Goal: Task Accomplishment & Management: Use online tool/utility

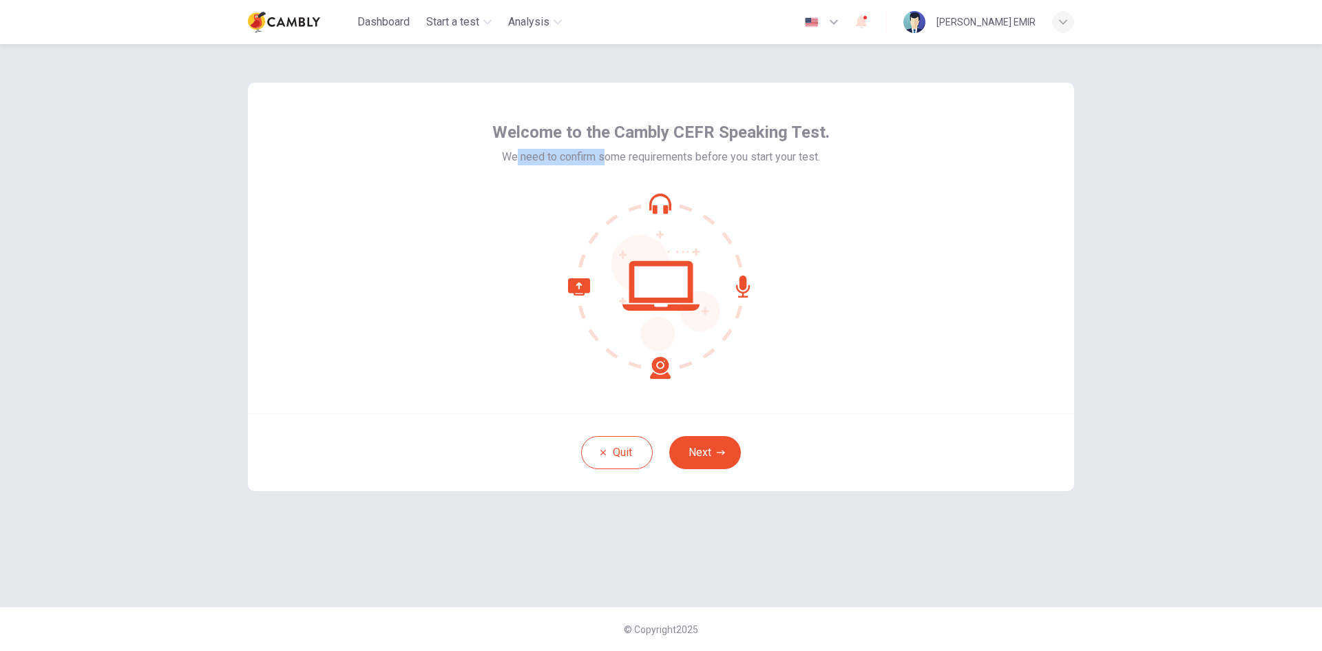
drag, startPoint x: 514, startPoint y: 160, endPoint x: 622, endPoint y: 158, distance: 107.4
click at [622, 158] on span "We need to confirm some requirements before you start your test." at bounding box center [661, 157] width 318 height 17
drag, startPoint x: 659, startPoint y: 158, endPoint x: 699, endPoint y: 158, distance: 39.9
click at [675, 158] on span "We need to confirm some requirements before you start your test." at bounding box center [661, 157] width 318 height 17
click at [704, 453] on button "Next" at bounding box center [705, 452] width 72 height 33
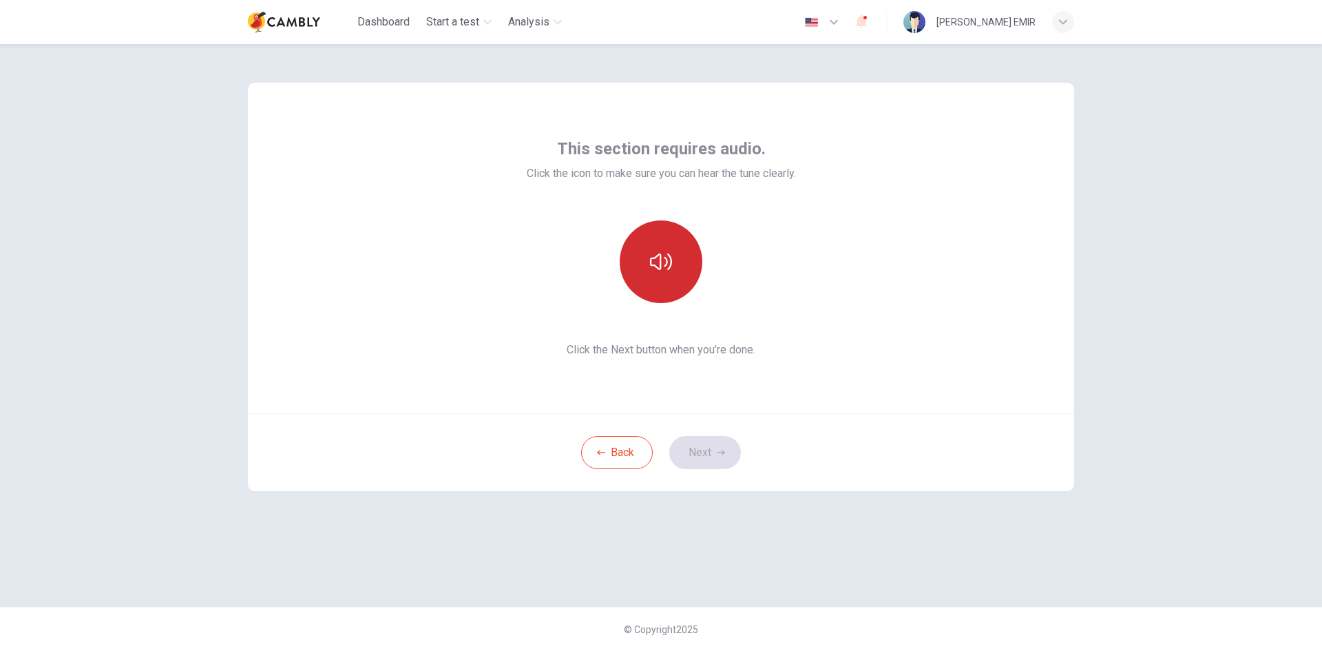
click at [664, 265] on icon "button" at bounding box center [661, 262] width 22 height 22
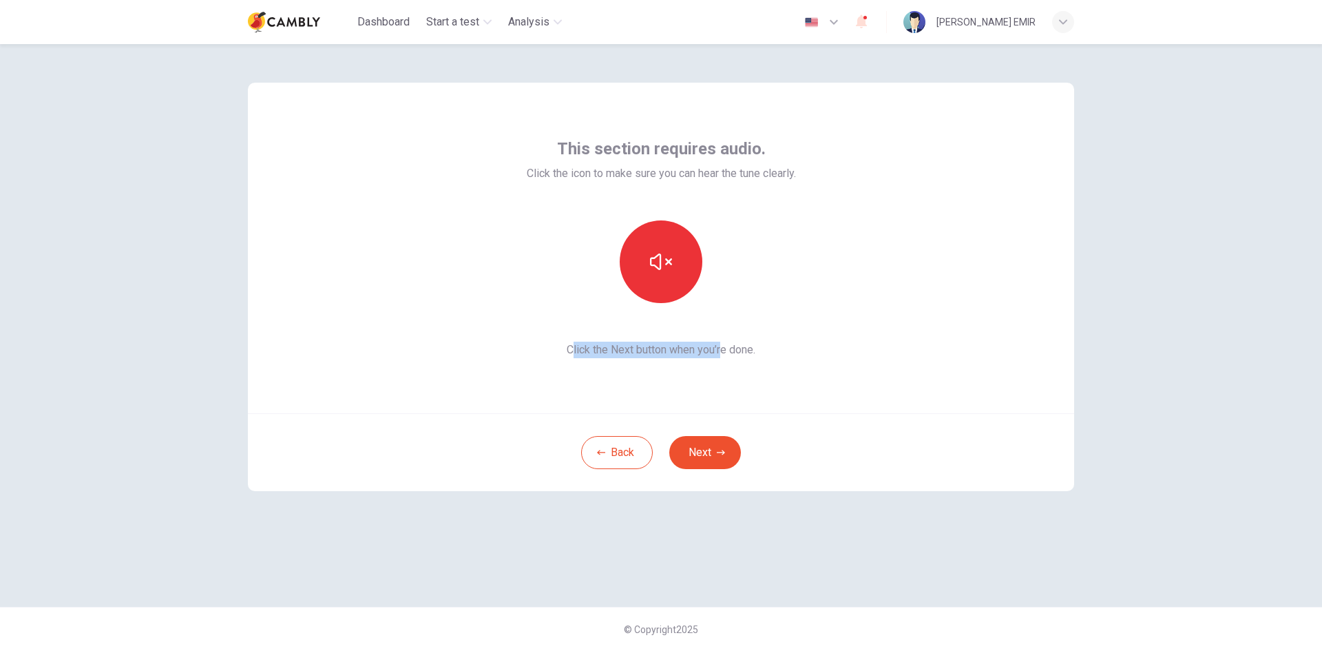
drag, startPoint x: 576, startPoint y: 344, endPoint x: 742, endPoint y: 346, distance: 165.9
click at [733, 346] on span "Click the Next button when you’re done." at bounding box center [661, 350] width 269 height 17
click at [756, 346] on span "Click the Next button when you’re done." at bounding box center [661, 350] width 269 height 17
click at [713, 449] on button "Next" at bounding box center [705, 452] width 72 height 33
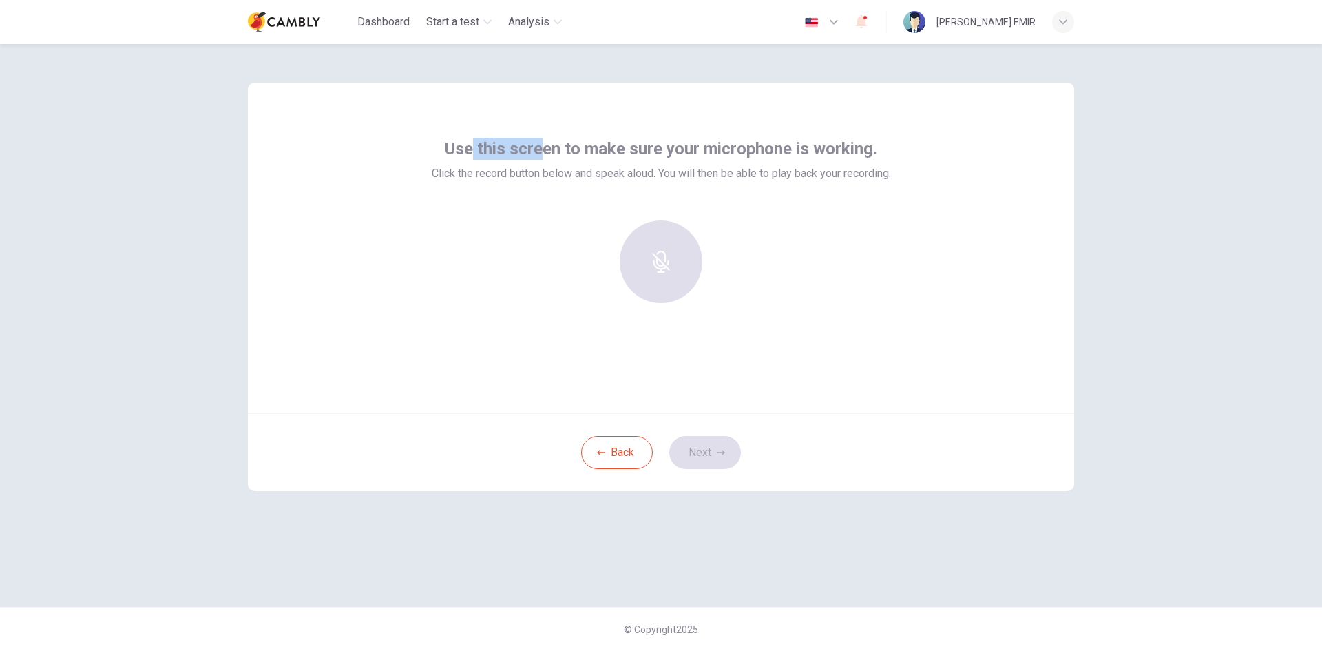
drag, startPoint x: 497, startPoint y: 146, endPoint x: 541, endPoint y: 146, distance: 44.1
click at [540, 146] on span "Use this screen to make sure your microphone is working." at bounding box center [661, 149] width 432 height 22
click at [571, 144] on span "Use this screen to make sure your microphone is working." at bounding box center [661, 149] width 432 height 22
drag, startPoint x: 623, startPoint y: 145, endPoint x: 684, endPoint y: 148, distance: 60.7
click at [674, 148] on span "Use this screen to make sure your microphone is working." at bounding box center [661, 149] width 432 height 22
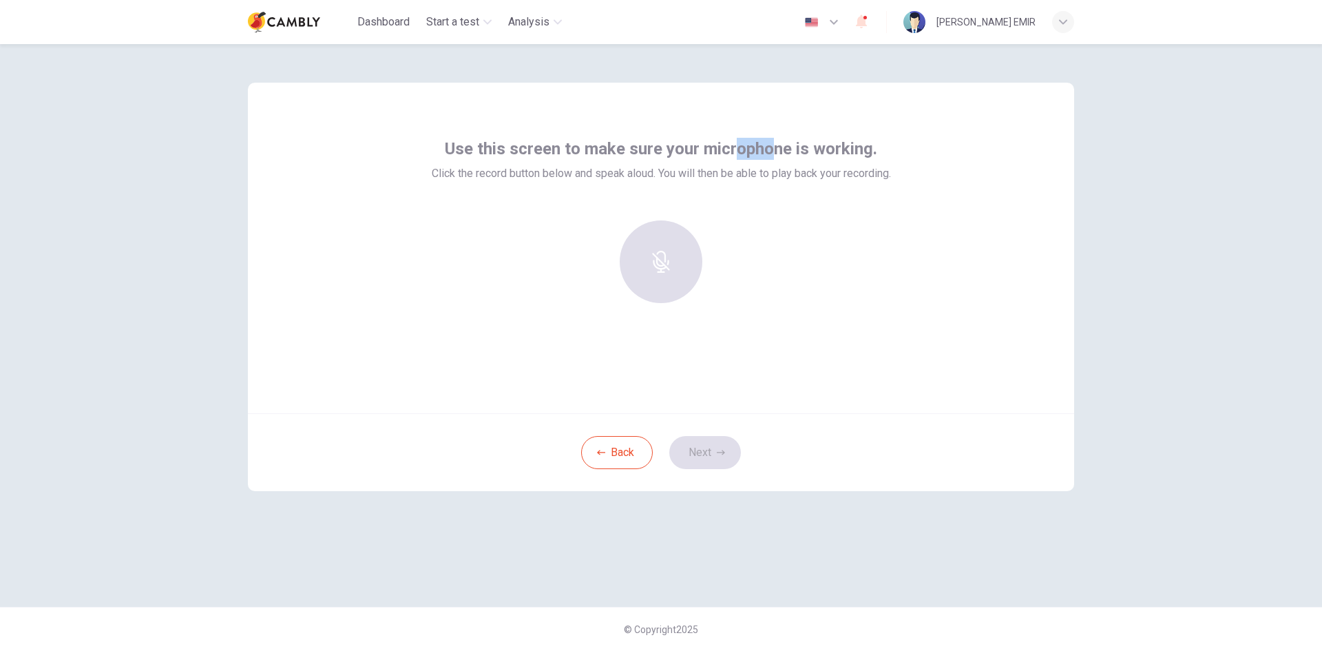
drag, startPoint x: 749, startPoint y: 146, endPoint x: 772, endPoint y: 167, distance: 31.2
click at [780, 145] on span "Use this screen to make sure your microphone is working." at bounding box center [661, 149] width 432 height 22
drag, startPoint x: 417, startPoint y: 169, endPoint x: 466, endPoint y: 168, distance: 49.6
click at [428, 171] on div "Use this screen to make sure your microphone is working. Click the record butto…" at bounding box center [661, 248] width 826 height 331
drag, startPoint x: 518, startPoint y: 171, endPoint x: 584, endPoint y: 176, distance: 65.5
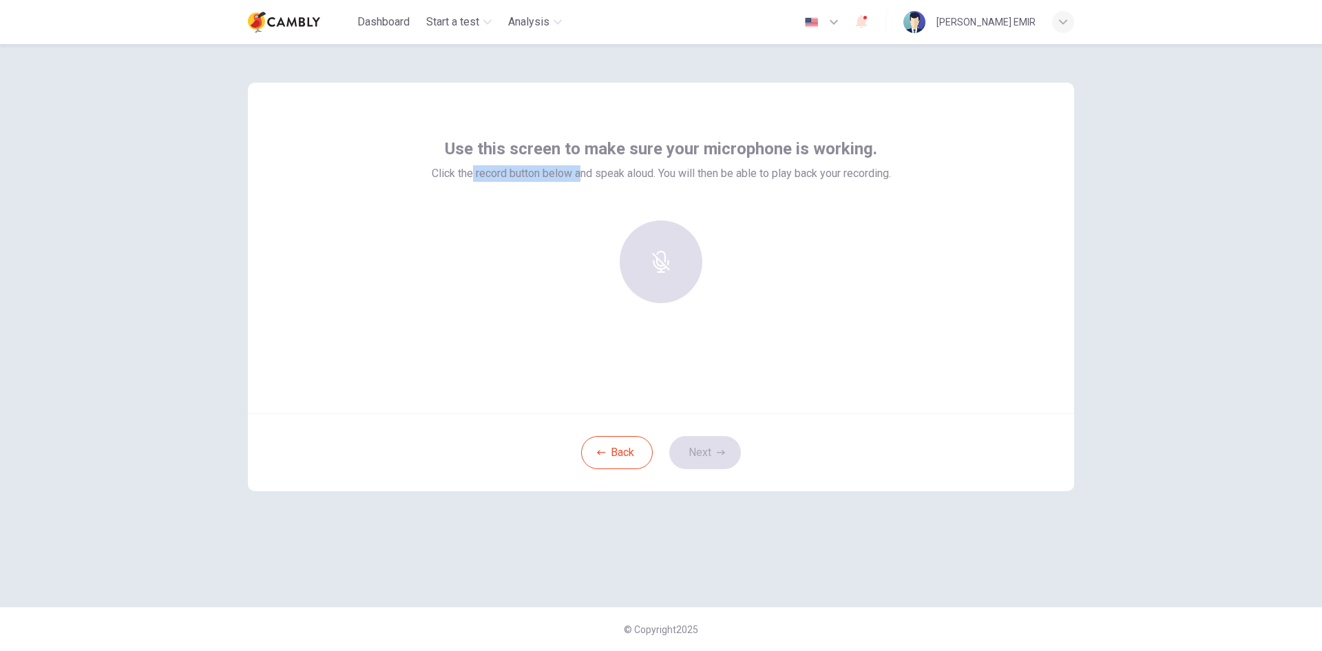
click at [584, 176] on span "Click the record button below and speak aloud. You will then be able to play ba…" at bounding box center [661, 173] width 459 height 17
click at [678, 242] on div at bounding box center [661, 261] width 149 height 83
click at [663, 261] on div at bounding box center [661, 261] width 149 height 83
click at [872, 231] on div at bounding box center [661, 267] width 459 height 94
click at [669, 261] on div at bounding box center [661, 261] width 149 height 83
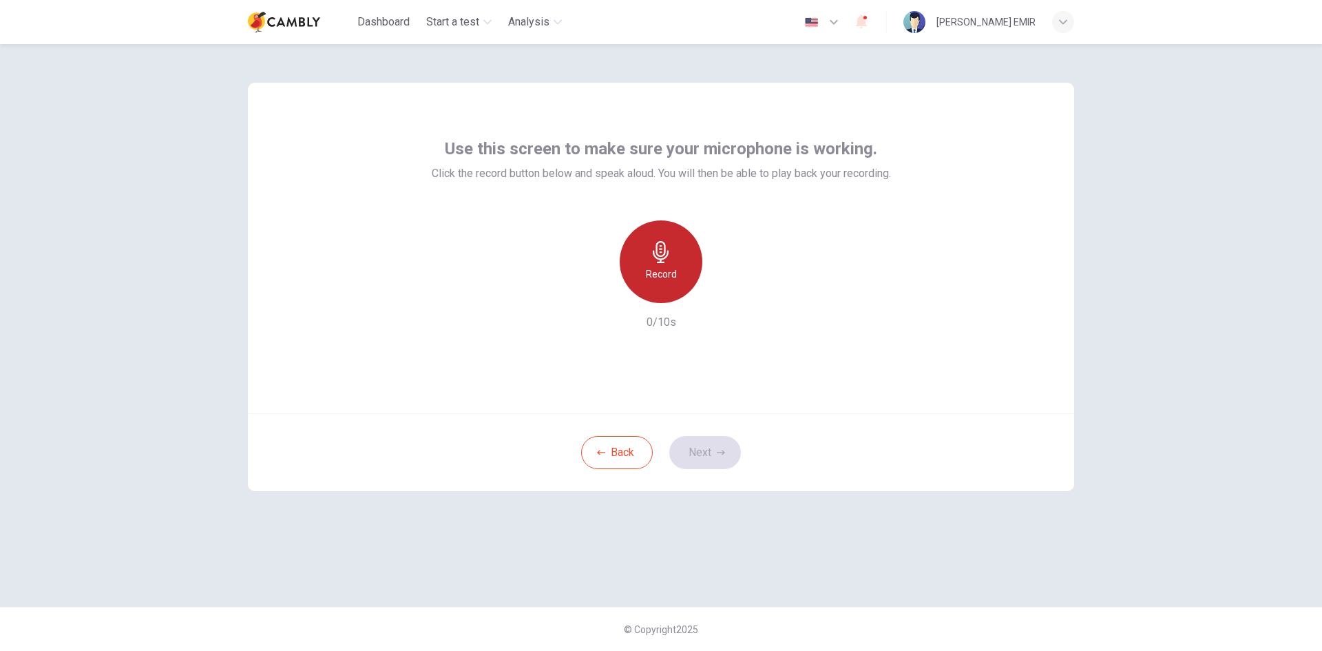
click at [668, 253] on icon "button" at bounding box center [661, 252] width 16 height 22
click at [685, 261] on div "Stop" at bounding box center [661, 261] width 83 height 83
click at [712, 449] on button "Next" at bounding box center [705, 452] width 72 height 33
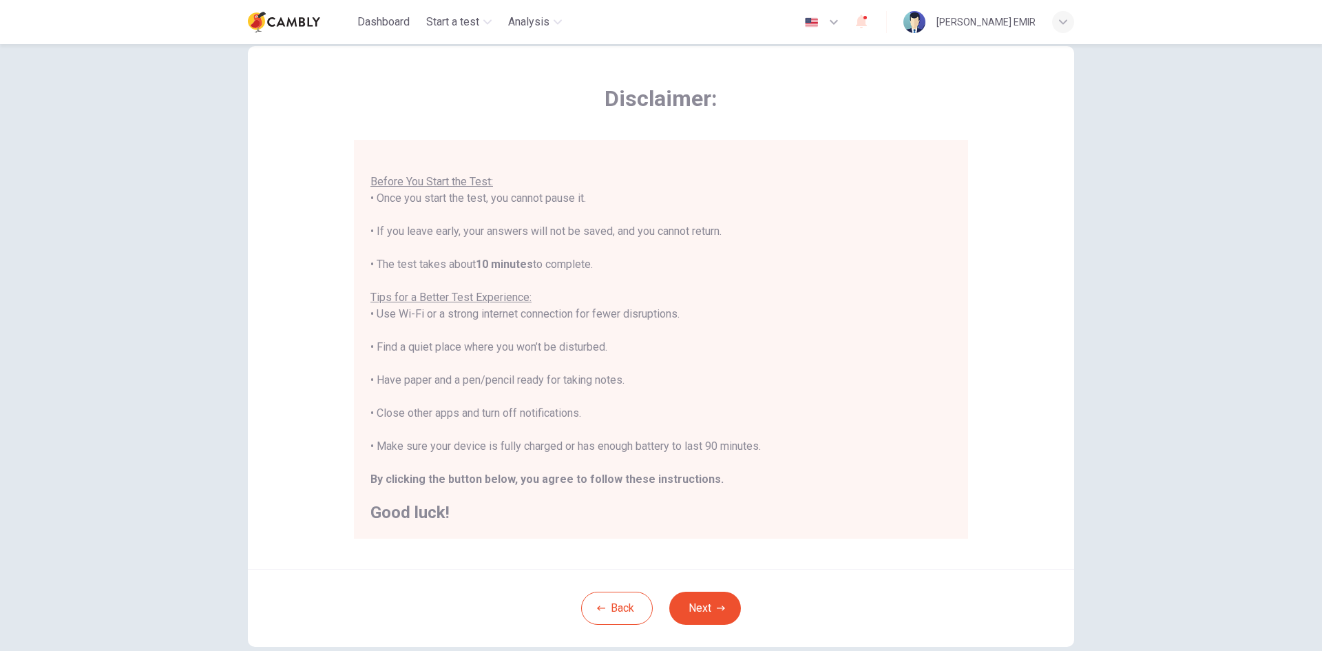
scroll to position [69, 0]
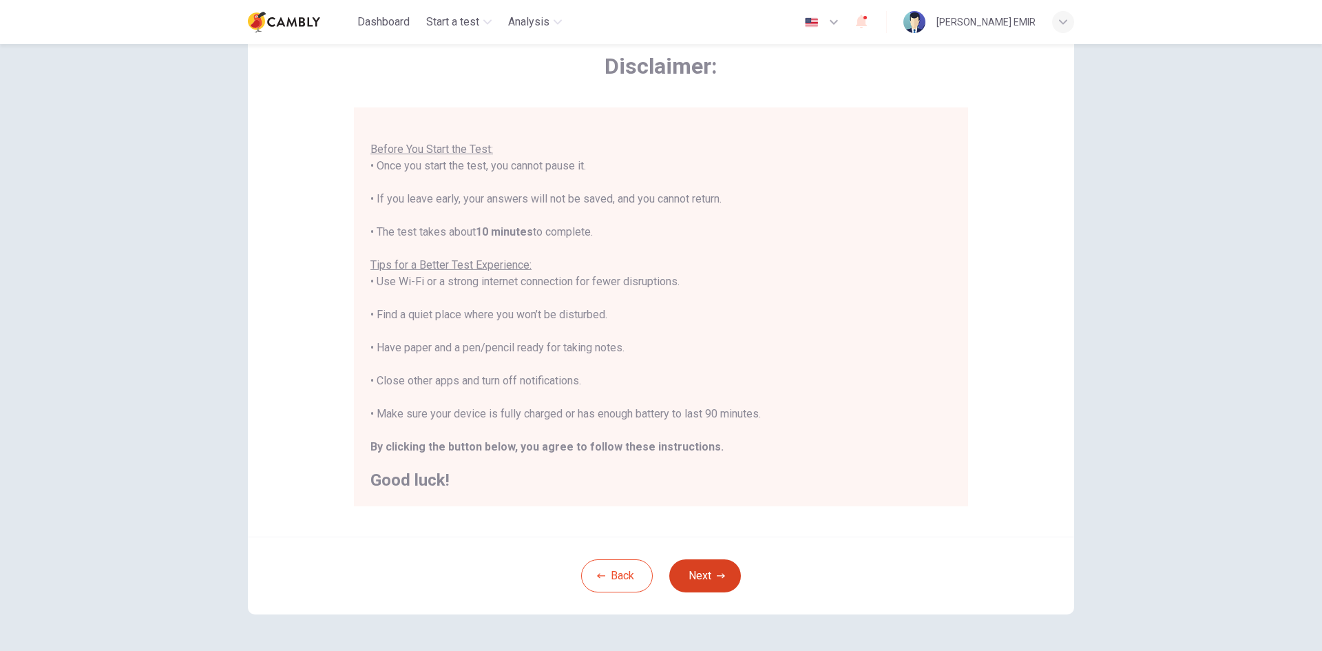
click at [722, 576] on button "Next" at bounding box center [705, 575] width 72 height 33
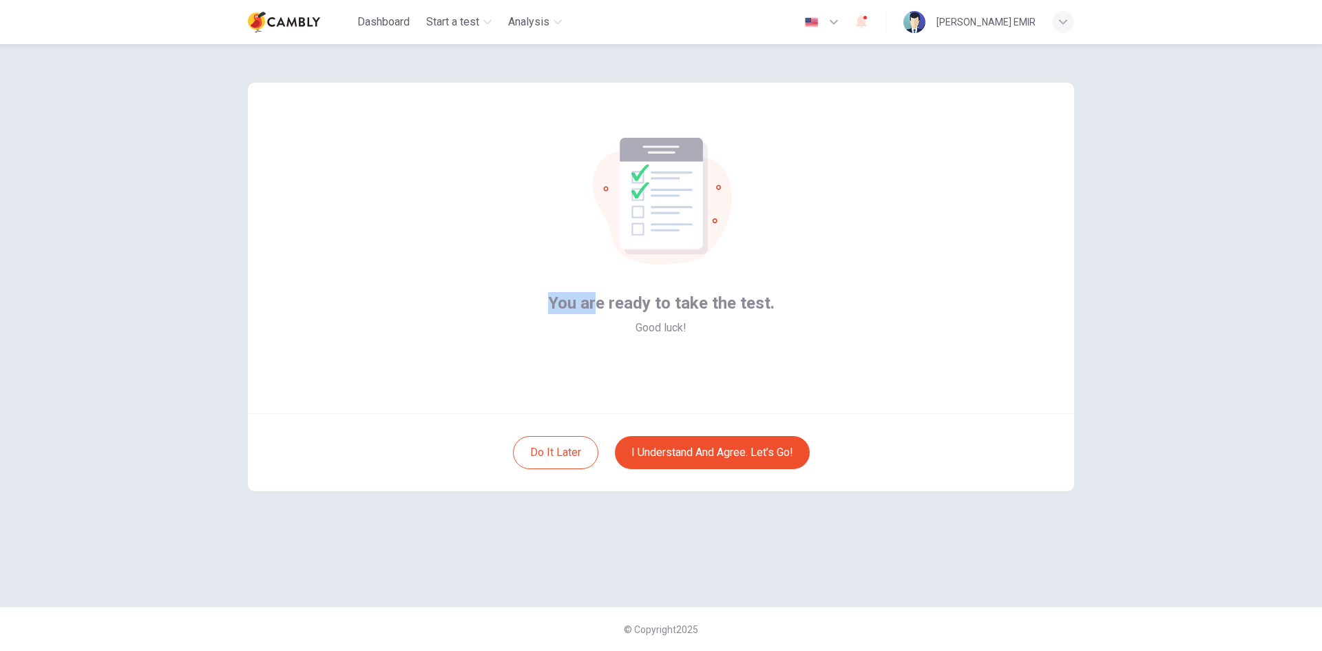
drag, startPoint x: 549, startPoint y: 292, endPoint x: 658, endPoint y: 298, distance: 109.7
click at [651, 295] on div "You are ready to take the test. Good luck!" at bounding box center [661, 248] width 826 height 331
click at [721, 437] on button "I understand and agree. Let’s go!" at bounding box center [712, 452] width 195 height 33
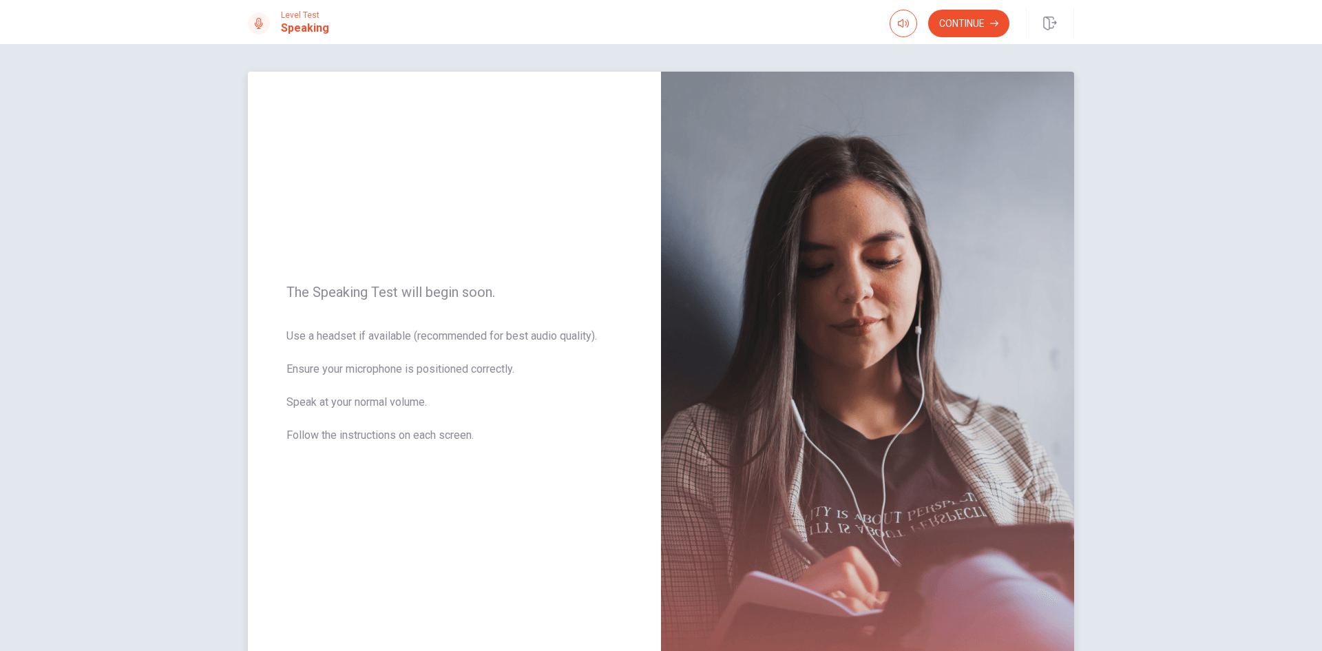
drag, startPoint x: 288, startPoint y: 289, endPoint x: 376, endPoint y: 280, distance: 88.7
click at [376, 280] on div "The Speaking Test will begin soon. Use a headset if available (recommended for …" at bounding box center [454, 372] width 413 height 600
drag, startPoint x: 393, startPoint y: 297, endPoint x: 461, endPoint y: 281, distance: 69.3
click at [461, 281] on div "The Speaking Test will begin soon. Use a headset if available (recommended for …" at bounding box center [454, 372] width 413 height 600
drag, startPoint x: 419, startPoint y: 293, endPoint x: 459, endPoint y: 291, distance: 40.7
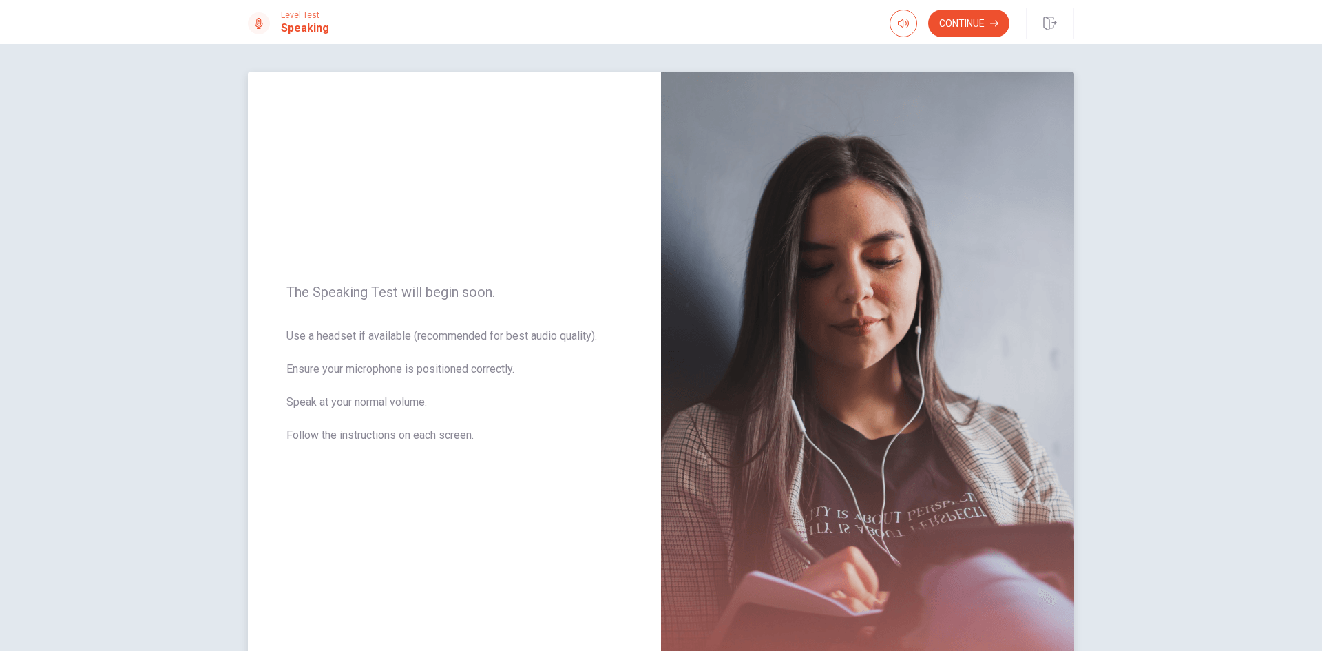
click at [459, 291] on span "The Speaking Test will begin soon." at bounding box center [454, 292] width 336 height 17
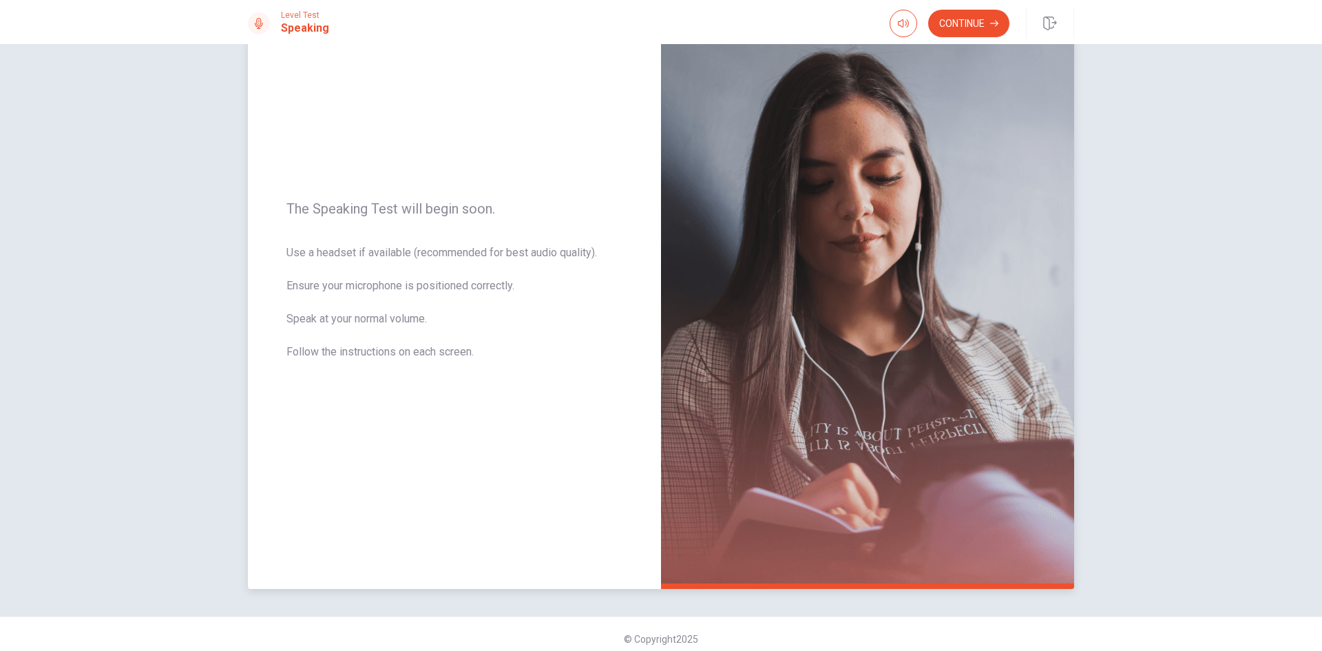
scroll to position [93, 0]
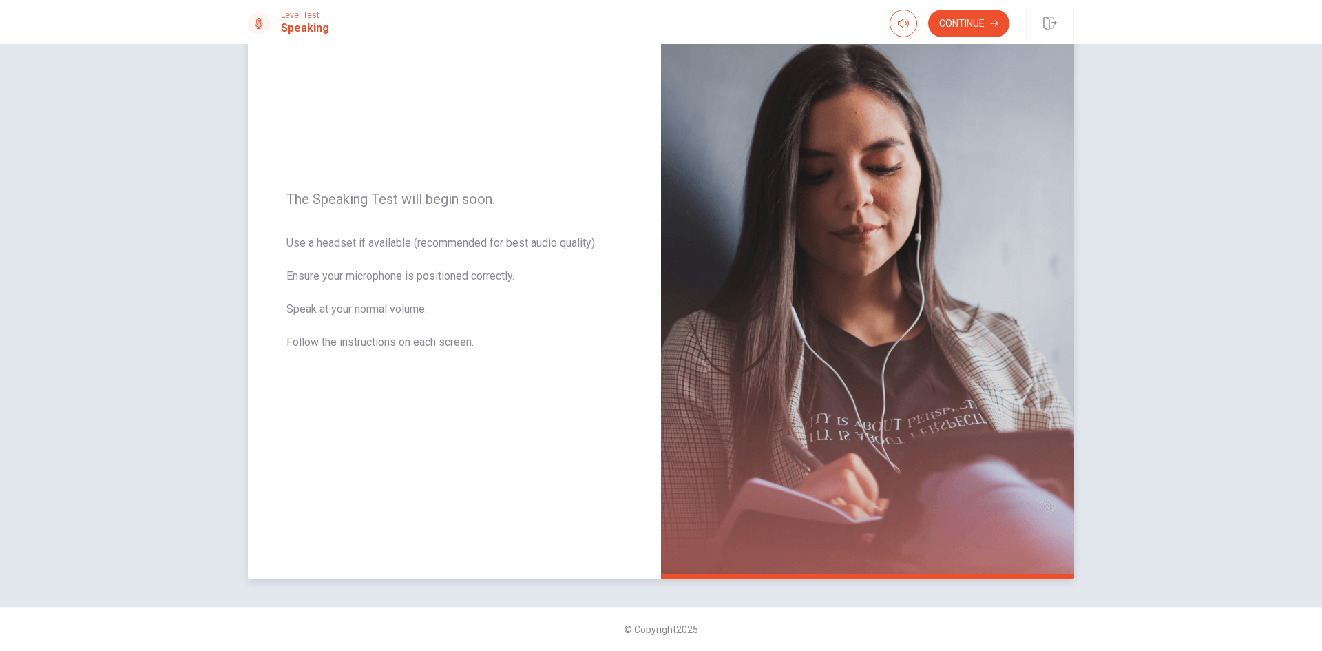
drag, startPoint x: 293, startPoint y: 243, endPoint x: 339, endPoint y: 245, distance: 46.2
click at [338, 245] on span "Use a headset if available (recommended for best audio quality). Ensure your mi…" at bounding box center [454, 301] width 336 height 132
click at [386, 241] on span "Use a headset if available (recommended for best audio quality). Ensure your mi…" at bounding box center [454, 301] width 336 height 132
drag, startPoint x: 416, startPoint y: 244, endPoint x: 436, endPoint y: 245, distance: 20.0
click at [428, 245] on span "Use a headset if available (recommended for best audio quality). Ensure your mi…" at bounding box center [454, 301] width 336 height 132
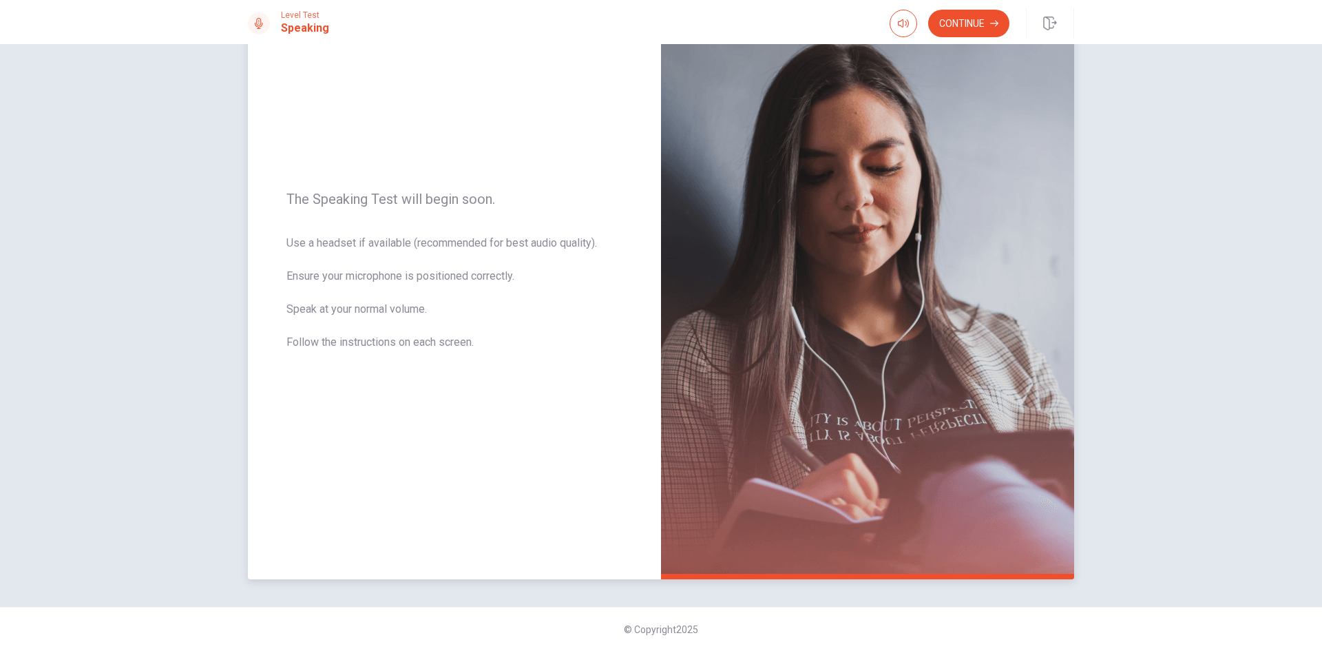
drag, startPoint x: 286, startPoint y: 272, endPoint x: 379, endPoint y: 275, distance: 93.0
click at [372, 276] on span "Use a headset if available (recommended for best audio quality). Ensure your mi…" at bounding box center [454, 301] width 336 height 132
drag, startPoint x: 410, startPoint y: 275, endPoint x: 459, endPoint y: 280, distance: 48.4
click at [423, 275] on span "Use a headset if available (recommended for best audio quality). Ensure your mi…" at bounding box center [454, 301] width 336 height 132
drag, startPoint x: 324, startPoint y: 311, endPoint x: 336, endPoint y: 312, distance: 11.7
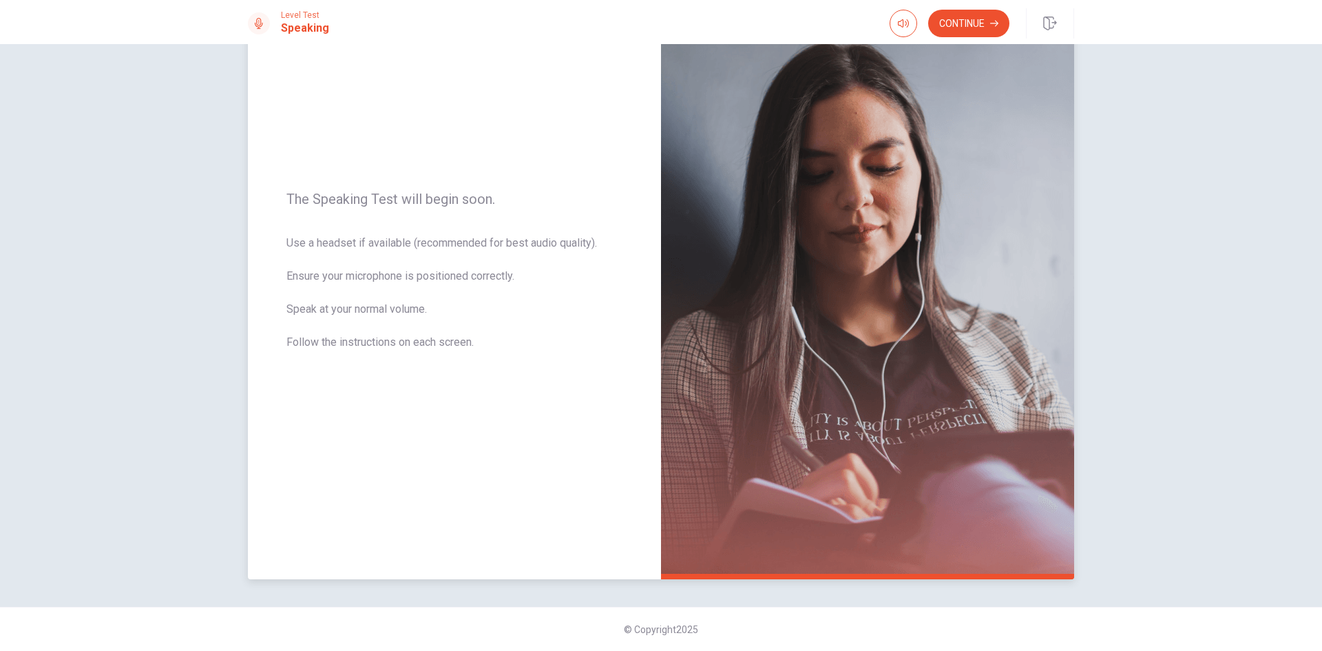
click at [336, 312] on span "Use a headset if available (recommended for best audio quality). Ensure your mi…" at bounding box center [454, 301] width 336 height 132
drag, startPoint x: 370, startPoint y: 308, endPoint x: 411, endPoint y: 308, distance: 40.6
click at [410, 308] on span "Use a headset if available (recommended for best audio quality). Ensure your mi…" at bounding box center [454, 301] width 336 height 132
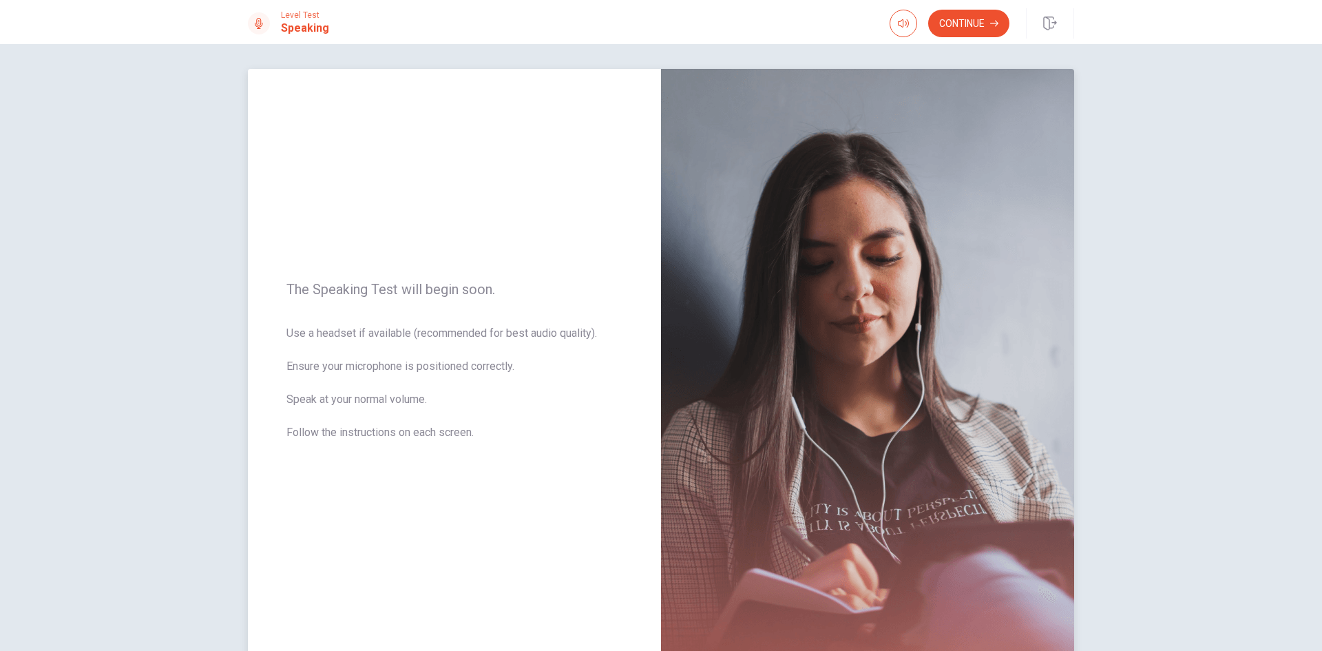
scroll to position [0, 0]
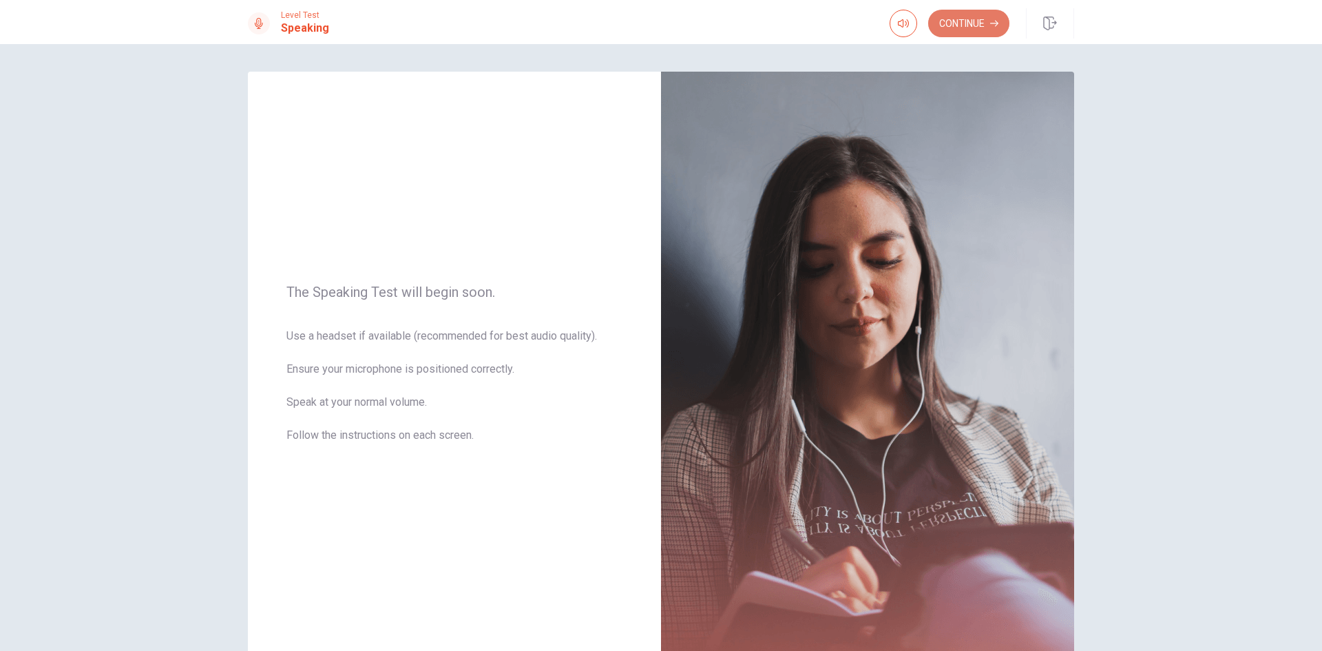
click at [974, 27] on button "Continue" at bounding box center [968, 24] width 81 height 28
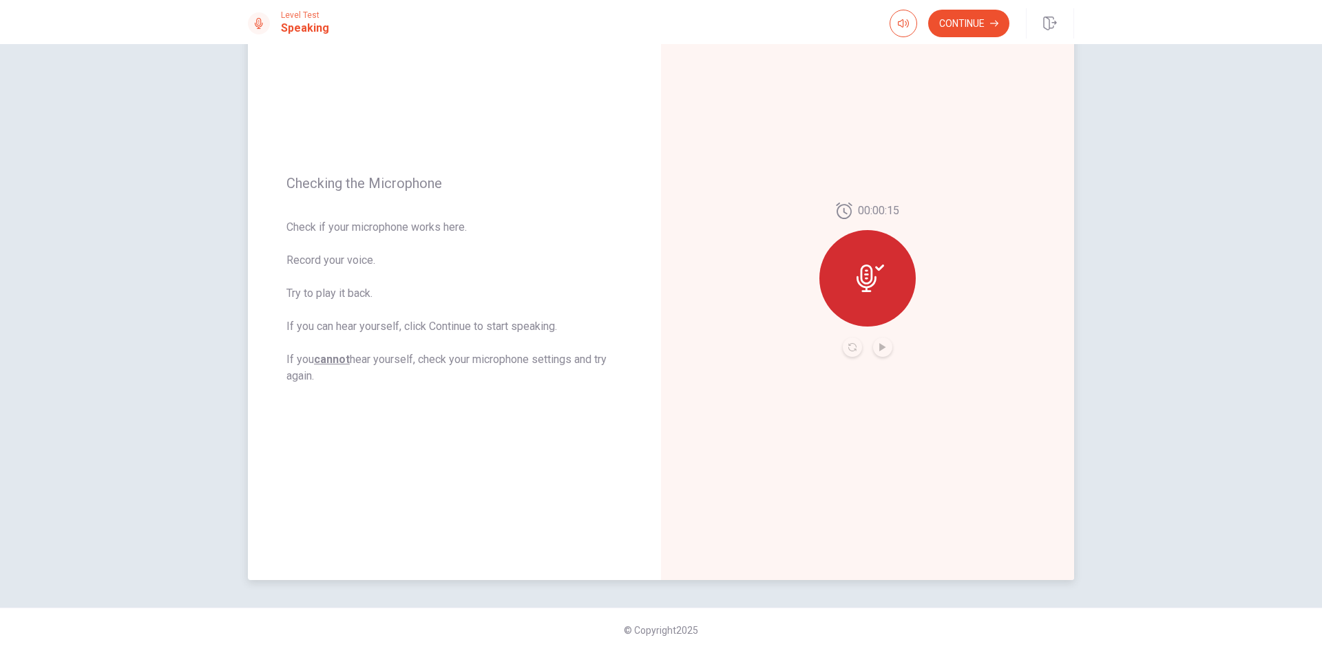
scroll to position [93, 0]
click at [967, 17] on button "Continue" at bounding box center [968, 24] width 81 height 28
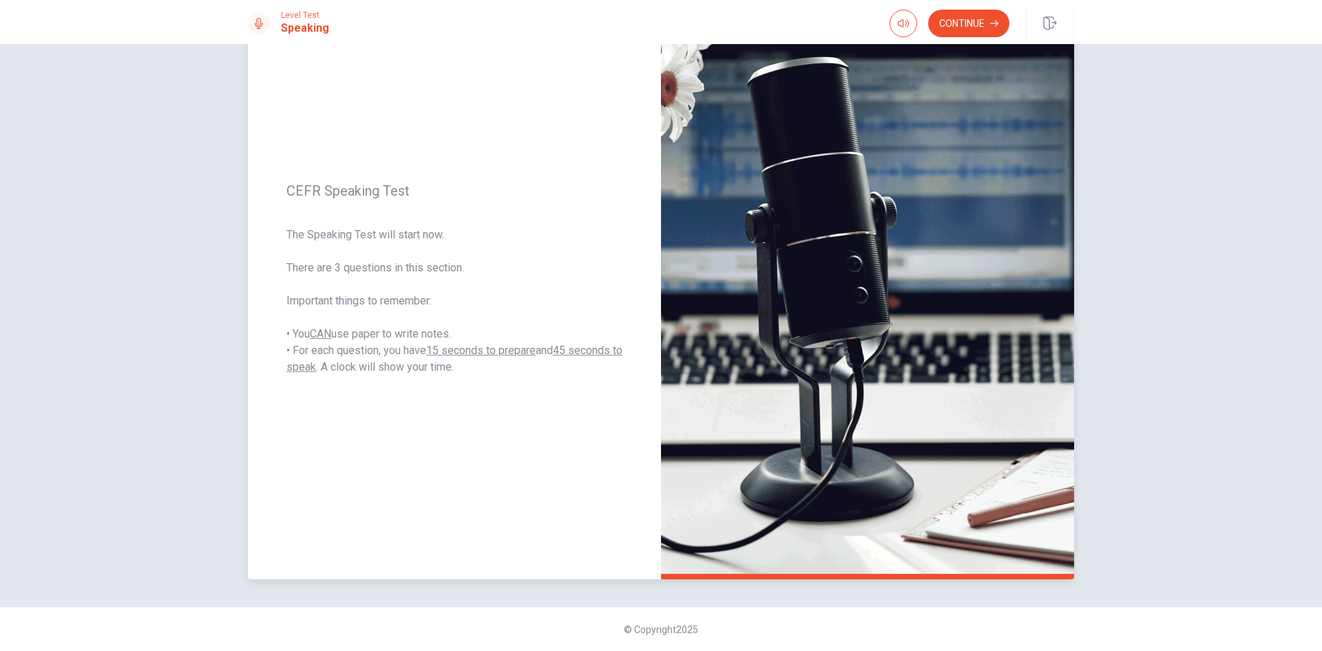
drag, startPoint x: 285, startPoint y: 236, endPoint x: 325, endPoint y: 233, distance: 40.1
click at [324, 233] on span "The Speaking Test will start now. There are 3 questions in this section. Import…" at bounding box center [454, 301] width 336 height 149
click at [324, 201] on div "CEFR Speaking Test The Speaking Test will start now. There are 3 questions in t…" at bounding box center [454, 279] width 413 height 600
click at [331, 238] on span "The Speaking Test will start now. There are 3 questions in this section. Import…" at bounding box center [454, 301] width 336 height 149
click at [344, 275] on span "The Speaking Test will start now. There are 3 questions in this section. Import…" at bounding box center [454, 301] width 336 height 149
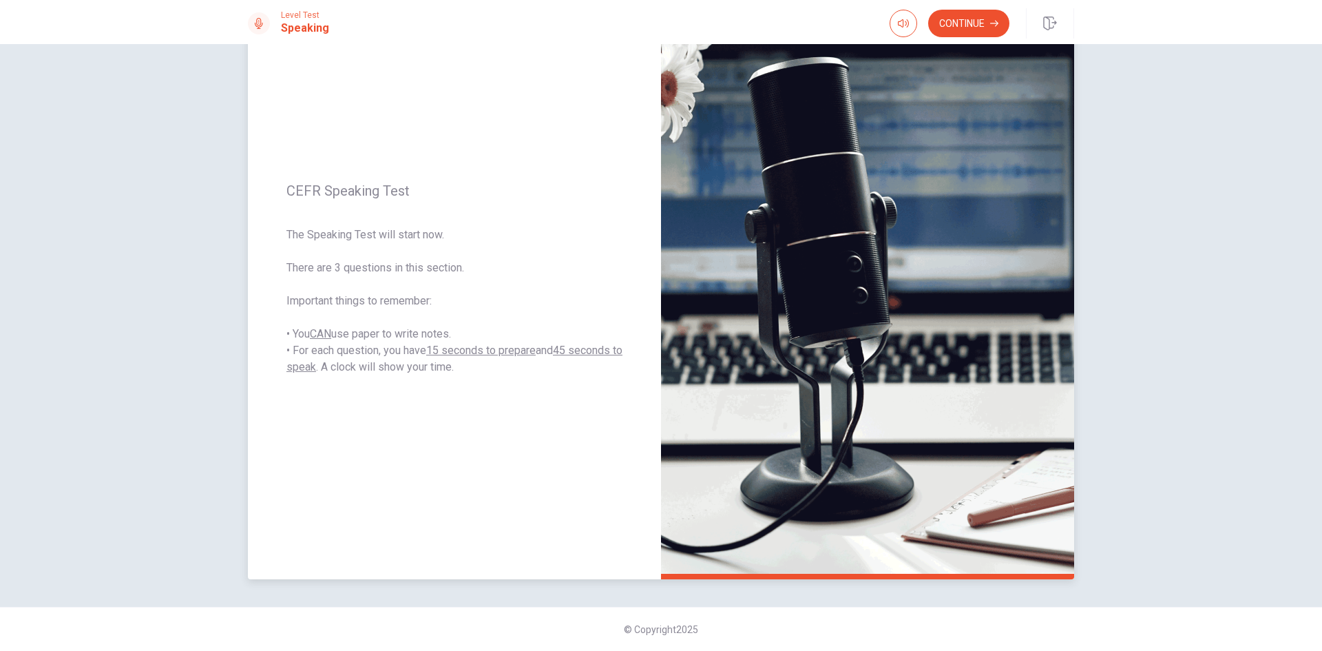
drag, startPoint x: 336, startPoint y: 304, endPoint x: 388, endPoint y: 304, distance: 51.6
click at [385, 304] on span "The Speaking Test will start now. There are 3 questions in this section. Import…" at bounding box center [454, 301] width 336 height 149
click at [963, 23] on button "Continue" at bounding box center [968, 24] width 81 height 28
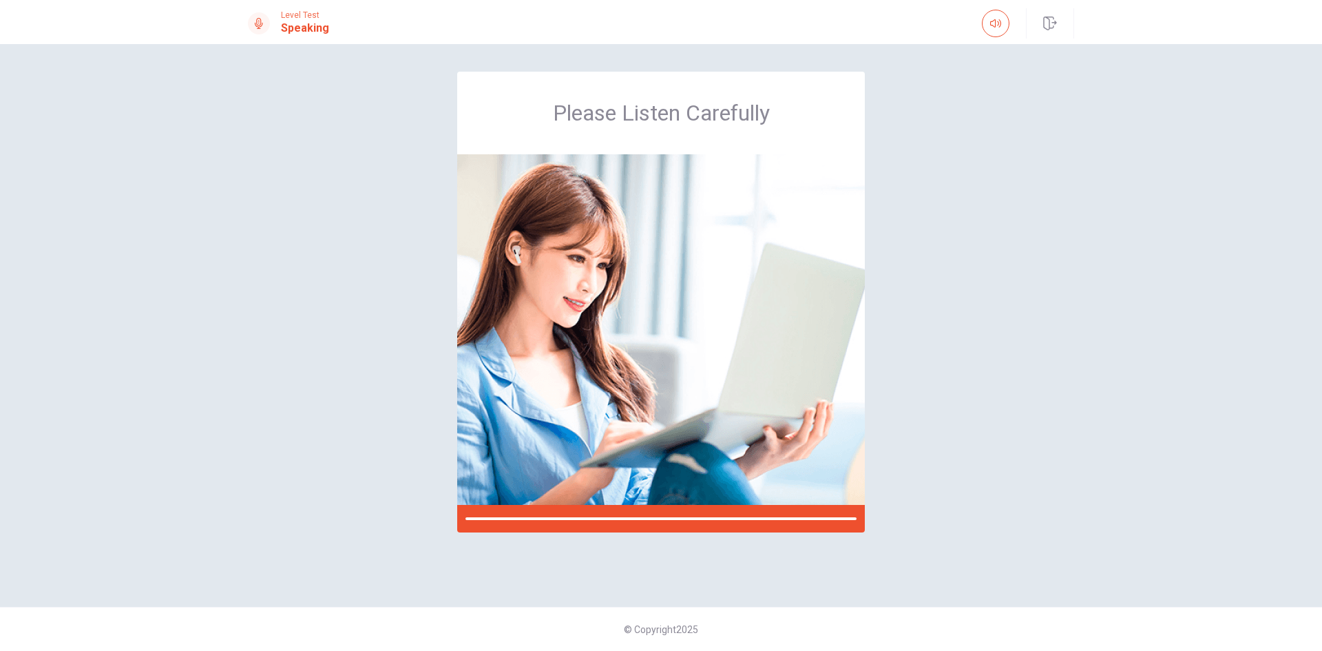
scroll to position [0, 0]
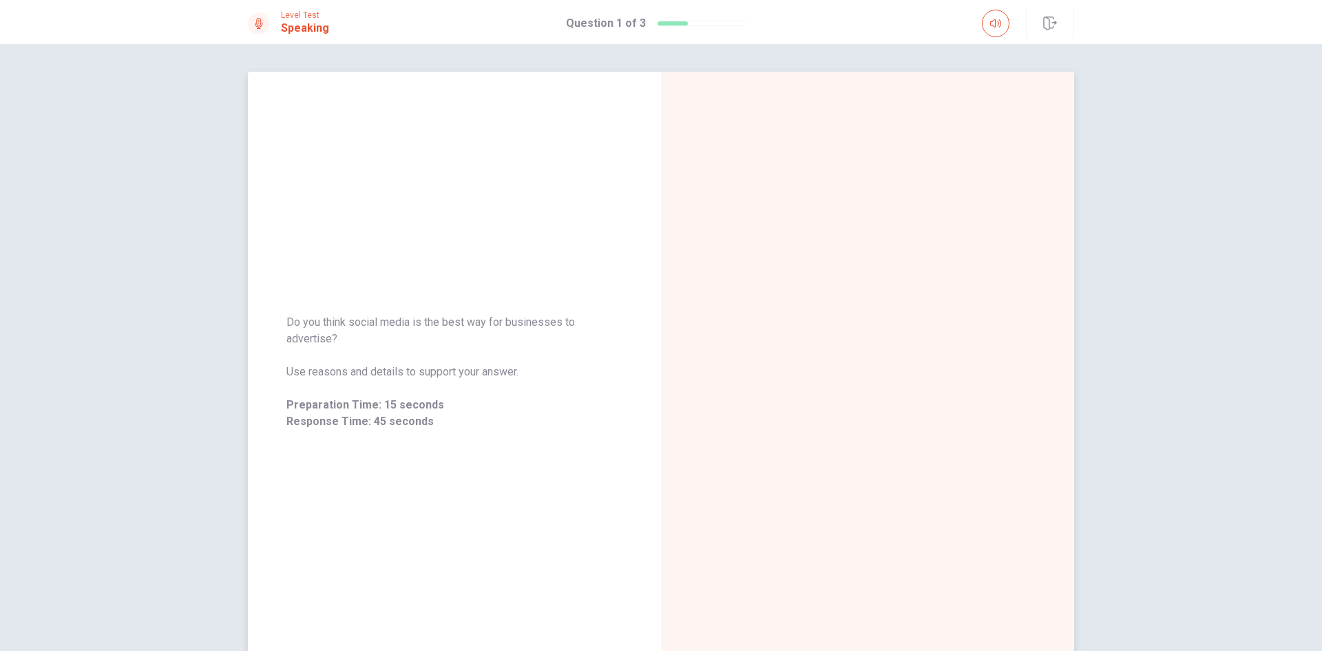
drag, startPoint x: 406, startPoint y: 324, endPoint x: 460, endPoint y: 326, distance: 54.4
click at [449, 326] on span "Do you think social media is the best way for businesses to advertise?" at bounding box center [454, 330] width 336 height 33
drag, startPoint x: 341, startPoint y: 343, endPoint x: 299, endPoint y: 323, distance: 46.5
click at [303, 323] on span "Do you think social media is the best way for businesses to advertise?" at bounding box center [454, 330] width 336 height 33
drag, startPoint x: 293, startPoint y: 374, endPoint x: 322, endPoint y: 373, distance: 28.9
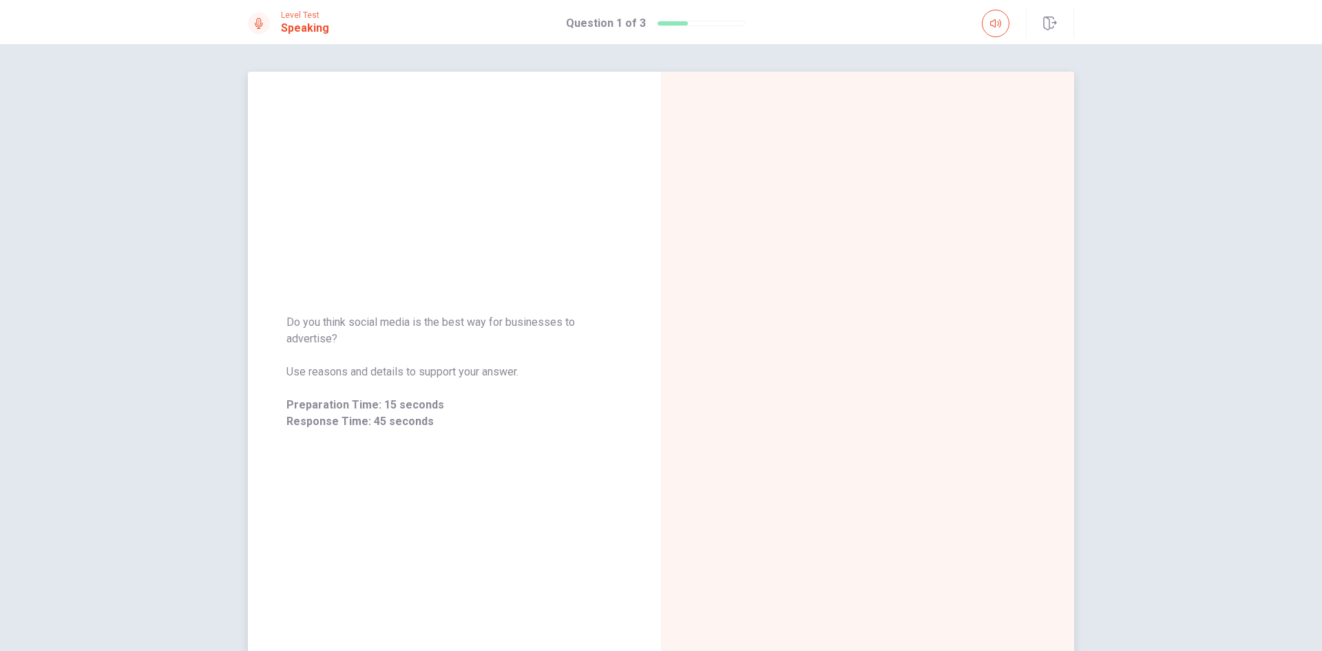
click at [322, 373] on span "Use reasons and details to support your answer." at bounding box center [454, 372] width 336 height 17
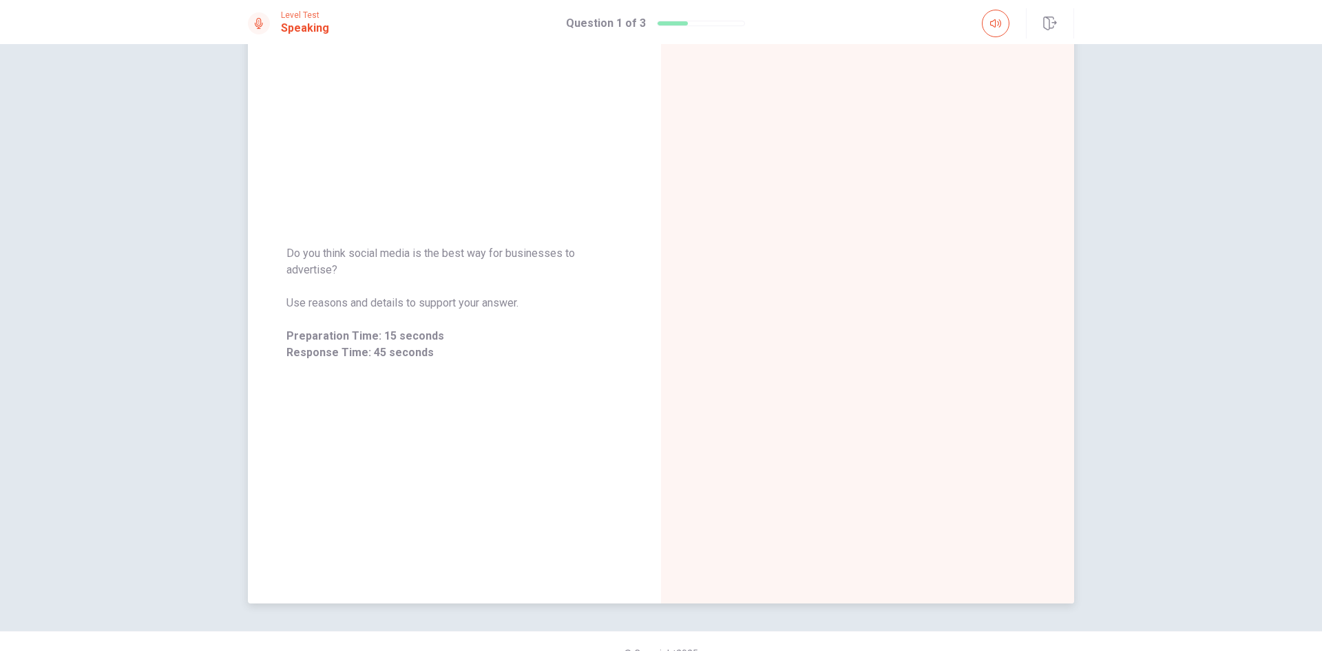
drag, startPoint x: 285, startPoint y: 302, endPoint x: 326, endPoint y: 302, distance: 40.6
click at [325, 302] on span "Use reasons and details to support your answer." at bounding box center [454, 303] width 336 height 17
drag, startPoint x: 294, startPoint y: 300, endPoint x: 341, endPoint y: 301, distance: 46.8
click at [337, 301] on span "Use reasons and details to support your answer." at bounding box center [454, 303] width 336 height 17
drag, startPoint x: 357, startPoint y: 276, endPoint x: 291, endPoint y: 256, distance: 69.7
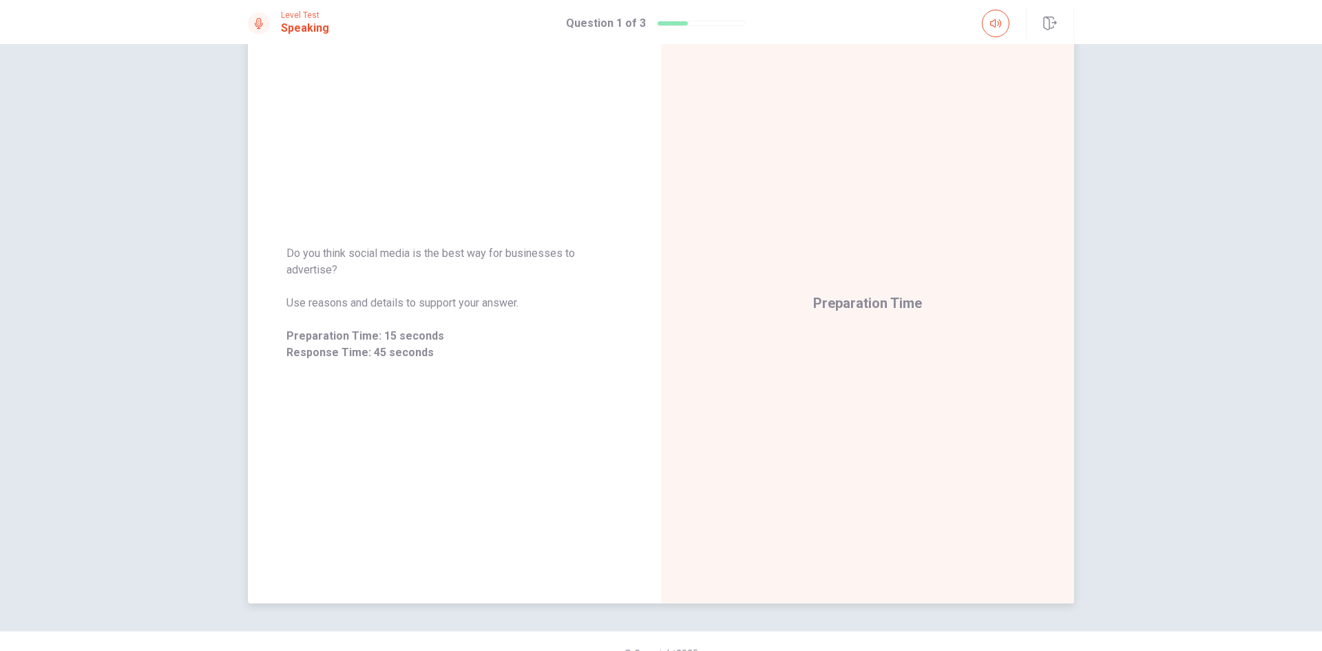
click at [291, 256] on span "Do you think social media is the best way for businesses to advertise?" at bounding box center [454, 261] width 336 height 33
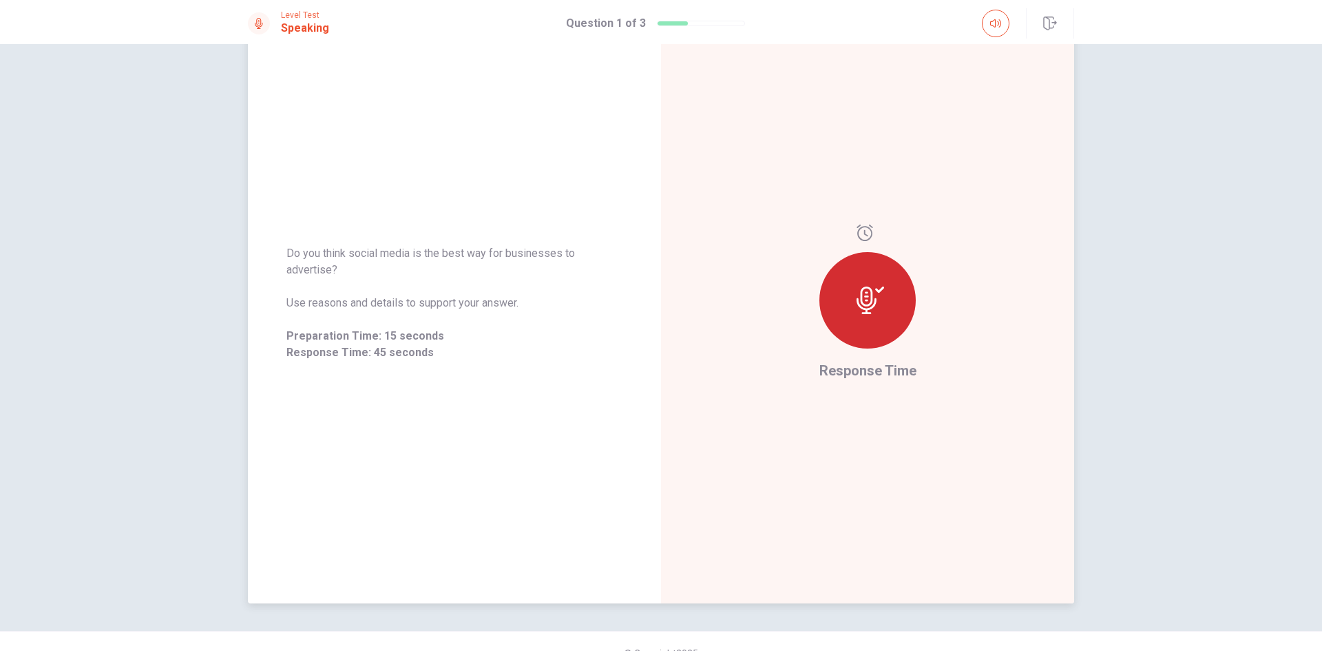
click at [868, 314] on div at bounding box center [867, 300] width 96 height 96
click at [857, 290] on icon at bounding box center [871, 300] width 28 height 28
click at [873, 285] on div at bounding box center [867, 300] width 96 height 96
click at [854, 339] on div at bounding box center [867, 300] width 96 height 96
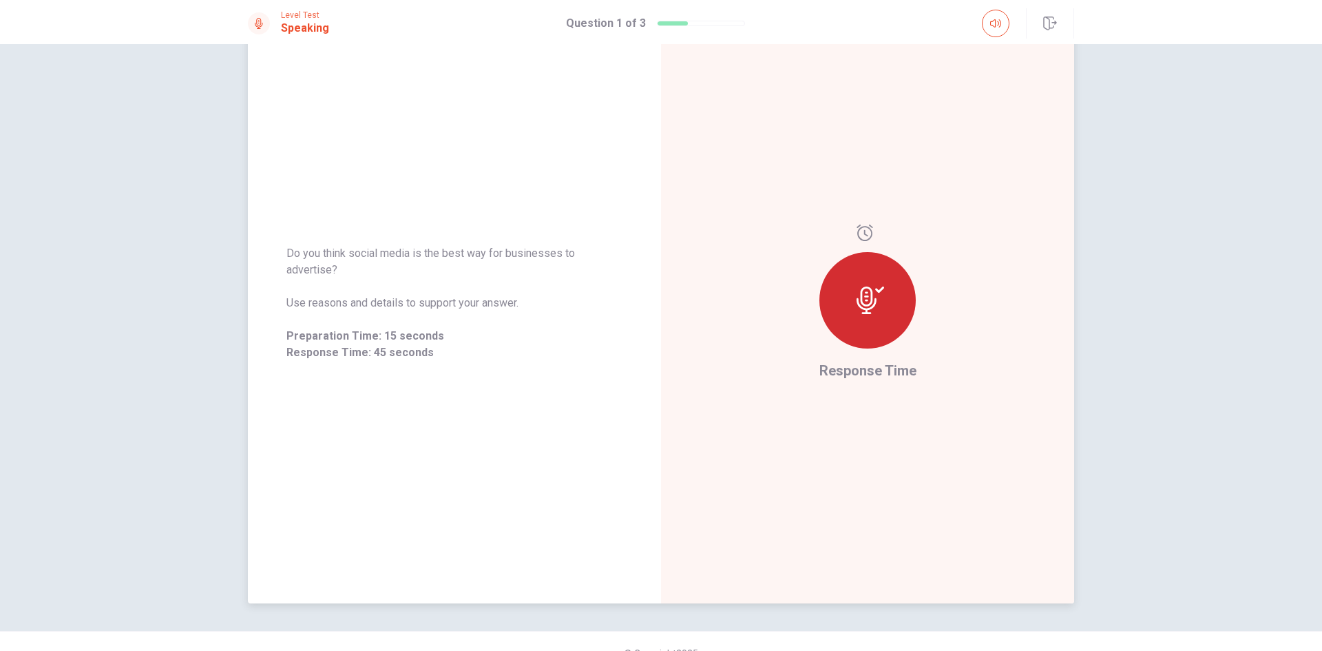
click at [854, 371] on span "Response Time" at bounding box center [867, 370] width 97 height 17
click at [854, 372] on span "Response Time" at bounding box center [867, 370] width 97 height 17
click at [867, 280] on div at bounding box center [867, 300] width 96 height 96
click at [863, 223] on div "Response Time" at bounding box center [867, 303] width 413 height 600
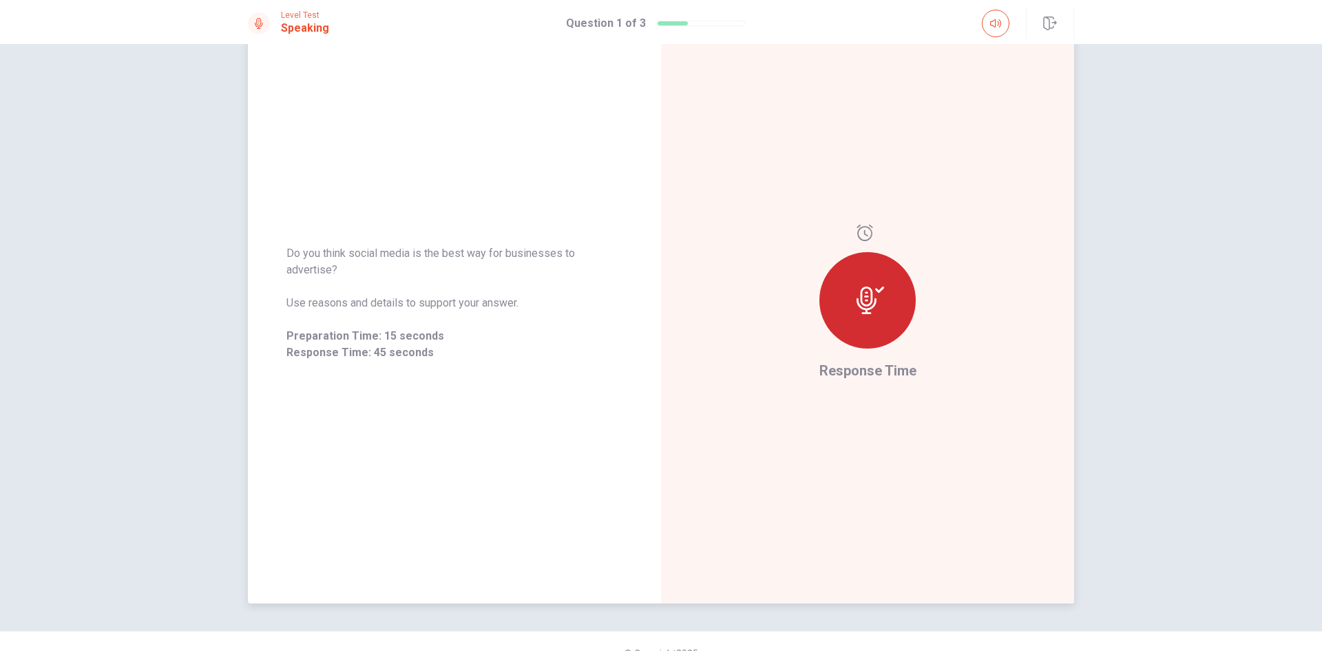
click at [903, 310] on div at bounding box center [867, 300] width 96 height 96
click at [852, 292] on div at bounding box center [867, 300] width 96 height 96
click at [859, 313] on icon at bounding box center [871, 300] width 28 height 28
click at [868, 297] on icon at bounding box center [867, 300] width 20 height 28
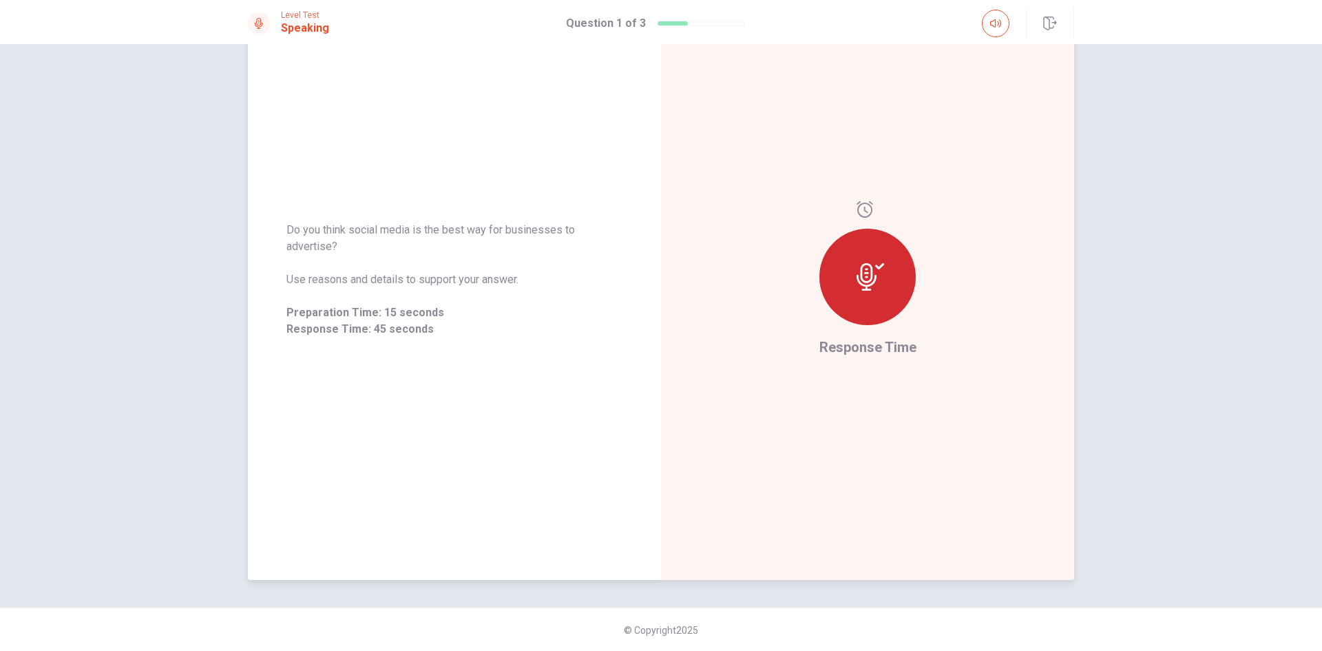
scroll to position [93, 0]
drag, startPoint x: 304, startPoint y: 277, endPoint x: 366, endPoint y: 284, distance: 63.1
click at [366, 284] on span "Use reasons and details to support your answer." at bounding box center [454, 279] width 336 height 17
drag, startPoint x: 430, startPoint y: 278, endPoint x: 482, endPoint y: 280, distance: 51.7
click at [477, 278] on span "Use reasons and details to support your answer." at bounding box center [454, 279] width 336 height 17
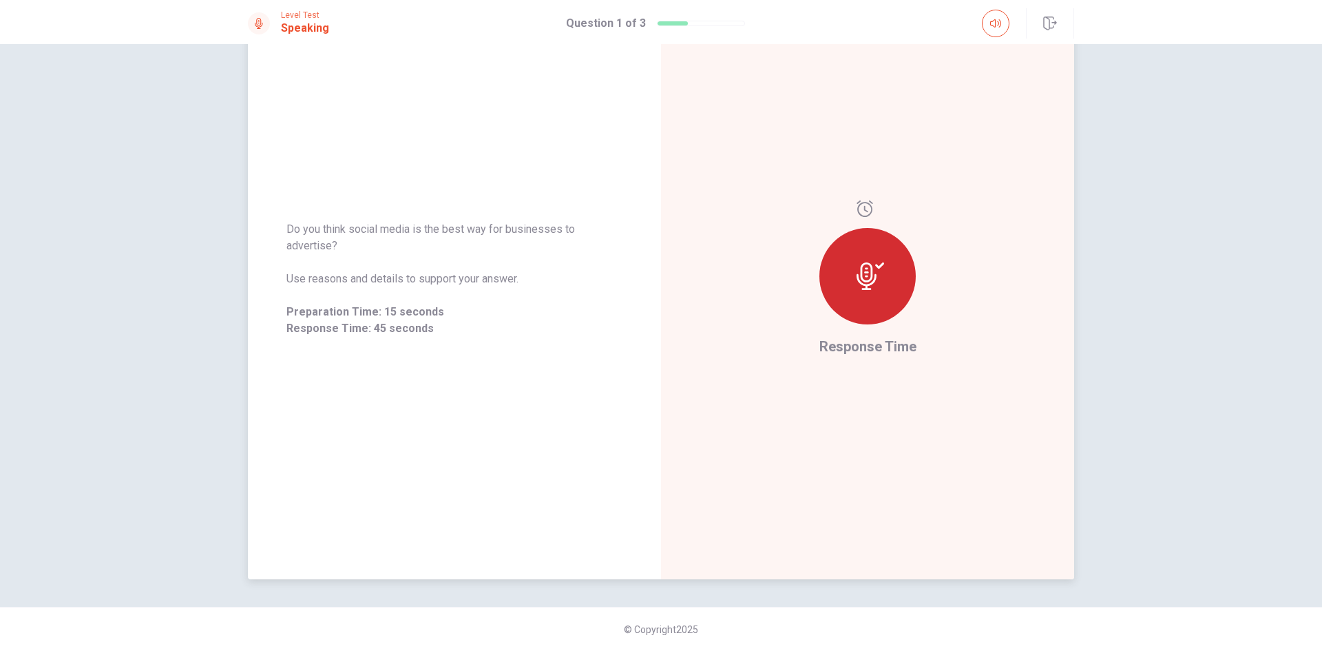
drag, startPoint x: 839, startPoint y: 302, endPoint x: 848, endPoint y: 295, distance: 11.8
click at [843, 300] on div at bounding box center [867, 276] width 96 height 96
click at [856, 291] on div at bounding box center [867, 276] width 96 height 96
click at [857, 291] on div at bounding box center [867, 276] width 96 height 96
click at [866, 196] on div "Response Time" at bounding box center [867, 279] width 413 height 600
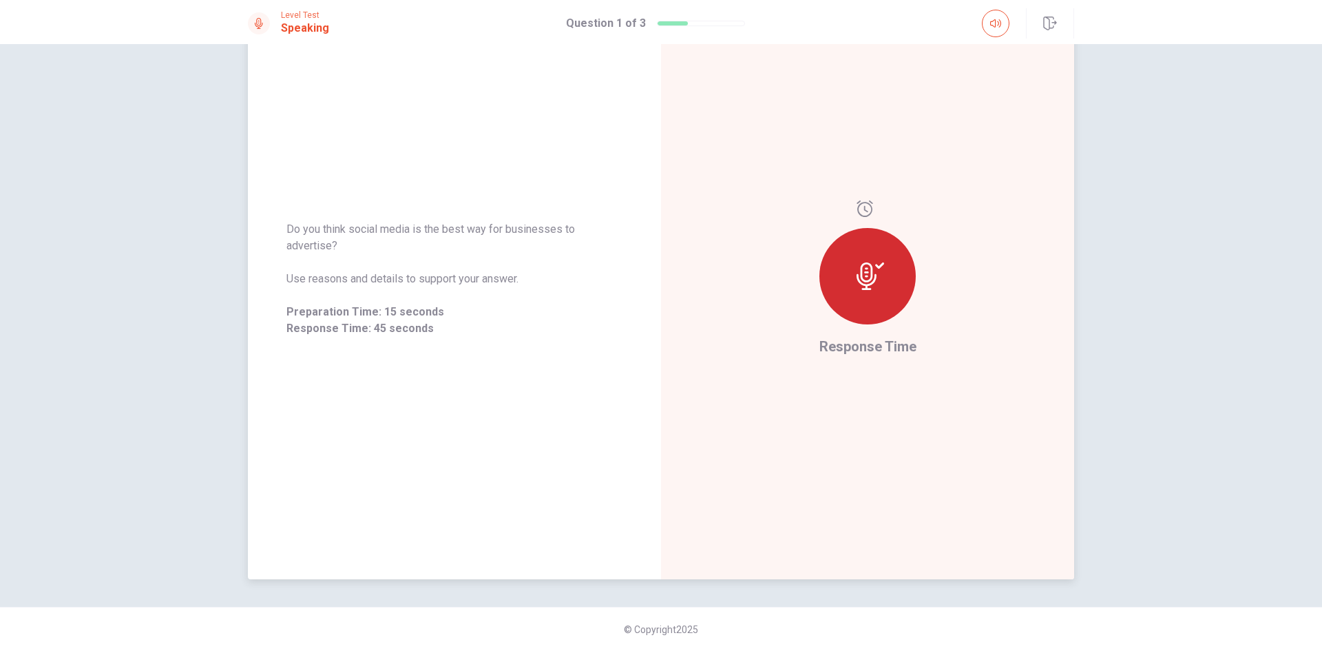
drag, startPoint x: 866, startPoint y: 196, endPoint x: 862, endPoint y: 204, distance: 9.2
click at [866, 198] on div "Response Time" at bounding box center [867, 279] width 413 height 600
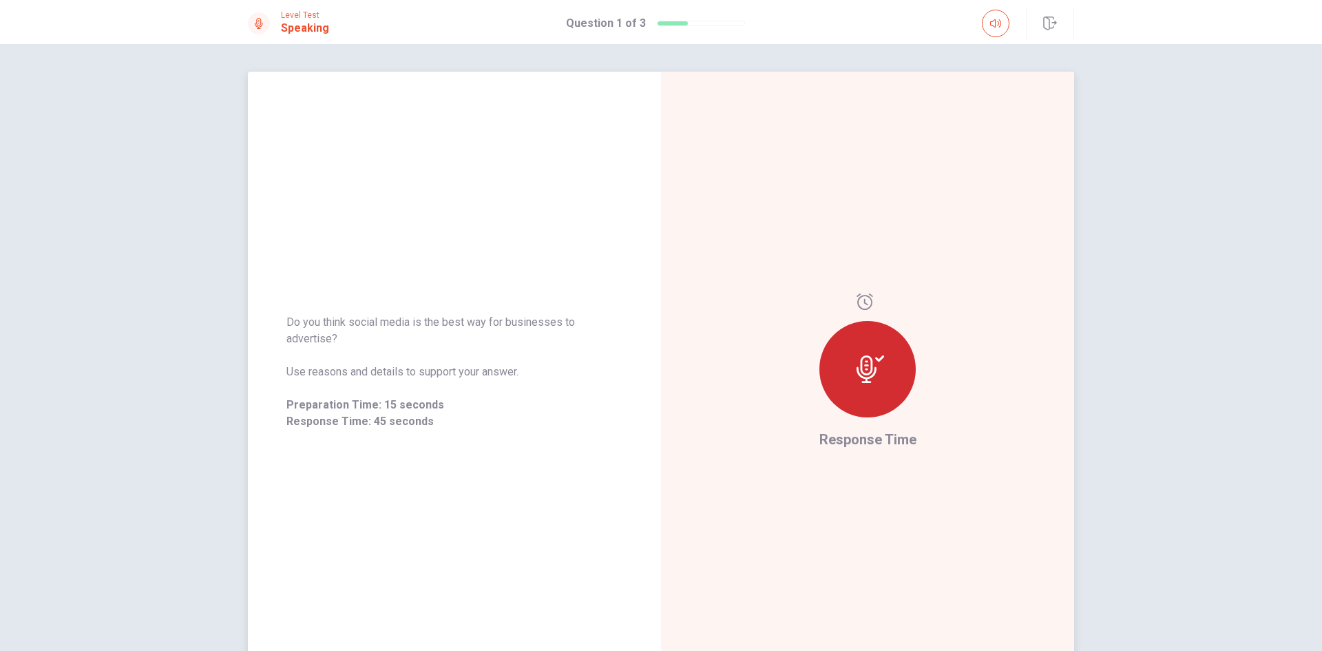
scroll to position [69, 0]
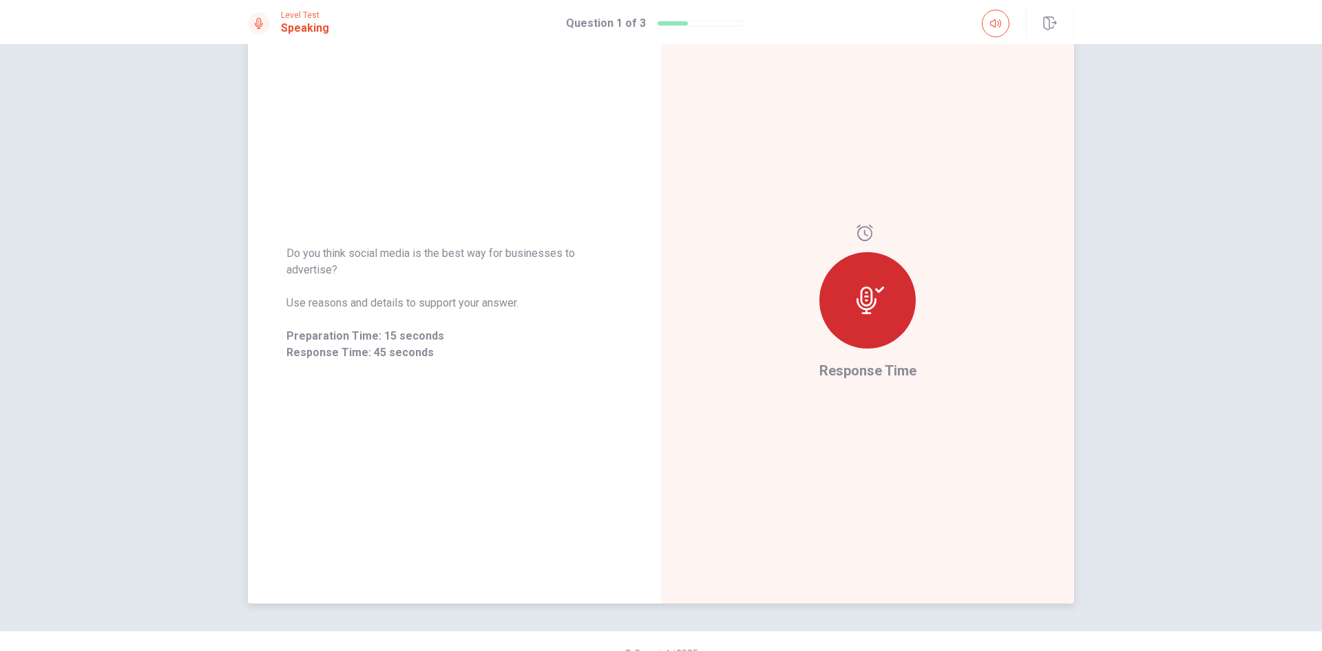
click at [459, 272] on span "Do you think social media is the best way for businesses to advertise?" at bounding box center [454, 261] width 336 height 33
click at [324, 225] on div "Do you think social media is the best way for businesses to advertise? Use reas…" at bounding box center [454, 303] width 413 height 600
click at [297, 277] on span "Do you think social media is the best way for businesses to advertise?" at bounding box center [454, 261] width 336 height 33
drag, startPoint x: 316, startPoint y: 275, endPoint x: 651, endPoint y: 352, distance: 343.3
click at [610, 348] on div "Do you think social media is the best way for businesses to advertise? Use reas…" at bounding box center [454, 303] width 336 height 116
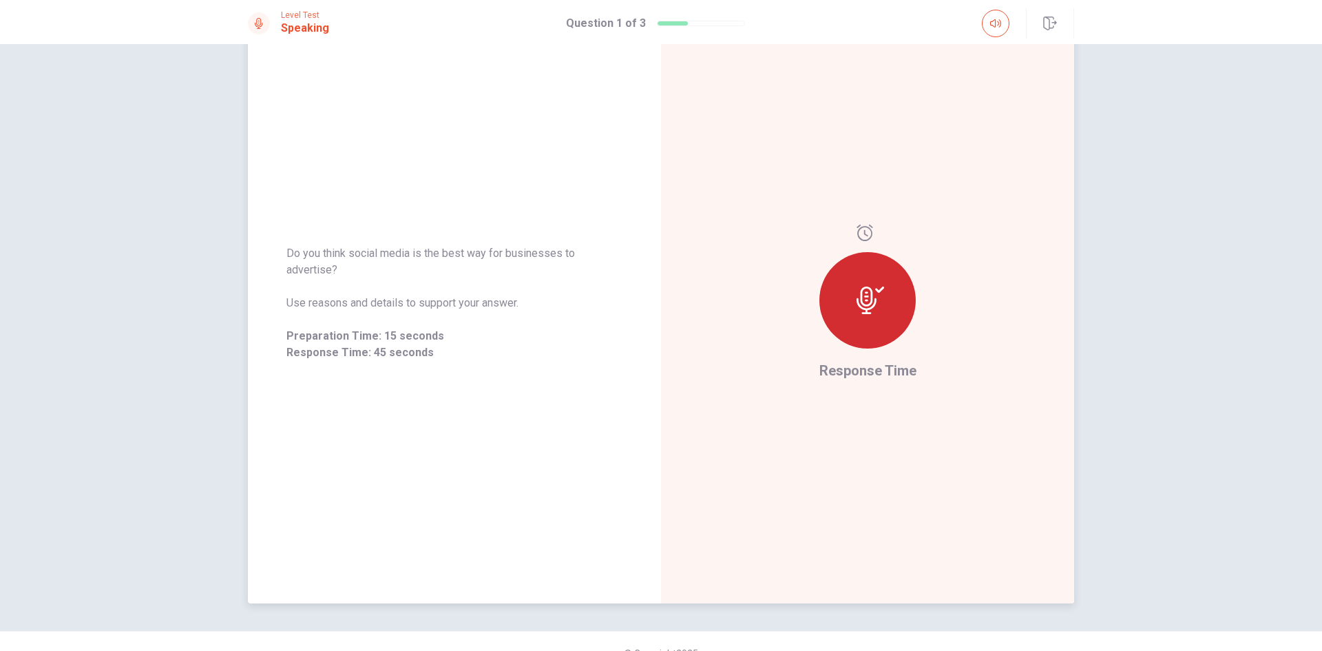
drag, startPoint x: 867, startPoint y: 332, endPoint x: 874, endPoint y: 309, distance: 24.0
click at [868, 326] on div at bounding box center [867, 300] width 96 height 96
click at [874, 308] on icon at bounding box center [871, 300] width 28 height 28
click at [874, 306] on icon at bounding box center [871, 300] width 28 height 28
click at [871, 299] on icon at bounding box center [871, 300] width 28 height 28
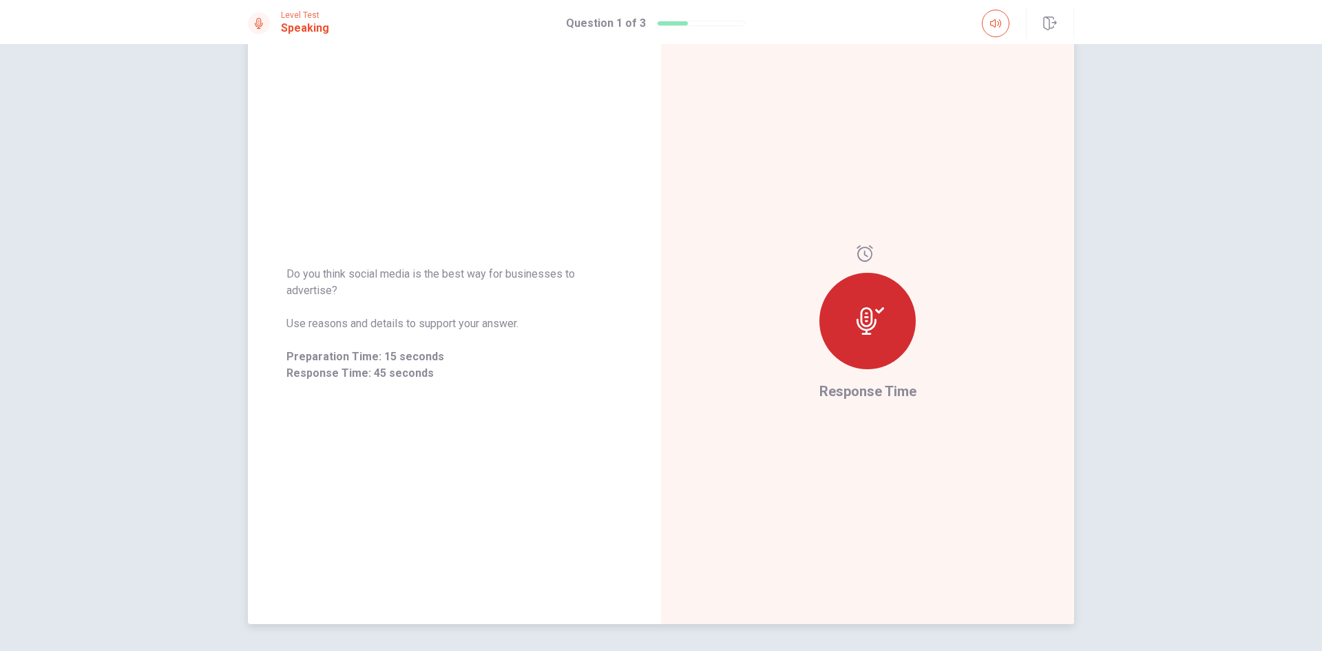
scroll to position [24, 0]
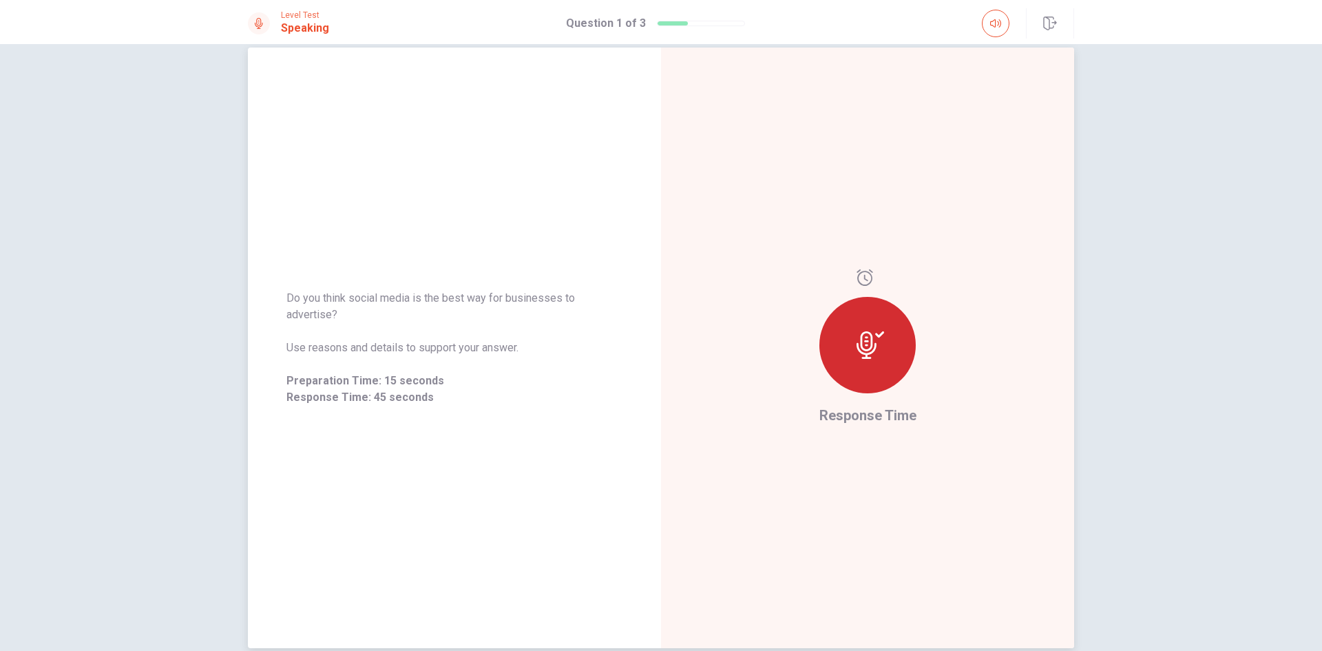
click at [859, 284] on icon at bounding box center [865, 277] width 16 height 17
click at [861, 344] on icon at bounding box center [871, 345] width 28 height 28
click at [638, 355] on div "Do you think social media is the best way for businesses to advertise? Use reas…" at bounding box center [454, 347] width 413 height 149
click at [511, 322] on div "Do you think social media is the best way for businesses to advertise? Use reas…" at bounding box center [454, 348] width 336 height 116
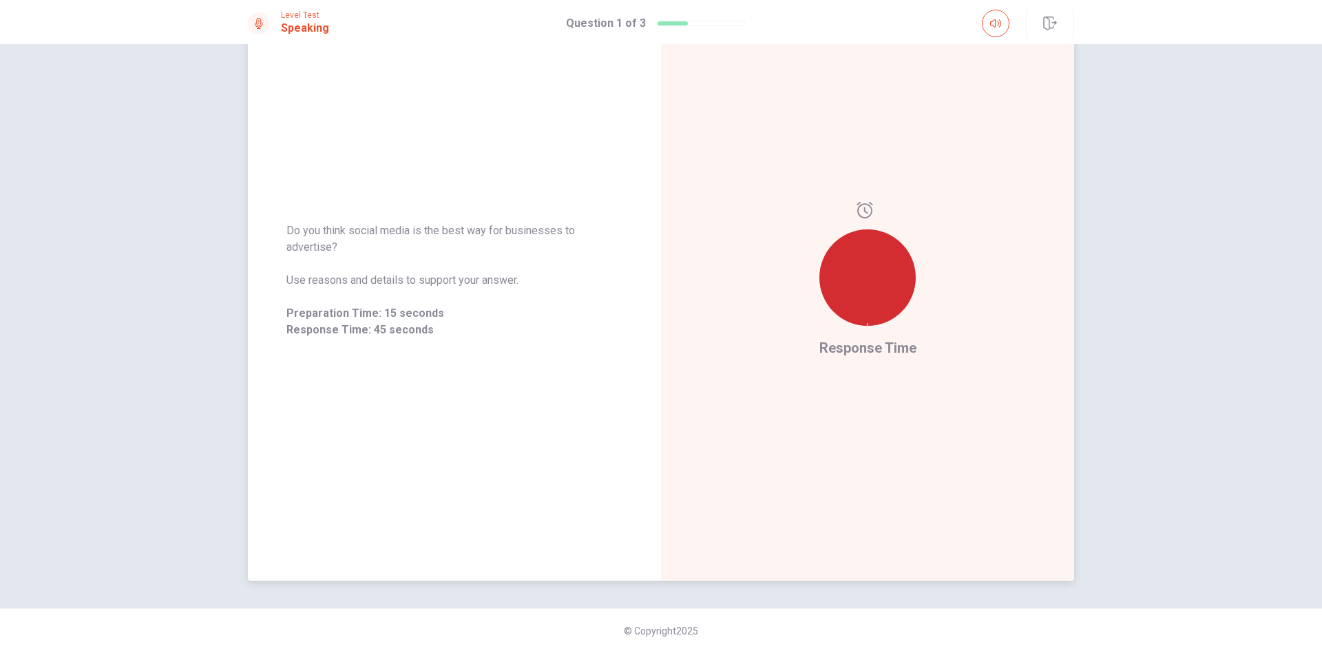
scroll to position [93, 0]
click at [869, 322] on icon at bounding box center [867, 323] width 3 height 3
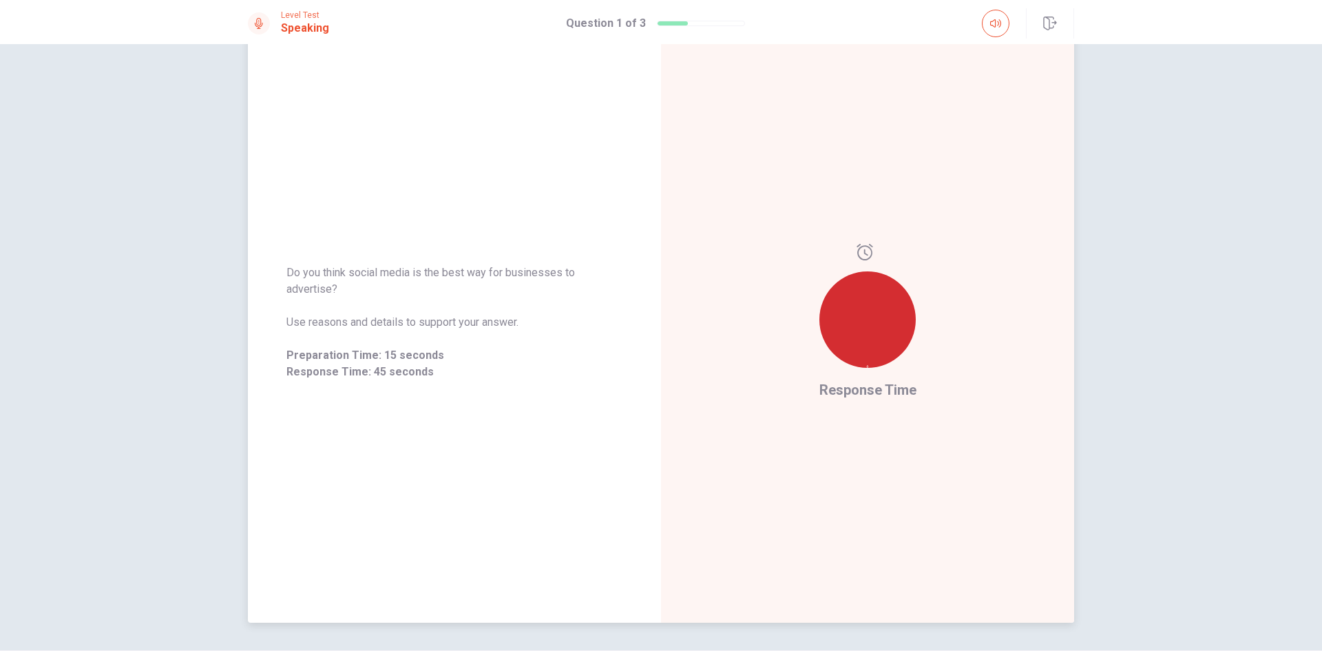
scroll to position [0, 0]
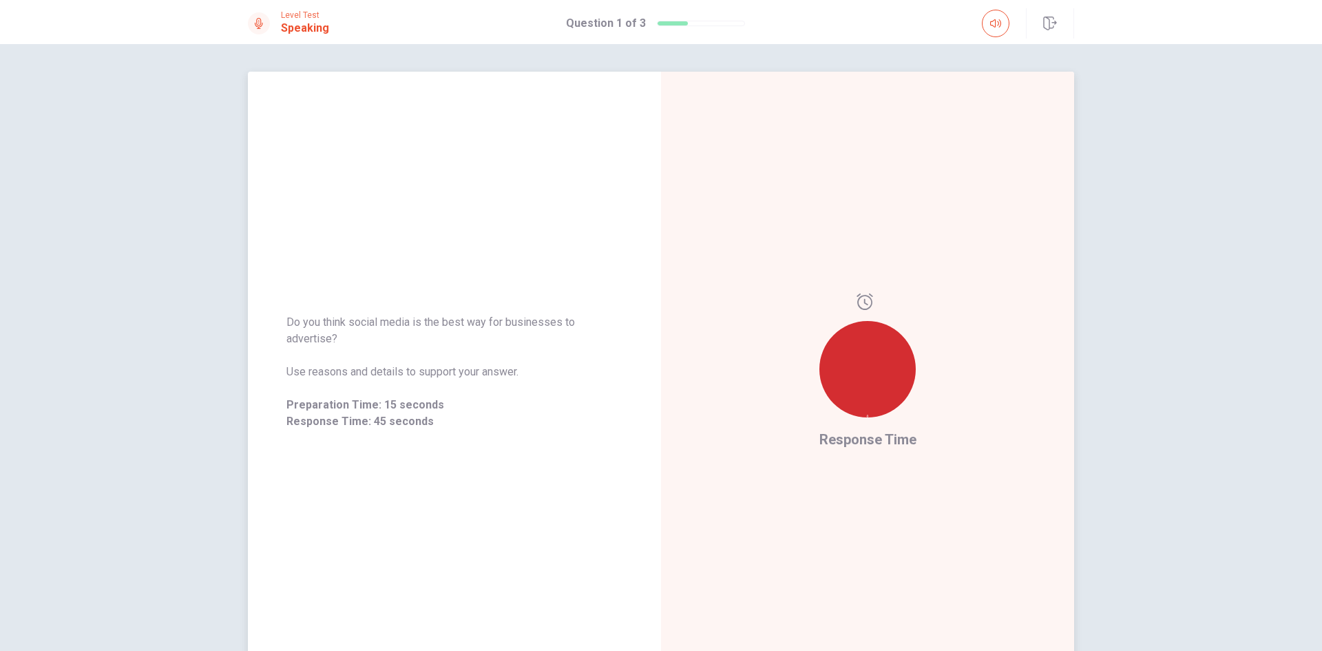
click at [847, 371] on div at bounding box center [867, 369] width 96 height 96
click at [866, 415] on icon at bounding box center [867, 416] width 3 height 3
click at [839, 419] on div at bounding box center [867, 360] width 96 height 135
click at [828, 436] on span "Response Time" at bounding box center [867, 439] width 97 height 17
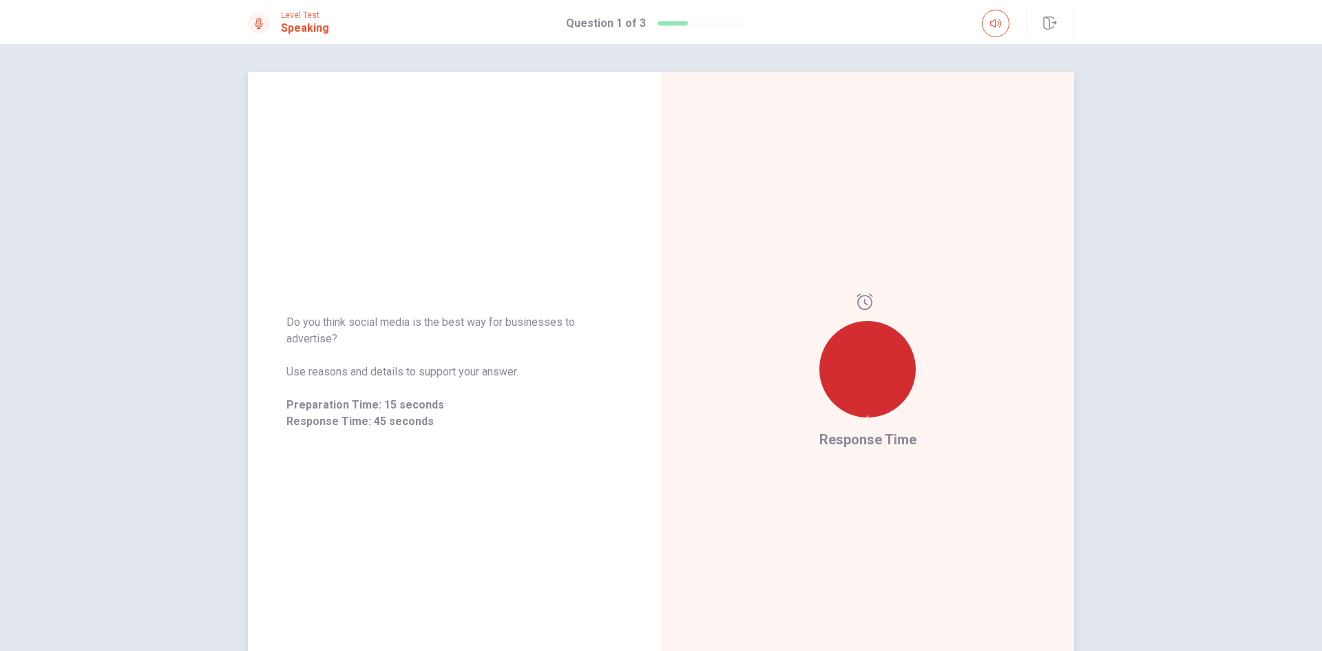
drag, startPoint x: 828, startPoint y: 436, endPoint x: 843, endPoint y: 437, distance: 14.5
click at [836, 438] on span "Response Time" at bounding box center [867, 439] width 97 height 17
click at [842, 293] on div "Response Time" at bounding box center [867, 372] width 413 height 600
click at [709, 426] on div "Response Time" at bounding box center [867, 372] width 413 height 600
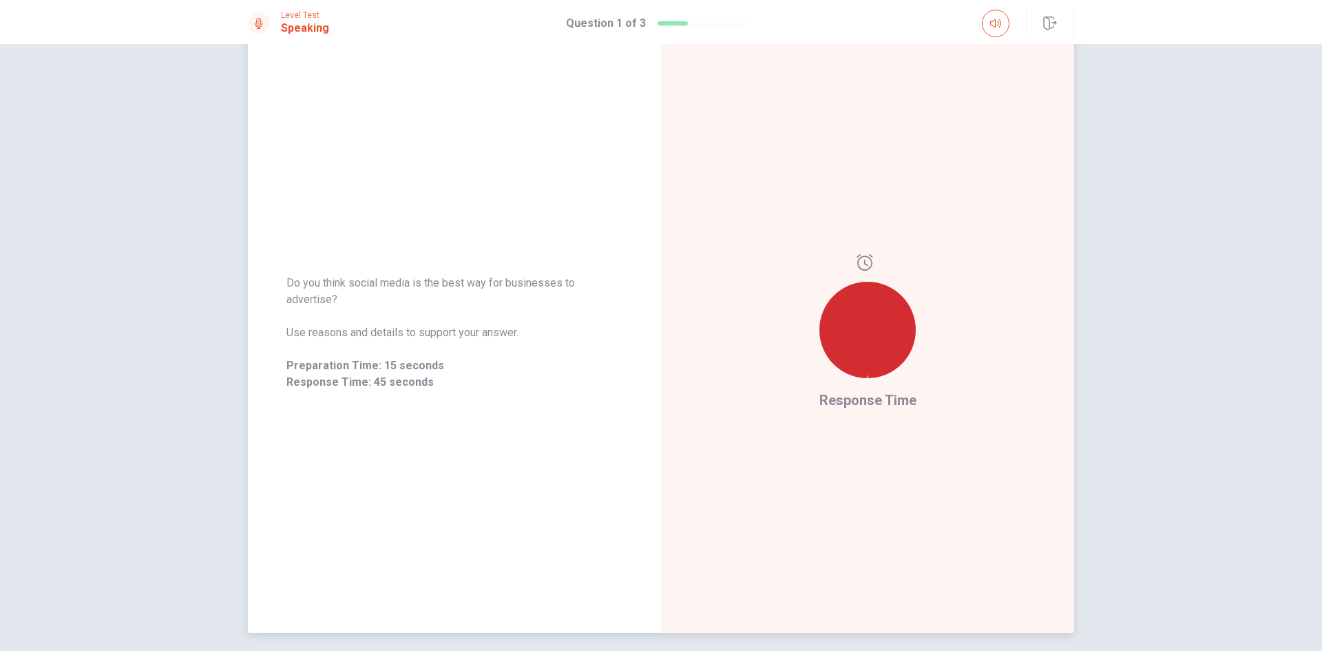
scroll to position [93, 0]
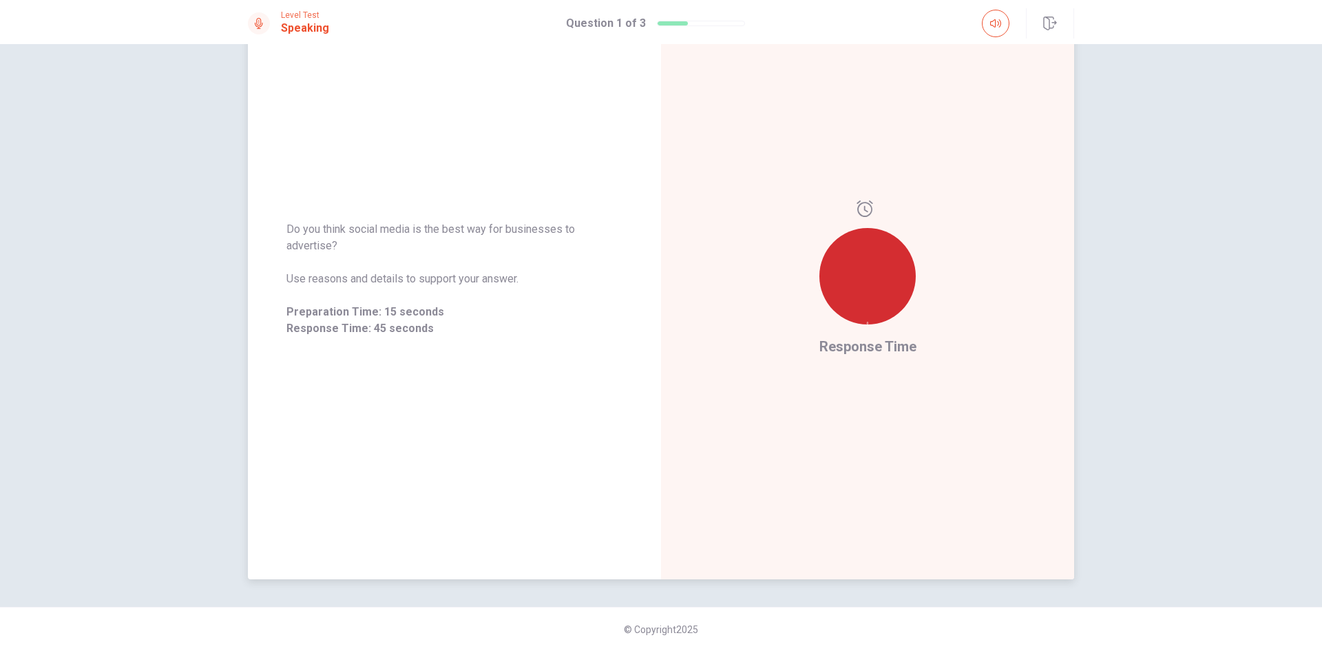
click at [496, 361] on div "Do you think social media is the best way for businesses to advertise? Use reas…" at bounding box center [454, 279] width 413 height 600
drag, startPoint x: 289, startPoint y: 275, endPoint x: 421, endPoint y: 291, distance: 132.5
click at [414, 292] on div "Do you think social media is the best way for businesses to advertise? Use reas…" at bounding box center [454, 279] width 336 height 116
click at [433, 291] on div "Do you think social media is the best way for businesses to advertise? Use reas…" at bounding box center [454, 279] width 336 height 116
drag, startPoint x: 417, startPoint y: 232, endPoint x: 483, endPoint y: 235, distance: 66.2
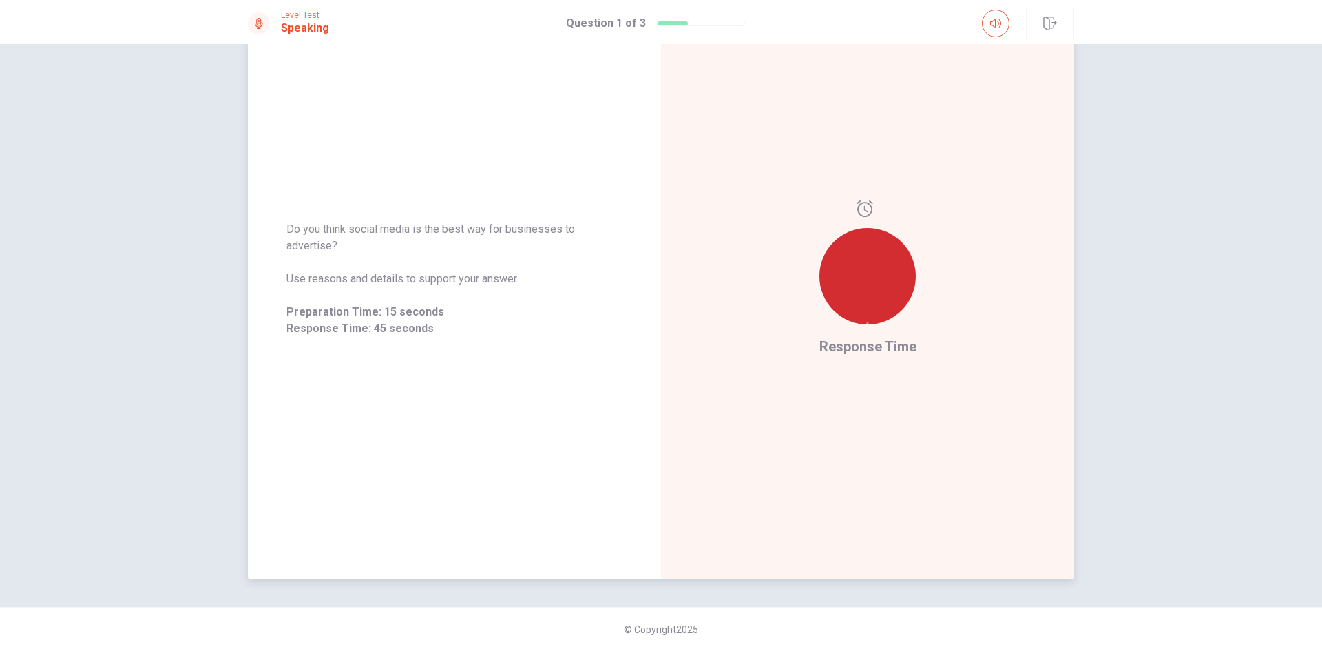
click at [483, 233] on span "Do you think social media is the best way for businesses to advertise?" at bounding box center [454, 237] width 336 height 33
click at [311, 238] on span "Do you think social media is the best way for businesses to advertise?" at bounding box center [454, 237] width 336 height 33
drag, startPoint x: 315, startPoint y: 259, endPoint x: 304, endPoint y: 241, distance: 20.7
click at [311, 245] on div "Do you think social media is the best way for businesses to advertise? Use reas…" at bounding box center [454, 279] width 336 height 116
click at [867, 322] on icon at bounding box center [868, 323] width 2 height 3
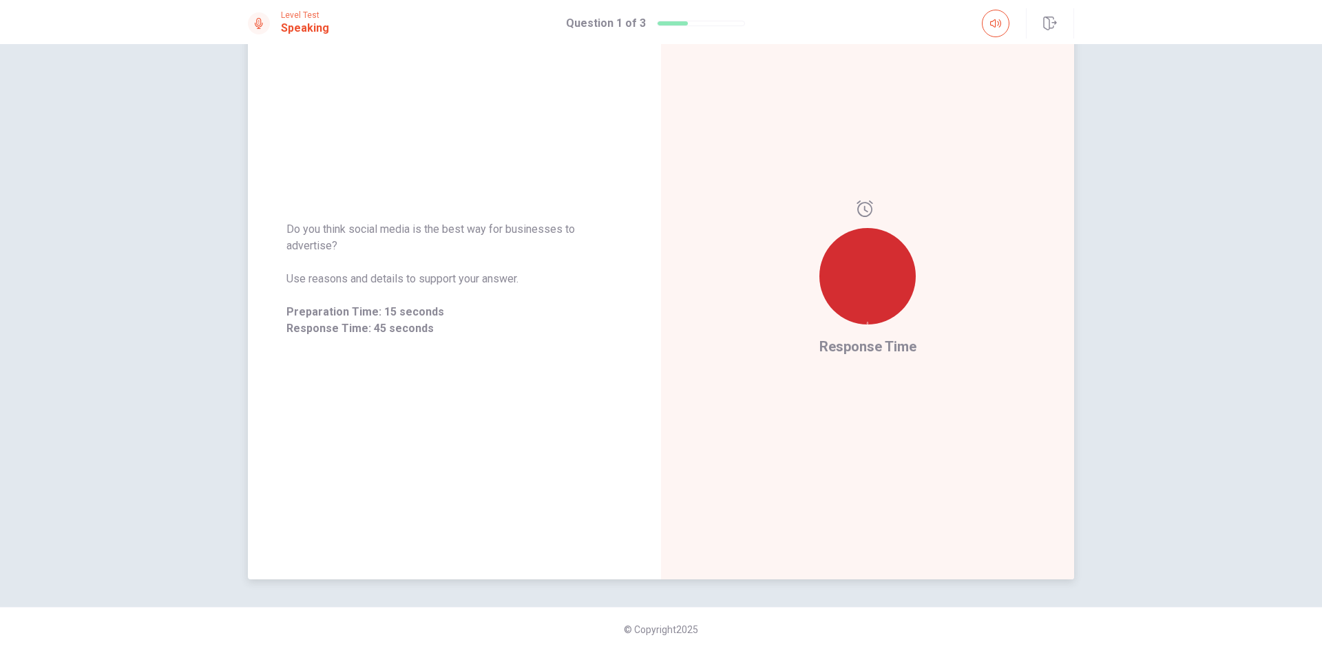
click at [848, 347] on span "Response Time" at bounding box center [867, 346] width 97 height 17
click at [873, 259] on div at bounding box center [867, 276] width 96 height 96
click at [765, 244] on div "Response Time" at bounding box center [867, 279] width 413 height 600
click at [262, 262] on div "Do you think social media is the best way for businesses to advertise? Use reas…" at bounding box center [454, 278] width 413 height 149
click at [266, 262] on div "Do you think social media is the best way for businesses to advertise? Use reas…" at bounding box center [454, 278] width 413 height 149
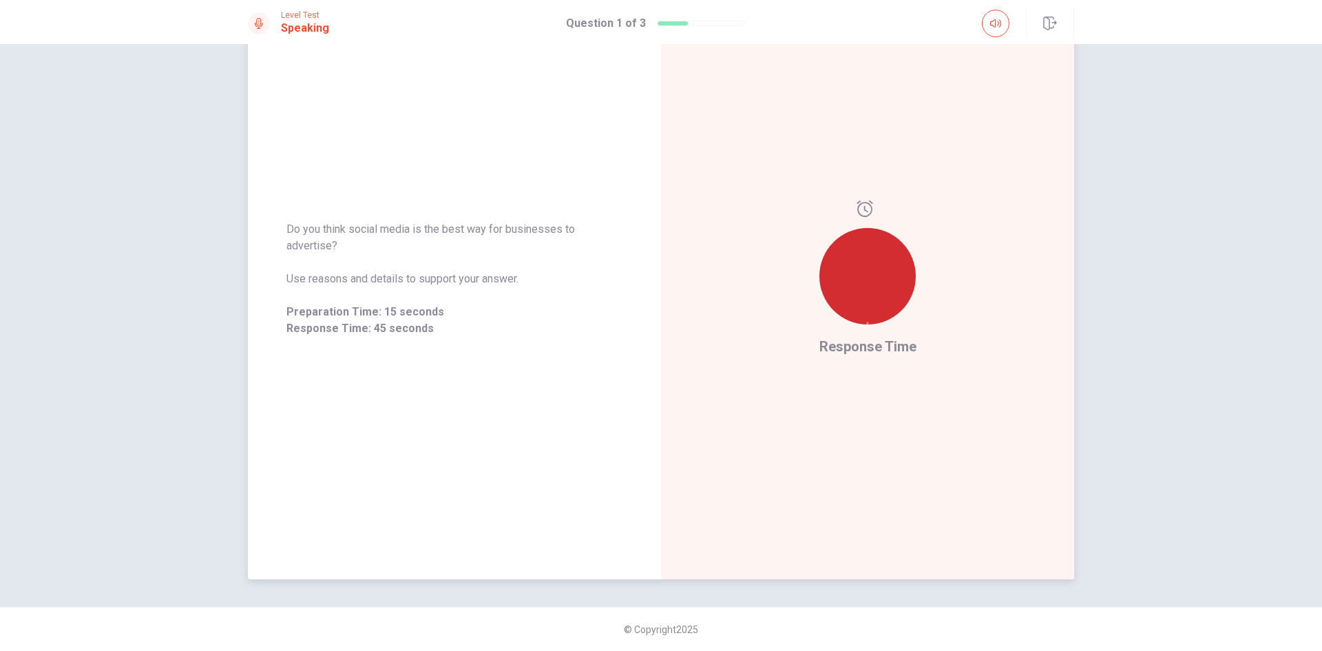
drag, startPoint x: 363, startPoint y: 329, endPoint x: 401, endPoint y: 313, distance: 41.7
click at [364, 331] on span "Response Time: 45 seconds" at bounding box center [454, 328] width 336 height 17
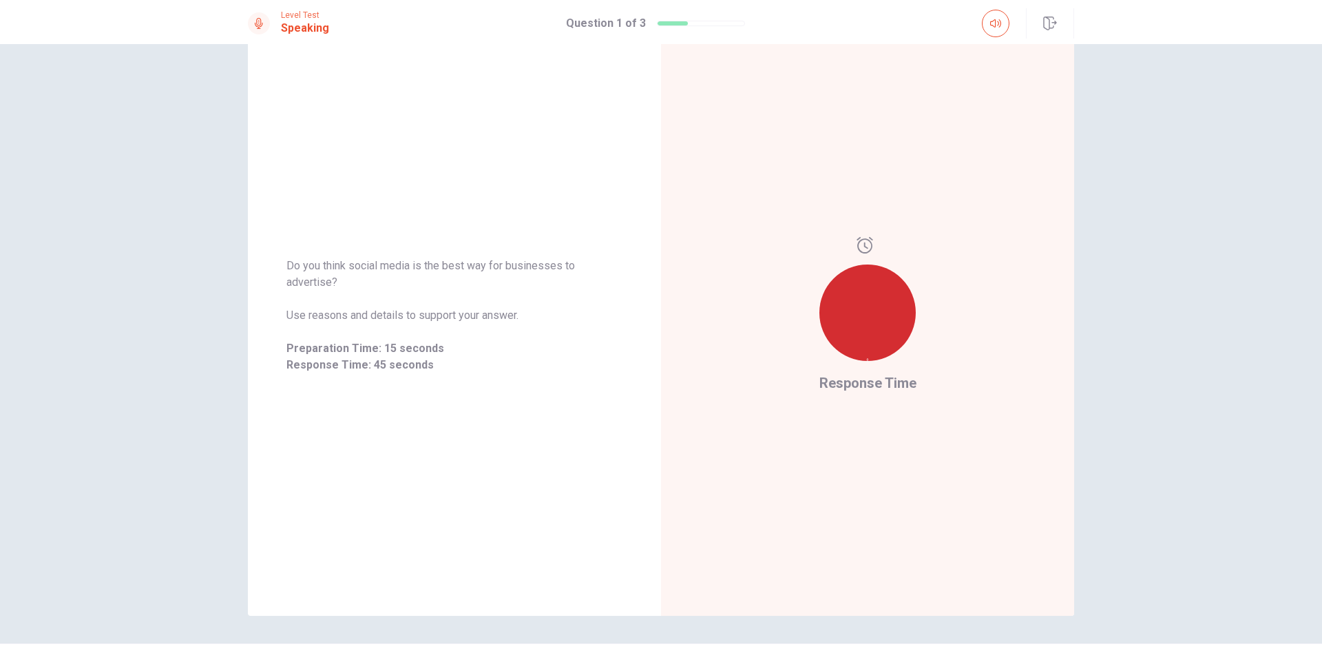
scroll to position [0, 0]
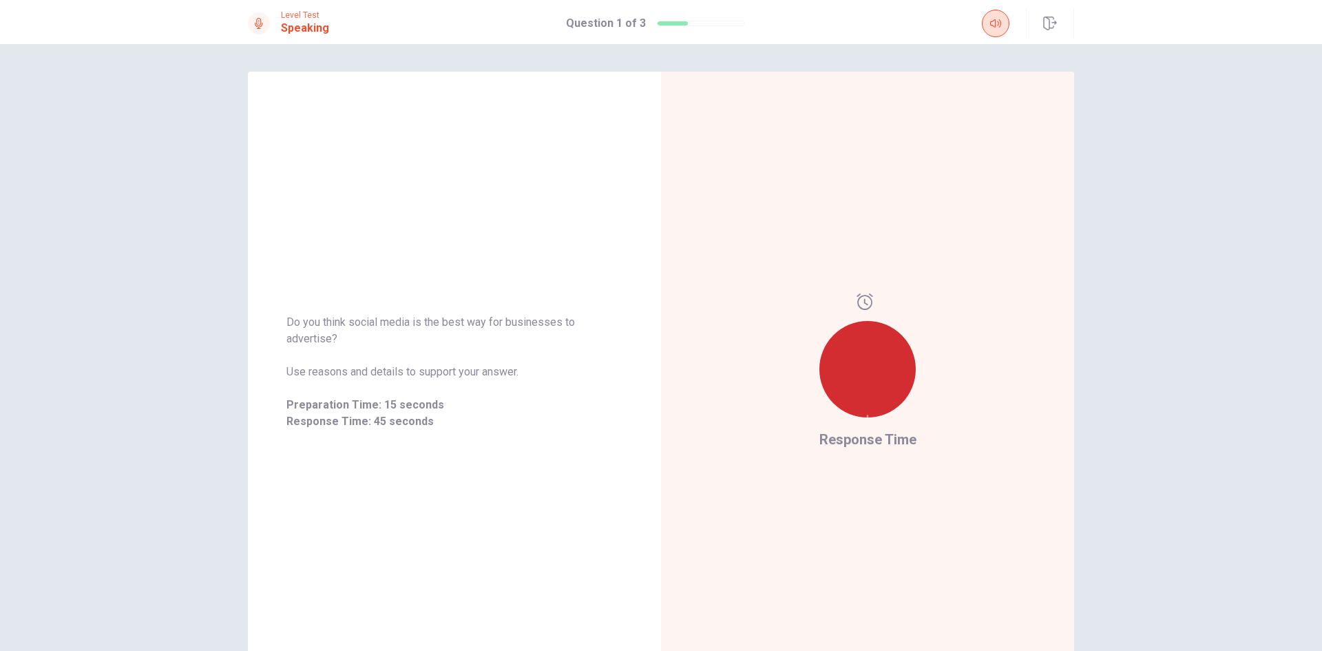
click at [986, 25] on button "button" at bounding box center [996, 24] width 28 height 28
click at [860, 256] on div "Response Time" at bounding box center [867, 372] width 413 height 600
click at [850, 353] on div at bounding box center [867, 369] width 96 height 96
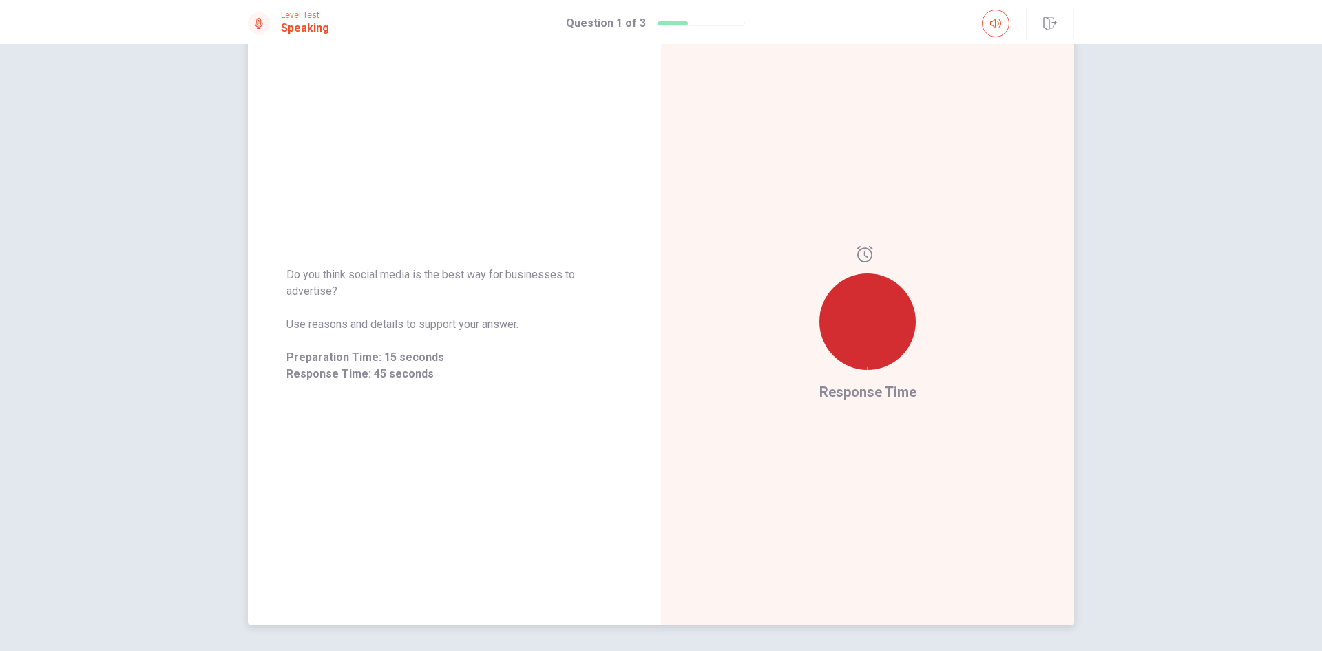
scroll to position [93, 0]
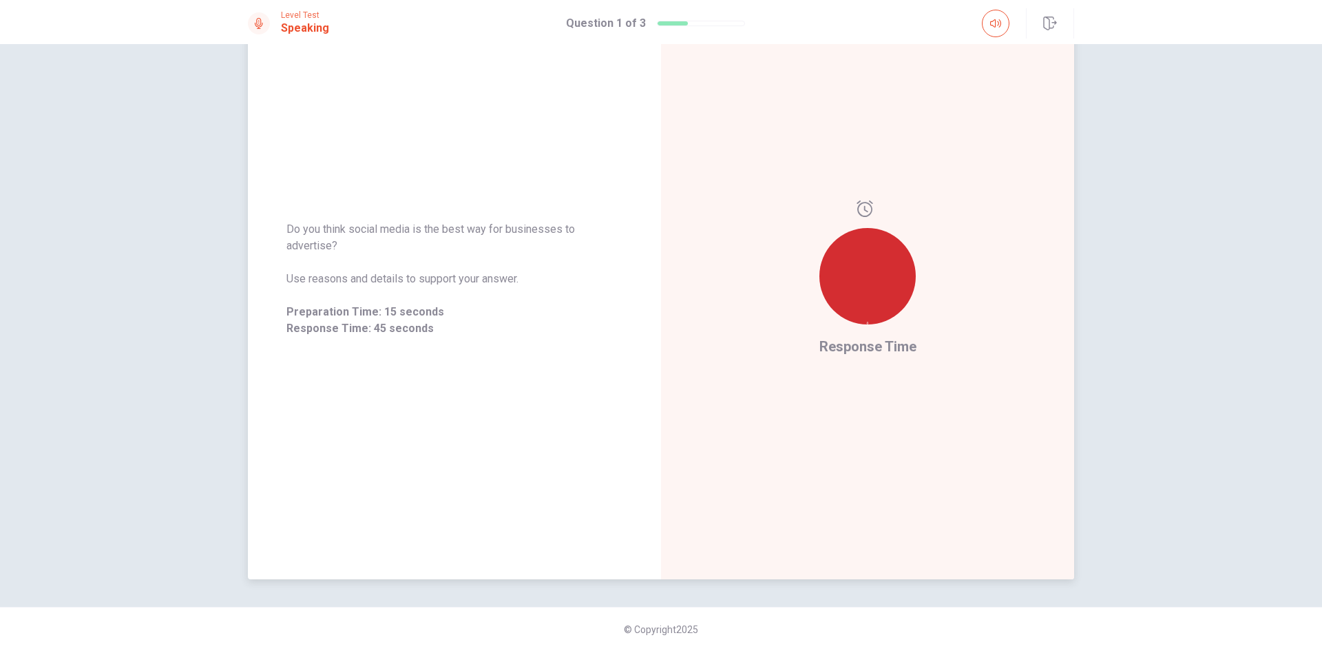
click at [851, 339] on span "Response Time" at bounding box center [867, 346] width 97 height 17
drag, startPoint x: 817, startPoint y: 368, endPoint x: 849, endPoint y: 311, distance: 66.3
click at [817, 369] on div "Response Time" at bounding box center [867, 279] width 413 height 600
click at [883, 272] on div at bounding box center [867, 276] width 96 height 96
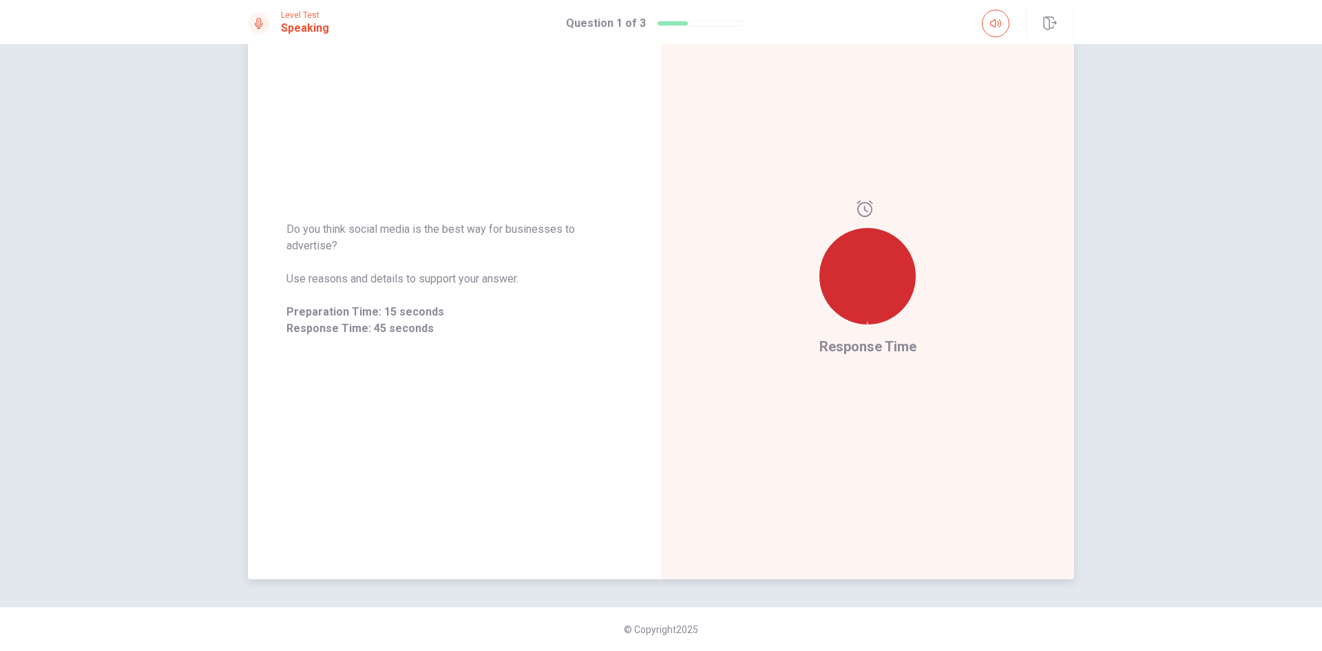
click at [435, 287] on div "Do you think social media is the best way for businesses to advertise? Use reas…" at bounding box center [454, 279] width 336 height 116
drag, startPoint x: 435, startPoint y: 287, endPoint x: 424, endPoint y: 288, distance: 11.0
click at [434, 288] on div "Do you think social media is the best way for businesses to advertise? Use reas…" at bounding box center [454, 279] width 336 height 116
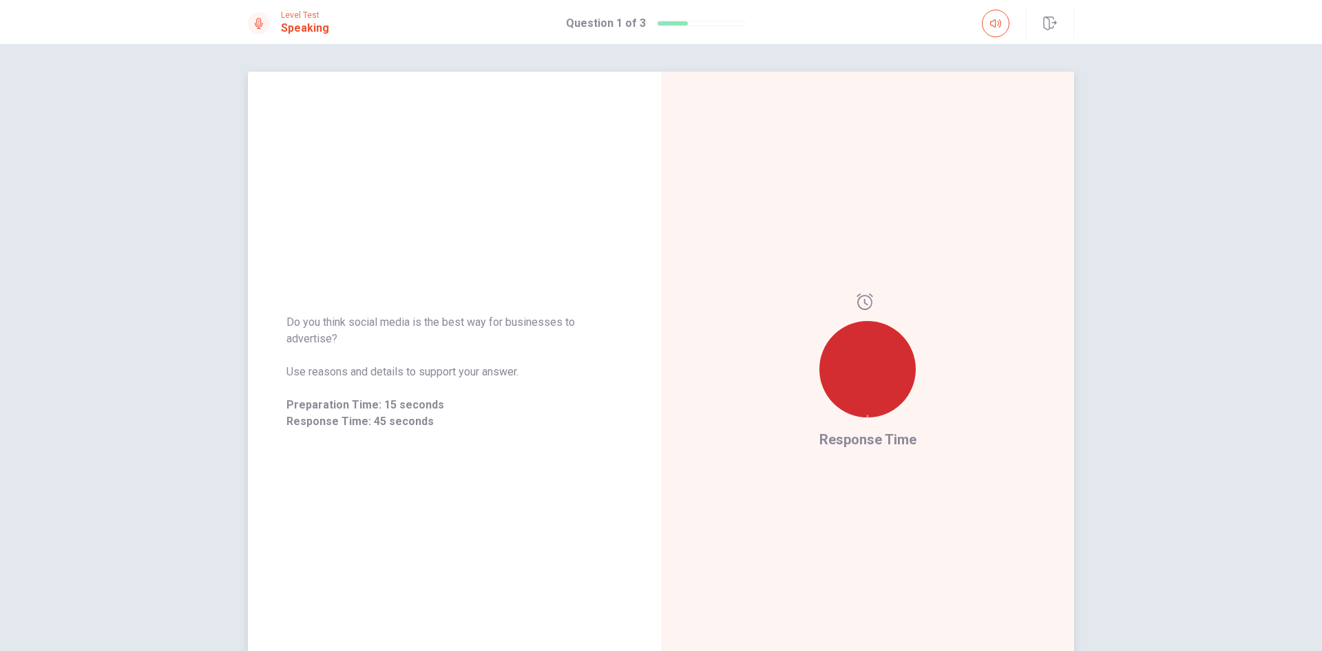
click at [430, 287] on div "Do you think social media is the best way for businesses to advertise? Use reas…" at bounding box center [454, 372] width 413 height 600
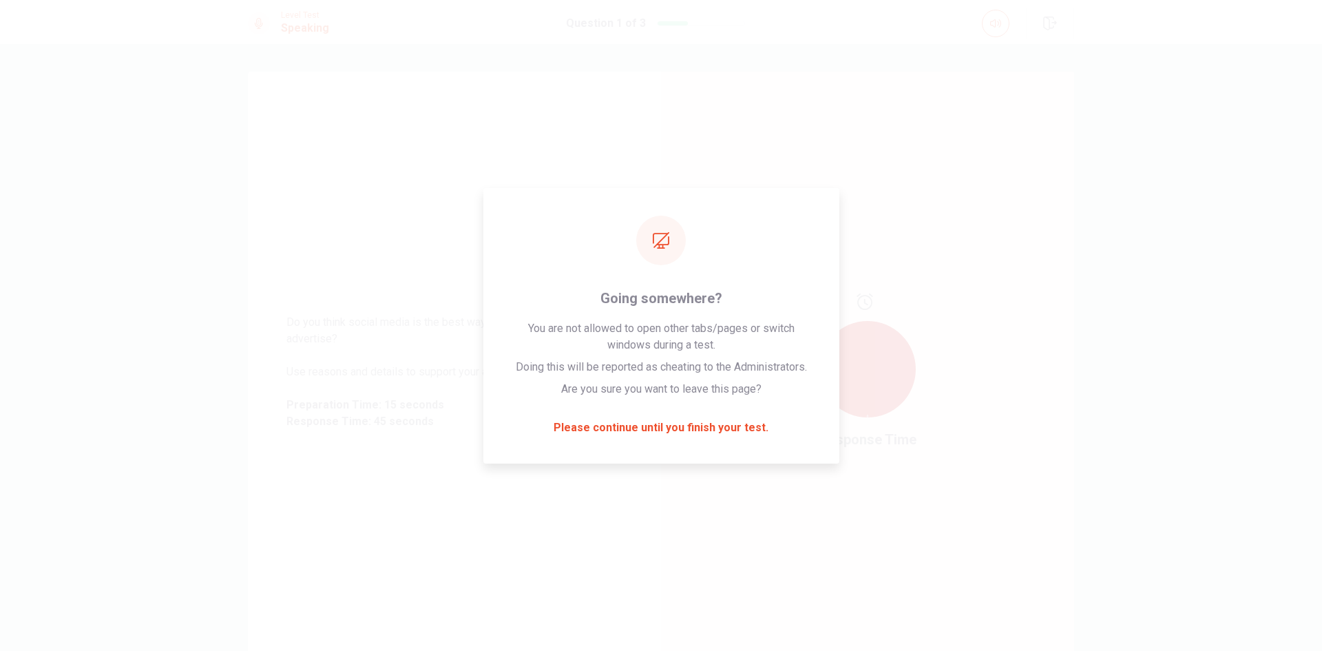
click at [596, 15] on div "Level Test Speaking Question 1 of 3" at bounding box center [661, 23] width 870 height 30
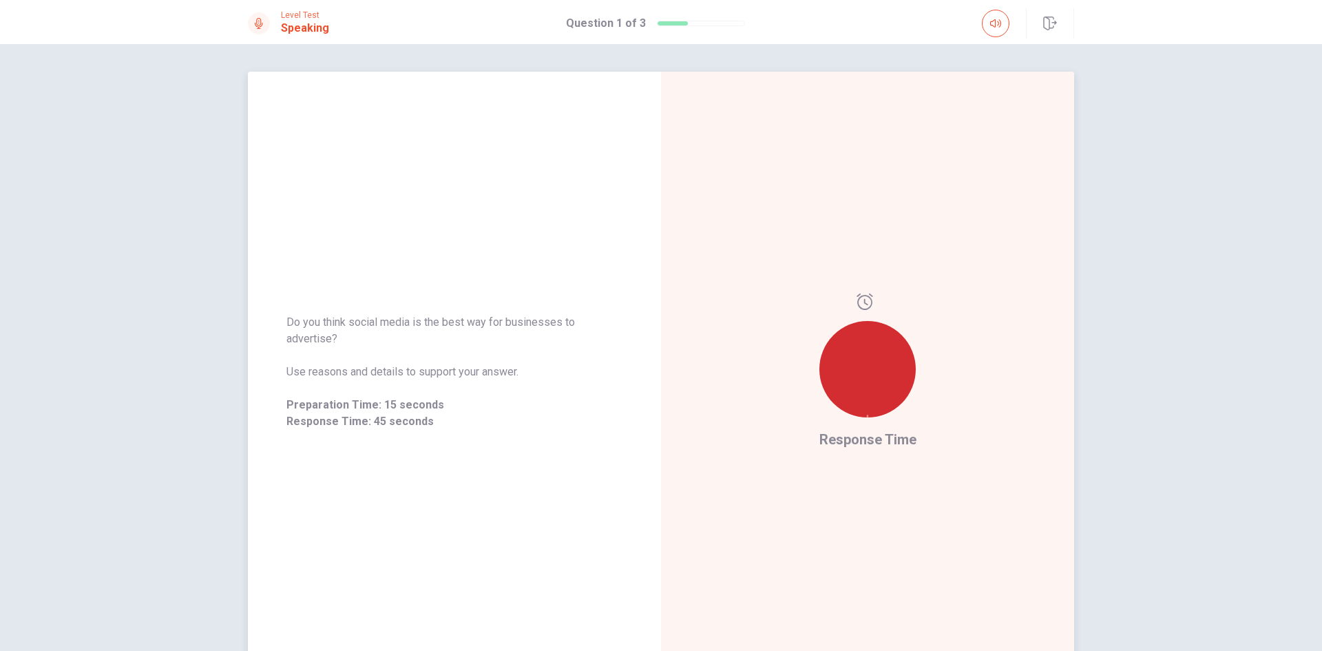
click at [479, 252] on div "Do you think social media is the best way for businesses to advertise? Use reas…" at bounding box center [454, 372] width 413 height 600
click at [265, 24] on div at bounding box center [259, 23] width 22 height 22
click at [431, 331] on span "Do you think social media is the best way for businesses to advertise?" at bounding box center [454, 330] width 336 height 33
drag, startPoint x: 431, startPoint y: 331, endPoint x: 534, endPoint y: 342, distance: 103.8
click at [430, 331] on span "Do you think social media is the best way for businesses to advertise?" at bounding box center [454, 330] width 336 height 33
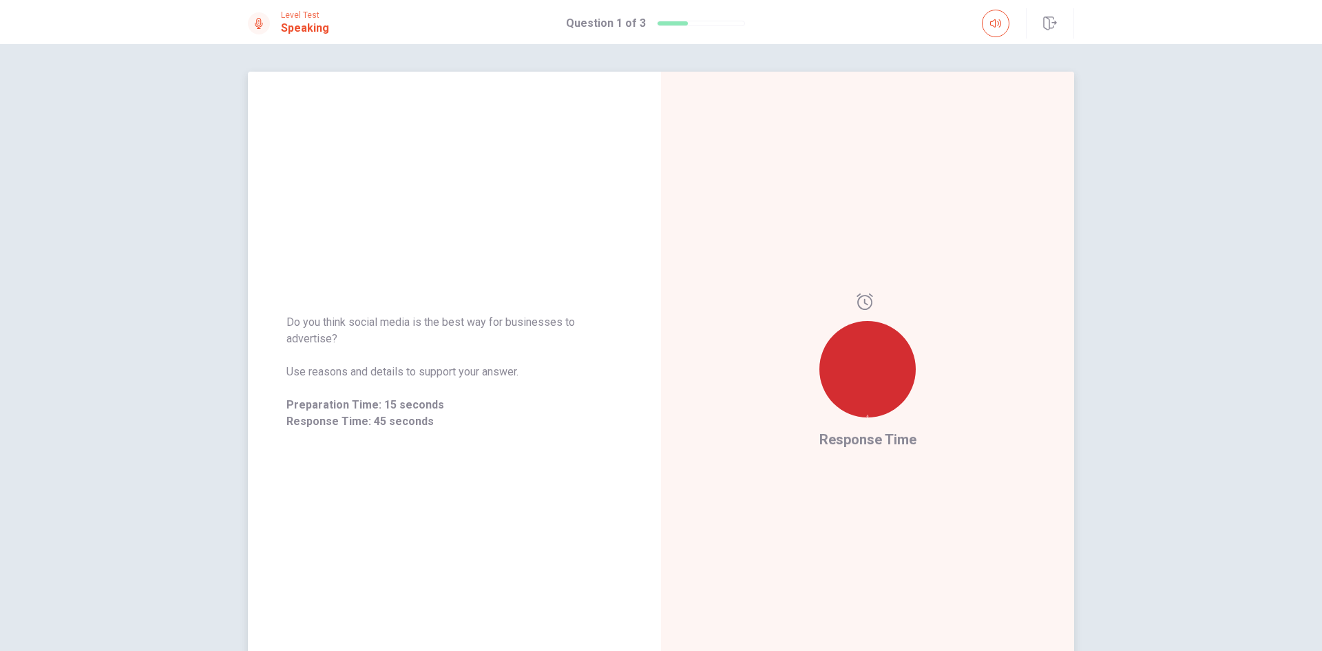
click at [923, 364] on div "Response Time" at bounding box center [867, 372] width 413 height 600
click at [890, 363] on div at bounding box center [867, 369] width 96 height 96
click at [890, 364] on div at bounding box center [867, 369] width 96 height 96
click at [855, 396] on div at bounding box center [867, 369] width 96 height 96
click at [855, 397] on div at bounding box center [867, 369] width 96 height 96
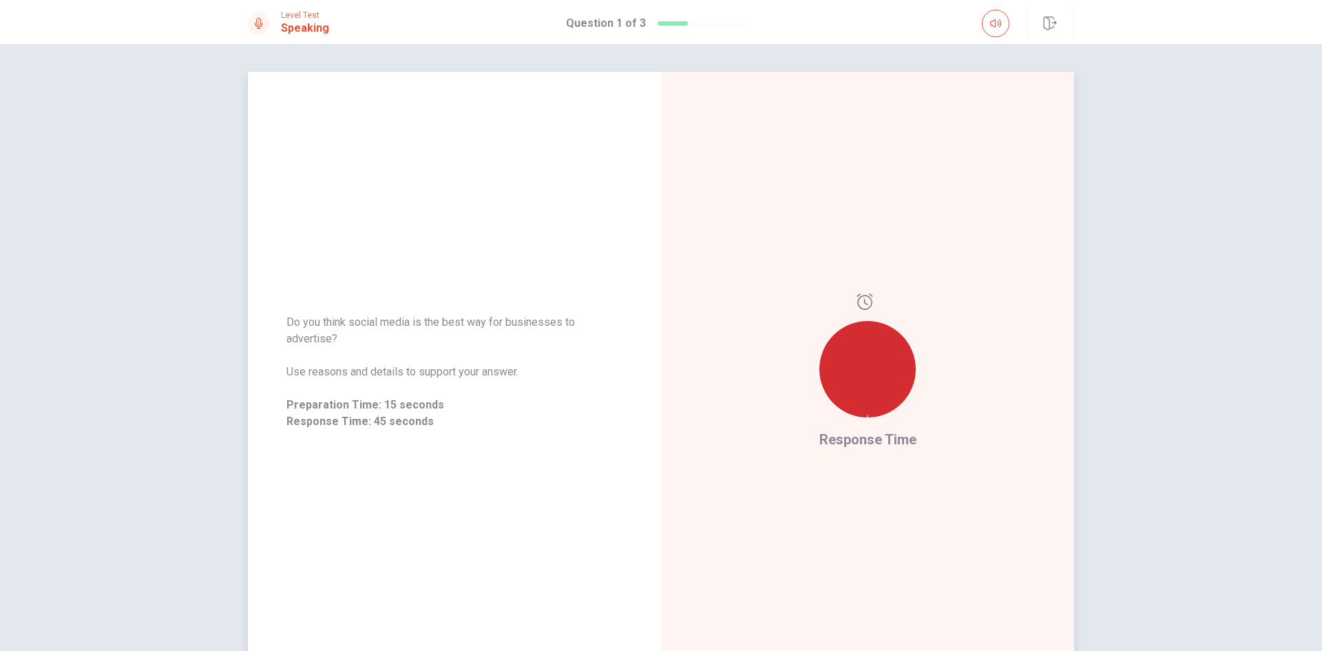
click at [867, 415] on icon at bounding box center [868, 416] width 2 height 3
click at [859, 289] on div "Response Time" at bounding box center [867, 372] width 413 height 600
click at [859, 301] on icon at bounding box center [865, 301] width 17 height 17
click at [799, 415] on div "Response Time" at bounding box center [867, 372] width 413 height 600
drag, startPoint x: 874, startPoint y: 457, endPoint x: 927, endPoint y: 449, distance: 54.2
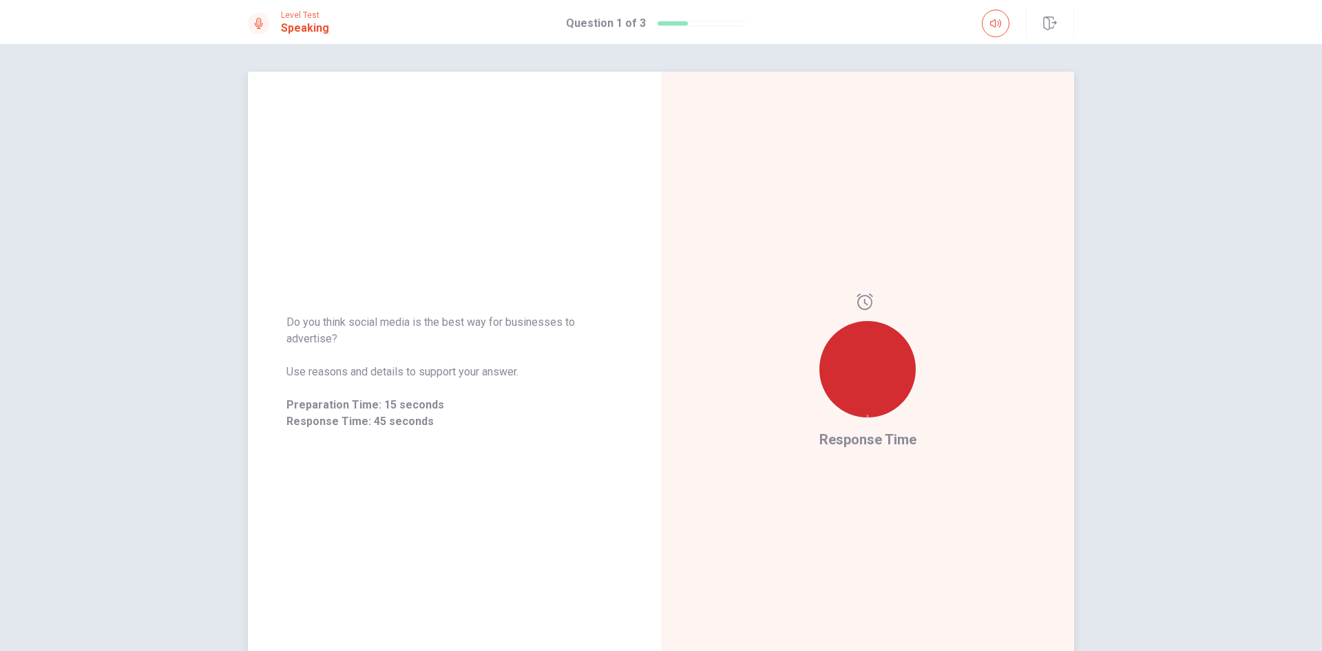
click at [936, 457] on div "Response Time" at bounding box center [867, 372] width 413 height 600
drag, startPoint x: 767, startPoint y: 448, endPoint x: 562, endPoint y: 423, distance: 206.6
click at [661, 435] on div "Response Time" at bounding box center [867, 372] width 413 height 600
click at [345, 388] on div "Do you think social media is the best way for businesses to advertise? Use reas…" at bounding box center [454, 372] width 336 height 116
drag, startPoint x: 543, startPoint y: 322, endPoint x: 901, endPoint y: 341, distance: 359.3
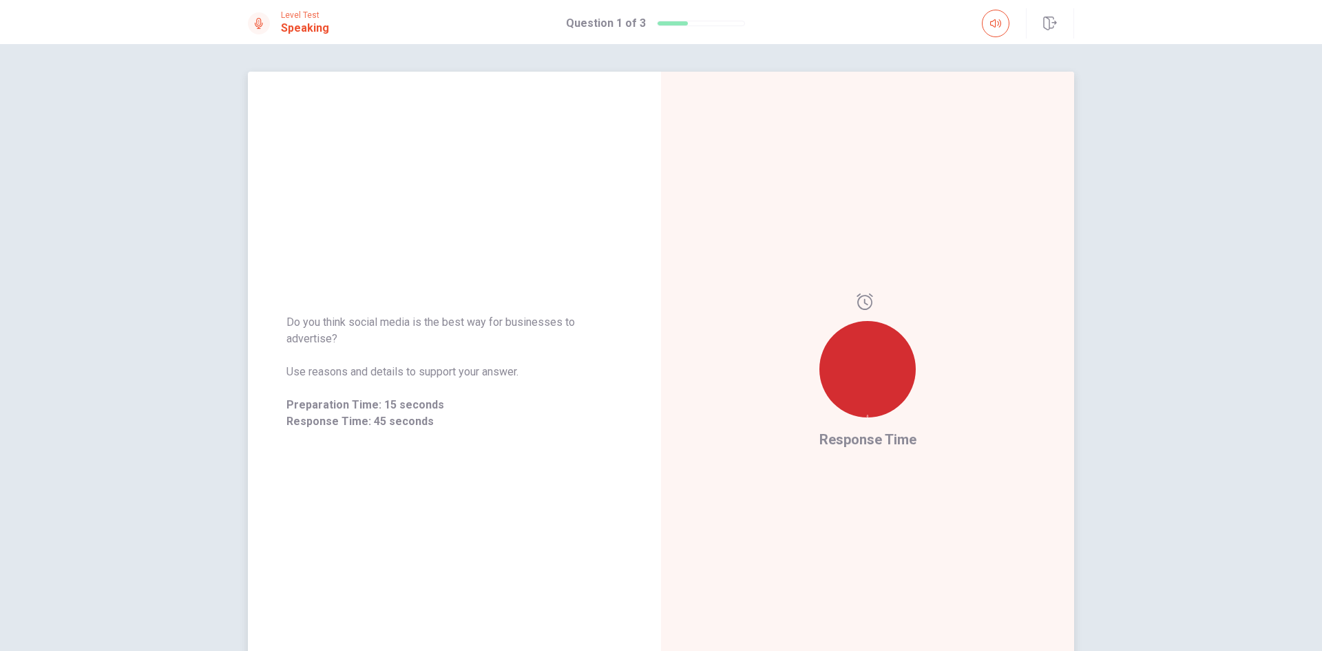
click at [896, 342] on div "Do you think social media is the best way for businesses to advertise? Use reas…" at bounding box center [661, 372] width 826 height 600
drag, startPoint x: 865, startPoint y: 311, endPoint x: 843, endPoint y: 300, distance: 24.0
click at [845, 304] on div at bounding box center [867, 360] width 96 height 135
click at [850, 294] on div "Response Time" at bounding box center [867, 372] width 413 height 600
click at [852, 350] on div at bounding box center [867, 369] width 96 height 96
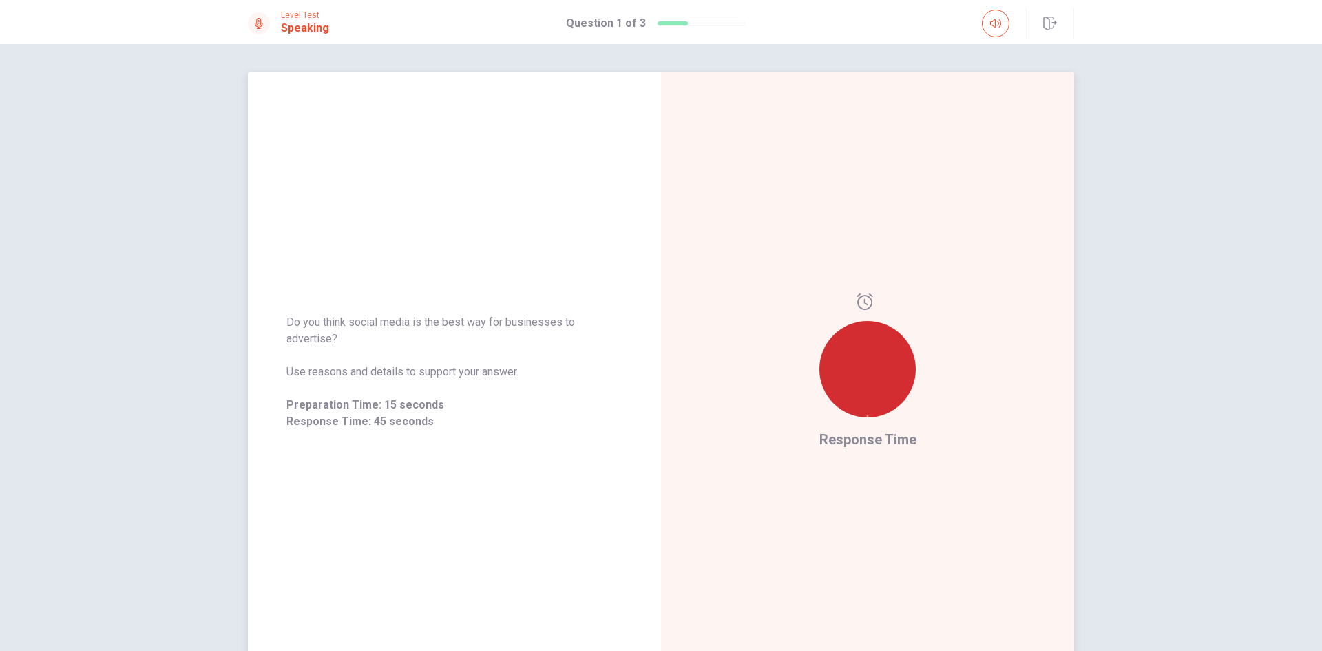
click at [852, 350] on div at bounding box center [867, 369] width 96 height 96
drag, startPoint x: 401, startPoint y: 399, endPoint x: 390, endPoint y: 402, distance: 10.9
click at [400, 399] on span "Preparation Time: 15 seconds" at bounding box center [454, 405] width 336 height 17
drag, startPoint x: 397, startPoint y: 406, endPoint x: 293, endPoint y: 379, distance: 107.4
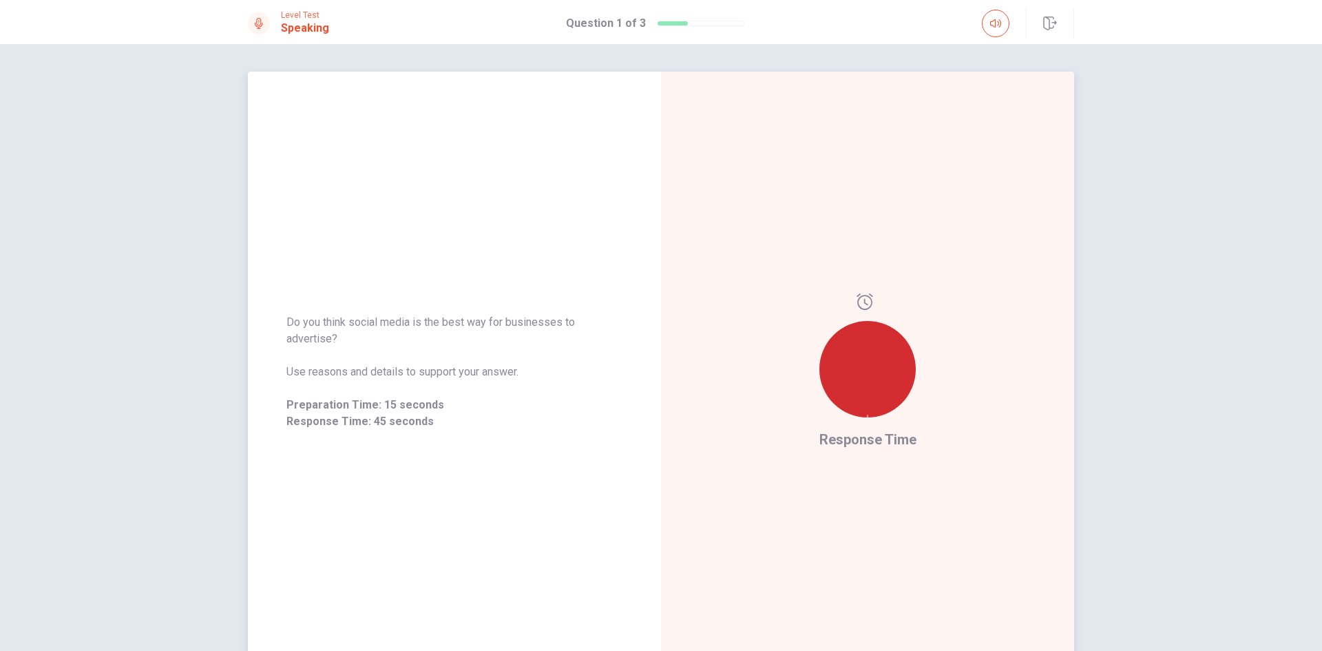
click at [261, 403] on div "Do you think social media is the best way for businesses to advertise? Use reas…" at bounding box center [454, 371] width 413 height 149
drag, startPoint x: 322, startPoint y: 357, endPoint x: 399, endPoint y: 377, distance: 79.7
click at [351, 373] on div "Do you think social media is the best way for businesses to advertise? Use reas…" at bounding box center [454, 372] width 336 height 116
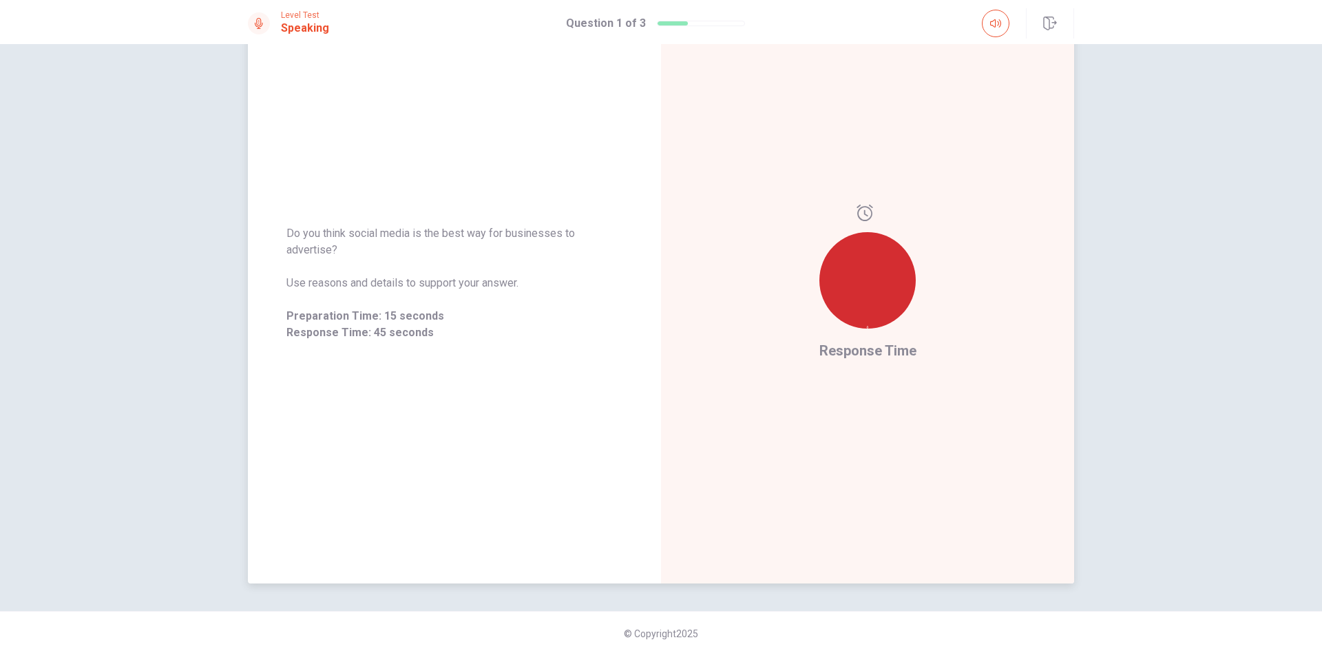
scroll to position [93, 0]
click at [840, 219] on div at bounding box center [867, 267] width 96 height 135
click at [868, 322] on icon at bounding box center [868, 323] width 2 height 3
click at [801, 270] on div "Response Time" at bounding box center [867, 279] width 413 height 600
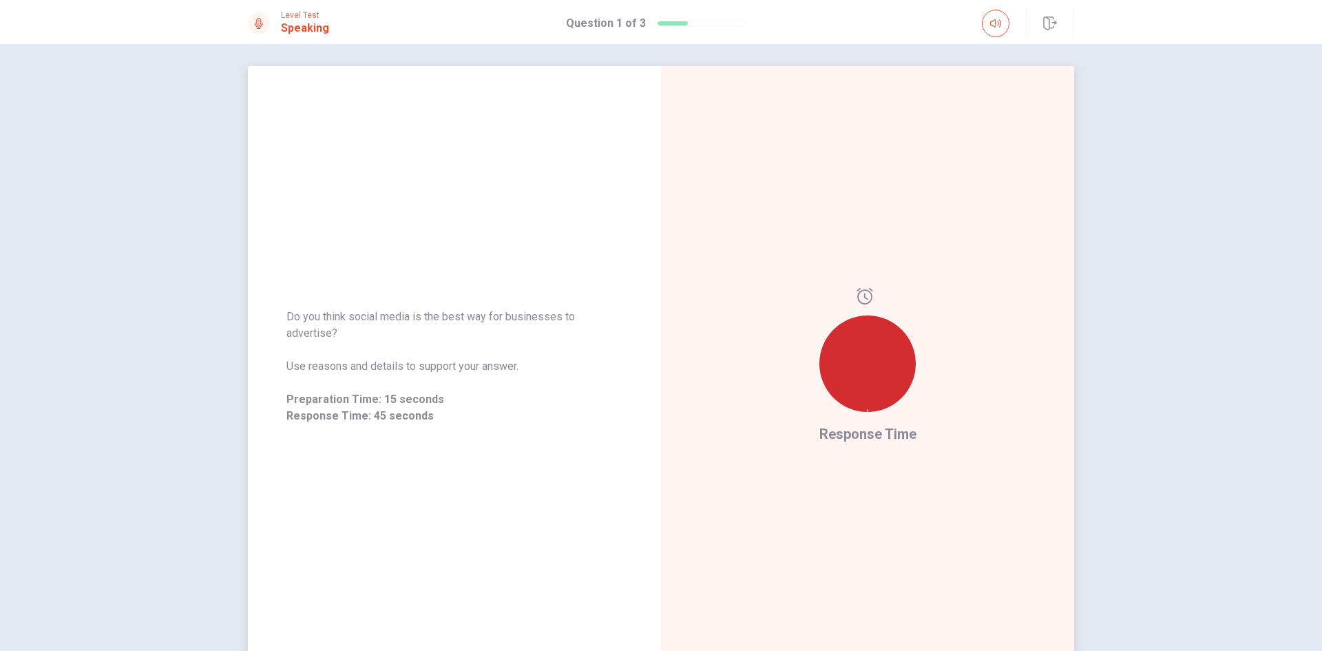
scroll to position [0, 0]
click at [804, 309] on div "Response Time" at bounding box center [867, 372] width 413 height 600
click at [866, 336] on div at bounding box center [867, 369] width 96 height 96
click at [822, 438] on span "Response Time" at bounding box center [867, 439] width 97 height 17
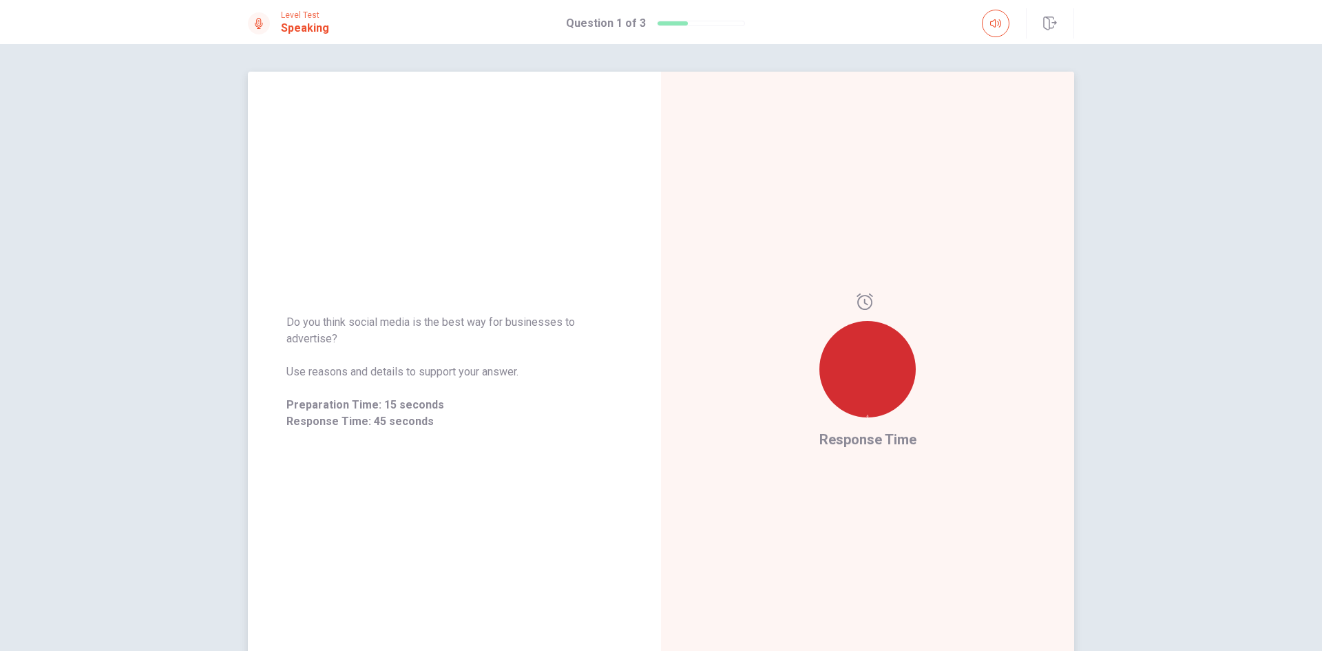
click at [630, 384] on div "Do you think social media is the best way for businesses to advertise? Use reas…" at bounding box center [454, 371] width 413 height 149
click at [428, 408] on span "Preparation Time: 15 seconds" at bounding box center [454, 405] width 336 height 17
drag, startPoint x: 337, startPoint y: 361, endPoint x: 291, endPoint y: 310, distance: 69.2
click at [304, 328] on div "Do you think social media is the best way for businesses to advertise? Use reas…" at bounding box center [454, 372] width 336 height 116
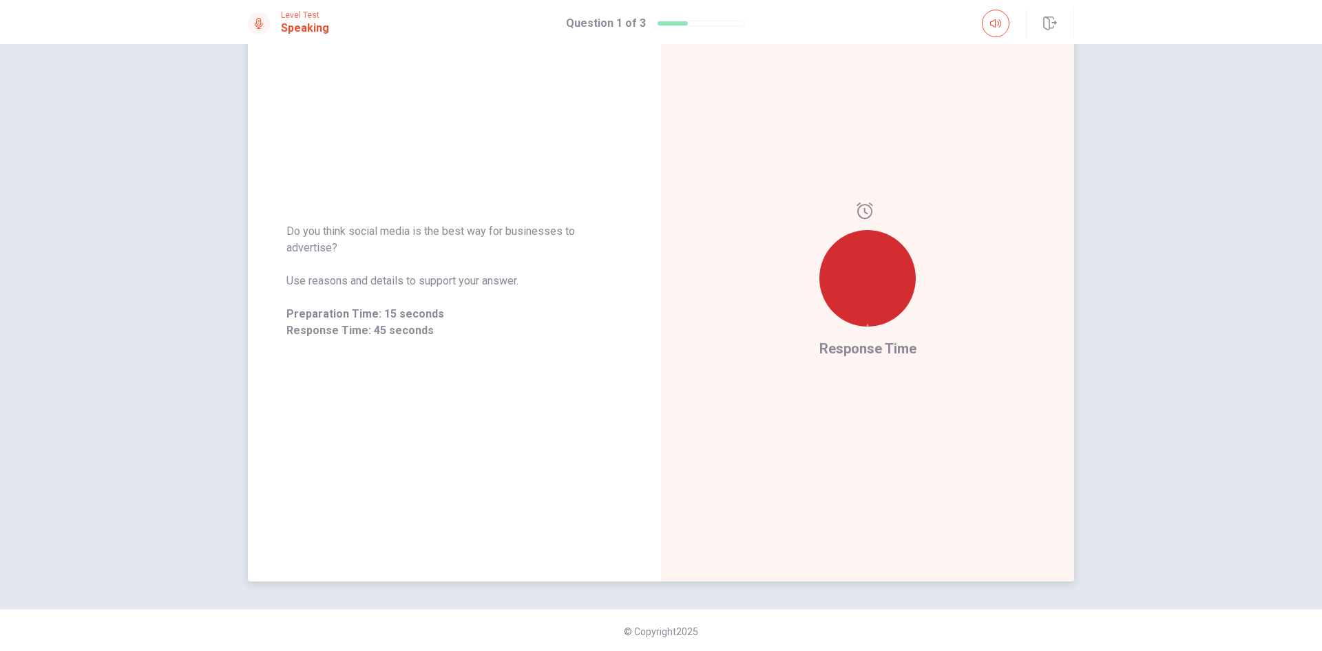
scroll to position [93, 0]
click at [388, 304] on div "Do you think social media is the best way for businesses to advertise? Use reas…" at bounding box center [454, 279] width 336 height 116
drag, startPoint x: 983, startPoint y: 472, endPoint x: 954, endPoint y: 359, distance: 116.4
click at [983, 464] on div "Response Time" at bounding box center [867, 279] width 413 height 600
drag, startPoint x: 877, startPoint y: 289, endPoint x: 881, endPoint y: 260, distance: 29.3
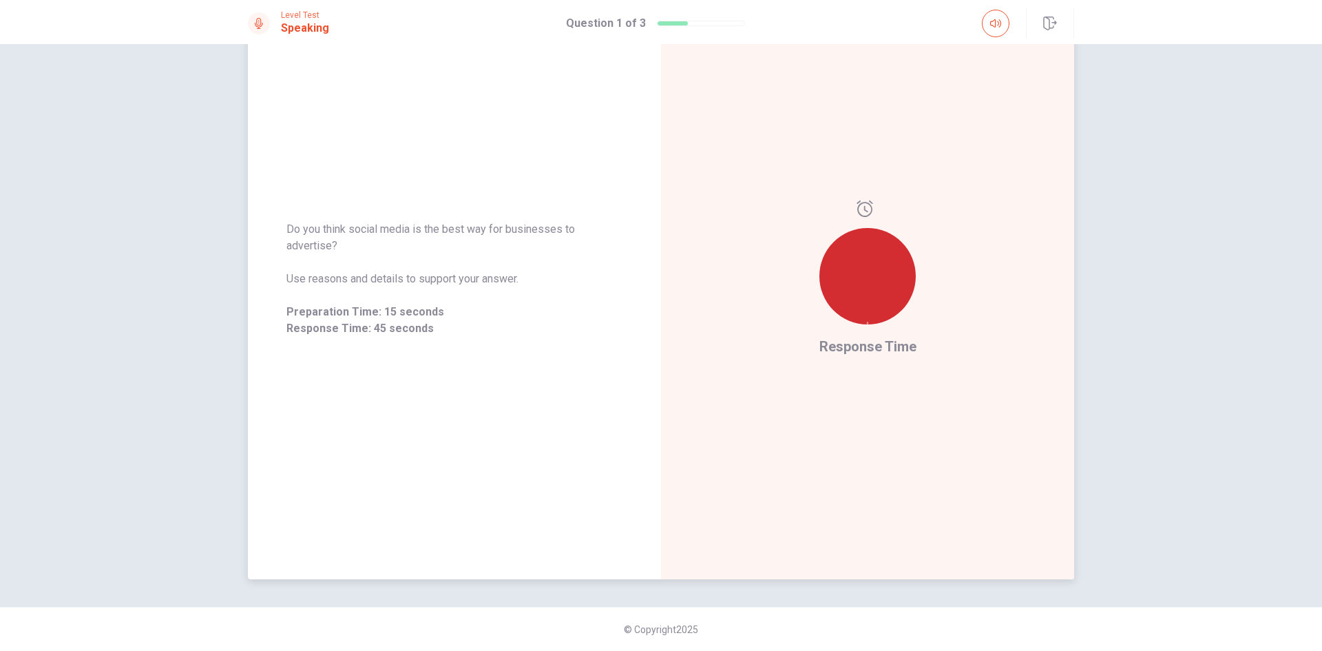
click at [869, 322] on icon at bounding box center [867, 323] width 3 height 3
drag, startPoint x: 881, startPoint y: 260, endPoint x: 861, endPoint y: 202, distance: 61.2
click at [881, 249] on div at bounding box center [867, 276] width 96 height 96
click at [858, 196] on div "Response Time" at bounding box center [867, 279] width 413 height 600
click at [852, 246] on div at bounding box center [867, 276] width 96 height 96
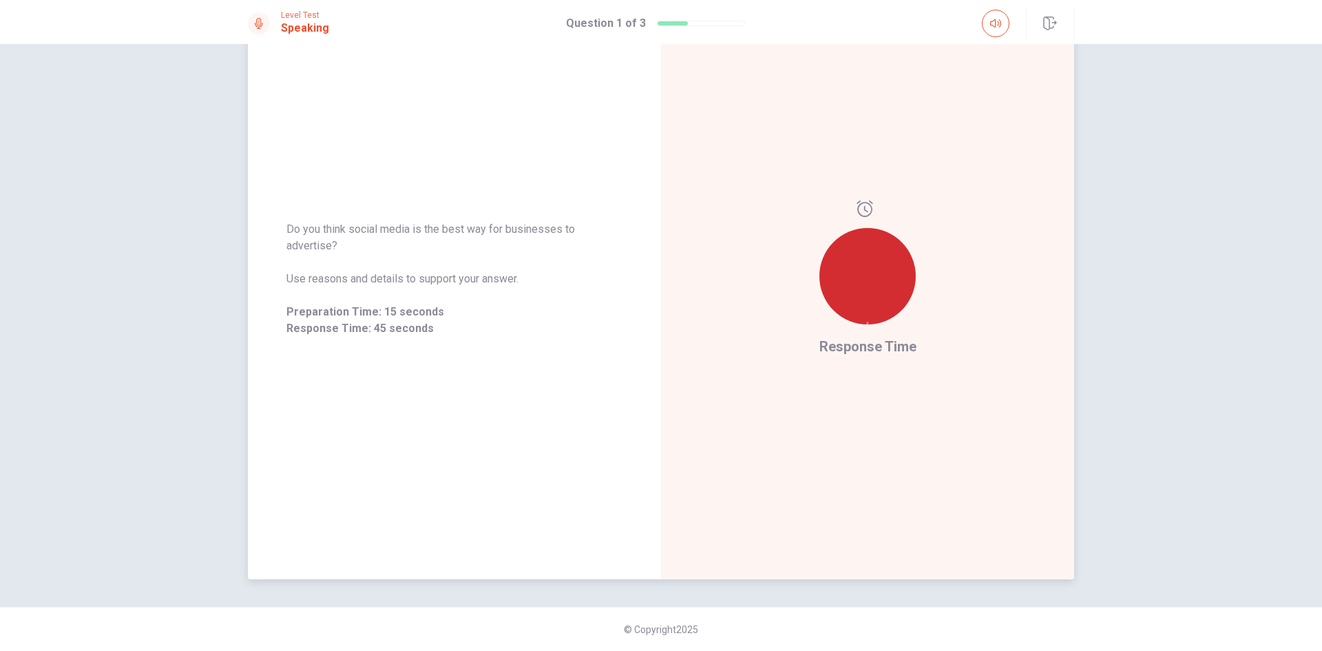
click at [852, 263] on div at bounding box center [867, 276] width 96 height 96
click at [866, 322] on icon at bounding box center [867, 323] width 3 height 3
click at [859, 325] on div at bounding box center [867, 267] width 96 height 135
drag, startPoint x: 857, startPoint y: 343, endPoint x: 848, endPoint y: 353, distance: 13.2
click at [852, 349] on div "Response Time" at bounding box center [867, 278] width 97 height 157
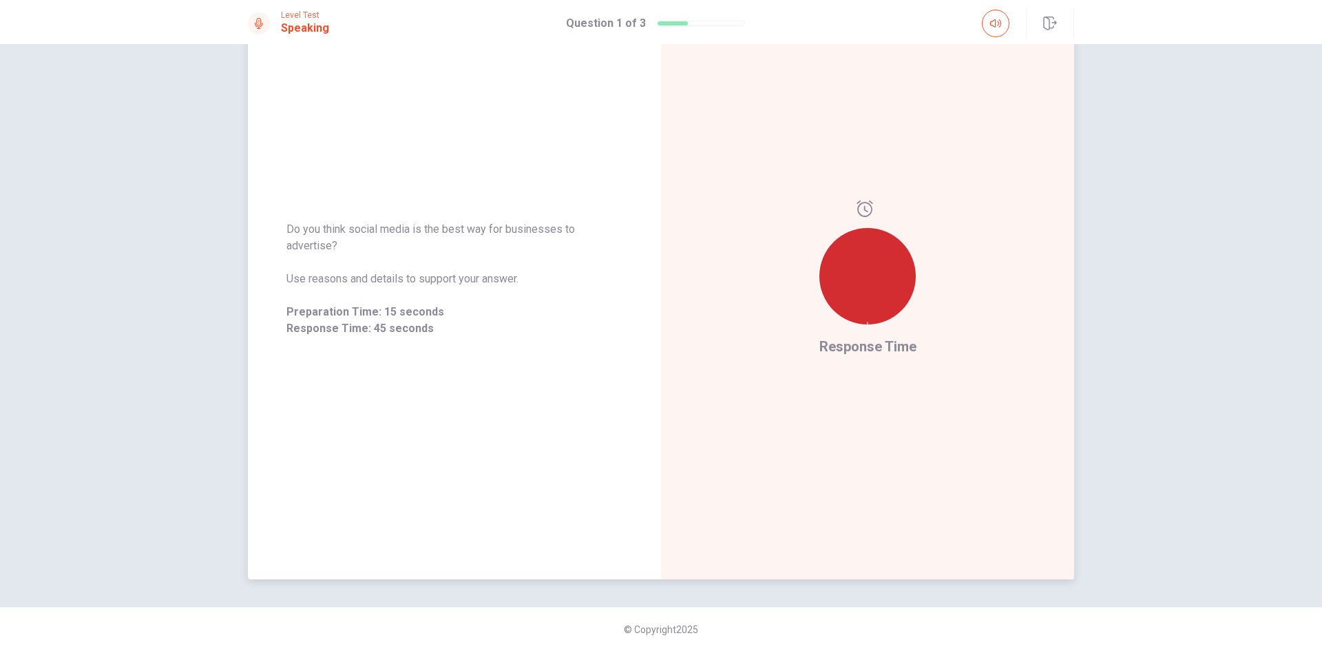
drag, startPoint x: 846, startPoint y: 357, endPoint x: 856, endPoint y: 355, distance: 9.9
click at [856, 355] on div "Response Time" at bounding box center [867, 278] width 97 height 157
click at [527, 205] on div "Do you think social media is the best way for businesses to advertise? Use reas…" at bounding box center [454, 279] width 413 height 600
drag, startPoint x: 397, startPoint y: 349, endPoint x: 381, endPoint y: 337, distance: 19.7
click at [392, 344] on div "Do you think social media is the best way for businesses to advertise? Use reas…" at bounding box center [454, 279] width 413 height 600
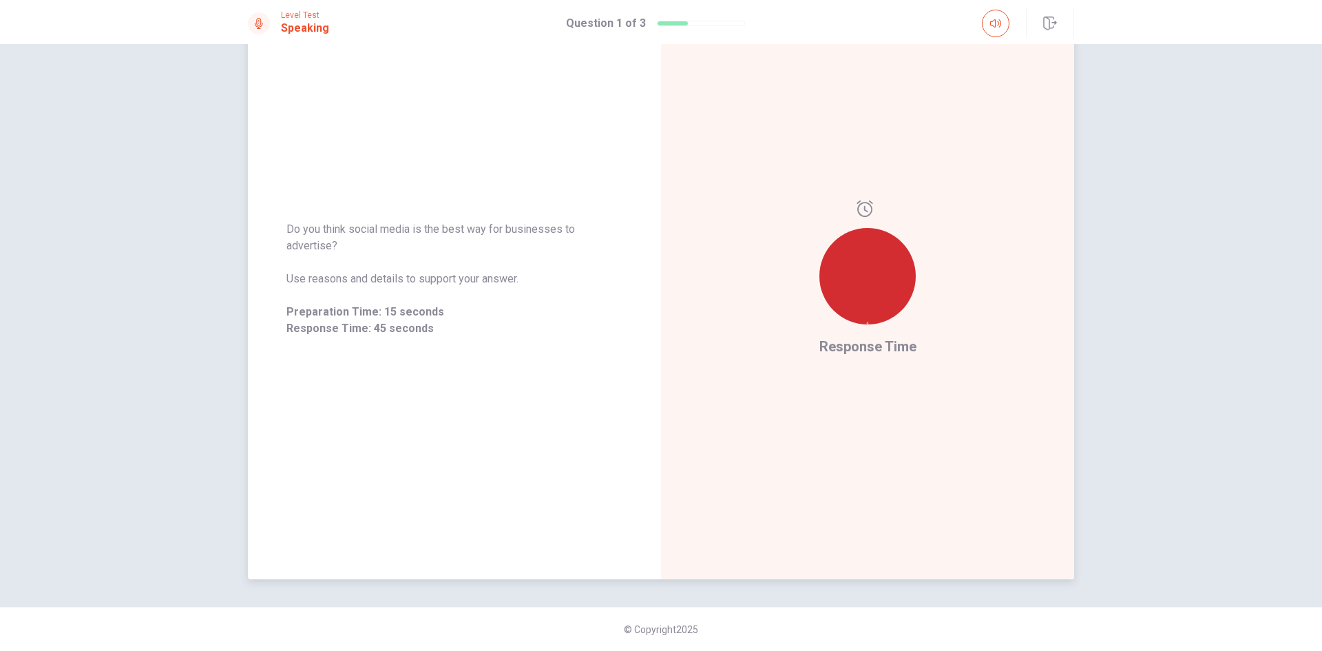
drag, startPoint x: 381, startPoint y: 337, endPoint x: 320, endPoint y: 308, distance: 67.8
click at [320, 311] on div "Do you think social media is the best way for businesses to advertise? Use reas…" at bounding box center [454, 278] width 413 height 149
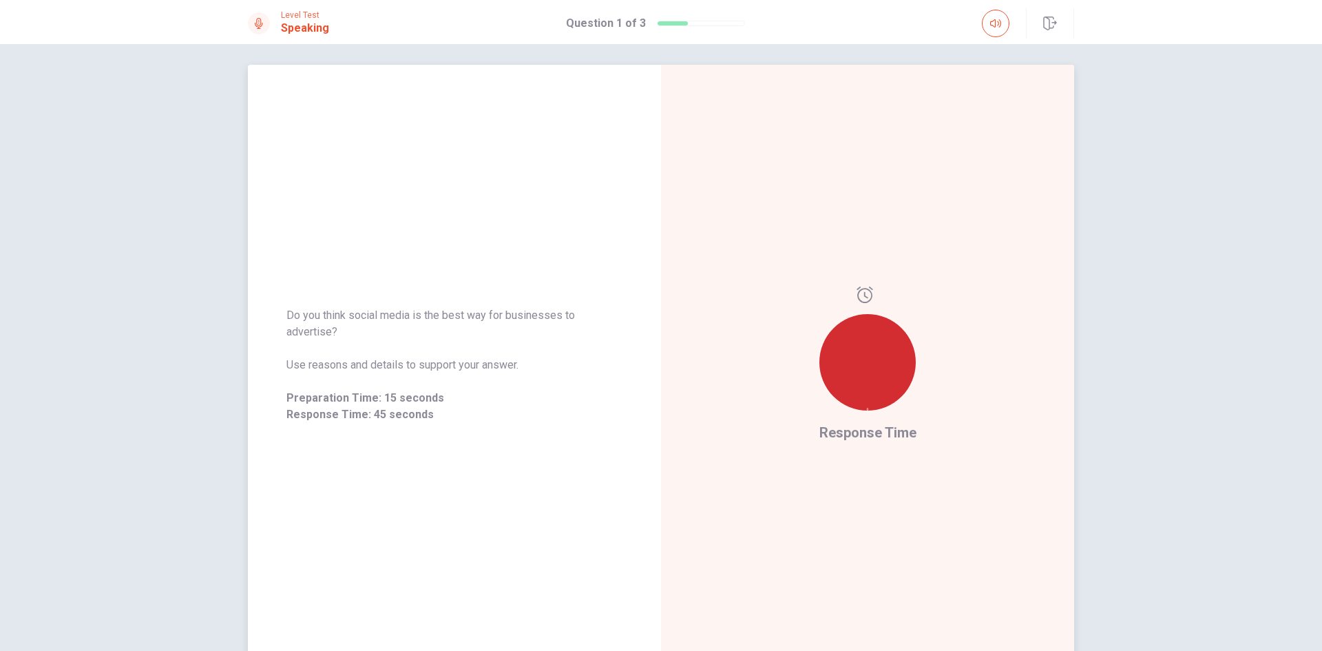
scroll to position [0, 0]
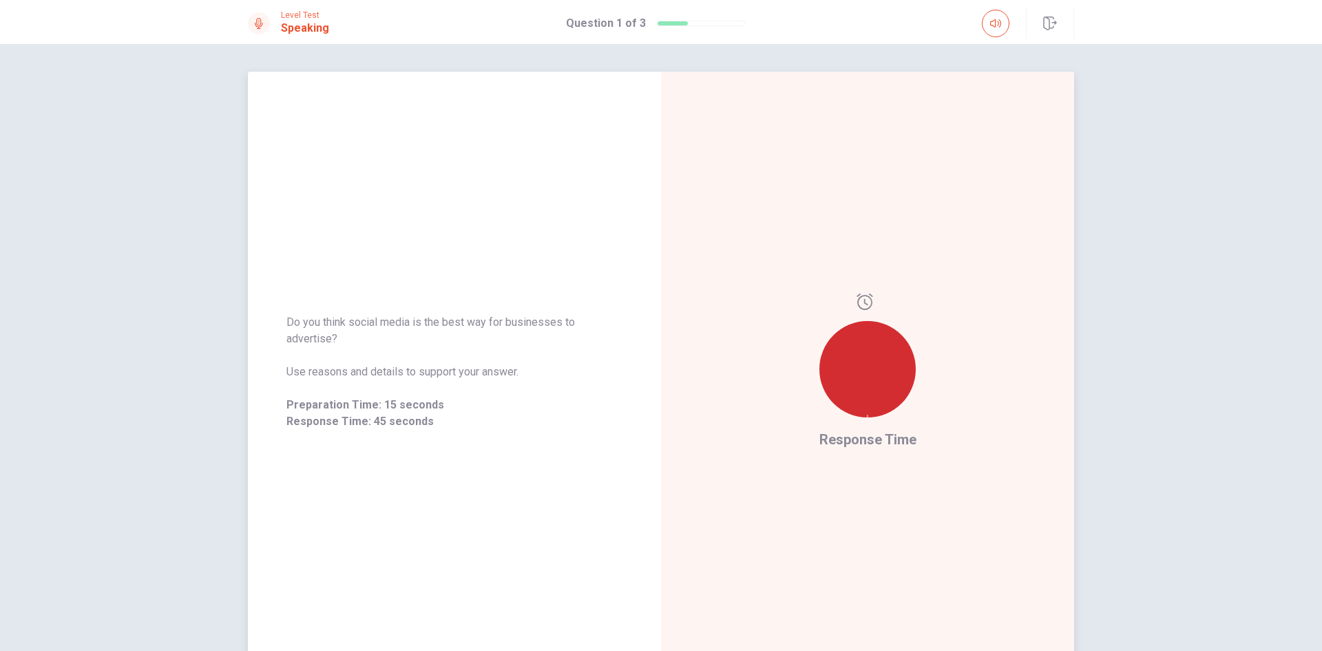
click at [929, 260] on div "Response Time" at bounding box center [867, 372] width 413 height 600
click at [859, 303] on icon at bounding box center [865, 301] width 17 height 17
click at [870, 416] on div at bounding box center [867, 369] width 96 height 96
click at [867, 432] on div "Response Time" at bounding box center [867, 371] width 97 height 157
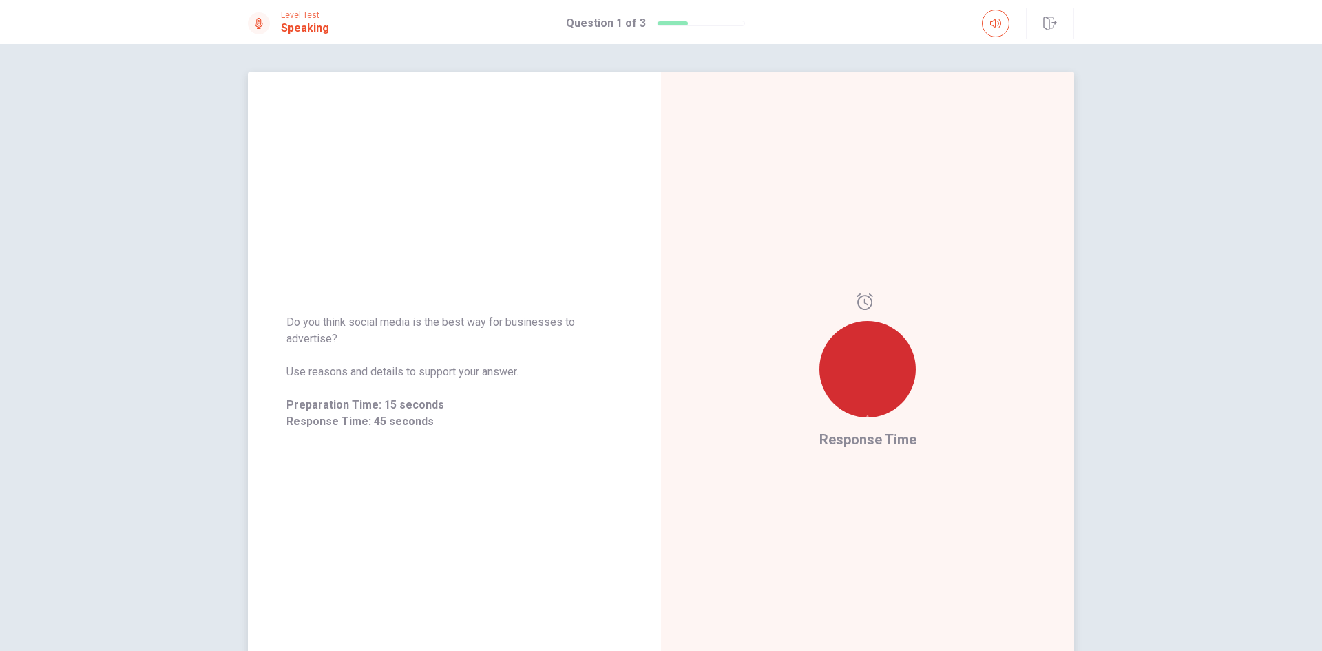
click at [861, 443] on span "Response Time" at bounding box center [867, 439] width 97 height 17
click at [863, 430] on div "Response Time" at bounding box center [867, 371] width 97 height 157
click at [900, 351] on div at bounding box center [867, 369] width 96 height 96
click at [992, 23] on icon "button" at bounding box center [995, 23] width 11 height 11
click at [1005, 18] on button "button" at bounding box center [996, 24] width 28 height 28
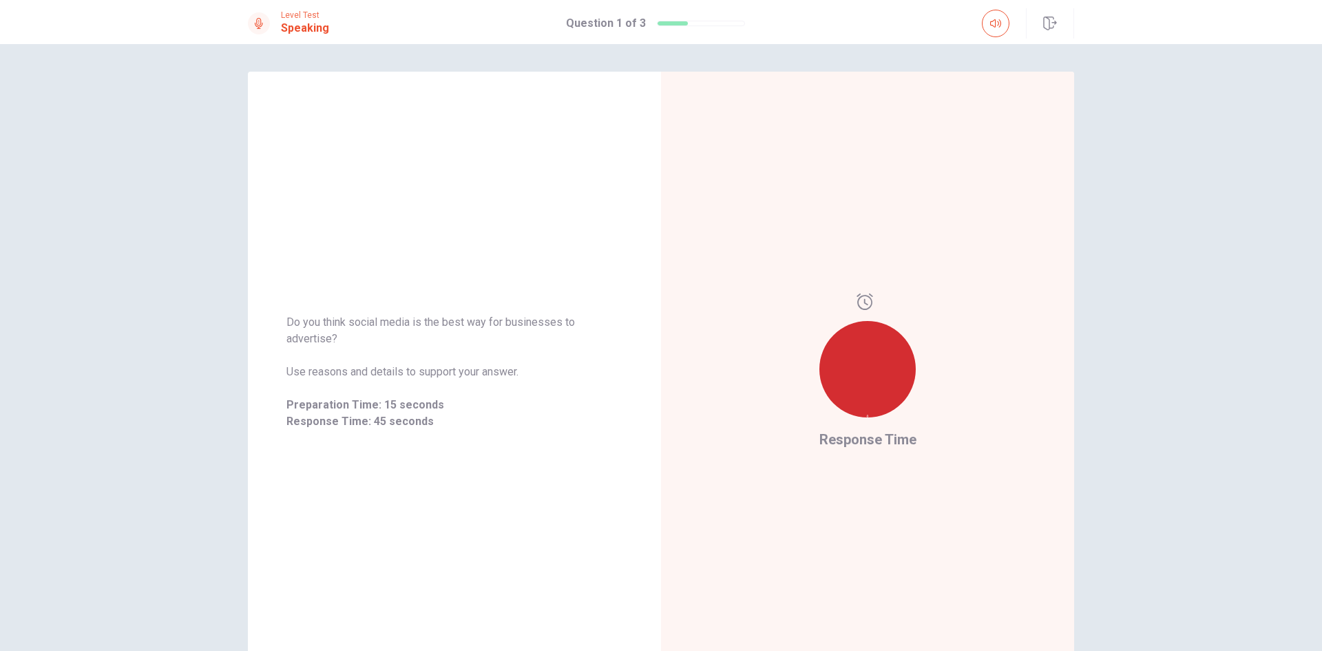
drag, startPoint x: 1005, startPoint y: 56, endPoint x: 979, endPoint y: 57, distance: 25.5
click at [965, 37] on span at bounding box center [965, 37] width 0 height 0
drag, startPoint x: 989, startPoint y: 47, endPoint x: 978, endPoint y: 51, distance: 11.1
click at [965, 37] on span at bounding box center [965, 37] width 0 height 0
type input "*"
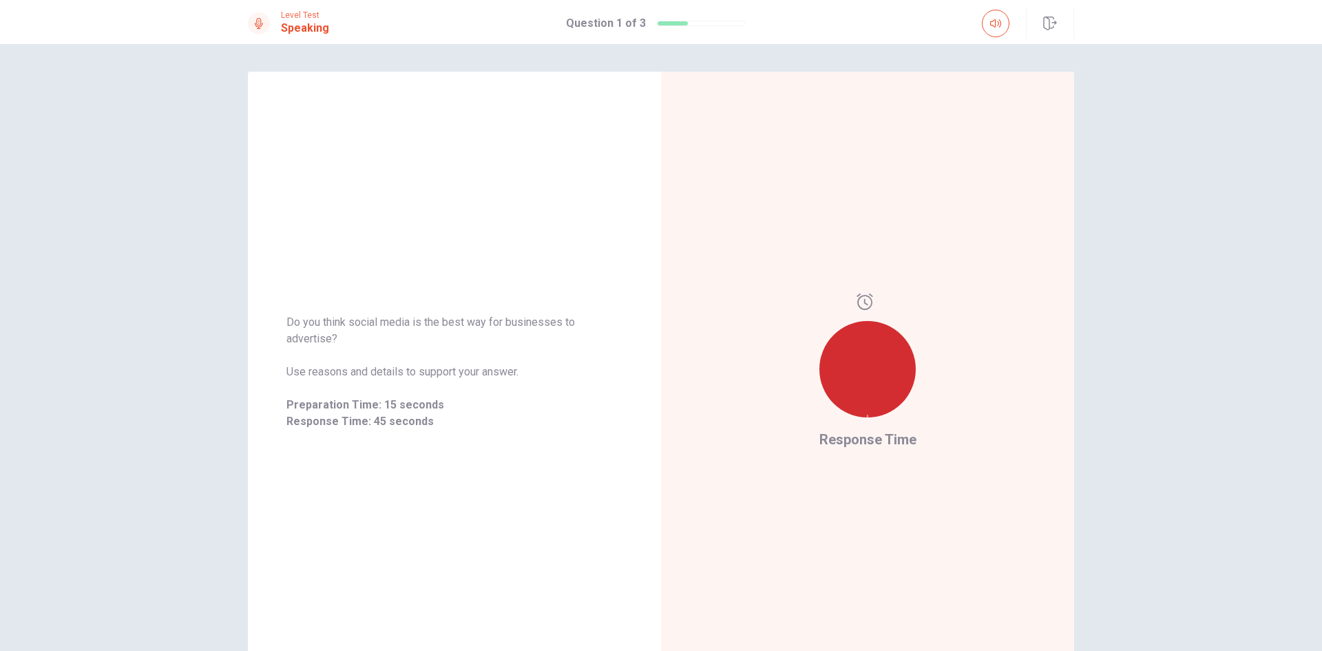
drag, startPoint x: 978, startPoint y: 51, endPoint x: 1030, endPoint y: 54, distance: 52.4
click at [965, 37] on span at bounding box center [965, 37] width 0 height 0
click at [957, 140] on div "Response Time" at bounding box center [867, 372] width 413 height 600
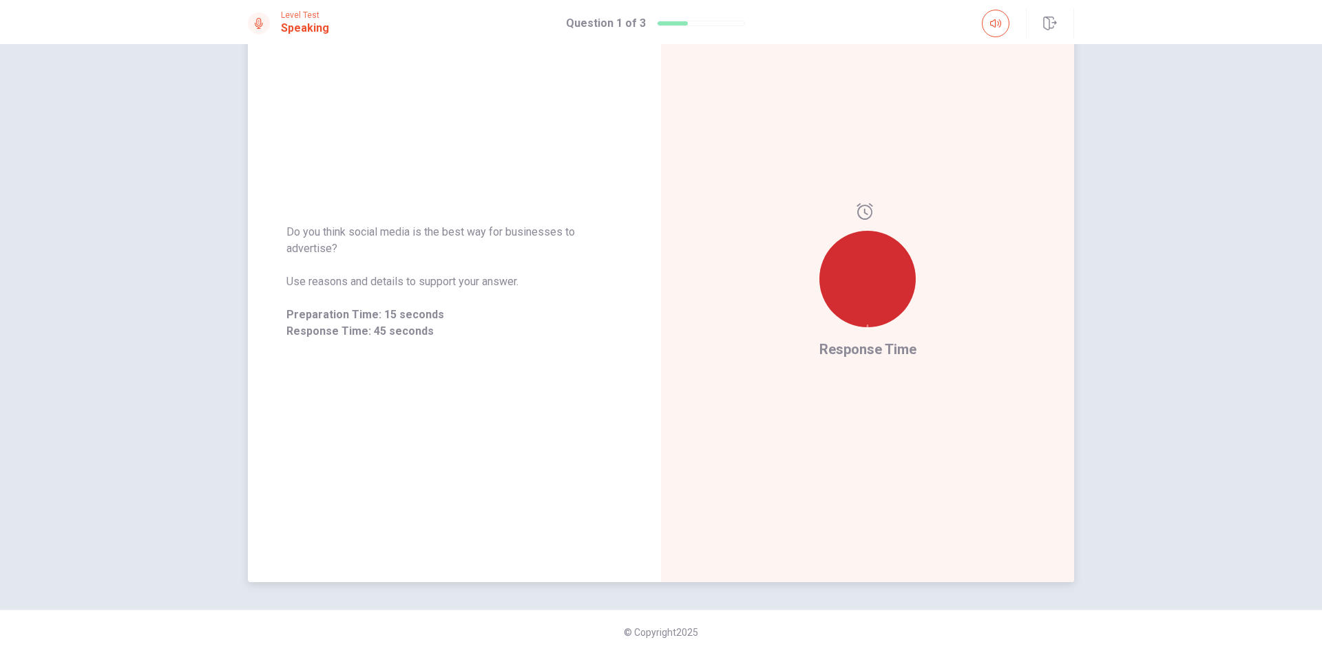
scroll to position [93, 0]
click at [996, 507] on div "Response Time" at bounding box center [867, 279] width 413 height 600
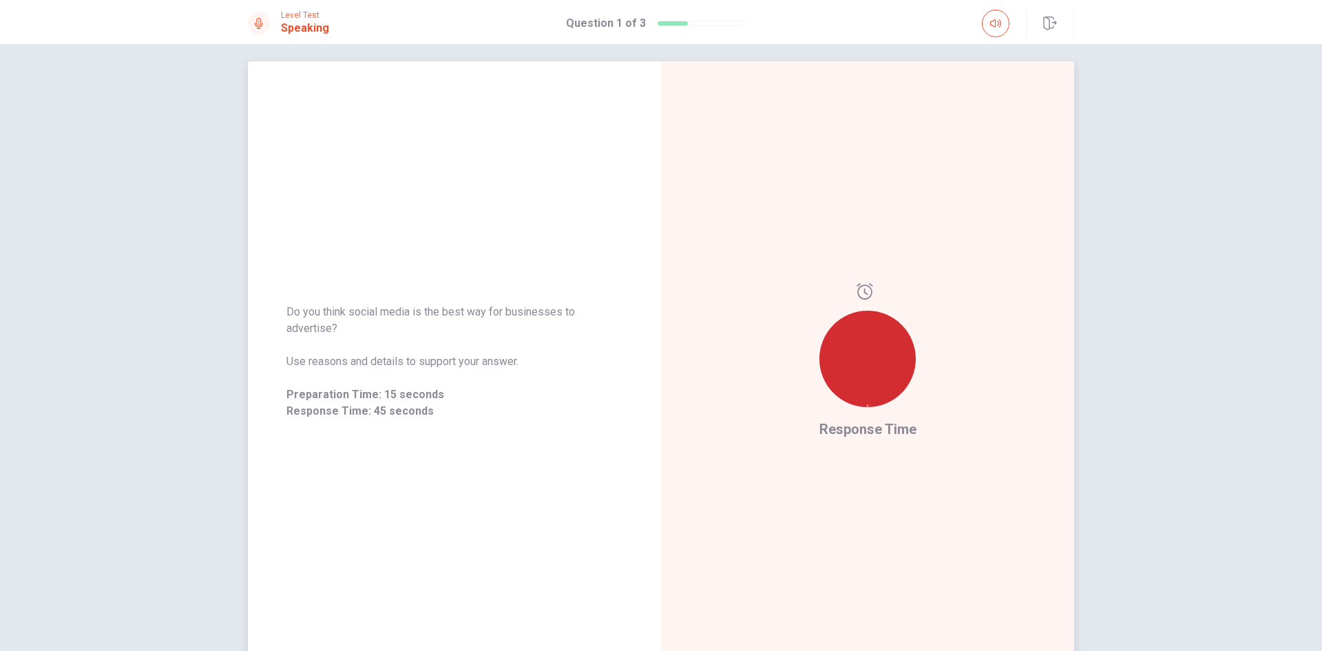
scroll to position [0, 0]
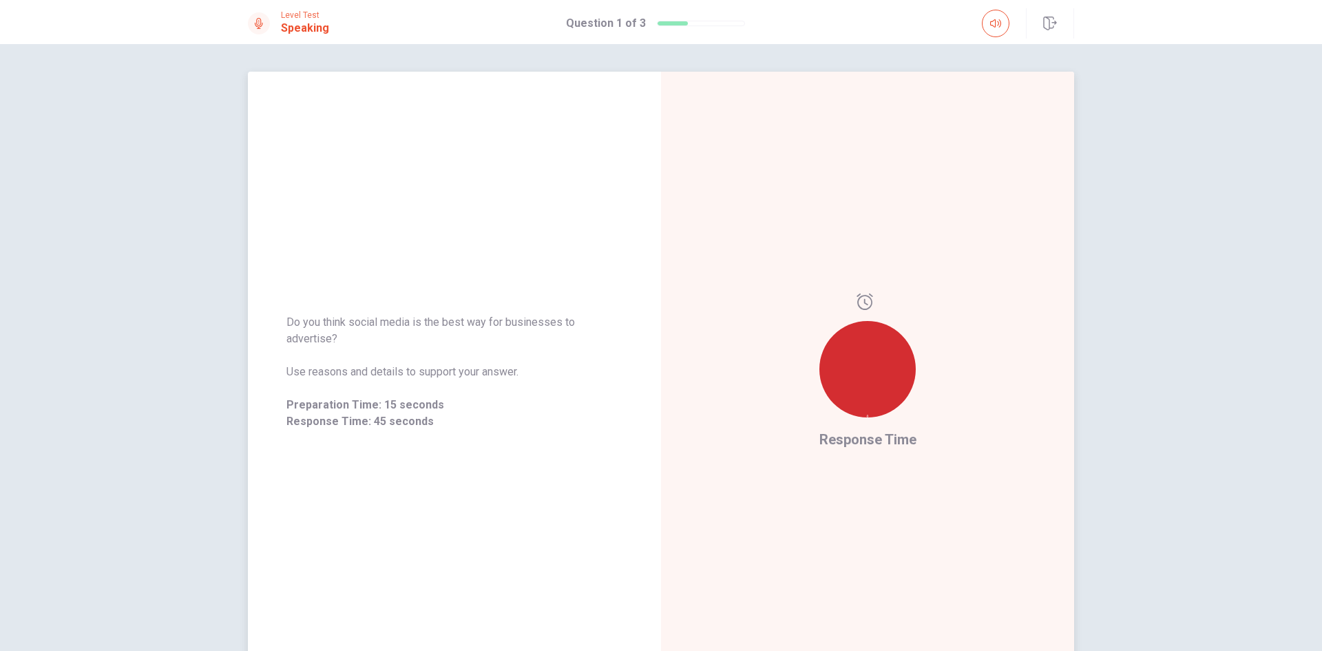
click at [898, 437] on span "Response Time" at bounding box center [867, 439] width 97 height 17
click at [821, 379] on div at bounding box center [867, 369] width 96 height 96
click at [850, 361] on div at bounding box center [867, 369] width 96 height 96
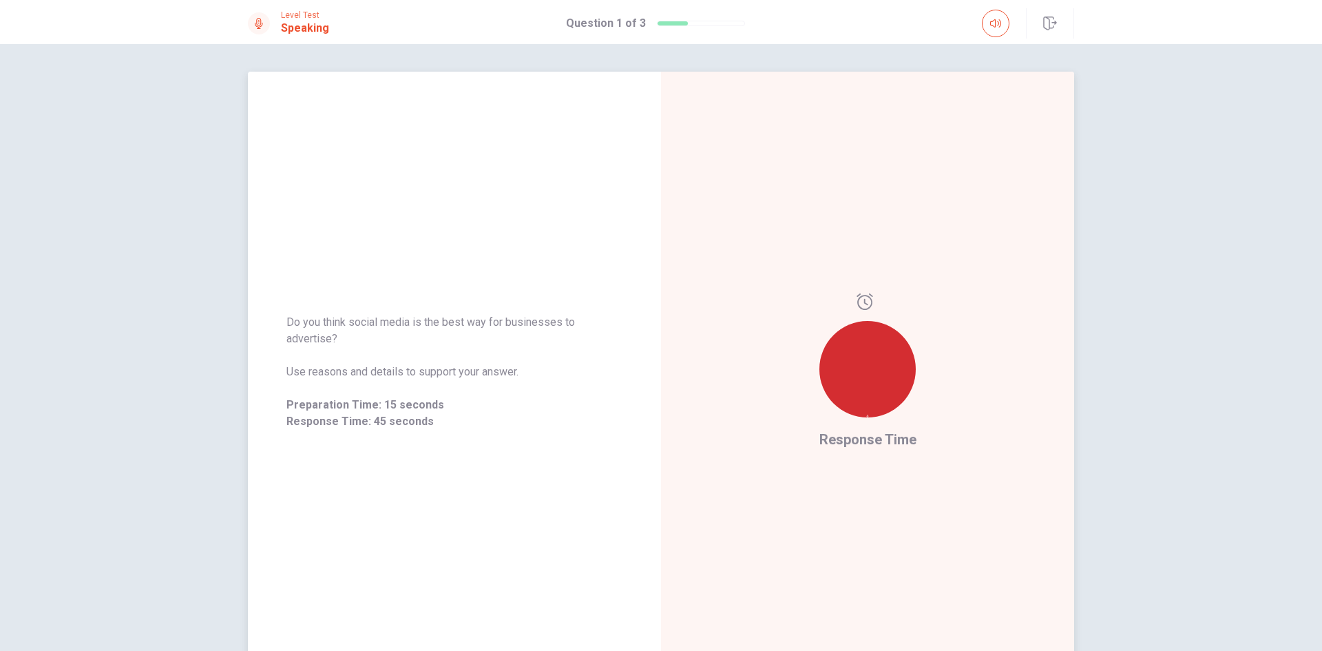
click at [842, 368] on div at bounding box center [867, 369] width 96 height 96
click at [877, 419] on div at bounding box center [867, 360] width 96 height 135
click at [866, 432] on span "Response Time" at bounding box center [867, 439] width 97 height 17
click at [845, 444] on span "Response Time" at bounding box center [867, 439] width 97 height 17
click at [844, 444] on span "Response Time" at bounding box center [867, 439] width 97 height 17
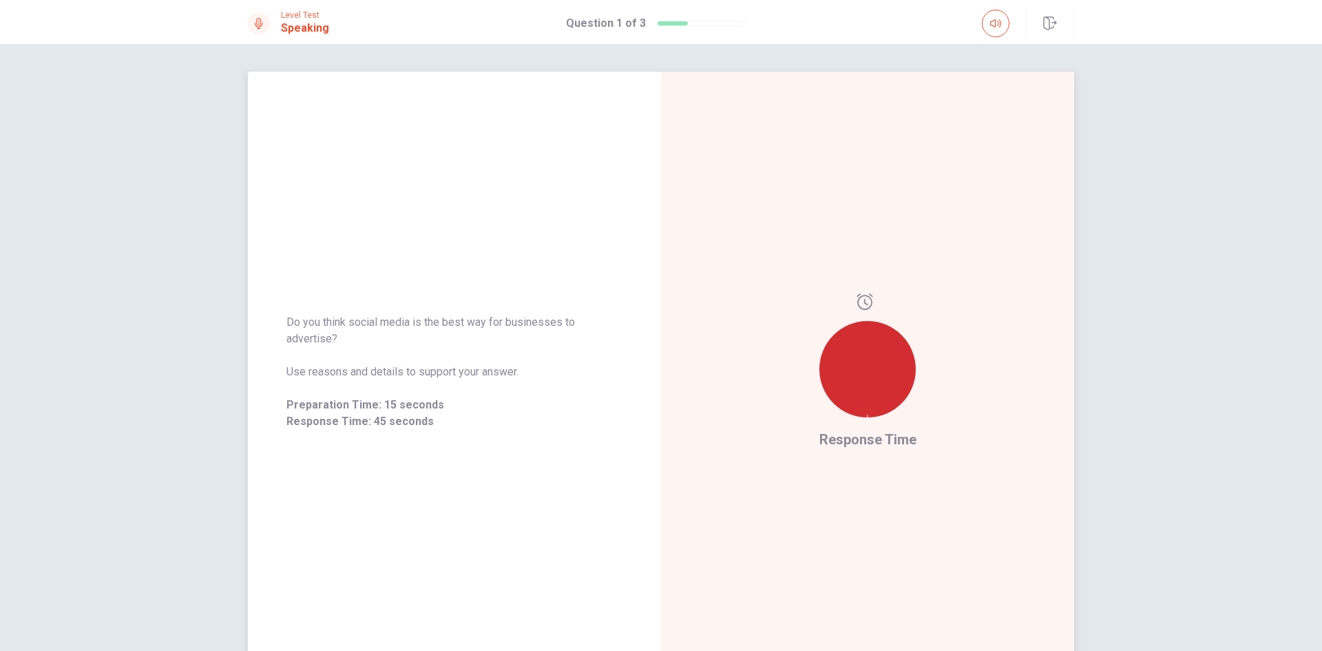
click at [830, 442] on span "Response Time" at bounding box center [867, 439] width 97 height 17
click at [830, 441] on span "Response Time" at bounding box center [867, 439] width 97 height 17
click at [799, 437] on div "Response Time" at bounding box center [867, 372] width 413 height 600
drag, startPoint x: 365, startPoint y: 381, endPoint x: 357, endPoint y: 366, distance: 17.6
click at [364, 379] on div "Do you think social media is the best way for businesses to advertise? Use reas…" at bounding box center [454, 372] width 336 height 116
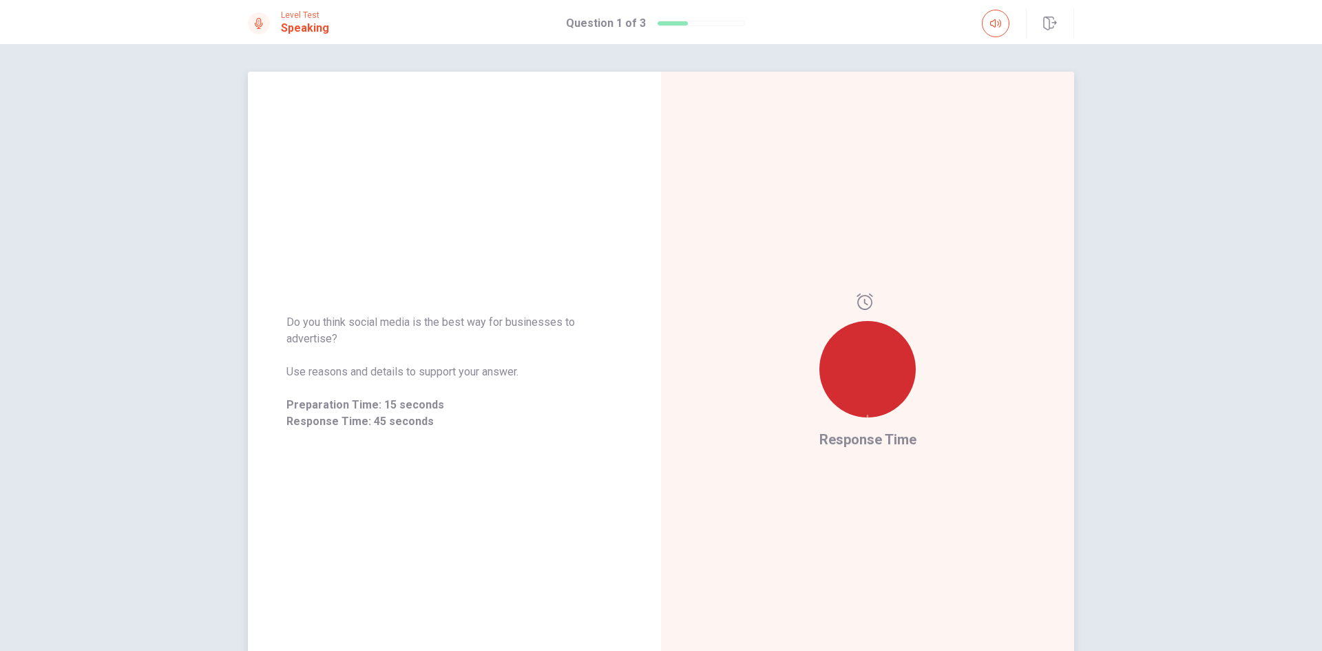
drag, startPoint x: 357, startPoint y: 366, endPoint x: 335, endPoint y: 339, distance: 34.7
click at [347, 349] on div "Do you think social media is the best way for businesses to advertise? Use reas…" at bounding box center [454, 372] width 336 height 116
drag, startPoint x: 335, startPoint y: 339, endPoint x: 264, endPoint y: 305, distance: 78.2
click at [269, 308] on div "Do you think social media is the best way for businesses to advertise? Use reas…" at bounding box center [454, 371] width 413 height 149
drag, startPoint x: 291, startPoint y: 342, endPoint x: 324, endPoint y: 375, distance: 47.2
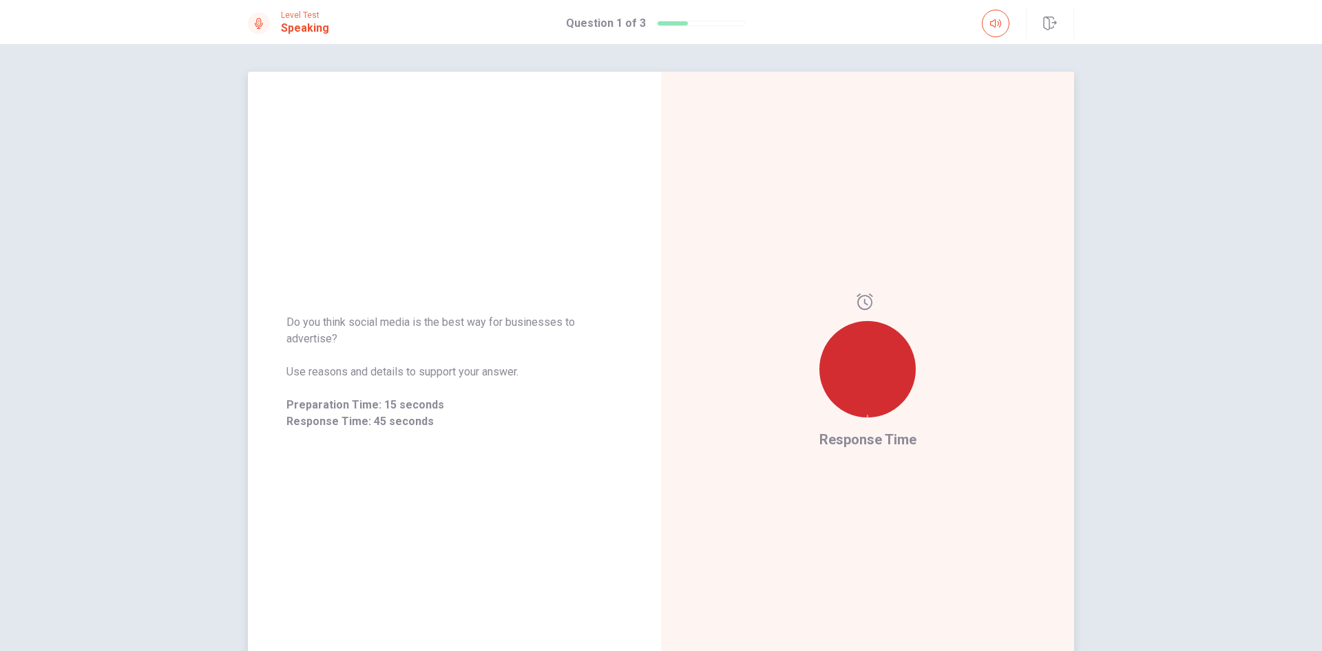
click at [297, 348] on div "Do you think social media is the best way for businesses to advertise? Use reas…" at bounding box center [454, 371] width 413 height 149
drag, startPoint x: 324, startPoint y: 375, endPoint x: 329, endPoint y: 433, distance: 58.0
click at [365, 419] on div "Do you think social media is the best way for businesses to advertise? Use reas…" at bounding box center [454, 372] width 336 height 116
drag, startPoint x: 297, startPoint y: 415, endPoint x: 301, endPoint y: 396, distance: 18.9
click at [298, 399] on div "Preparation Time: 15 seconds Response Time: 45 seconds" at bounding box center [454, 413] width 336 height 33
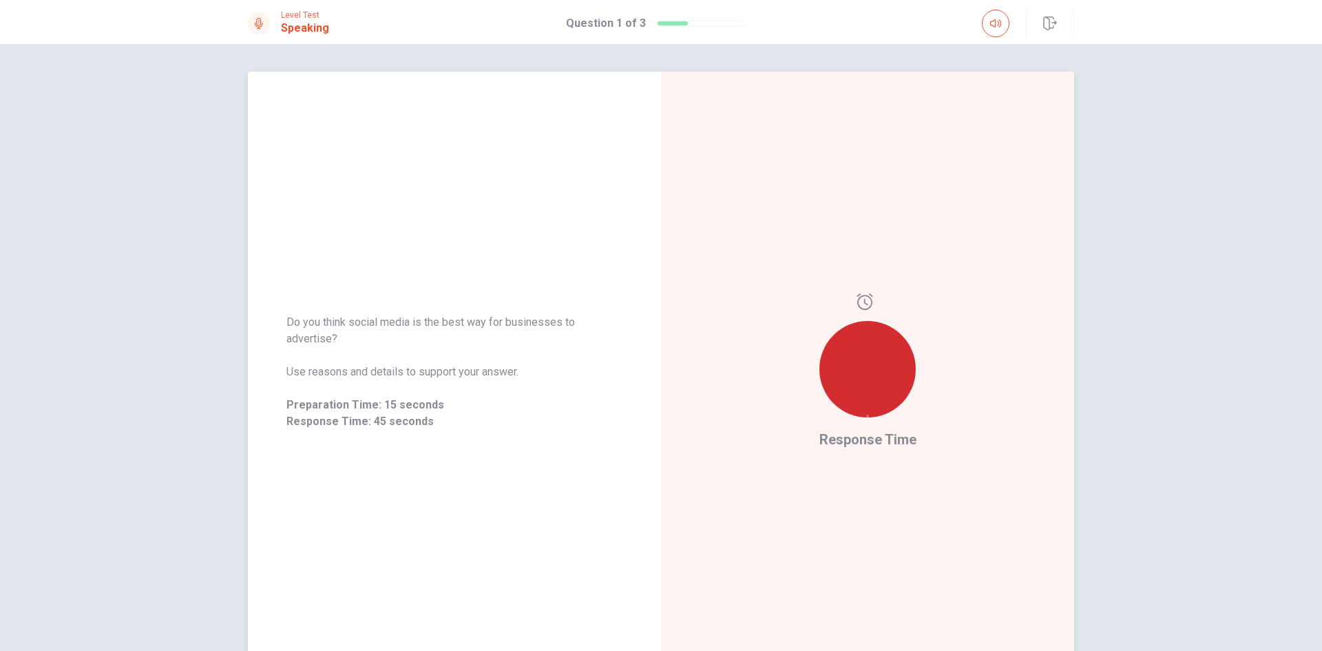
drag, startPoint x: 301, startPoint y: 396, endPoint x: 386, endPoint y: 423, distance: 88.8
click at [386, 423] on div "Do you think social media is the best way for businesses to advertise? Use reas…" at bounding box center [454, 372] width 336 height 116
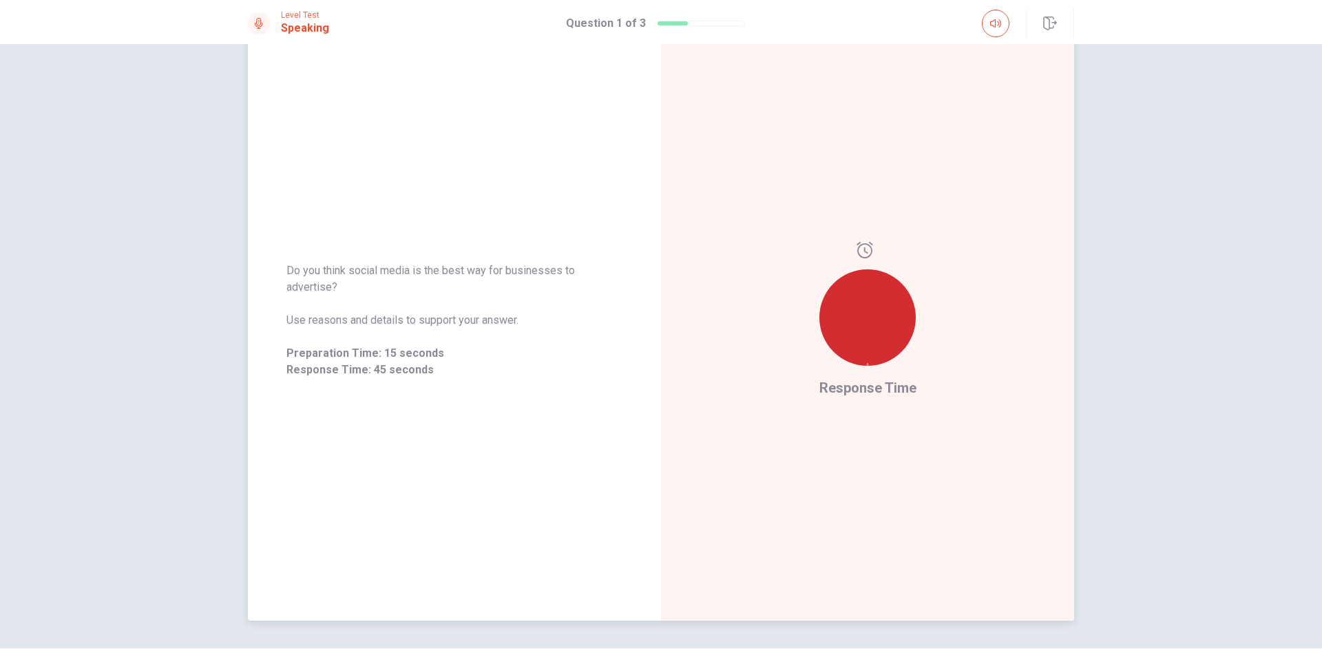
scroll to position [93, 0]
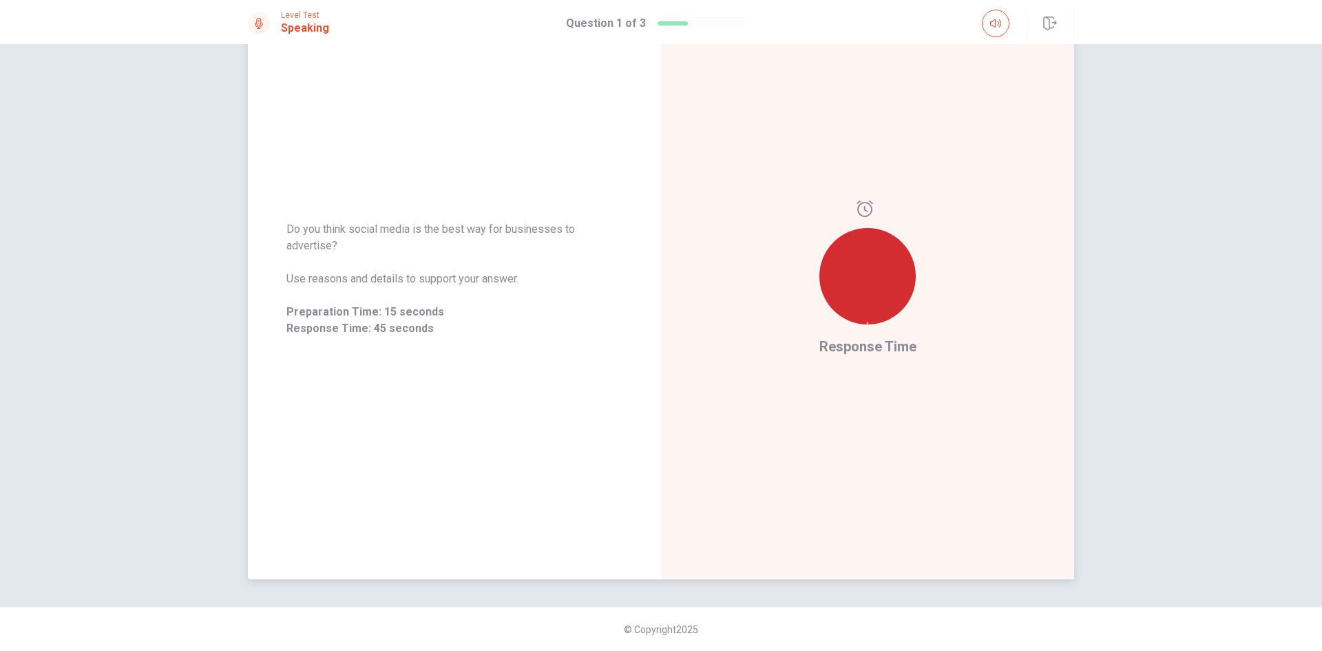
click at [437, 284] on span "Use reasons and details to support your answer." at bounding box center [454, 279] width 336 height 17
drag, startPoint x: 453, startPoint y: 300, endPoint x: 427, endPoint y: 295, distance: 26.6
click at [453, 300] on div "Do you think social media is the best way for businesses to advertise? Use reas…" at bounding box center [454, 279] width 336 height 116
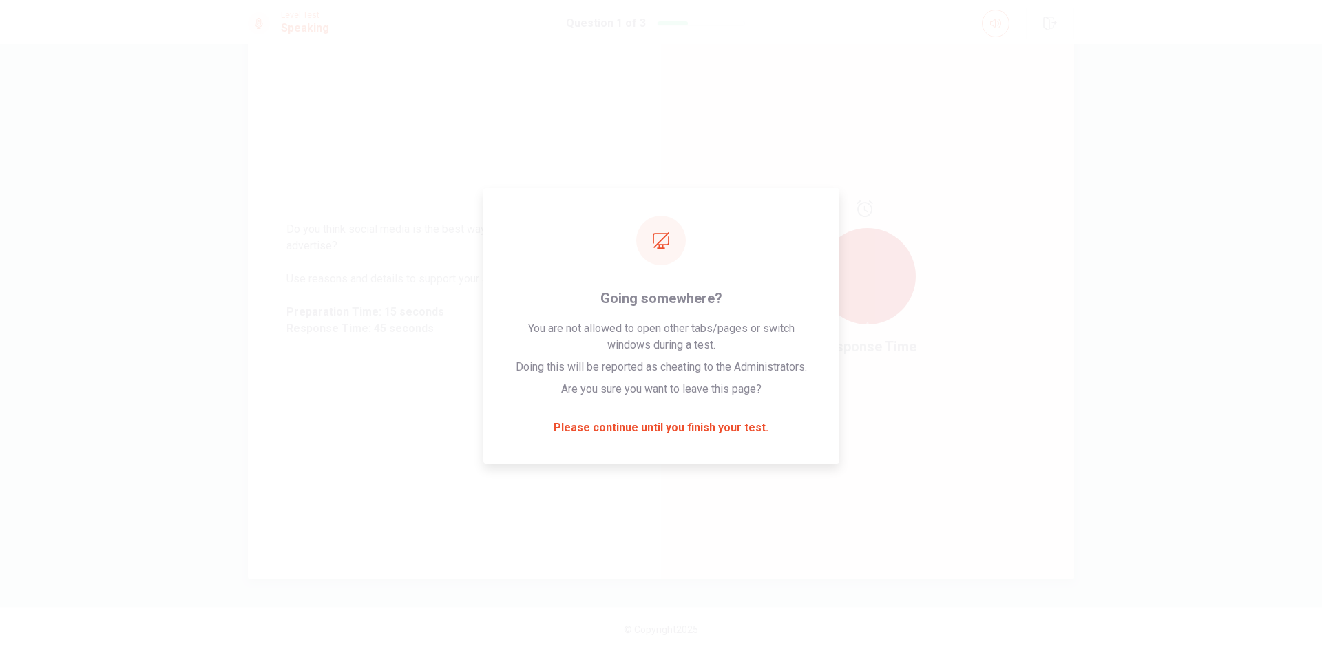
click at [567, 261] on div "Do you think social media is the best way for businesses to advertise? Use reas…" at bounding box center [454, 279] width 336 height 116
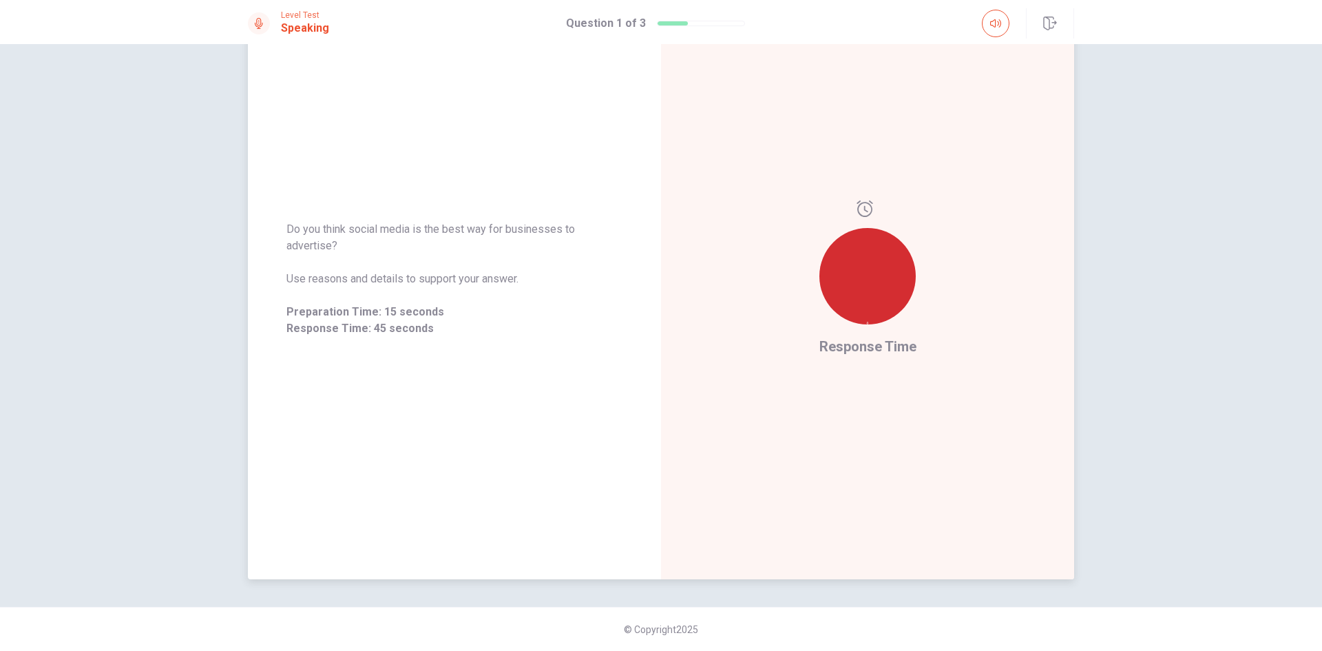
click at [720, 233] on div "Response Time" at bounding box center [867, 279] width 413 height 600
drag, startPoint x: 799, startPoint y: 251, endPoint x: 835, endPoint y: 253, distance: 35.1
click at [801, 251] on div "Response Time" at bounding box center [867, 279] width 413 height 600
click at [835, 253] on div at bounding box center [867, 276] width 96 height 96
drag, startPoint x: 852, startPoint y: 231, endPoint x: 854, endPoint y: 216, distance: 15.9
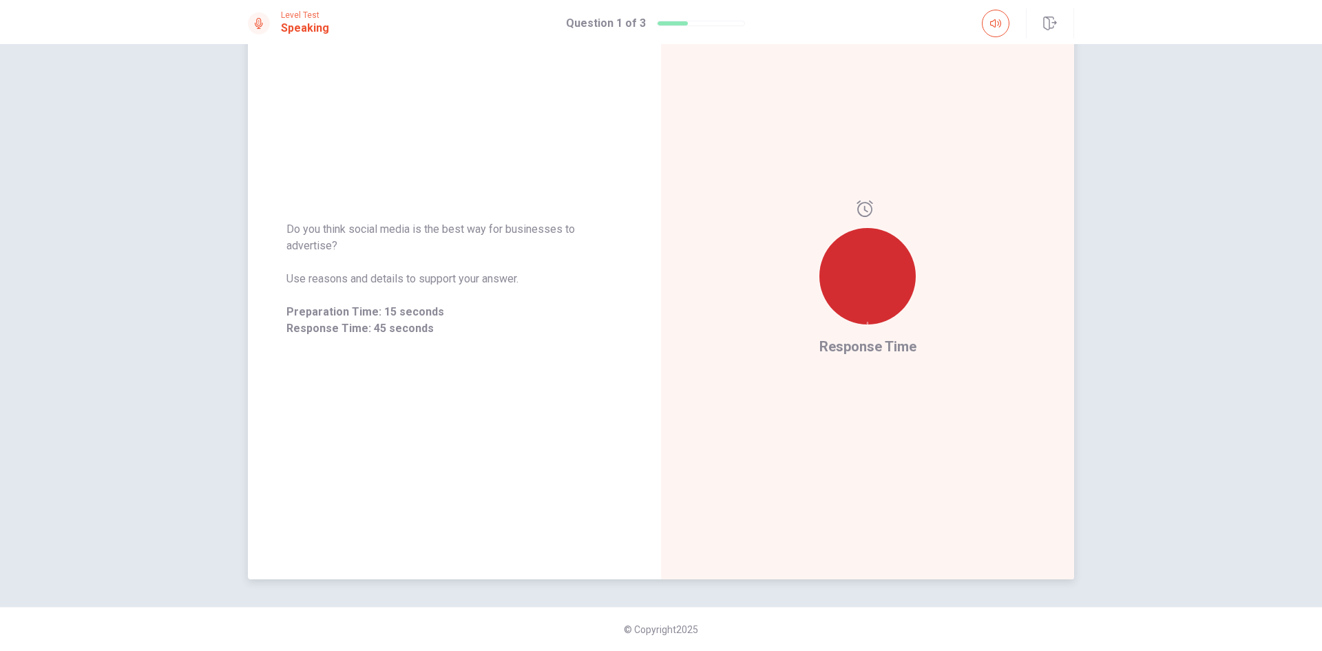
click at [854, 220] on div at bounding box center [867, 267] width 96 height 135
click at [857, 207] on icon at bounding box center [865, 208] width 16 height 17
drag, startPoint x: 855, startPoint y: 207, endPoint x: 872, endPoint y: 272, distance: 66.8
click at [857, 208] on icon at bounding box center [865, 208] width 17 height 17
drag, startPoint x: 872, startPoint y: 272, endPoint x: 875, endPoint y: 257, distance: 15.5
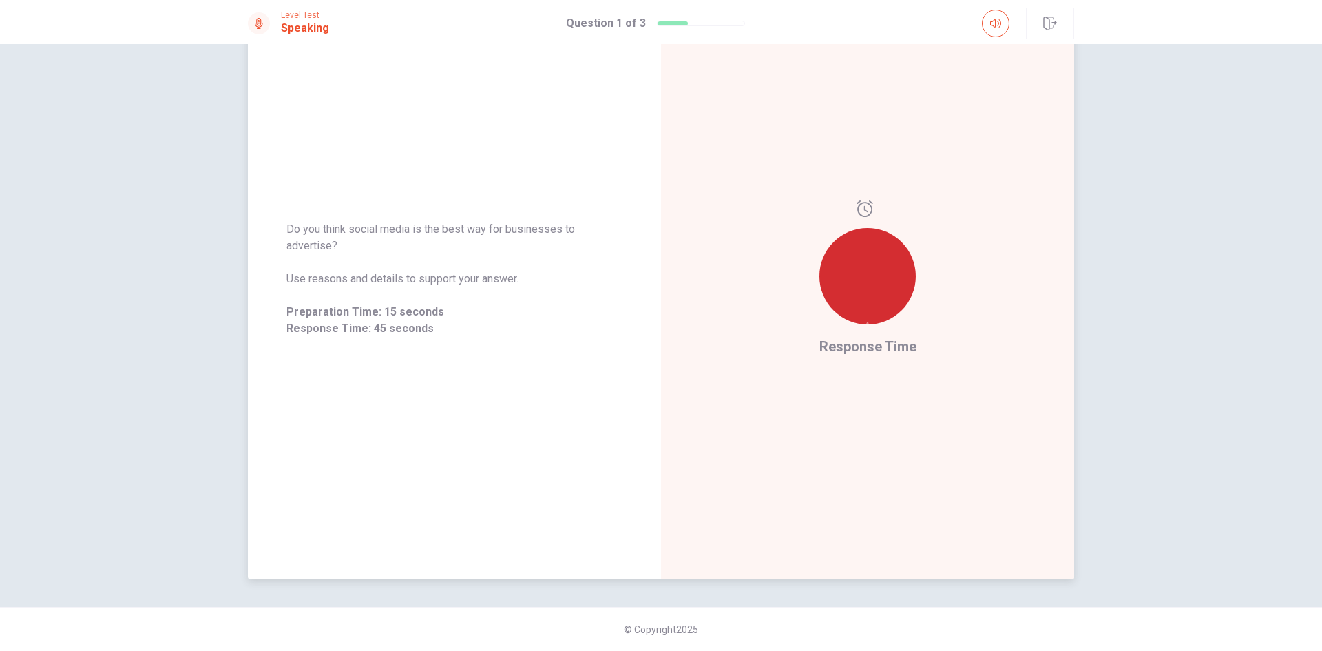
click at [869, 322] on icon at bounding box center [867, 323] width 3 height 3
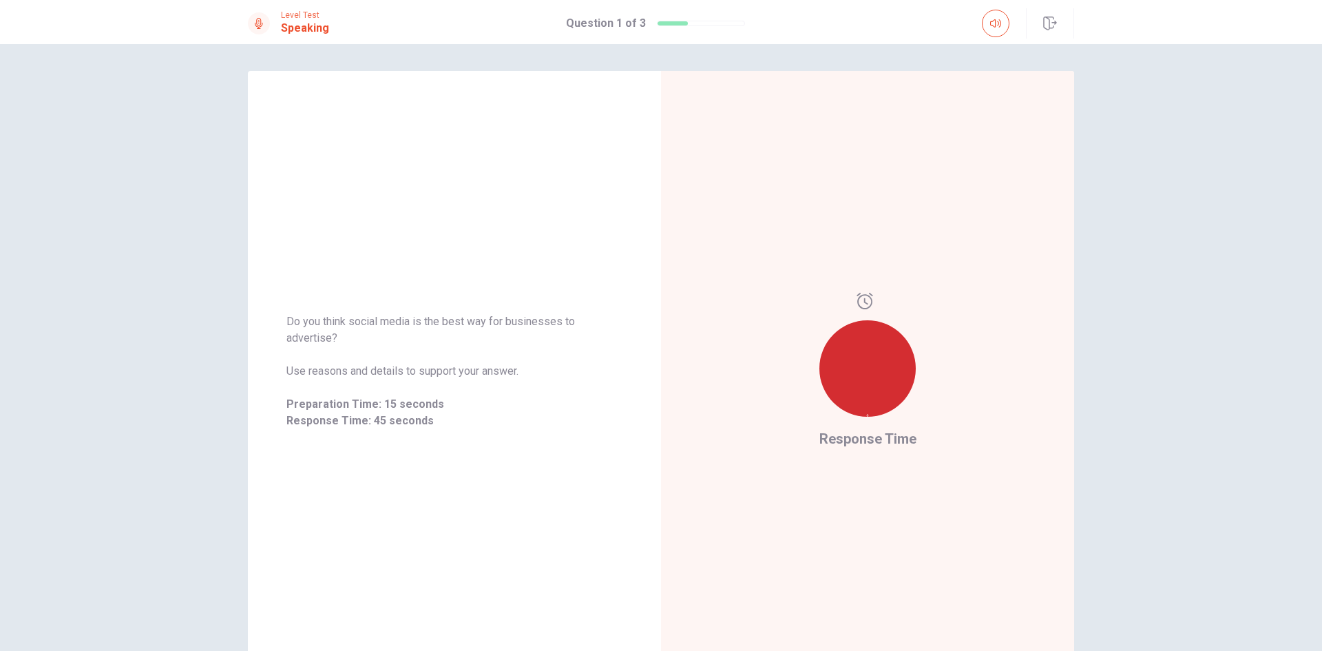
scroll to position [0, 0]
click at [966, 219] on div "Response Time" at bounding box center [867, 372] width 413 height 600
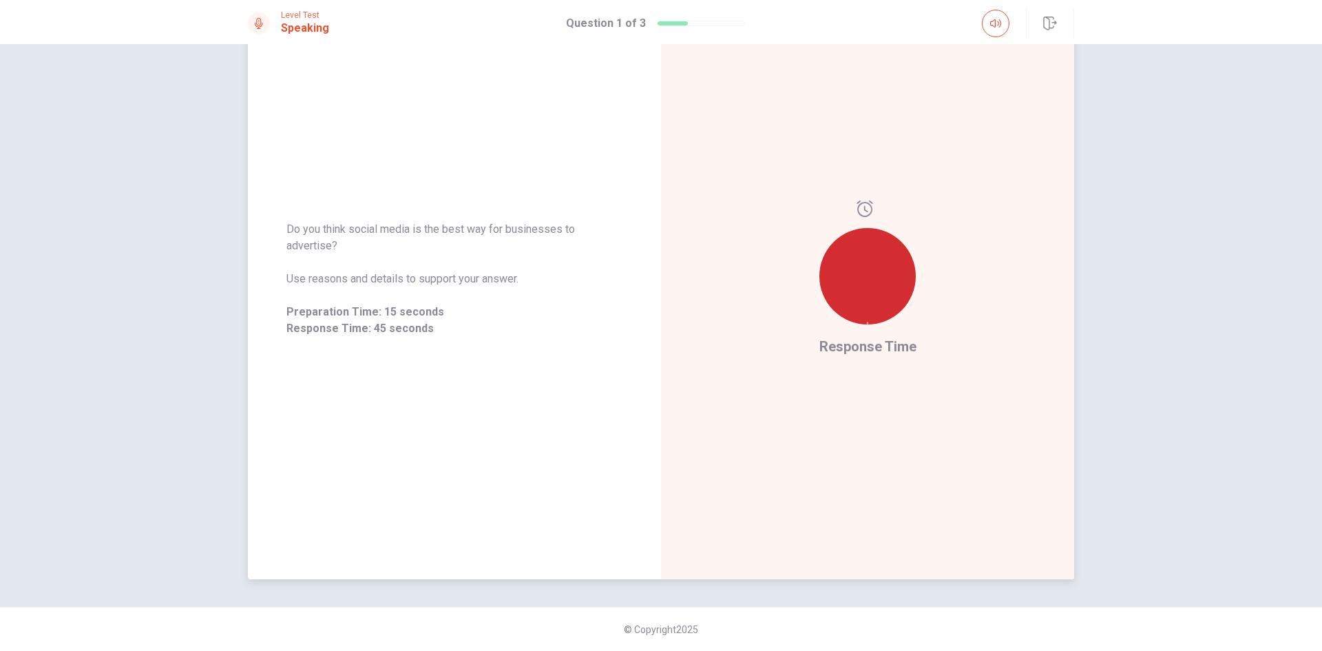
click at [879, 426] on div "Response Time" at bounding box center [867, 279] width 413 height 600
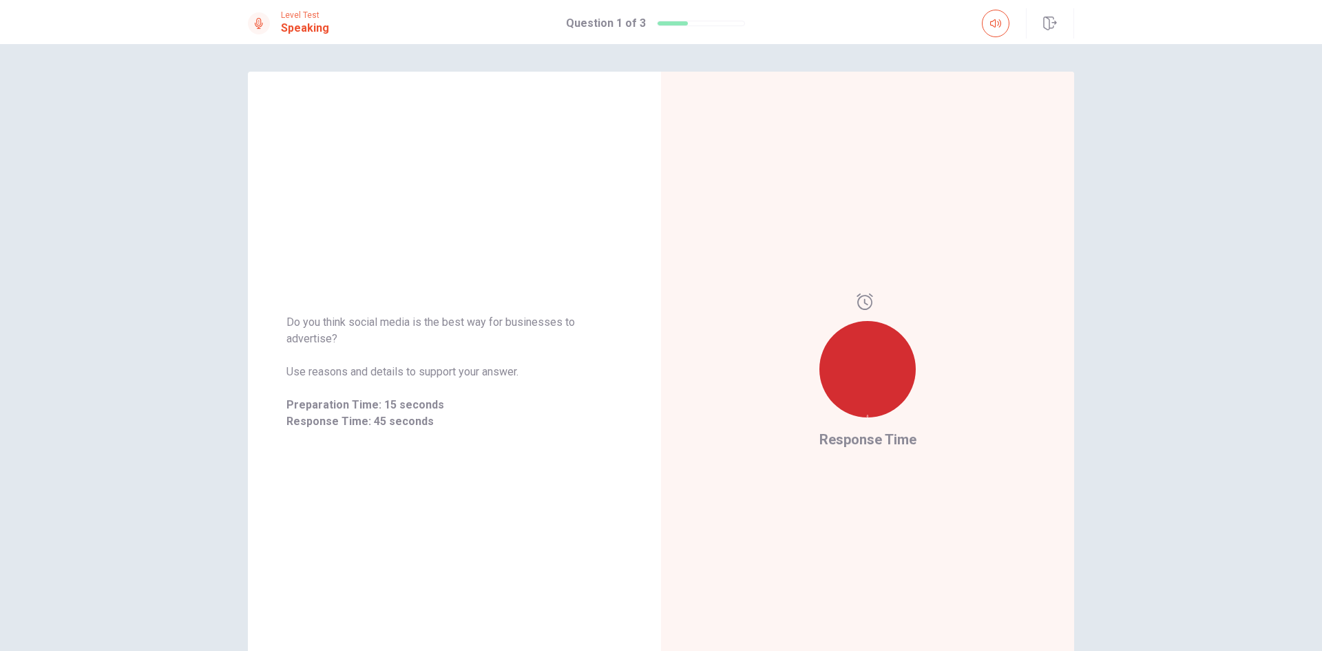
click at [597, 19] on h1 "Question 1 of 3" at bounding box center [606, 23] width 80 height 17
drag, startPoint x: 600, startPoint y: 20, endPoint x: 622, endPoint y: 23, distance: 22.2
click at [610, 22] on h1 "Question 1 of 3" at bounding box center [606, 23] width 80 height 17
click at [651, 21] on div "Question 1 of 3" at bounding box center [655, 23] width 179 height 17
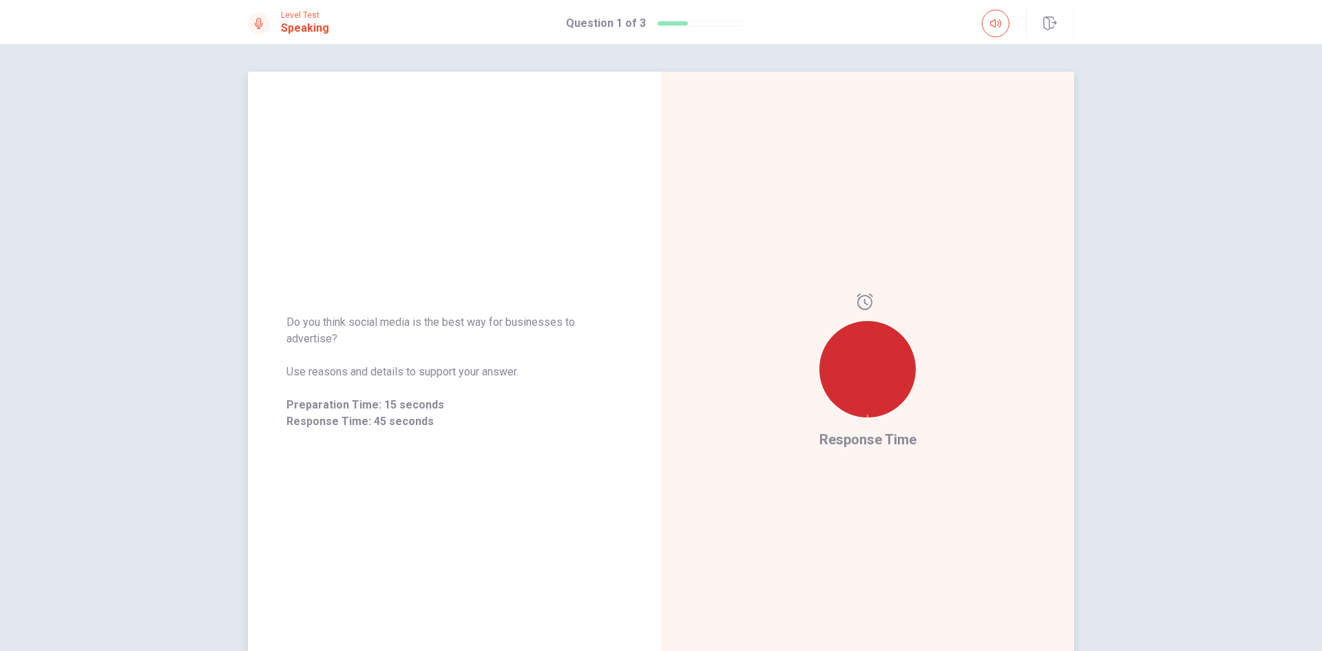
click at [523, 87] on div "Do you think social media is the best way for businesses to advertise? Use reas…" at bounding box center [454, 372] width 413 height 600
click at [298, 25] on h1 "Speaking" at bounding box center [305, 28] width 48 height 17
click at [401, 292] on div "Do you think social media is the best way for businesses to advertise? Use reas…" at bounding box center [454, 372] width 413 height 600
click at [297, 334] on span "Do you think social media is the best way for businesses to advertise?" at bounding box center [454, 330] width 336 height 33
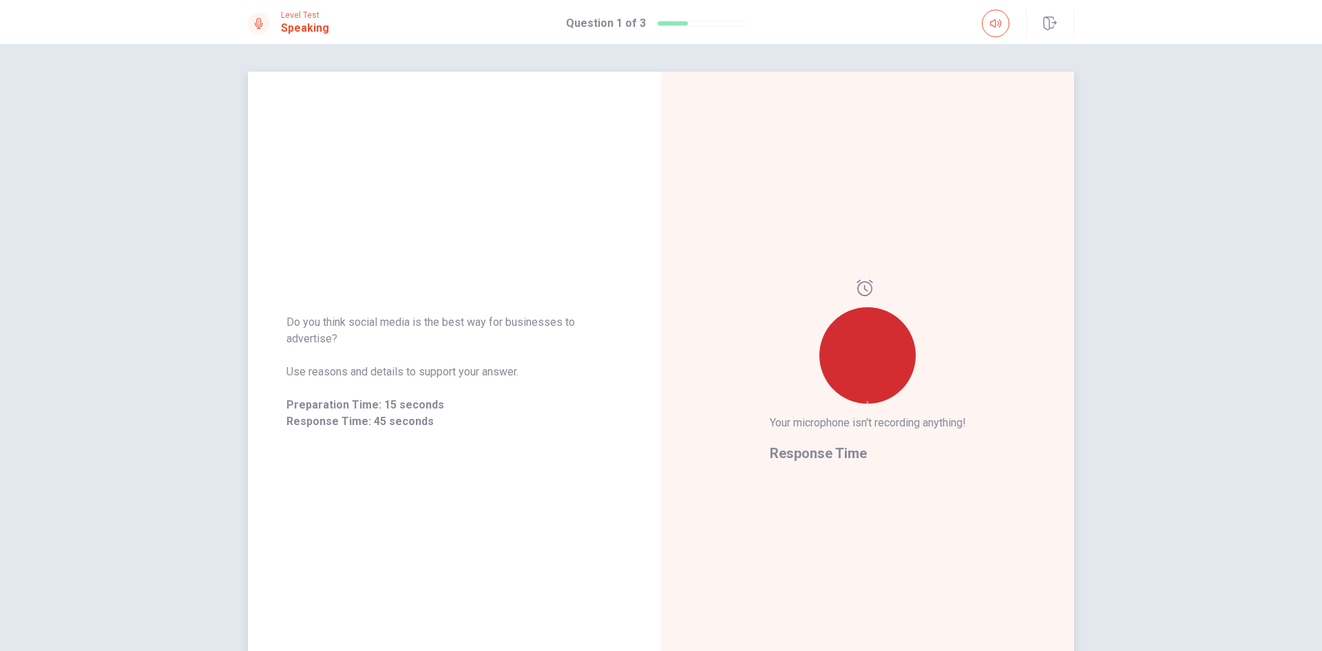
click at [343, 381] on div "Do you think social media is the best way for businesses to advertise? Use reas…" at bounding box center [454, 372] width 336 height 116
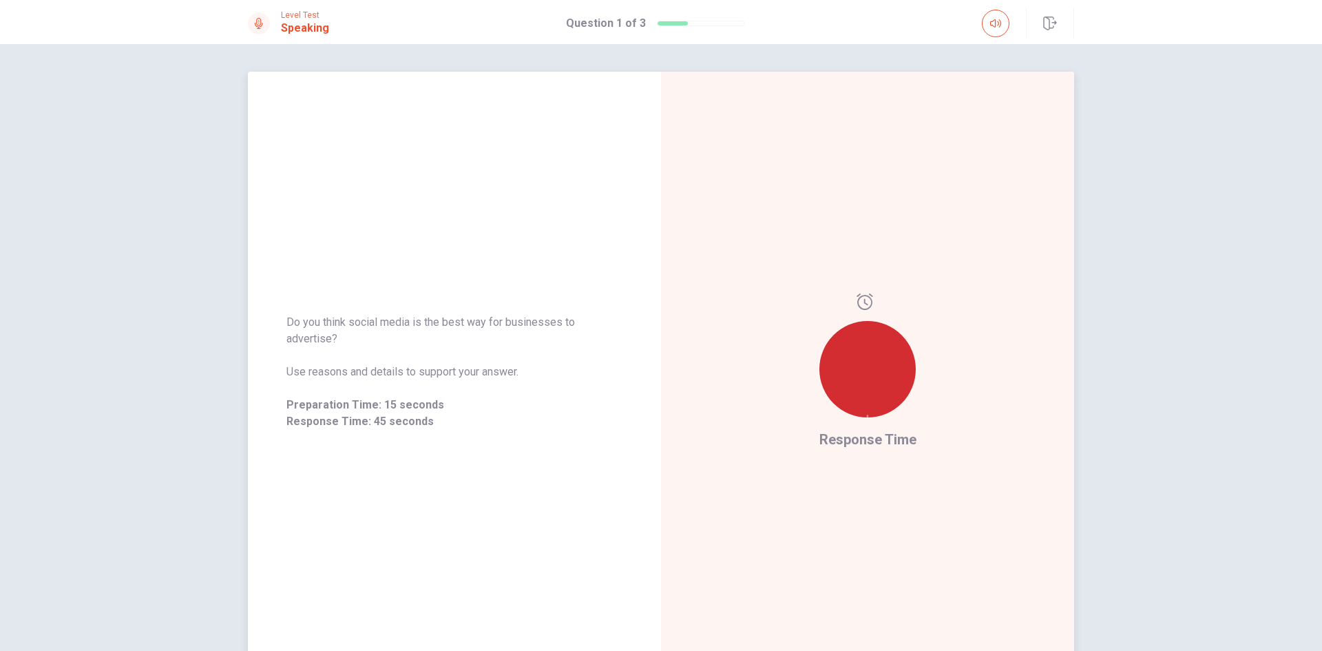
drag, startPoint x: 330, startPoint y: 386, endPoint x: 486, endPoint y: 399, distance: 156.8
click at [468, 399] on div "Do you think social media is the best way for businesses to advertise? Use reas…" at bounding box center [454, 372] width 336 height 116
click at [819, 373] on div at bounding box center [867, 369] width 96 height 96
click at [886, 415] on div at bounding box center [867, 360] width 96 height 135
drag, startPoint x: 842, startPoint y: 446, endPoint x: 812, endPoint y: 453, distance: 31.1
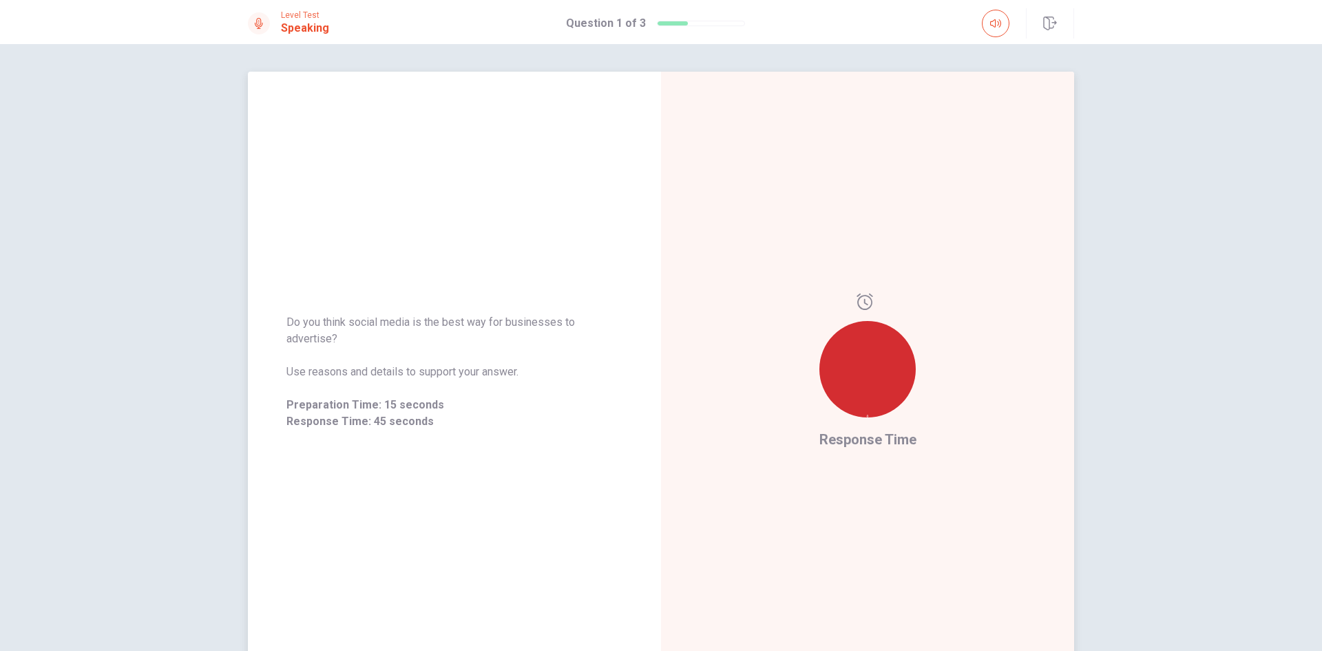
click at [825, 450] on div "Response Time" at bounding box center [867, 371] width 97 height 157
click at [507, 361] on div "Do you think social media is the best way for businesses to advertise? Use reas…" at bounding box center [454, 372] width 336 height 116
click at [810, 318] on div "Response Time" at bounding box center [867, 372] width 413 height 600
click at [877, 357] on div at bounding box center [867, 369] width 96 height 96
click at [878, 361] on div at bounding box center [867, 369] width 96 height 96
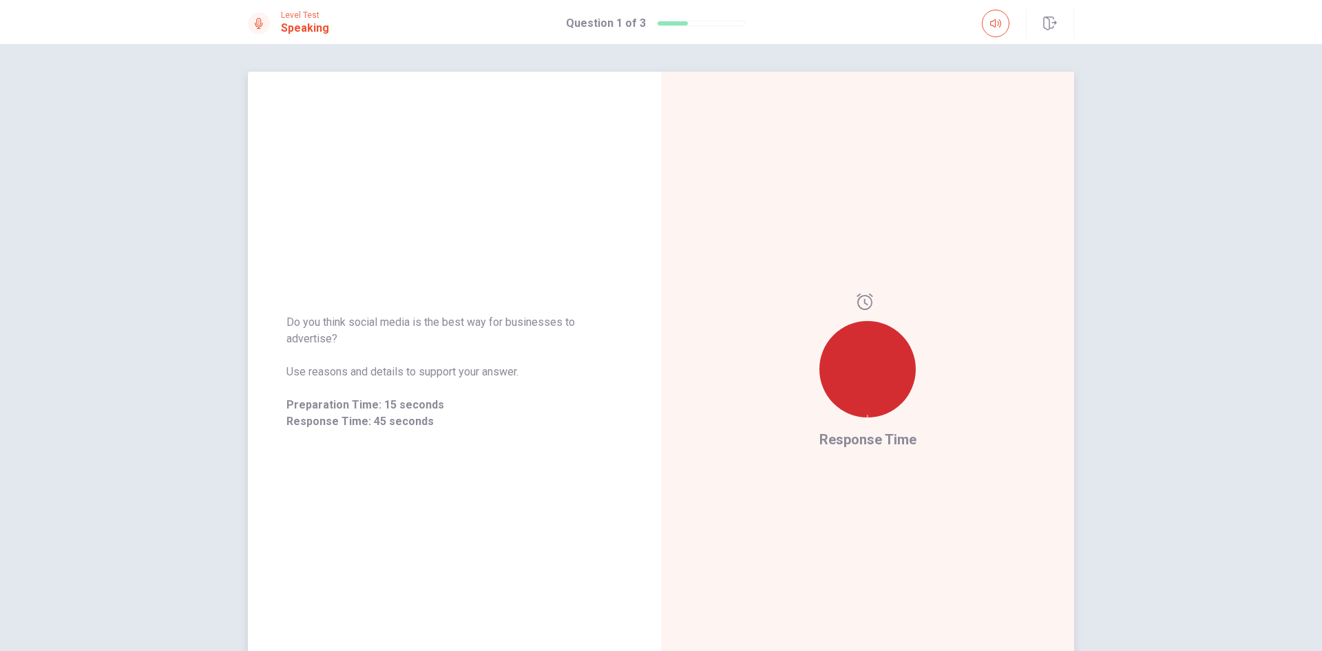
click at [868, 304] on icon at bounding box center [865, 301] width 16 height 17
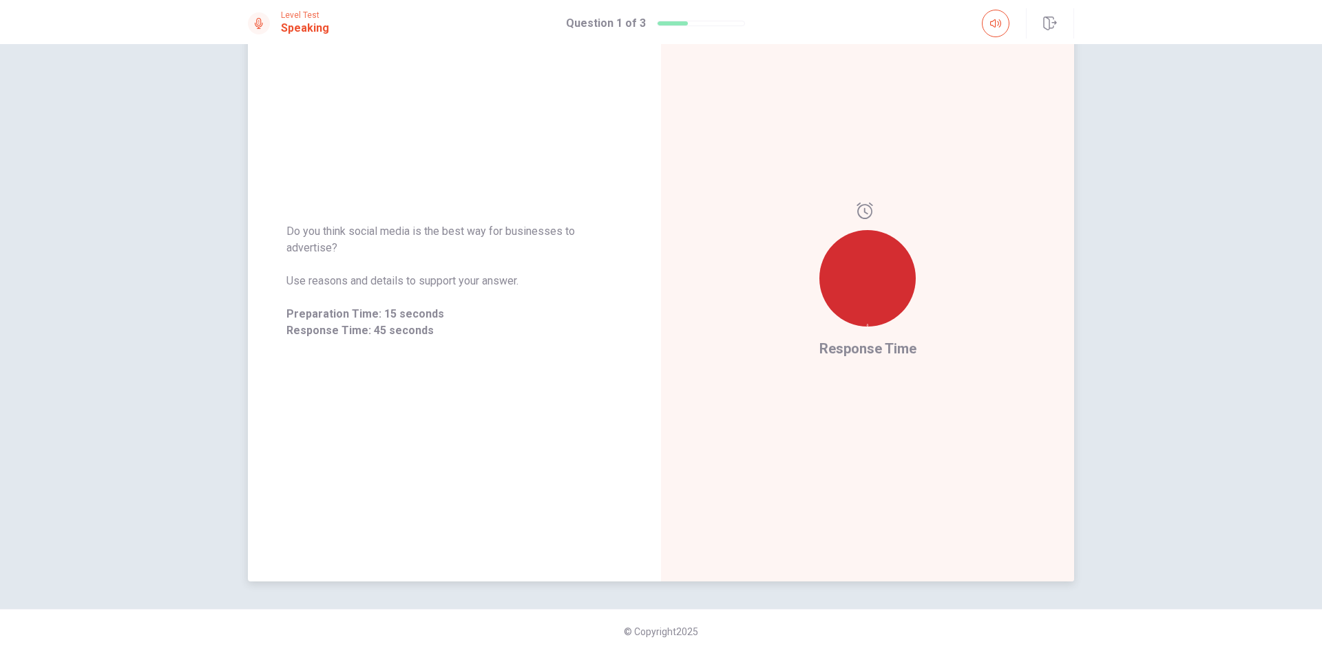
scroll to position [93, 0]
click at [854, 426] on div "Response Time" at bounding box center [867, 279] width 413 height 600
click at [883, 240] on div at bounding box center [867, 276] width 96 height 96
click at [866, 322] on icon at bounding box center [867, 323] width 3 height 3
click at [869, 225] on div at bounding box center [867, 267] width 96 height 135
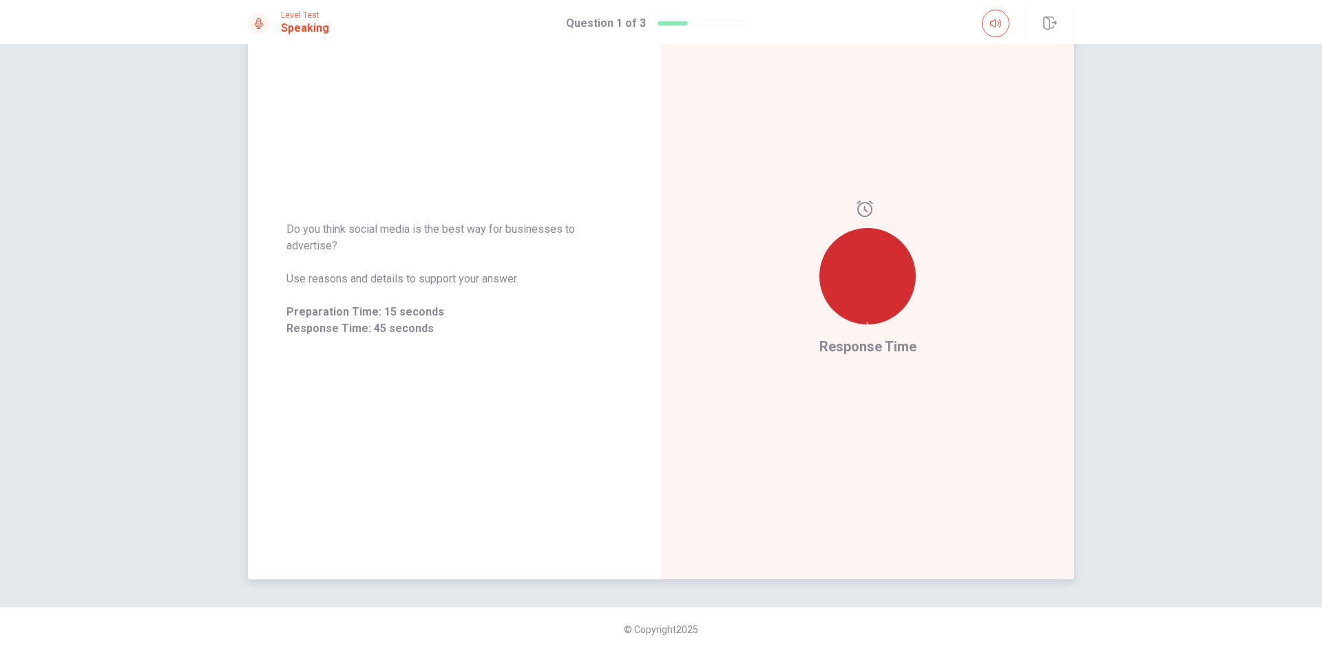
drag, startPoint x: 869, startPoint y: 225, endPoint x: 866, endPoint y: 214, distance: 11.4
click at [868, 220] on div at bounding box center [867, 267] width 96 height 135
click at [865, 211] on icon at bounding box center [865, 208] width 17 height 17
click at [864, 210] on icon at bounding box center [865, 208] width 17 height 17
drag, startPoint x: 809, startPoint y: 330, endPoint x: 817, endPoint y: 334, distance: 8.6
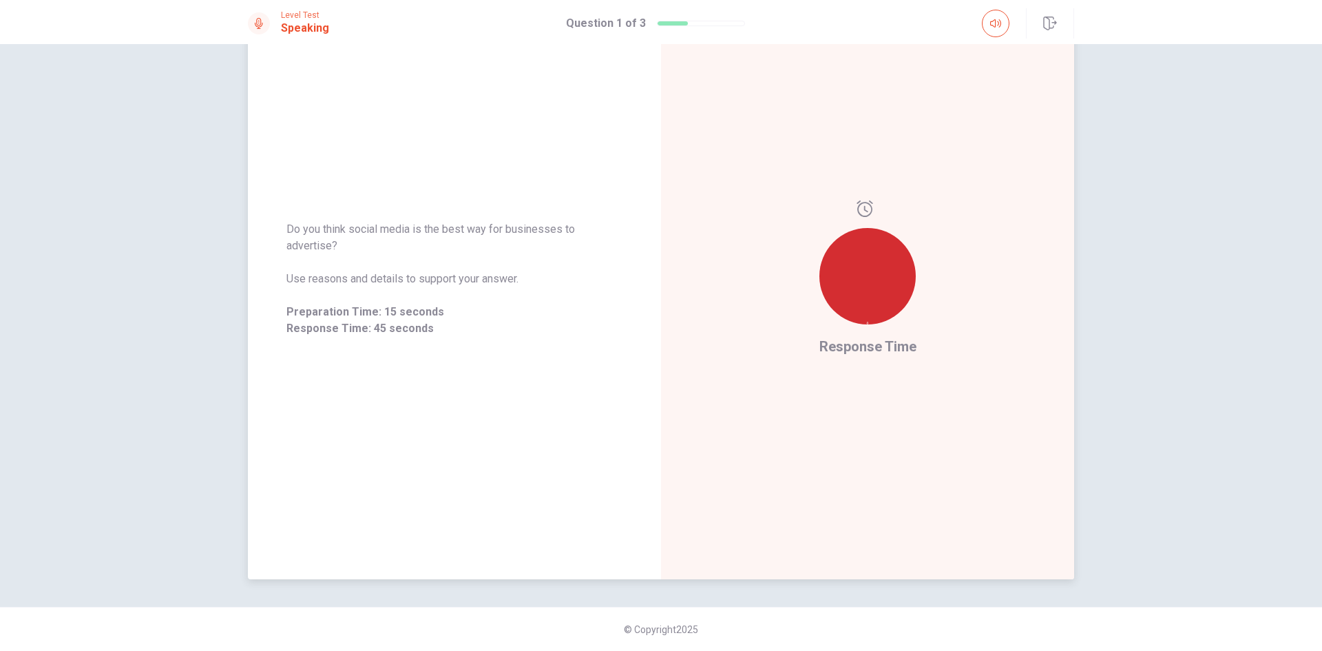
click at [810, 331] on div "Response Time" at bounding box center [867, 279] width 413 height 600
drag, startPoint x: 817, startPoint y: 334, endPoint x: 833, endPoint y: 342, distance: 18.5
click at [819, 335] on div "Response Time" at bounding box center [867, 279] width 413 height 600
drag, startPoint x: 833, startPoint y: 342, endPoint x: 837, endPoint y: 350, distance: 8.6
click at [836, 348] on span "Response Time" at bounding box center [867, 346] width 97 height 17
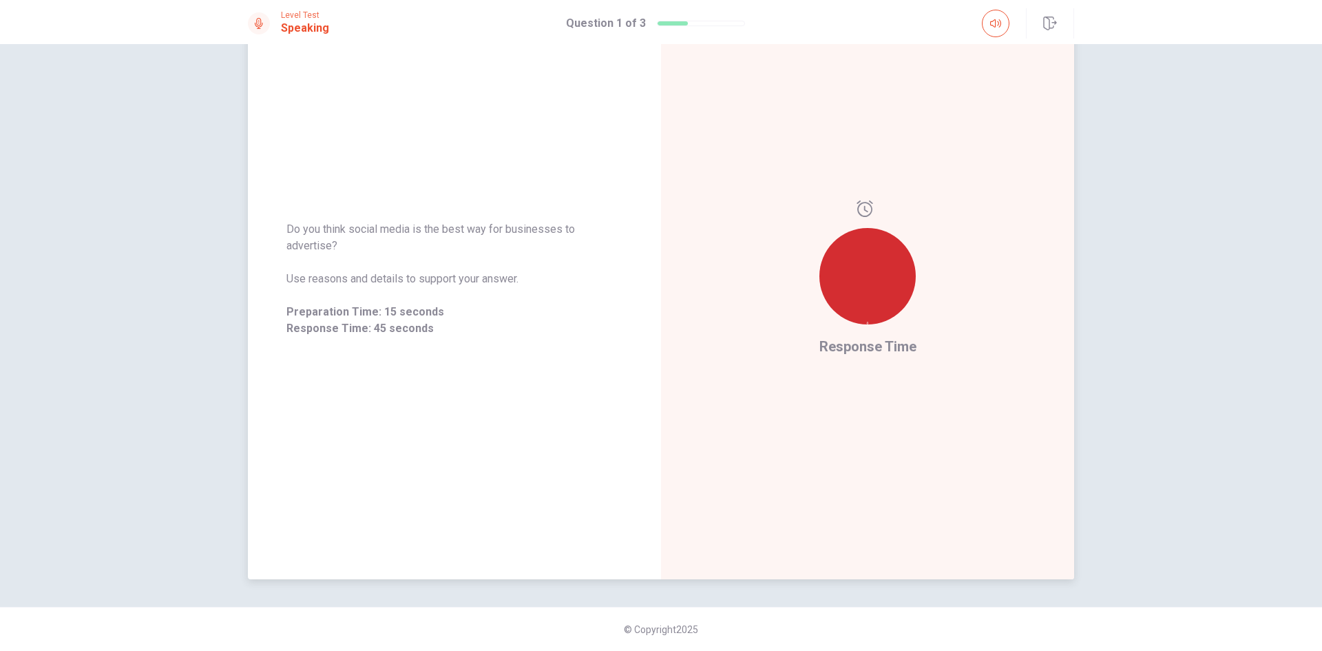
click at [838, 350] on span "Response Time" at bounding box center [867, 346] width 97 height 17
click at [846, 349] on span "Response Time" at bounding box center [867, 346] width 97 height 17
click at [834, 350] on span "Response Time" at bounding box center [867, 346] width 97 height 17
click at [340, 308] on span "Preparation Time: 15 seconds" at bounding box center [454, 312] width 336 height 17
click at [339, 304] on span "Preparation Time: 15 seconds" at bounding box center [454, 312] width 336 height 17
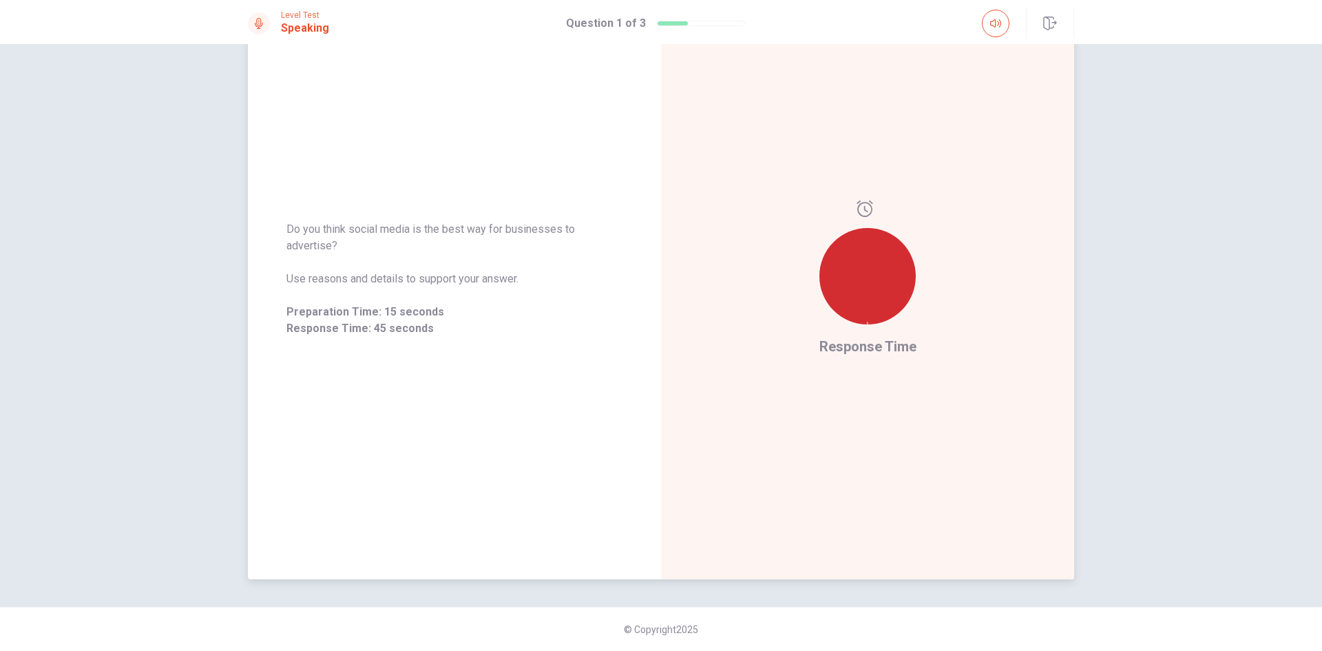
click at [350, 280] on span "Use reasons and details to support your answer." at bounding box center [454, 279] width 336 height 17
click at [346, 255] on div "Do you think social media is the best way for businesses to advertise? Use reas…" at bounding box center [454, 279] width 336 height 116
click at [333, 233] on span "Do you think social media is the best way for businesses to advertise?" at bounding box center [454, 237] width 336 height 33
click at [320, 200] on div "Do you think social media is the best way for businesses to advertise? Use reas…" at bounding box center [454, 279] width 413 height 600
click at [342, 141] on div "Do you think social media is the best way for businesses to advertise? Use reas…" at bounding box center [454, 279] width 413 height 600
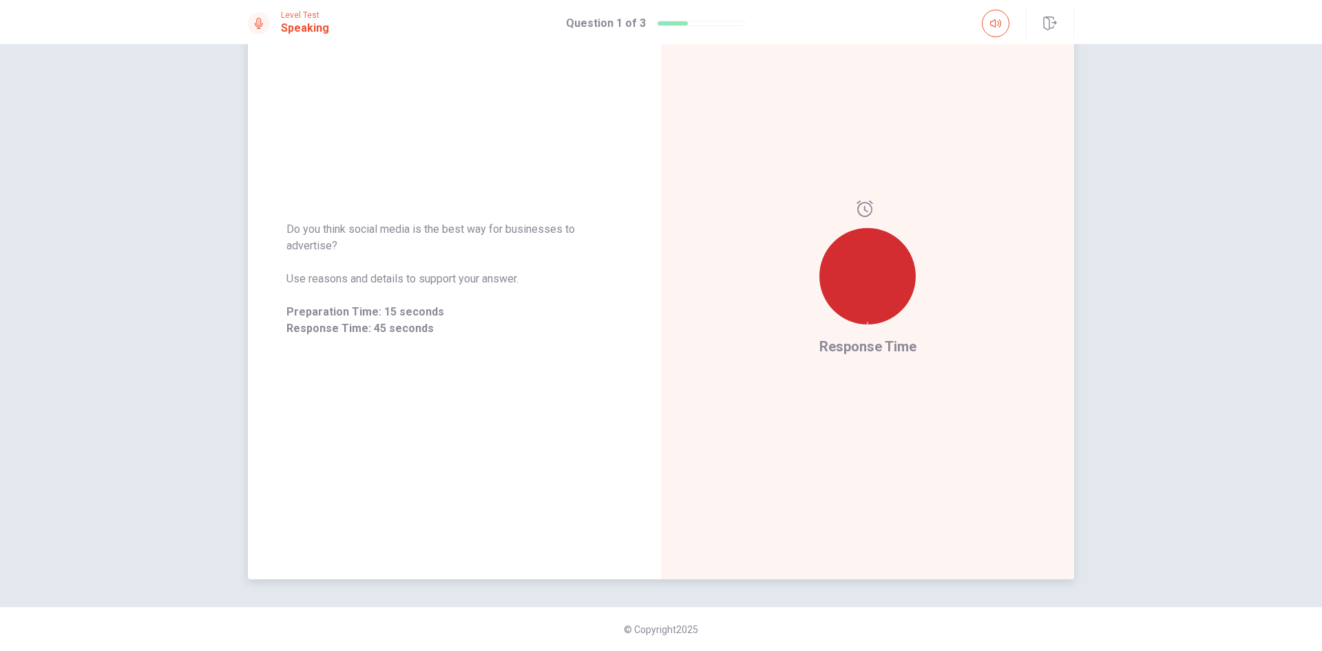
click at [373, 128] on div "Do you think social media is the best way for businesses to advertise? Use reas…" at bounding box center [454, 279] width 413 height 600
click at [462, 108] on div "Do you think social media is the best way for businesses to advertise? Use reas…" at bounding box center [454, 279] width 413 height 600
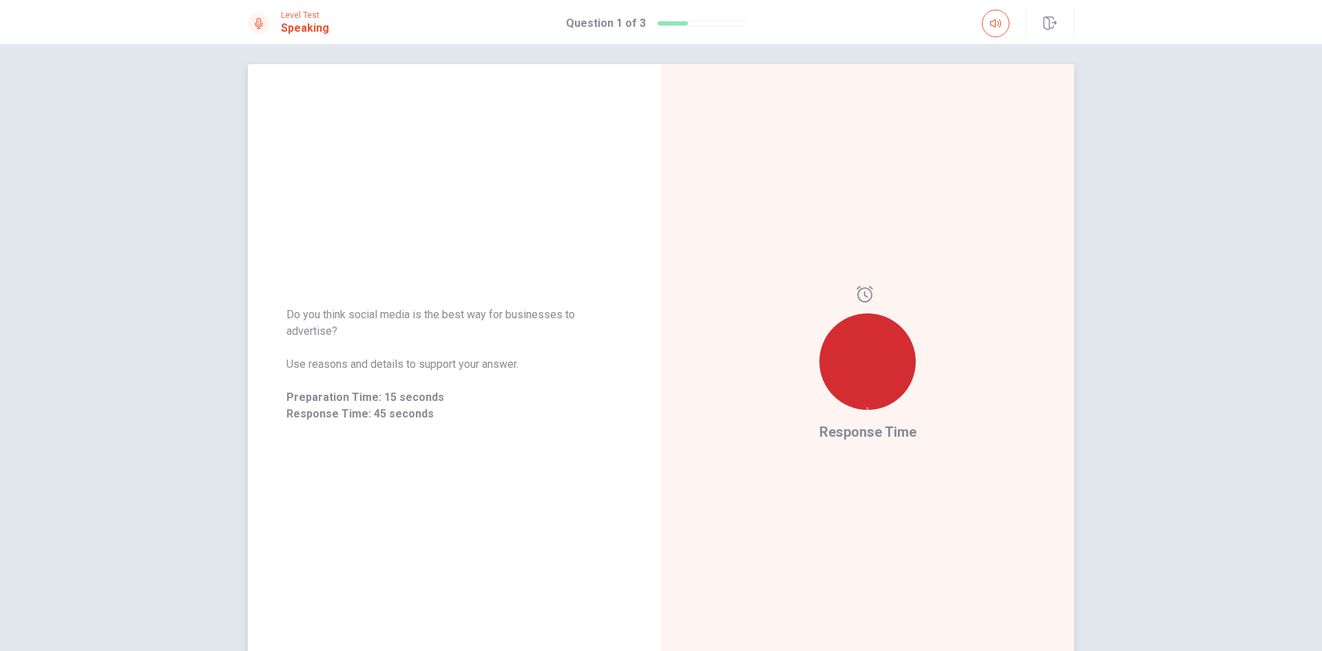
scroll to position [0, 0]
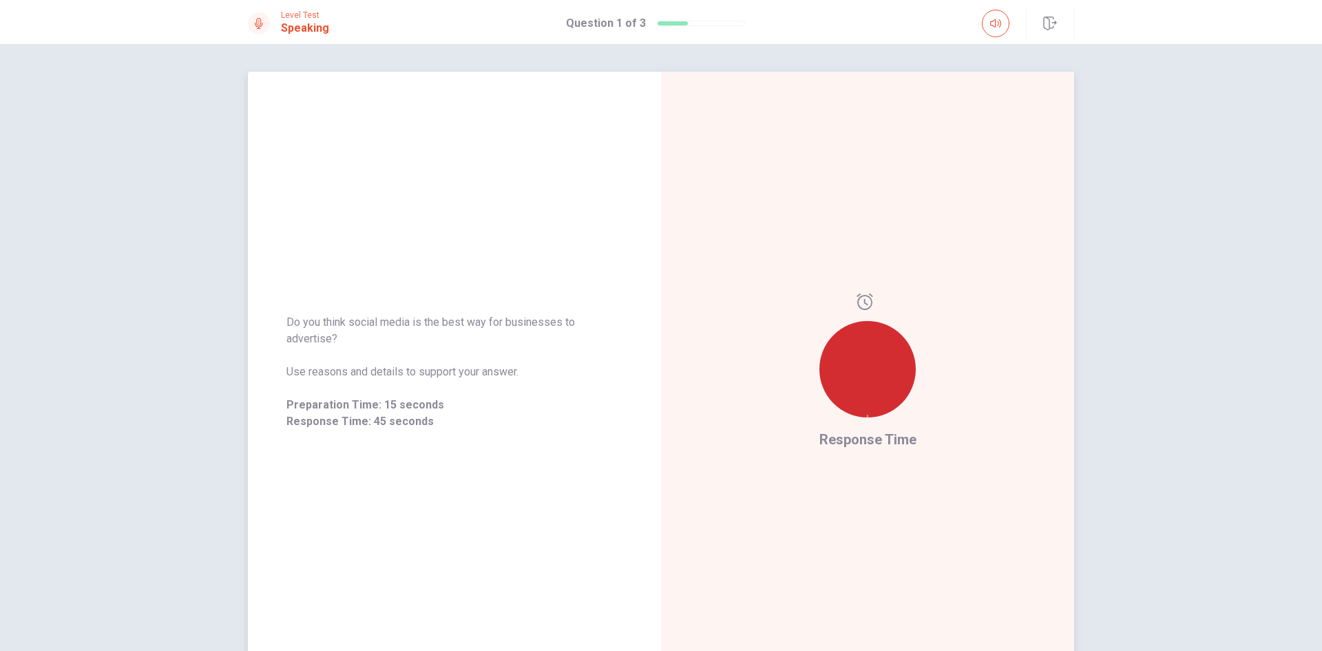
click at [715, 183] on div "Response Time" at bounding box center [867, 372] width 413 height 600
click at [1063, 150] on div "Response Time" at bounding box center [867, 372] width 413 height 600
click at [862, 302] on icon at bounding box center [865, 301] width 17 height 17
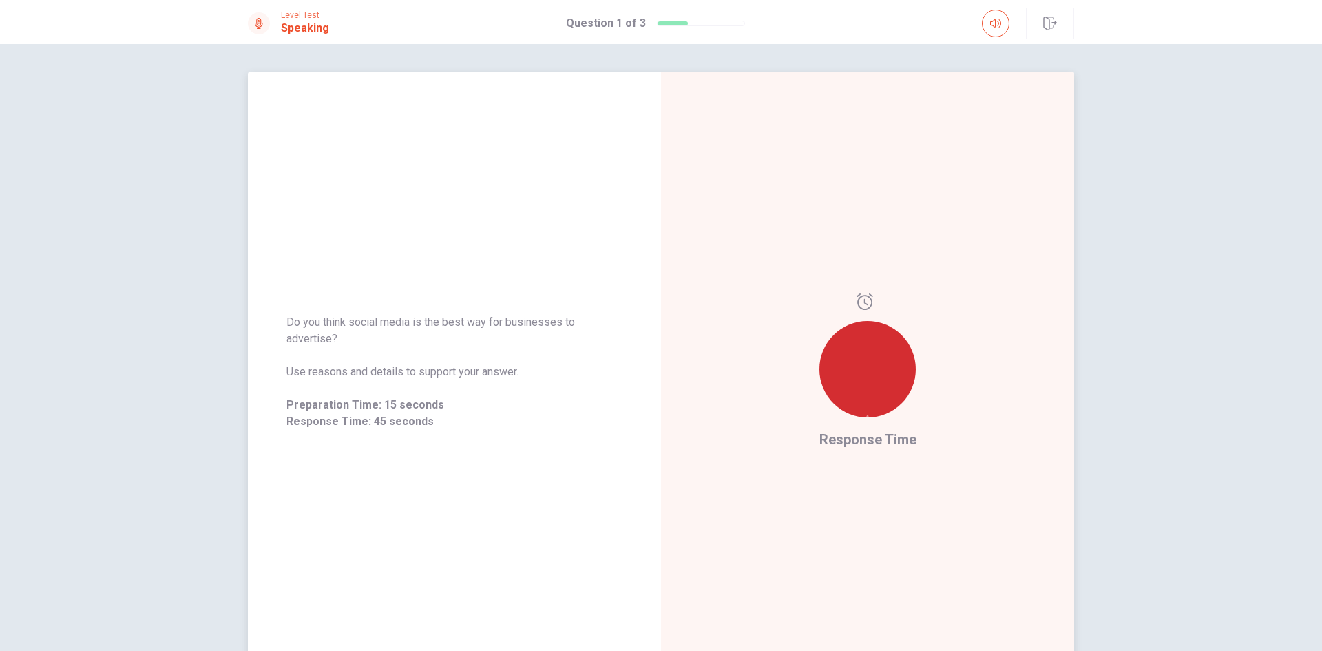
click at [861, 307] on icon at bounding box center [865, 301] width 17 height 17
click at [853, 397] on div at bounding box center [867, 369] width 96 height 96
drag, startPoint x: 869, startPoint y: 438, endPoint x: 826, endPoint y: 444, distance: 43.8
click at [829, 443] on div "Response Time" at bounding box center [867, 372] width 413 height 600
click at [815, 449] on div "Response Time" at bounding box center [867, 372] width 413 height 600
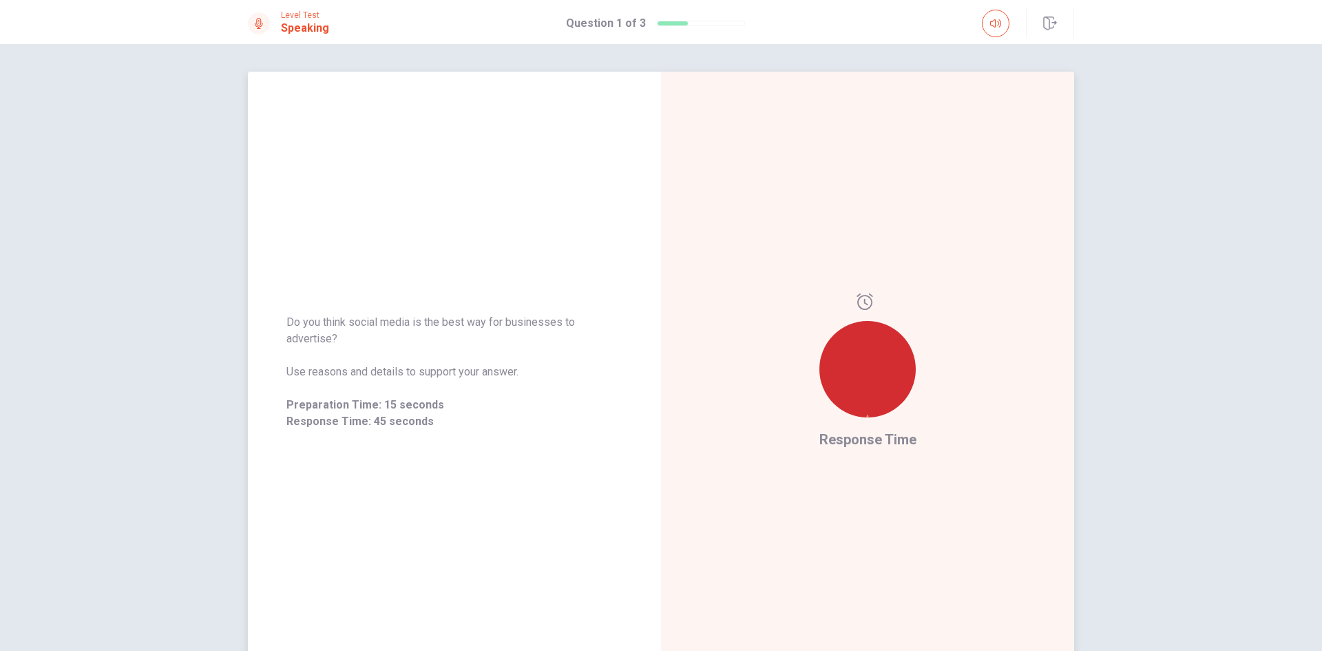
click at [822, 448] on div "Response Time" at bounding box center [867, 371] width 97 height 157
click at [822, 445] on span "Response Time" at bounding box center [867, 439] width 97 height 17
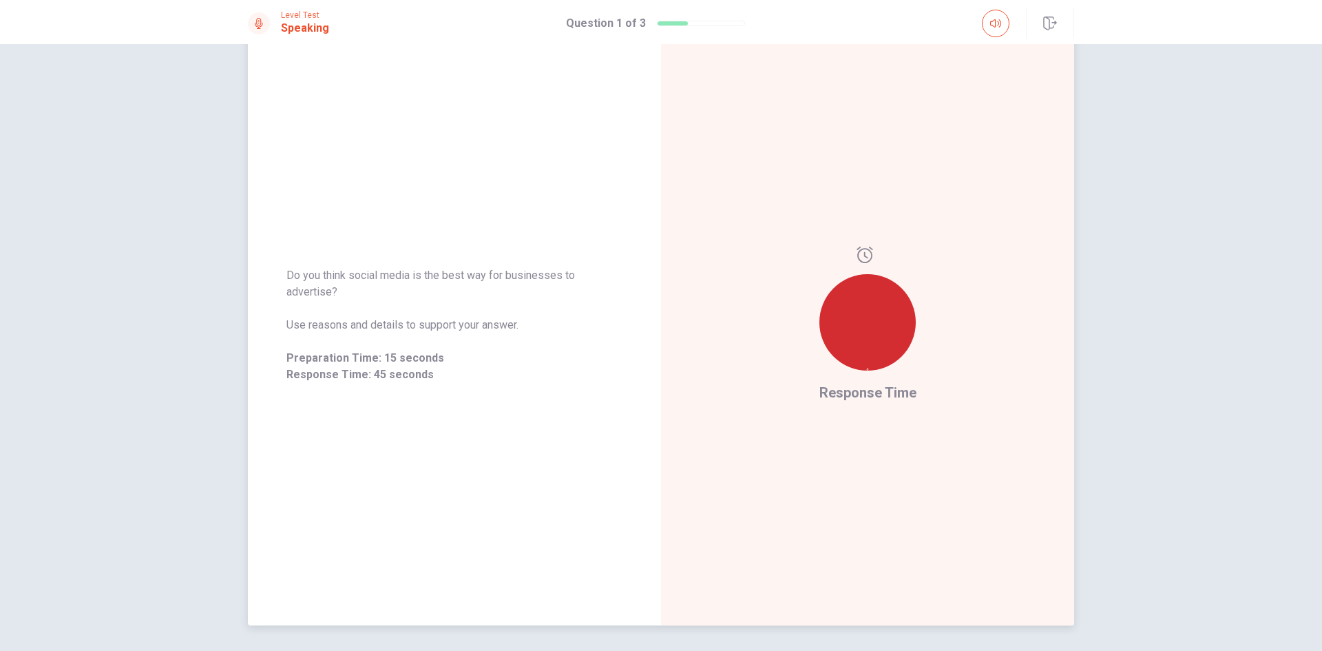
scroll to position [93, 0]
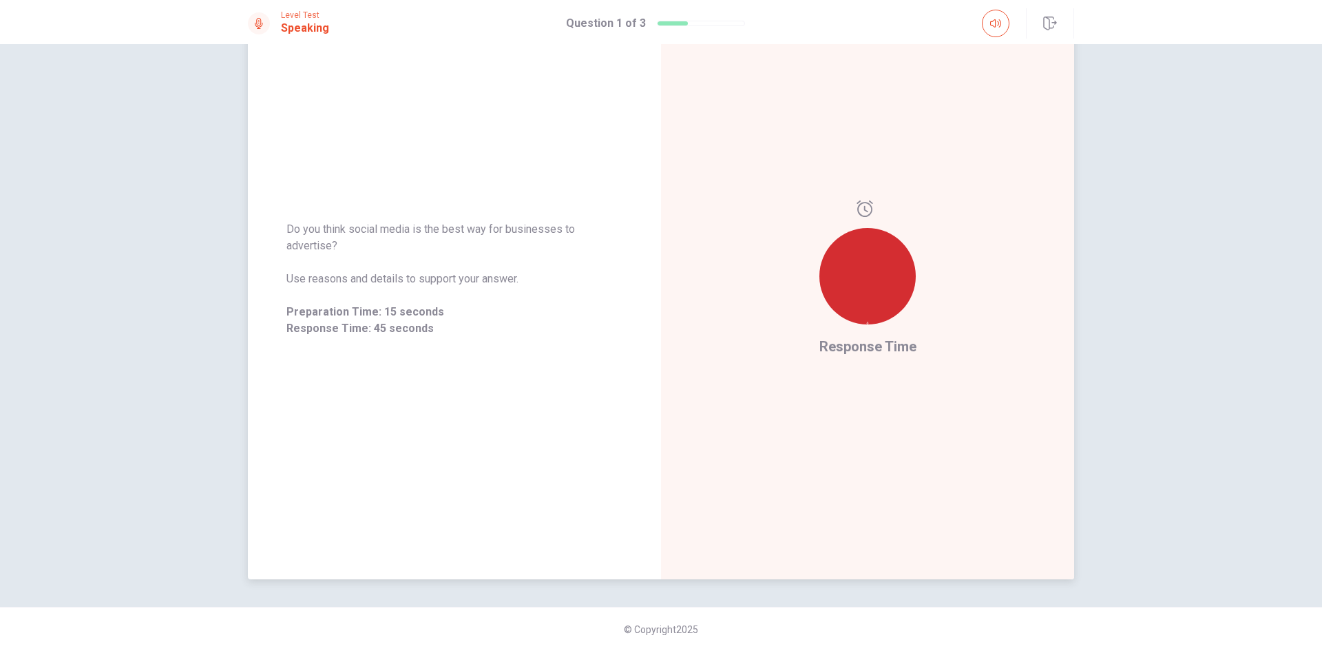
click at [672, 354] on div "Response Time" at bounding box center [867, 279] width 413 height 600
click at [672, 355] on div "Response Time" at bounding box center [867, 279] width 413 height 600
drag, startPoint x: 415, startPoint y: 297, endPoint x: 342, endPoint y: 321, distance: 76.9
click at [394, 303] on div "Do you think social media is the best way for businesses to advertise? Use reas…" at bounding box center [454, 279] width 336 height 116
drag, startPoint x: 342, startPoint y: 321, endPoint x: 297, endPoint y: 323, distance: 44.1
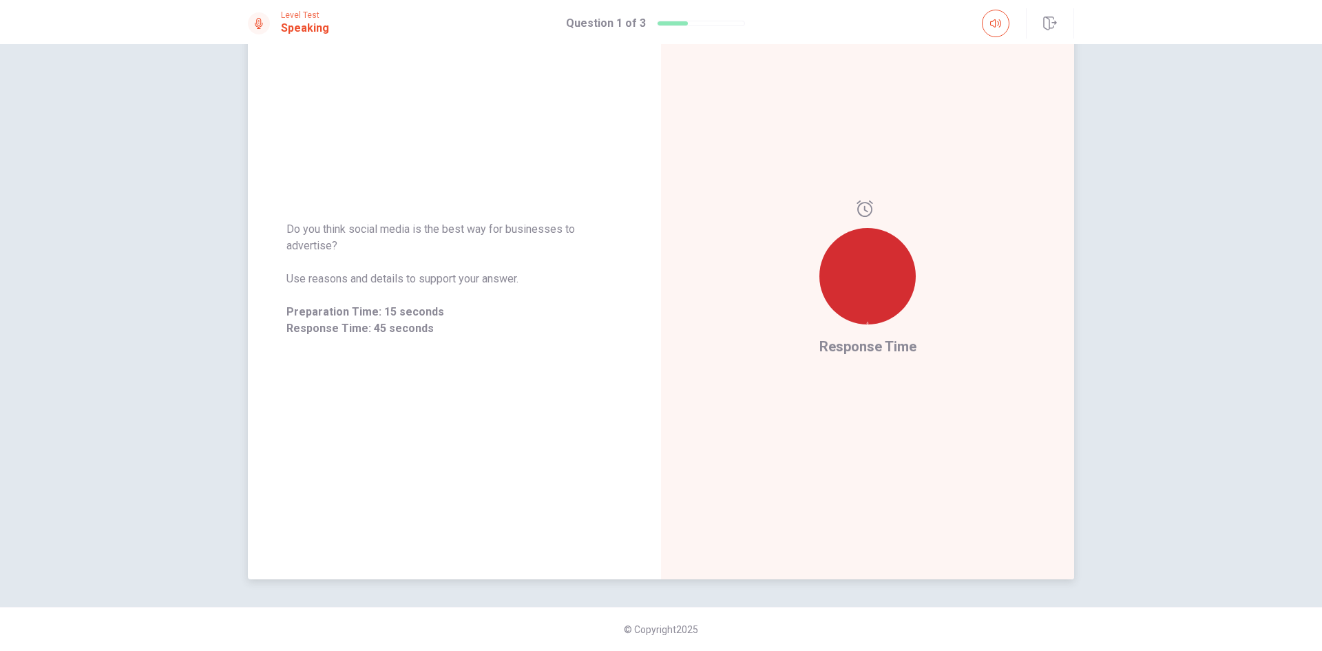
click at [297, 323] on div "Preparation Time: 15 seconds Response Time: 45 seconds" at bounding box center [454, 320] width 336 height 33
drag, startPoint x: 289, startPoint y: 323, endPoint x: 428, endPoint y: 329, distance: 139.2
click at [427, 329] on span "Response Time: 45 seconds" at bounding box center [454, 328] width 336 height 17
drag, startPoint x: 290, startPoint y: 277, endPoint x: 331, endPoint y: 278, distance: 41.3
click at [331, 278] on span "Use reasons and details to support your answer." at bounding box center [454, 279] width 336 height 17
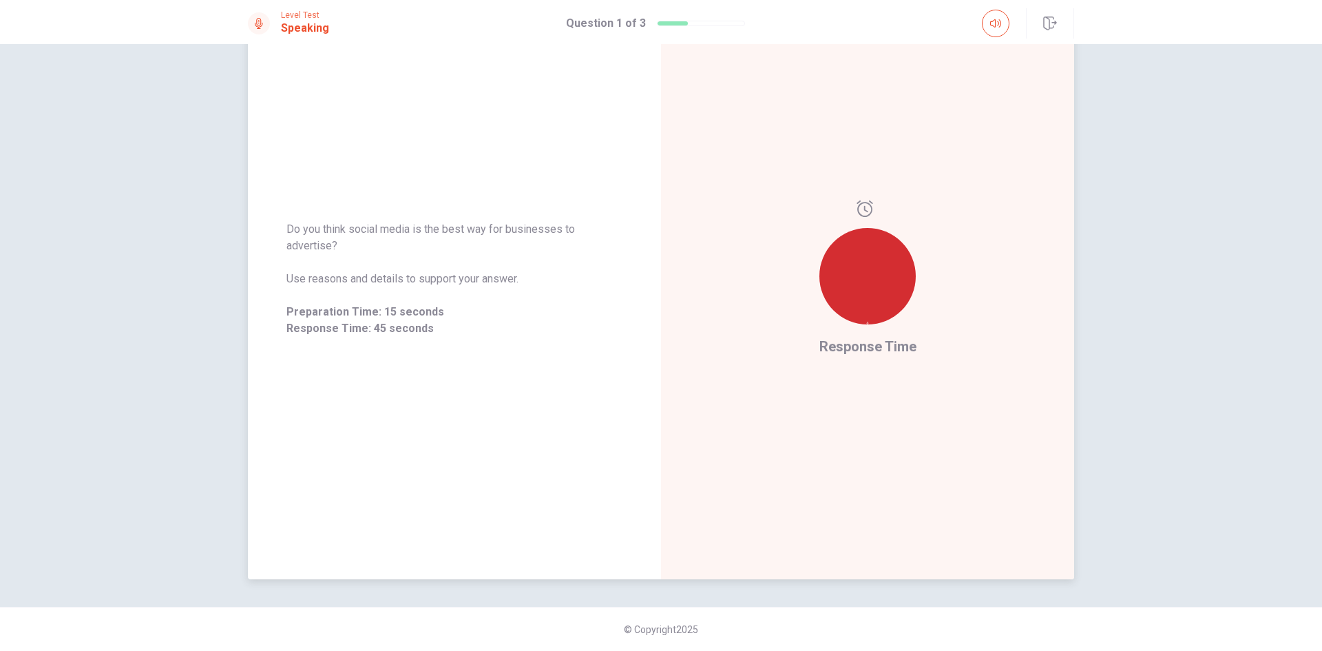
click at [777, 262] on div "Response Time" at bounding box center [867, 279] width 413 height 600
click at [859, 261] on div at bounding box center [867, 276] width 96 height 96
click at [868, 218] on div at bounding box center [867, 267] width 96 height 135
click at [866, 213] on icon at bounding box center [865, 208] width 17 height 17
click at [866, 211] on icon at bounding box center [865, 208] width 17 height 17
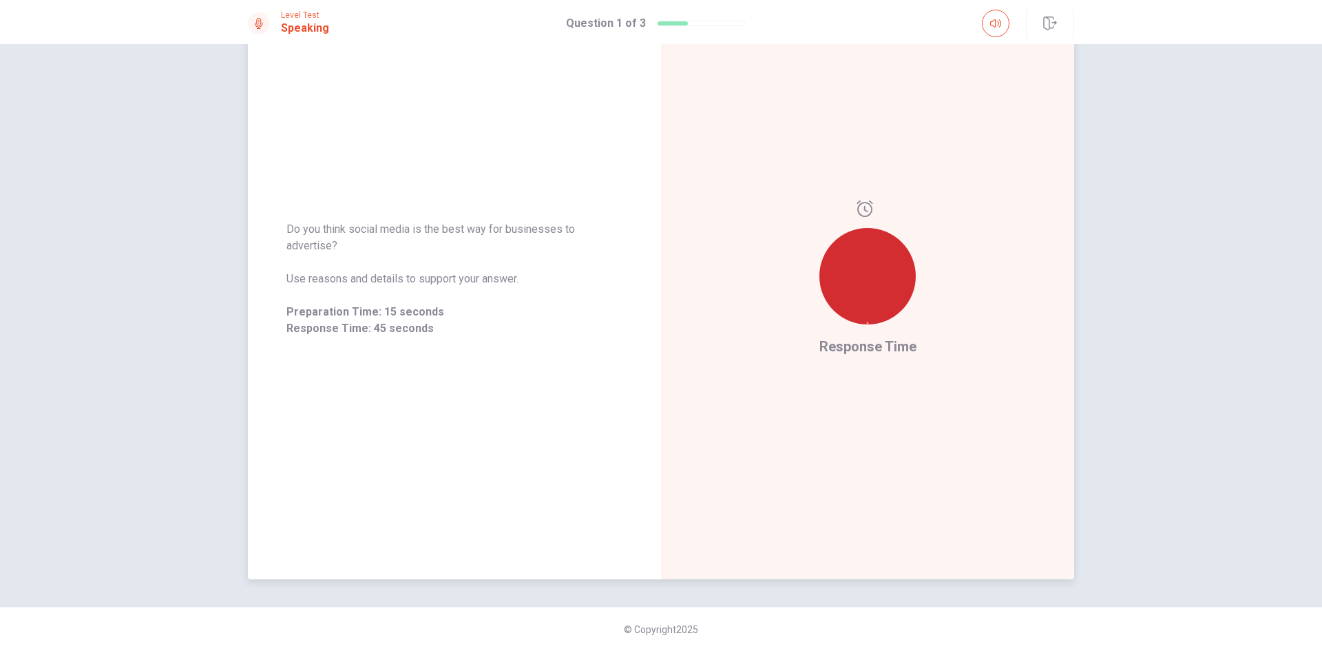
click at [866, 211] on icon at bounding box center [865, 208] width 17 height 17
click at [865, 211] on icon at bounding box center [865, 208] width 17 height 17
click at [865, 214] on icon at bounding box center [865, 208] width 17 height 17
click at [844, 249] on div at bounding box center [867, 276] width 96 height 96
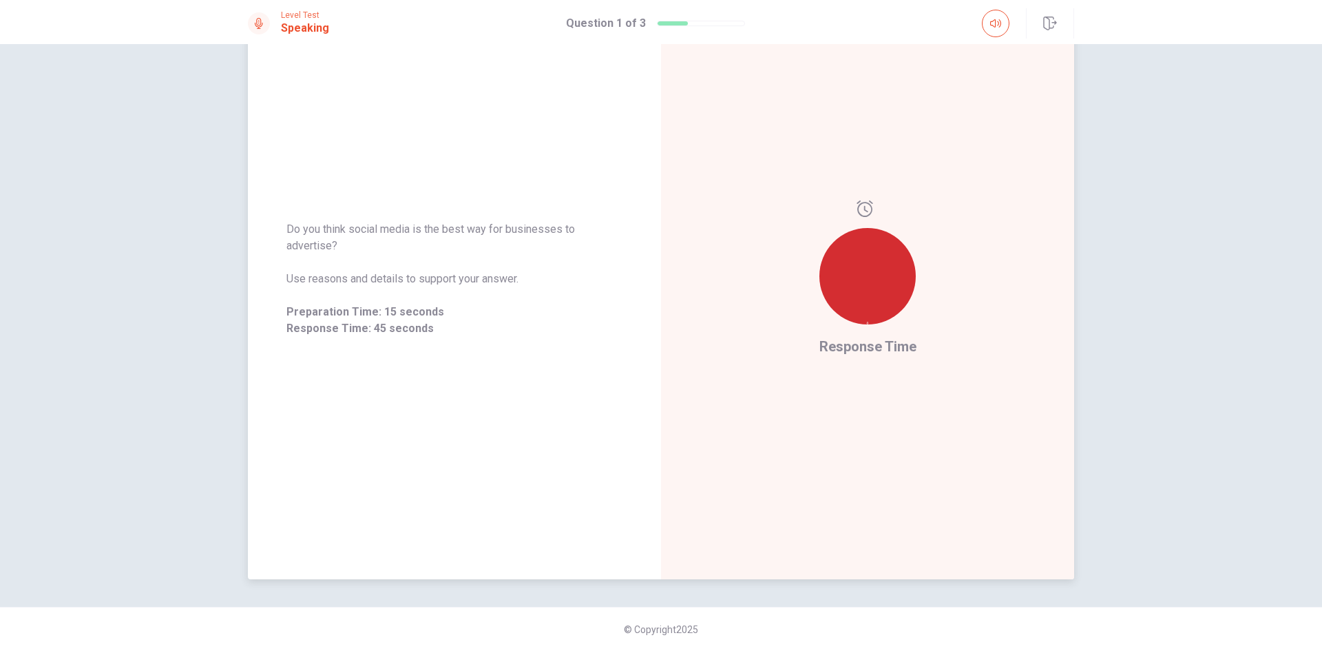
click at [844, 249] on div at bounding box center [867, 276] width 96 height 96
click at [720, 333] on div "Response Time" at bounding box center [867, 279] width 413 height 600
click at [687, 330] on div "Response Time" at bounding box center [867, 279] width 413 height 600
drag, startPoint x: 541, startPoint y: 332, endPoint x: 523, endPoint y: 333, distance: 18.6
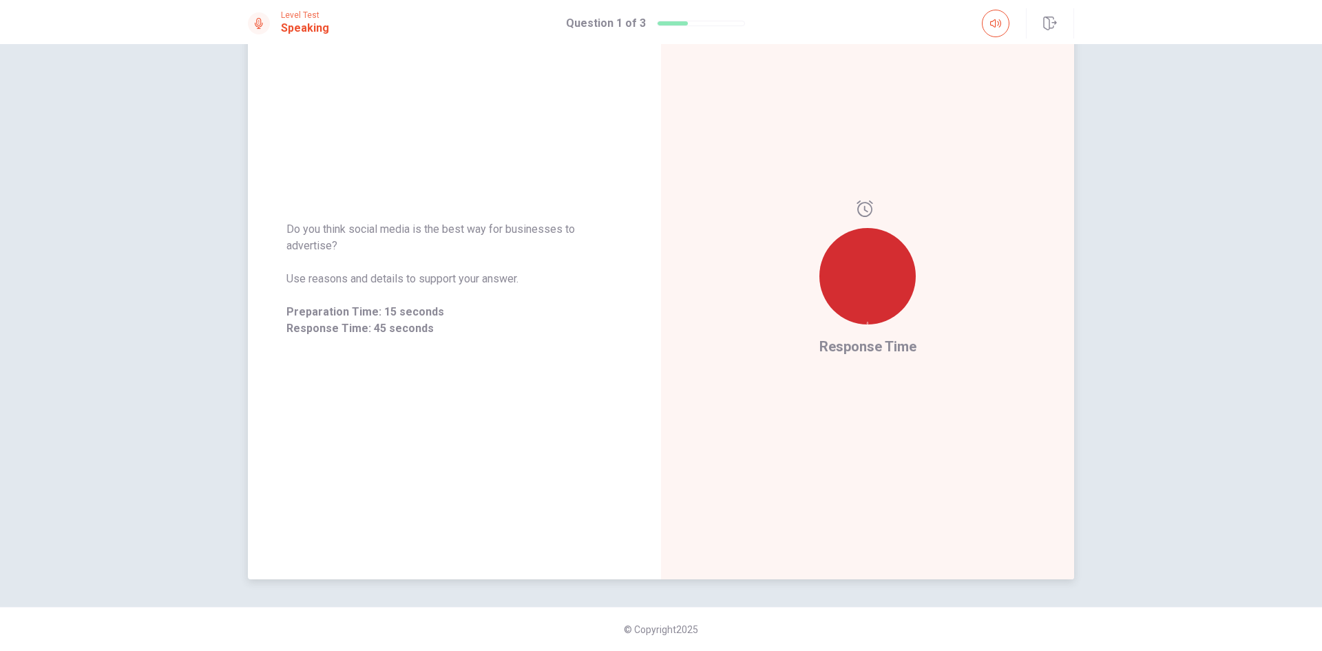
click at [534, 335] on span "Response Time: 45 seconds" at bounding box center [454, 328] width 336 height 17
drag, startPoint x: 523, startPoint y: 333, endPoint x: 399, endPoint y: 307, distance: 126.5
click at [490, 324] on span "Response Time: 45 seconds" at bounding box center [454, 328] width 336 height 17
drag, startPoint x: 275, startPoint y: 232, endPoint x: 395, endPoint y: 238, distance: 119.3
click at [395, 238] on div "Do you think social media is the best way for businesses to advertise? Use reas…" at bounding box center [454, 278] width 413 height 149
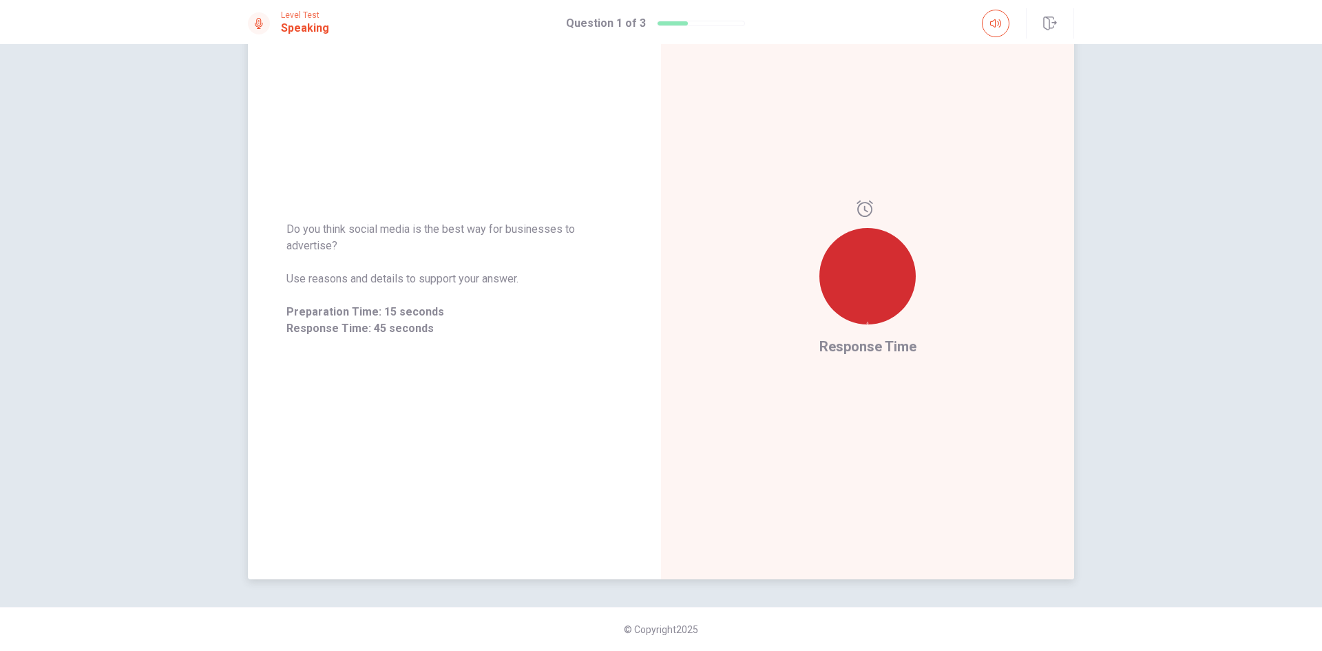
drag, startPoint x: 470, startPoint y: 231, endPoint x: 513, endPoint y: 234, distance: 43.5
click at [510, 234] on span "Do you think social media is the best way for businesses to advertise?" at bounding box center [454, 237] width 336 height 33
click at [849, 316] on div at bounding box center [867, 276] width 96 height 96
click at [866, 217] on div at bounding box center [867, 267] width 96 height 135
click at [865, 215] on icon at bounding box center [865, 208] width 16 height 17
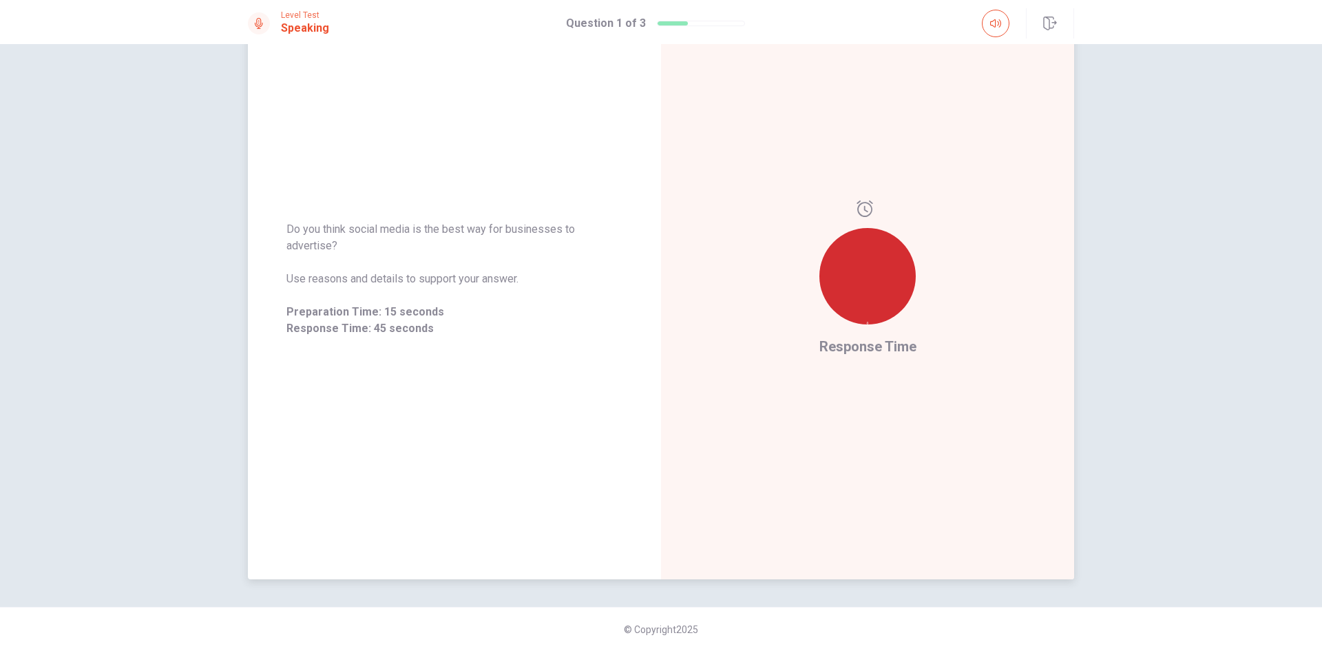
click at [865, 215] on icon at bounding box center [865, 208] width 16 height 17
click at [836, 353] on span "Response Time" at bounding box center [867, 346] width 97 height 17
click at [836, 352] on span "Response Time" at bounding box center [867, 346] width 97 height 17
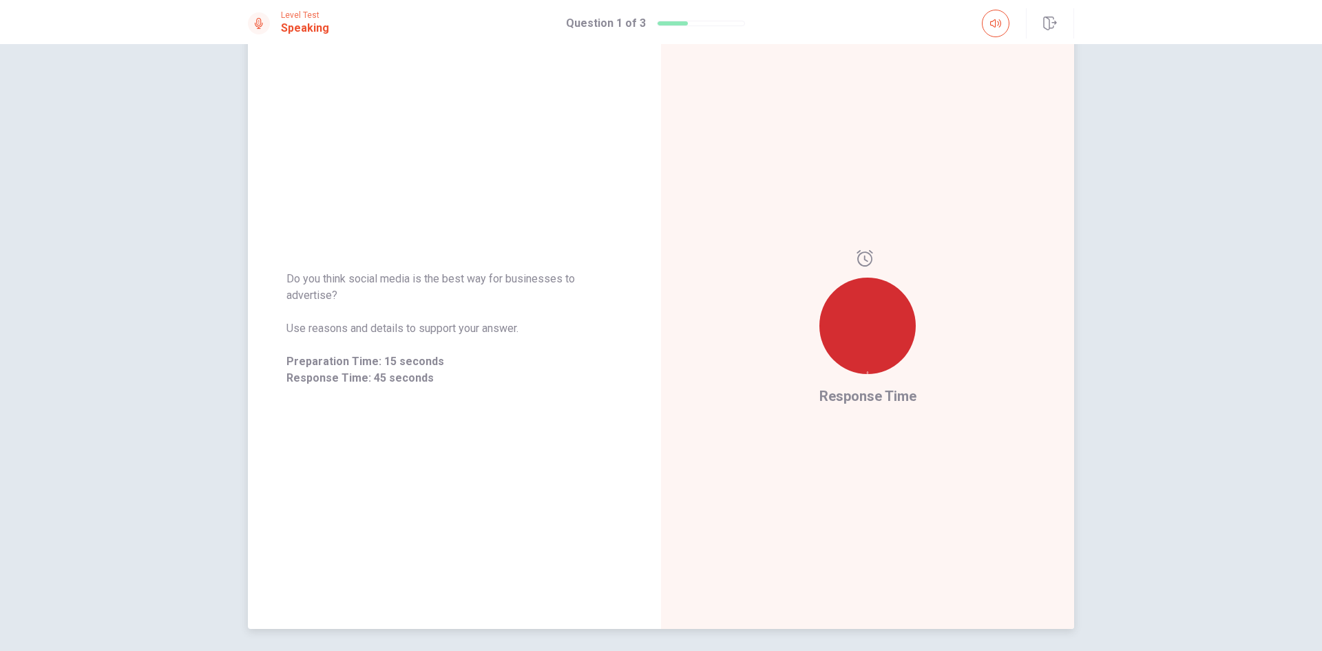
scroll to position [0, 0]
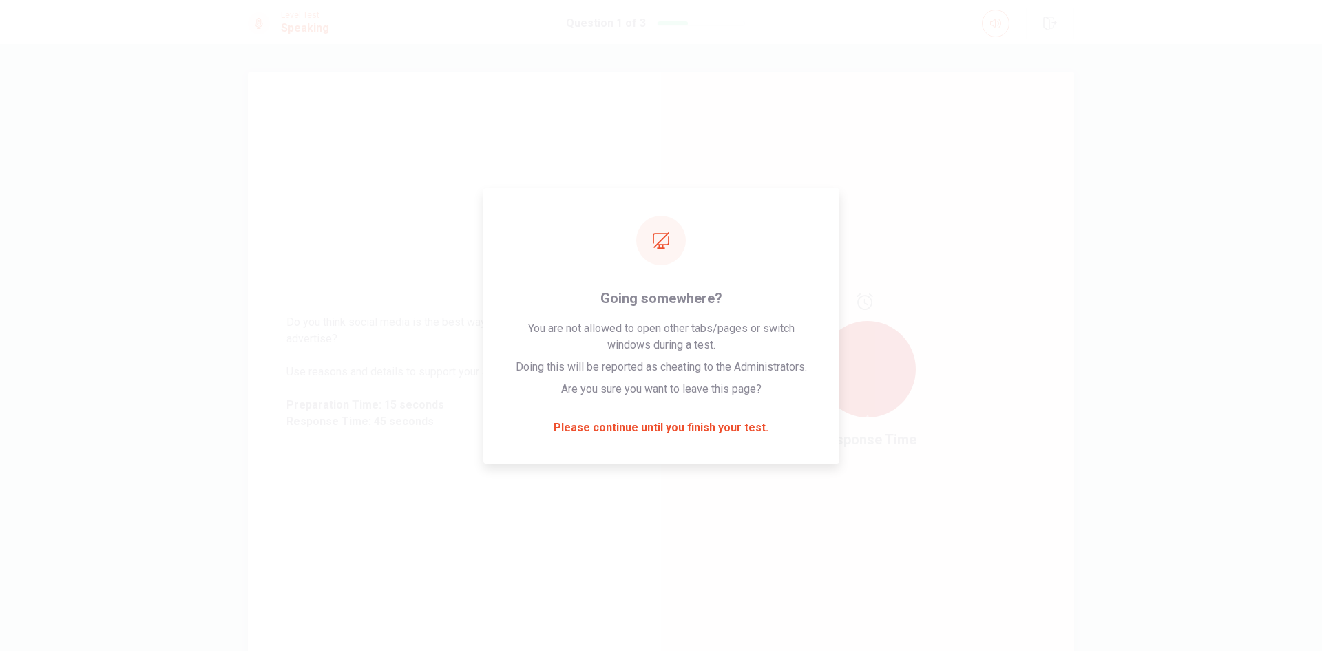
click at [993, 342] on div "Response Time" at bounding box center [867, 372] width 413 height 600
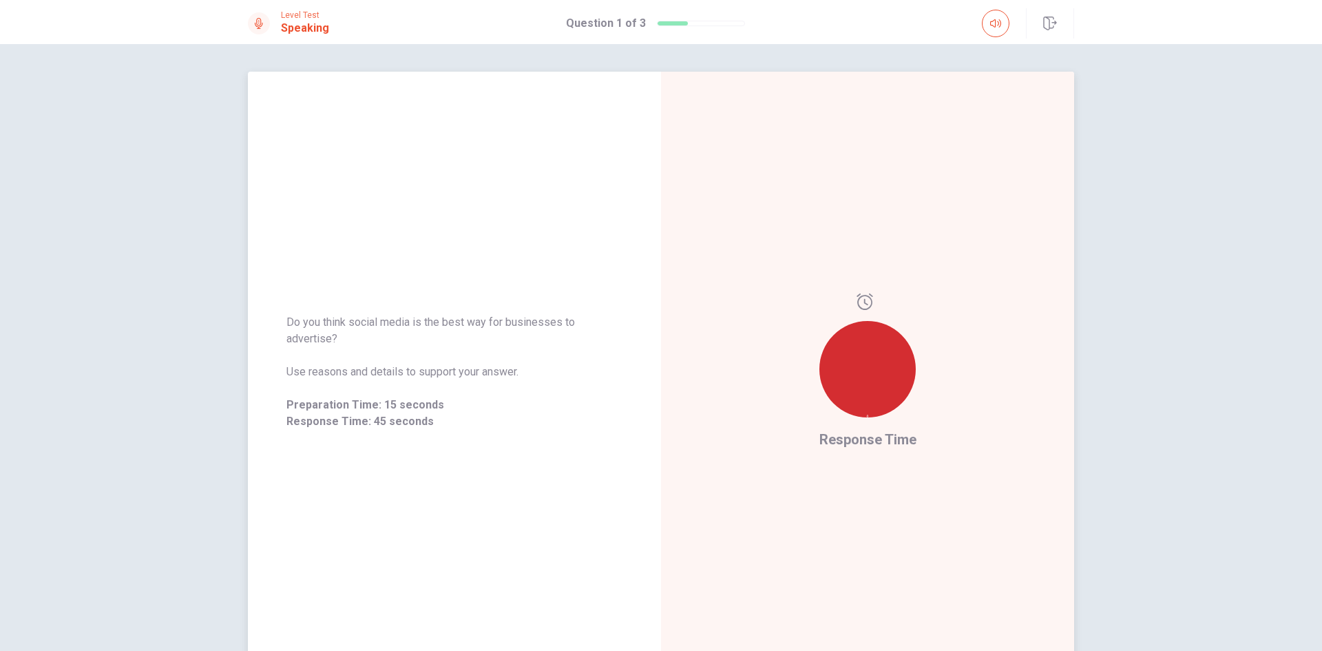
click at [993, 344] on div "Response Time" at bounding box center [867, 372] width 413 height 600
click at [993, 345] on div "Response Time" at bounding box center [867, 372] width 413 height 600
drag, startPoint x: 993, startPoint y: 345, endPoint x: 914, endPoint y: 352, distance: 78.8
click at [984, 345] on div "Response Time" at bounding box center [867, 372] width 413 height 600
drag, startPoint x: 518, startPoint y: 322, endPoint x: 436, endPoint y: 301, distance: 84.5
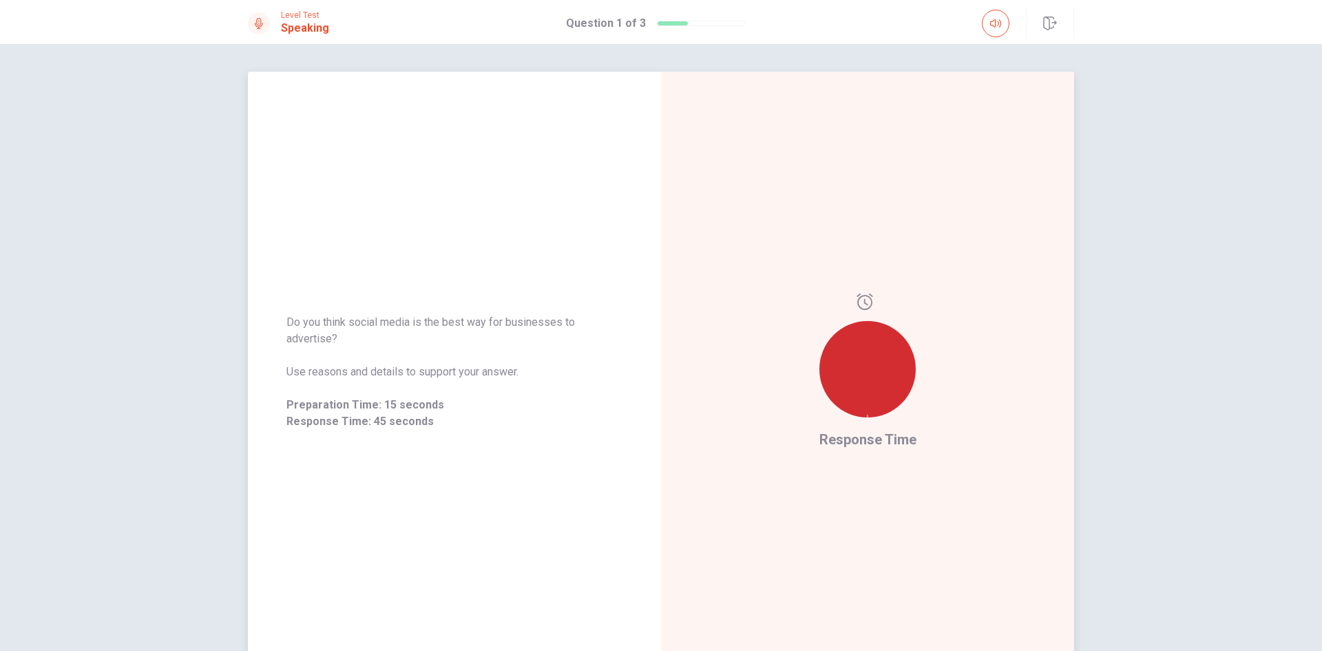
click at [494, 318] on span "Do you think social media is the best way for businesses to advertise?" at bounding box center [454, 330] width 336 height 33
click at [556, 332] on span "Do you think social media is the best way for businesses to advertise?" at bounding box center [454, 330] width 336 height 33
click at [840, 381] on div at bounding box center [867, 369] width 96 height 96
click at [841, 380] on div at bounding box center [867, 369] width 96 height 96
click at [850, 383] on div at bounding box center [867, 369] width 96 height 96
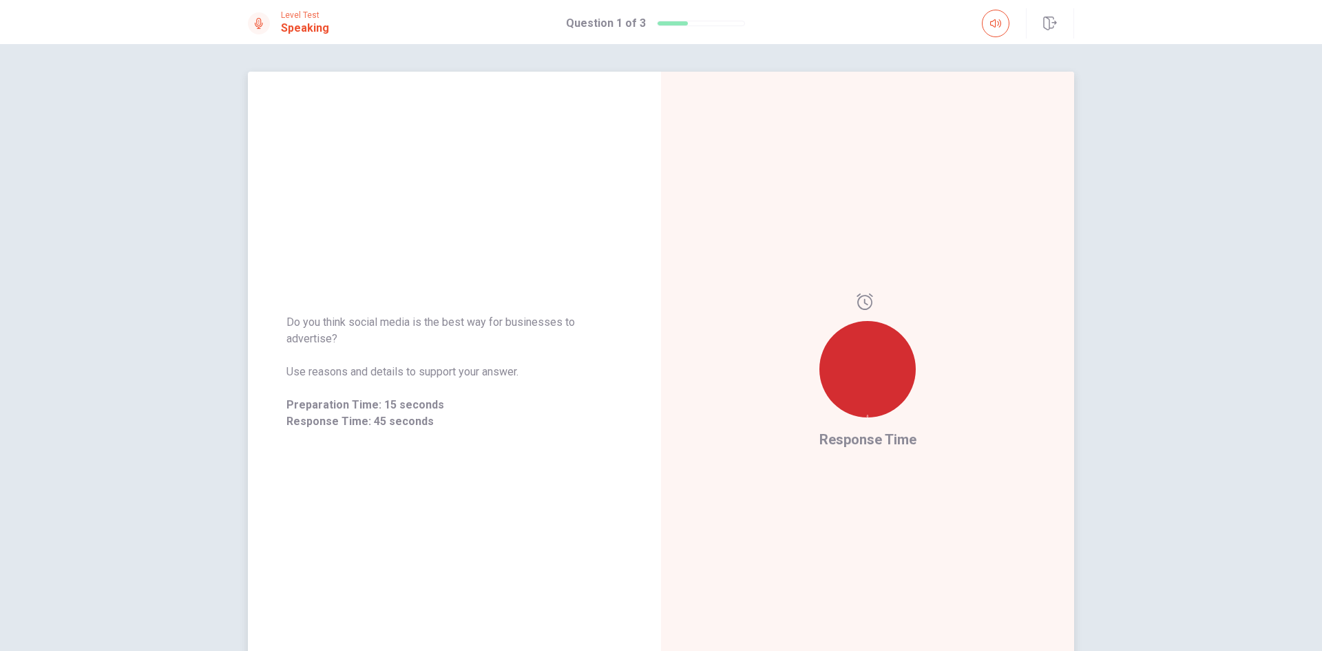
click at [851, 383] on div at bounding box center [867, 369] width 96 height 96
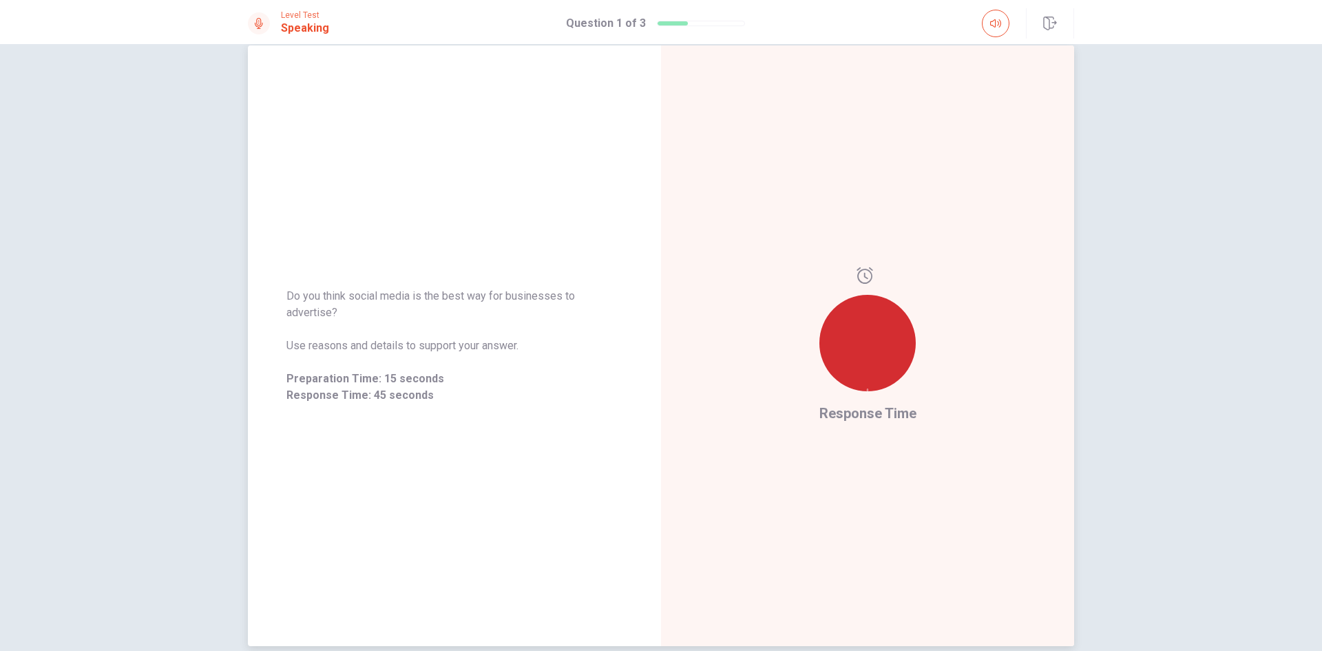
scroll to position [28, 0]
click at [851, 386] on div at bounding box center [867, 341] width 96 height 96
click at [852, 386] on div at bounding box center [867, 341] width 96 height 96
click at [852, 388] on div at bounding box center [867, 341] width 96 height 96
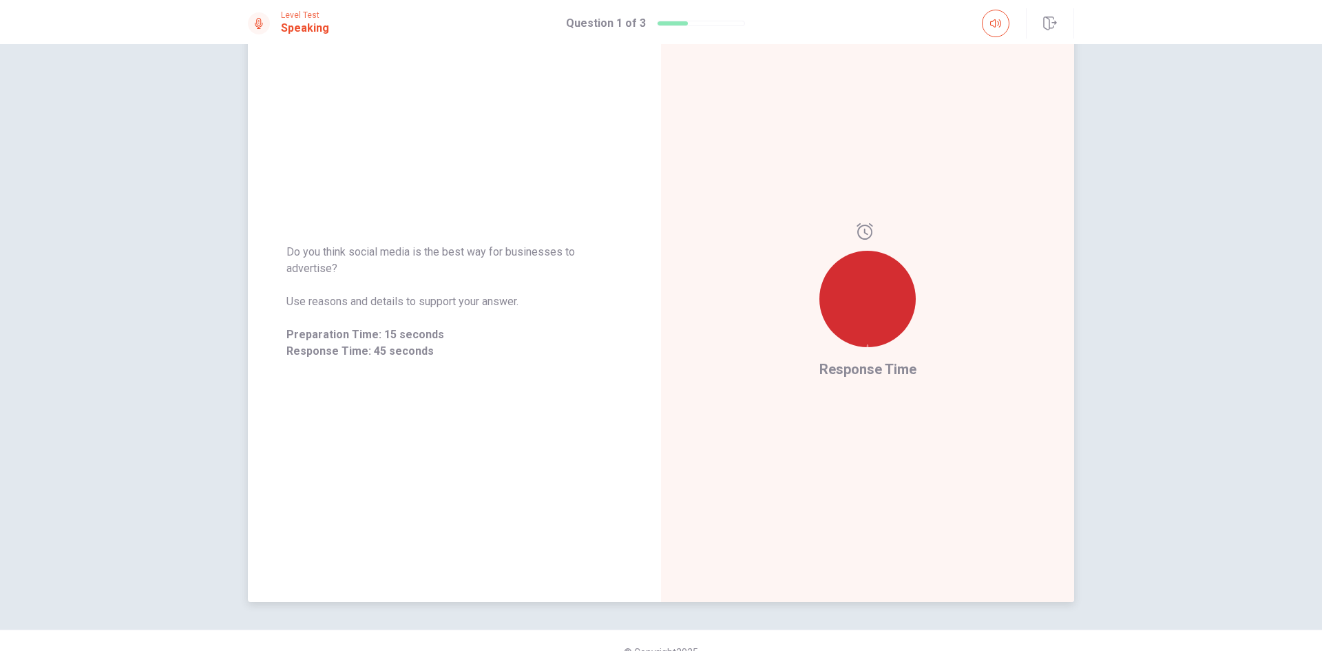
scroll to position [93, 0]
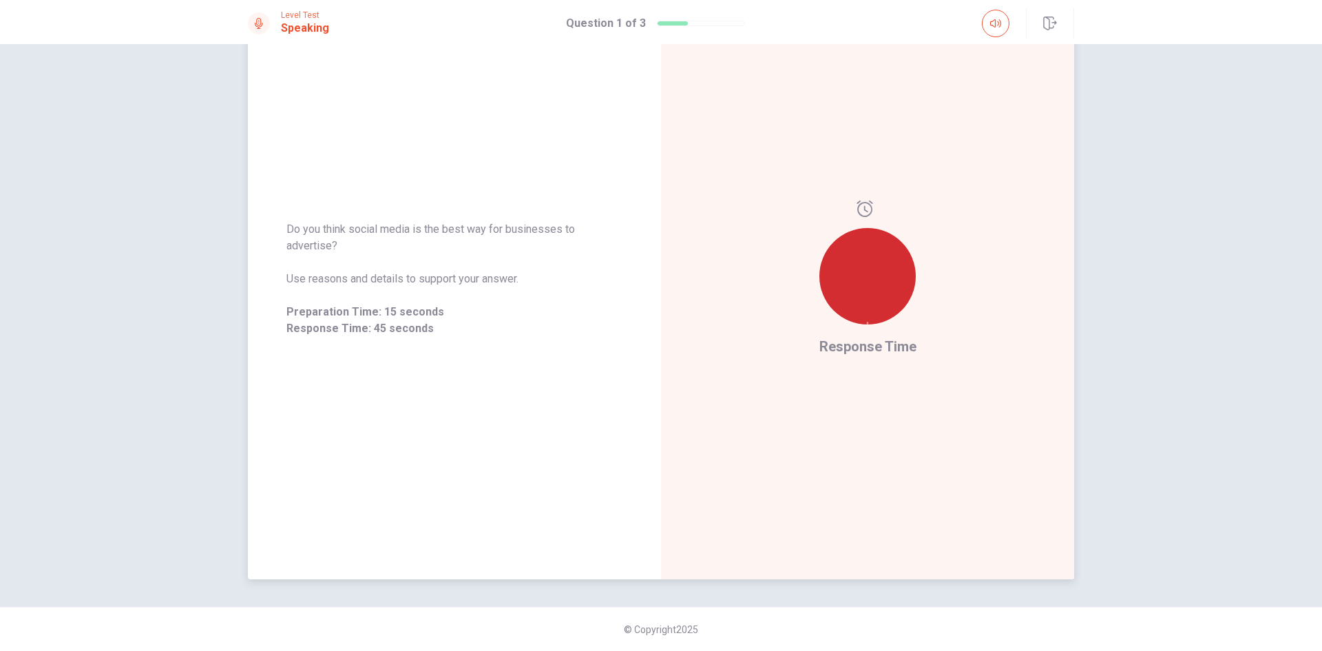
click at [823, 370] on div "Response Time" at bounding box center [867, 279] width 413 height 600
click at [823, 372] on div "Response Time" at bounding box center [867, 279] width 413 height 600
click at [824, 373] on div "Response Time" at bounding box center [867, 279] width 413 height 600
click at [824, 374] on div "Response Time" at bounding box center [867, 279] width 413 height 600
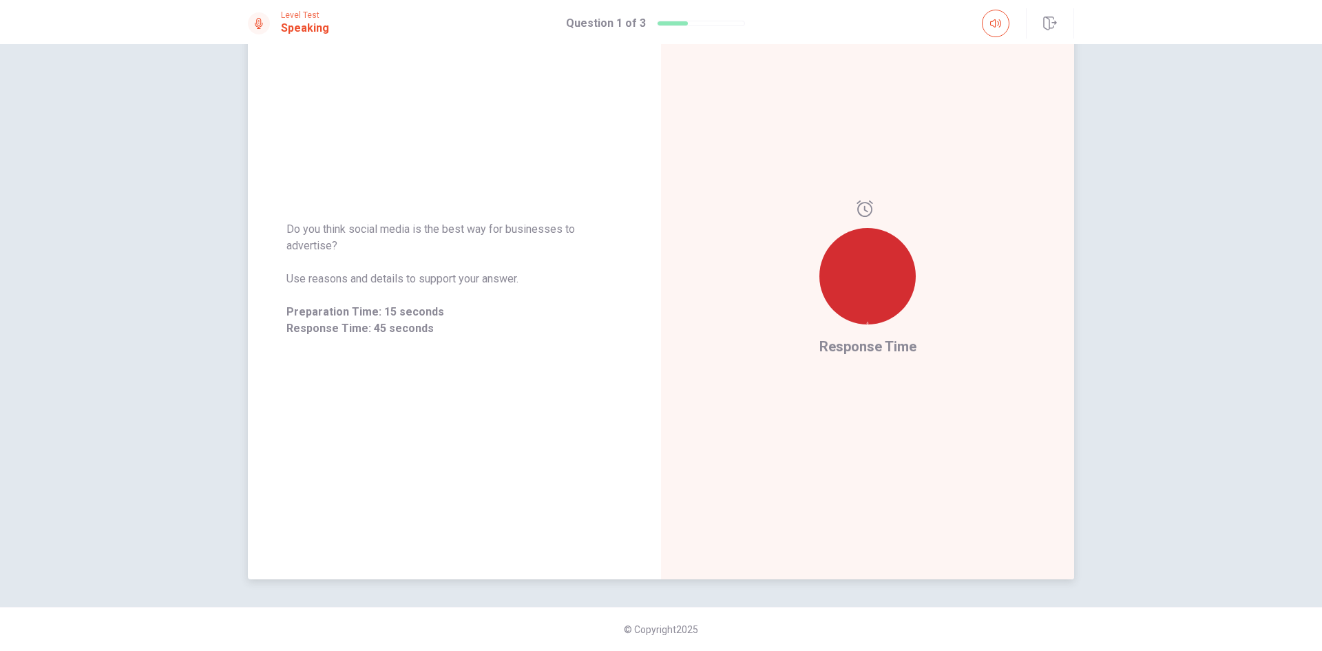
click at [824, 376] on div "Response Time" at bounding box center [867, 279] width 413 height 600
drag, startPoint x: 485, startPoint y: 216, endPoint x: 475, endPoint y: 217, distance: 9.7
click at [481, 216] on div "Do you think social media is the best way for businesses to advertise? Use reas…" at bounding box center [454, 278] width 413 height 149
drag, startPoint x: 475, startPoint y: 217, endPoint x: 450, endPoint y: 224, distance: 26.4
click at [473, 219] on div "Do you think social media is the best way for businesses to advertise? Use reas…" at bounding box center [454, 278] width 413 height 149
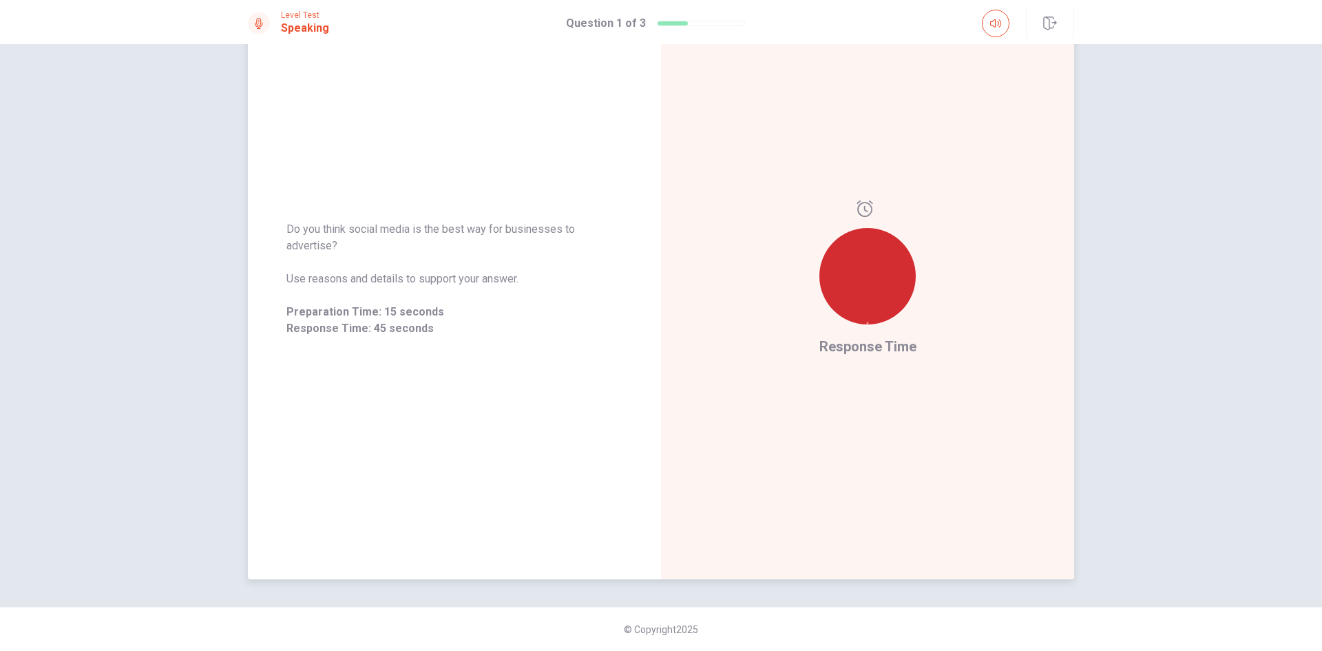
click at [450, 224] on span "Do you think social media is the best way for businesses to advertise?" at bounding box center [454, 237] width 336 height 33
click at [866, 322] on icon at bounding box center [867, 323] width 3 height 3
click at [852, 218] on div at bounding box center [867, 267] width 96 height 135
click at [857, 215] on icon at bounding box center [865, 208] width 17 height 17
click at [857, 213] on icon at bounding box center [865, 208] width 16 height 17
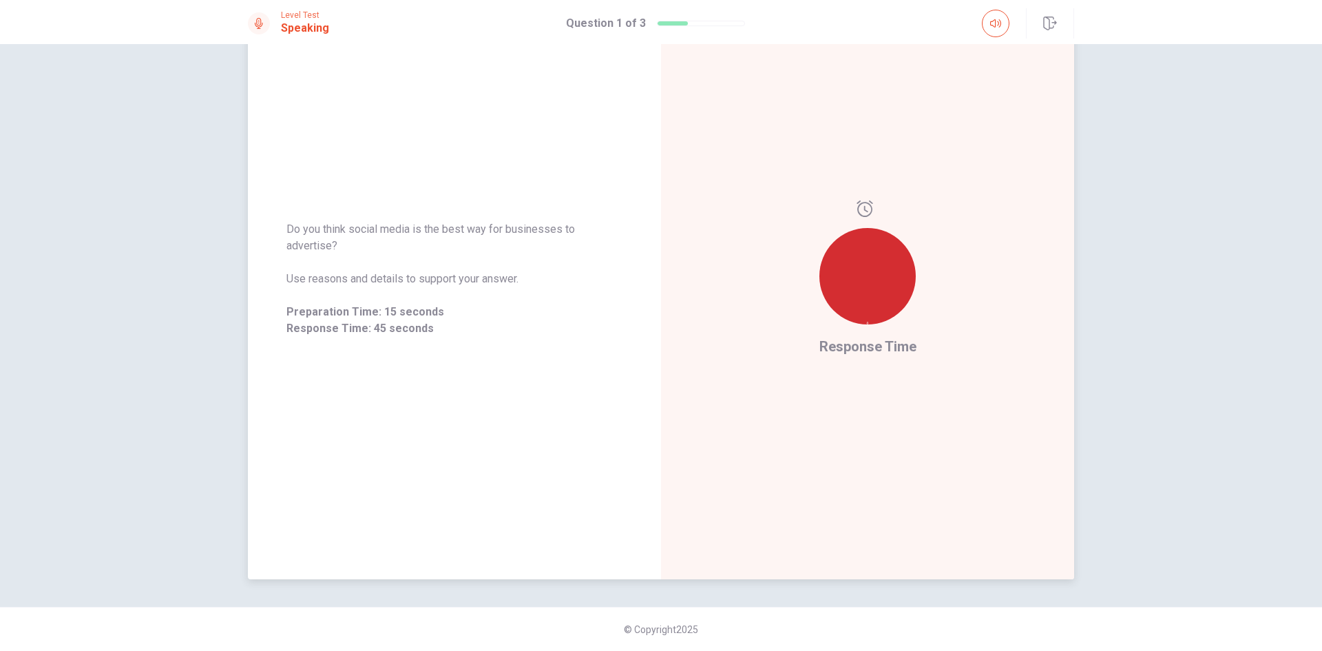
click at [857, 213] on icon at bounding box center [865, 208] width 17 height 17
drag, startPoint x: 560, startPoint y: 233, endPoint x: 476, endPoint y: 238, distance: 84.1
click at [541, 237] on span "Do you think social media is the best way for businesses to advertise?" at bounding box center [454, 237] width 336 height 33
drag, startPoint x: 448, startPoint y: 242, endPoint x: 373, endPoint y: 265, distance: 78.6
click at [373, 265] on div "Do you think social media is the best way for businesses to advertise? Use reas…" at bounding box center [454, 279] width 336 height 116
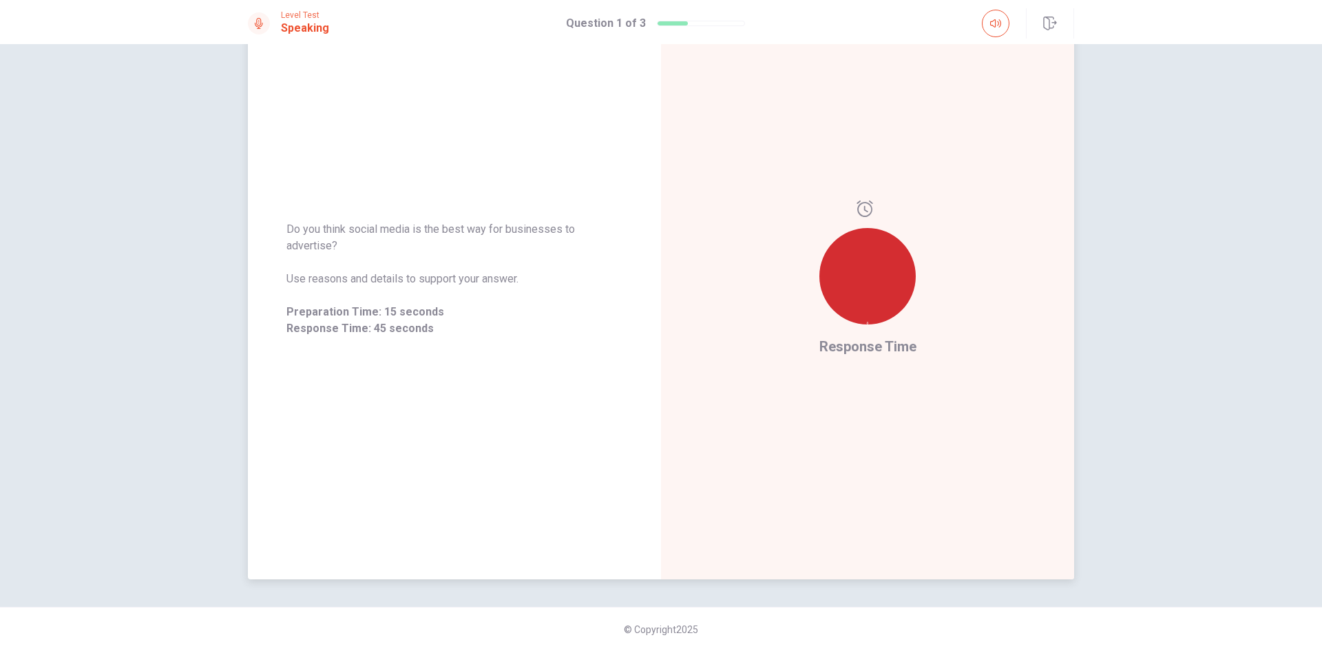
click at [395, 357] on div "Do you think social media is the best way for businesses to advertise? Use reas…" at bounding box center [454, 279] width 413 height 600
drag, startPoint x: 418, startPoint y: 334, endPoint x: 294, endPoint y: 254, distance: 147.4
click at [295, 265] on div "Do you think social media is the best way for businesses to advertise? Use reas…" at bounding box center [454, 278] width 413 height 149
drag, startPoint x: 678, startPoint y: 24, endPoint x: 671, endPoint y: 23, distance: 7.0
click at [676, 24] on div at bounding box center [673, 23] width 30 height 4
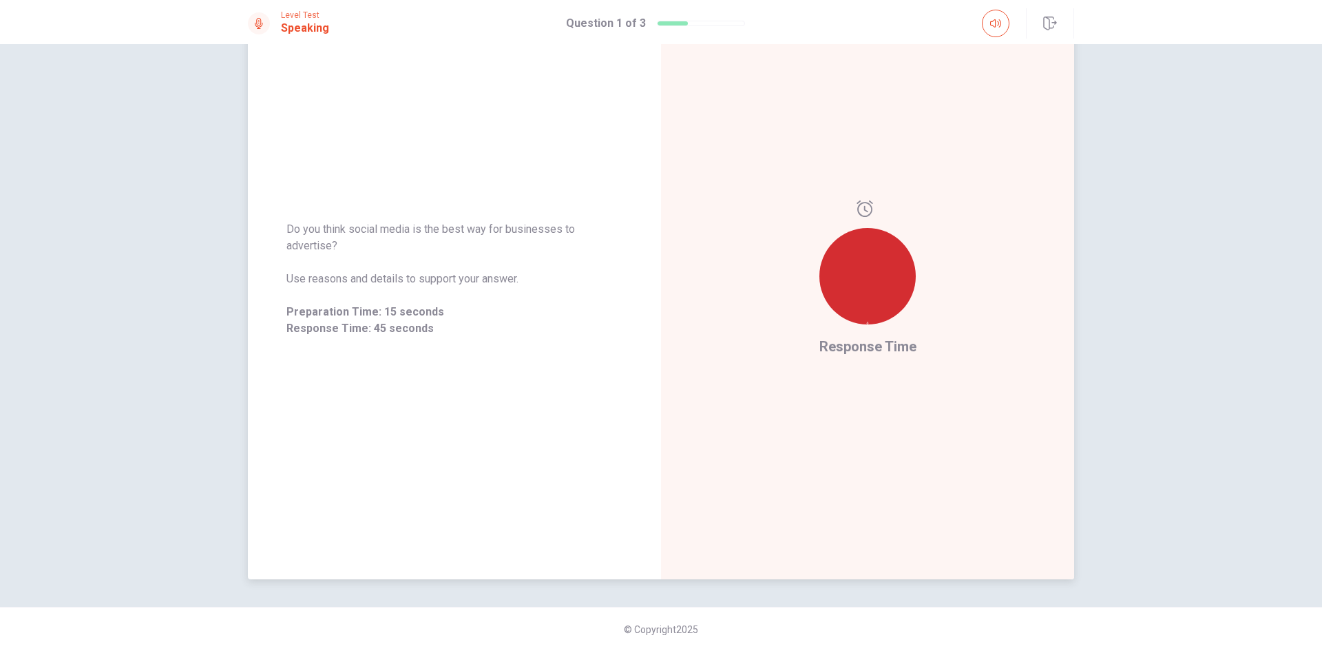
drag, startPoint x: 916, startPoint y: 121, endPoint x: 901, endPoint y: 174, distance: 54.5
click at [913, 132] on div "Response Time" at bounding box center [867, 279] width 413 height 600
drag, startPoint x: 885, startPoint y: 229, endPoint x: 842, endPoint y: 287, distance: 72.8
click at [845, 285] on div at bounding box center [867, 267] width 96 height 135
drag, startPoint x: 726, startPoint y: 386, endPoint x: 703, endPoint y: 394, distance: 24.8
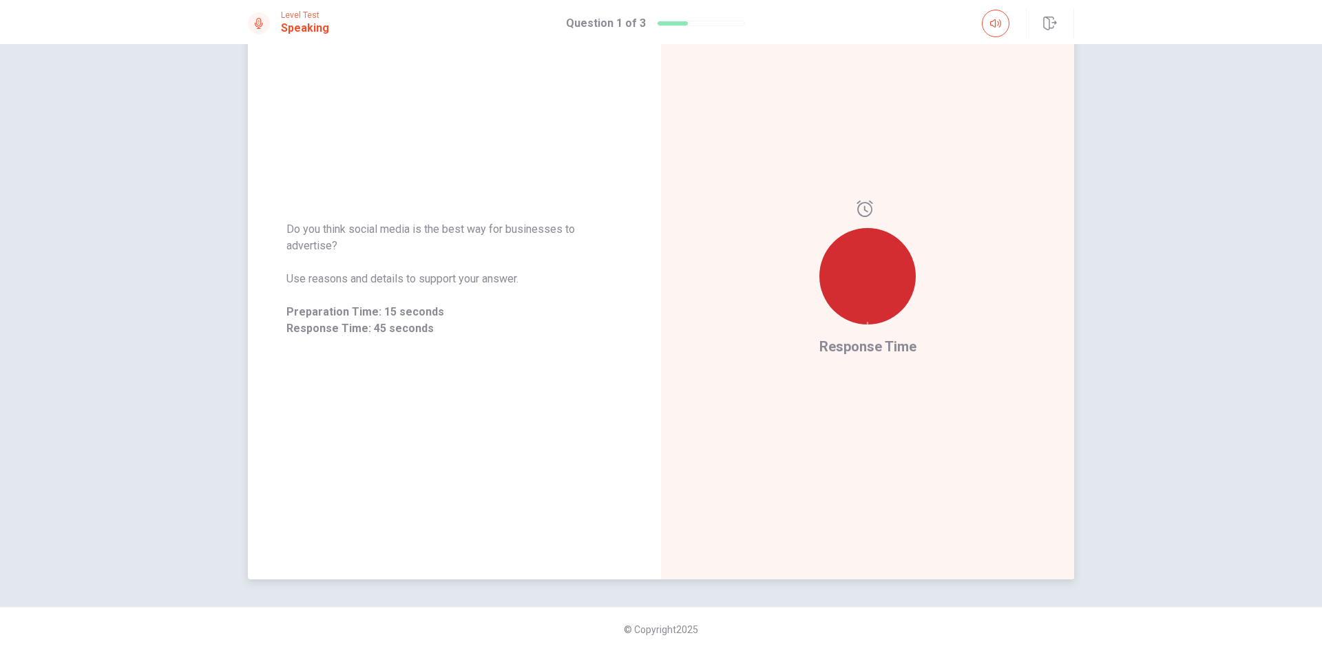
click at [726, 387] on div "Response Time" at bounding box center [867, 279] width 413 height 600
click at [373, 346] on div "Do you think social media is the best way for businesses to advertise? Use reas…" at bounding box center [454, 278] width 413 height 149
drag, startPoint x: 425, startPoint y: 320, endPoint x: 284, endPoint y: 218, distance: 173.5
click at [288, 212] on div "Do you think social media is the best way for businesses to advertise? Use reas…" at bounding box center [454, 278] width 413 height 149
drag, startPoint x: 284, startPoint y: 224, endPoint x: 394, endPoint y: 328, distance: 151.5
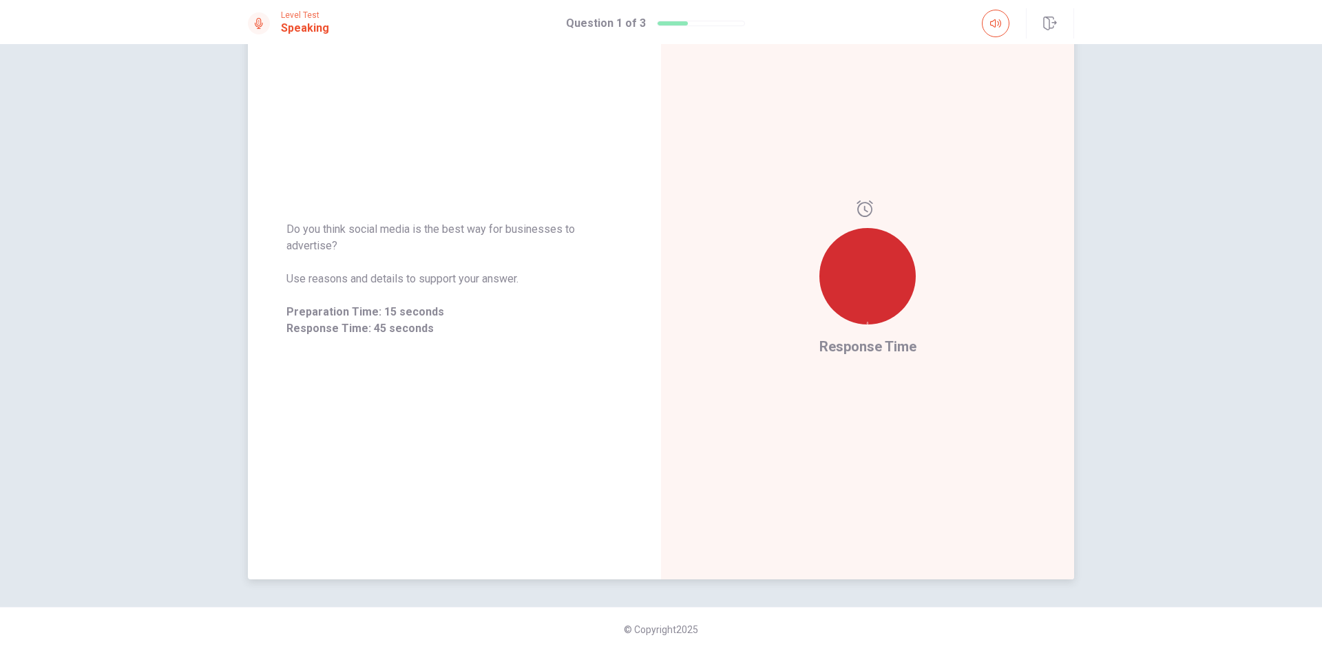
click at [390, 324] on div "Do you think social media is the best way for businesses to advertise? Use reas…" at bounding box center [454, 279] width 336 height 116
click at [394, 328] on span "Response Time: 45 seconds" at bounding box center [454, 328] width 336 height 17
click at [1125, 339] on div "Do you think social media is the best way for businesses to advertise? Use reas…" at bounding box center [661, 347] width 1322 height 607
click at [861, 294] on div at bounding box center [867, 276] width 96 height 96
click at [863, 297] on div at bounding box center [867, 276] width 96 height 96
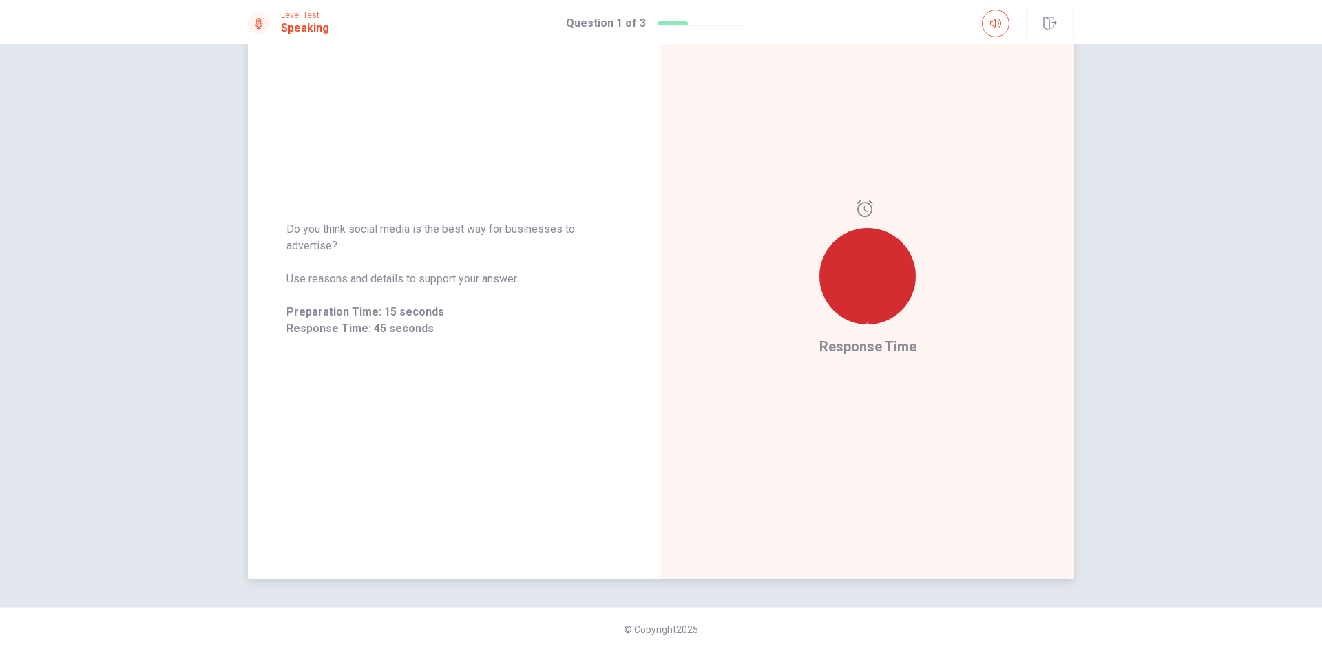
click at [864, 297] on div at bounding box center [867, 276] width 96 height 96
click at [864, 300] on div at bounding box center [867, 276] width 96 height 96
click at [602, 8] on div "Level Test Speaking Question 1 of 3" at bounding box center [661, 23] width 870 height 30
click at [597, 21] on h1 "Question 1 of 3" at bounding box center [606, 23] width 80 height 17
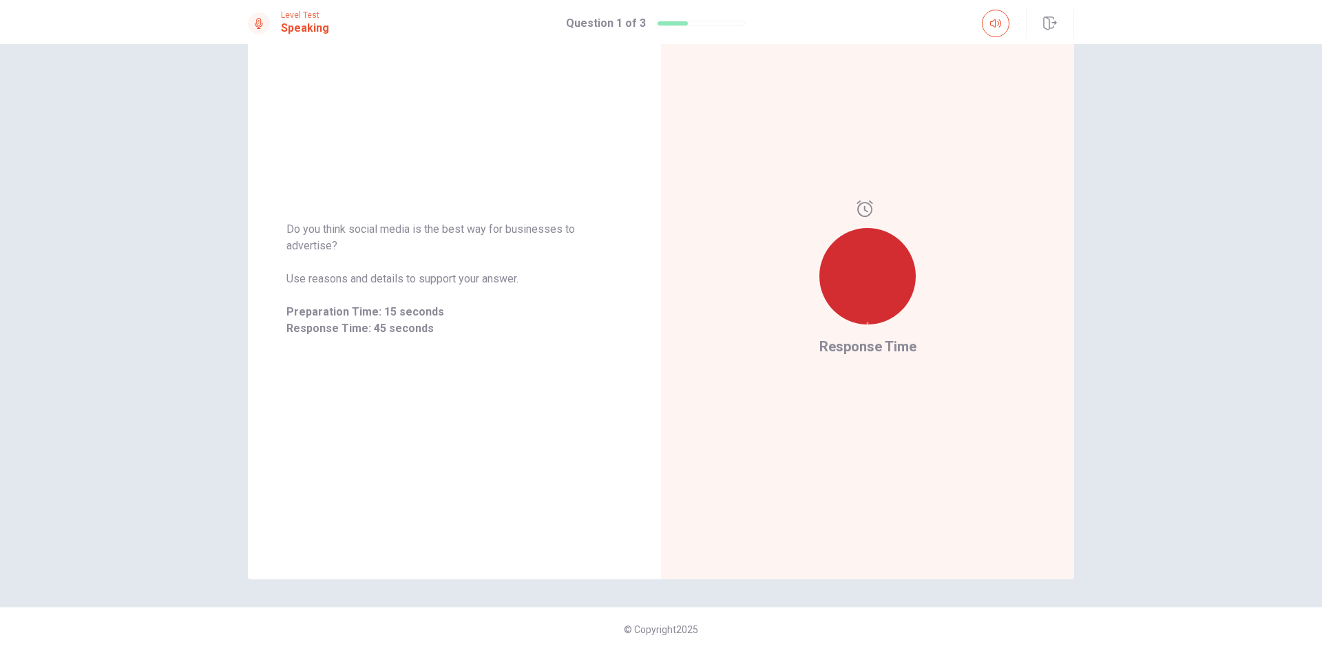
drag, startPoint x: 616, startPoint y: 21, endPoint x: 663, endPoint y: 24, distance: 46.9
click at [662, 24] on div "Question 1 of 3" at bounding box center [655, 23] width 179 height 17
drag, startPoint x: 317, startPoint y: 27, endPoint x: 303, endPoint y: 28, distance: 14.5
click at [317, 26] on h1 "Speaking" at bounding box center [305, 28] width 48 height 17
click at [277, 21] on div "Level Test Speaking" at bounding box center [288, 23] width 81 height 26
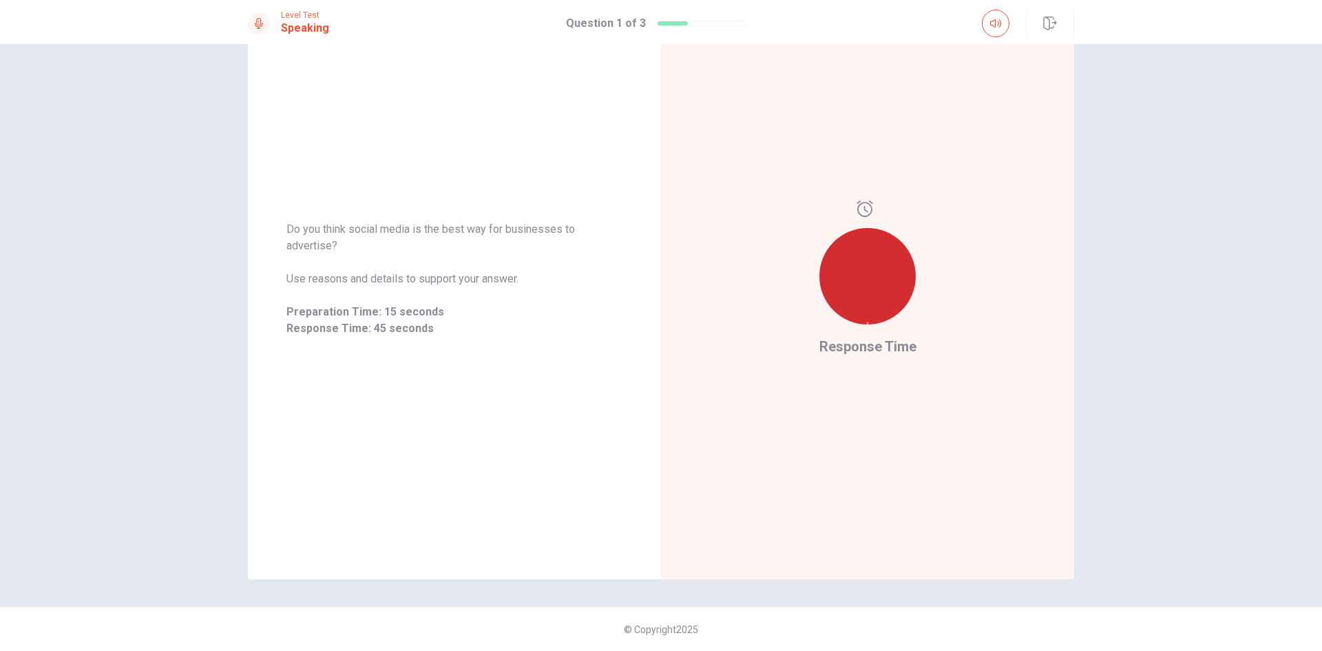
click at [249, 21] on div at bounding box center [259, 23] width 22 height 22
click at [255, 19] on icon at bounding box center [258, 23] width 11 height 11
click at [255, 20] on icon at bounding box center [258, 23] width 11 height 11
click at [528, 176] on div "Do you think social media is the best way for businesses to advertise? Use reas…" at bounding box center [454, 279] width 413 height 600
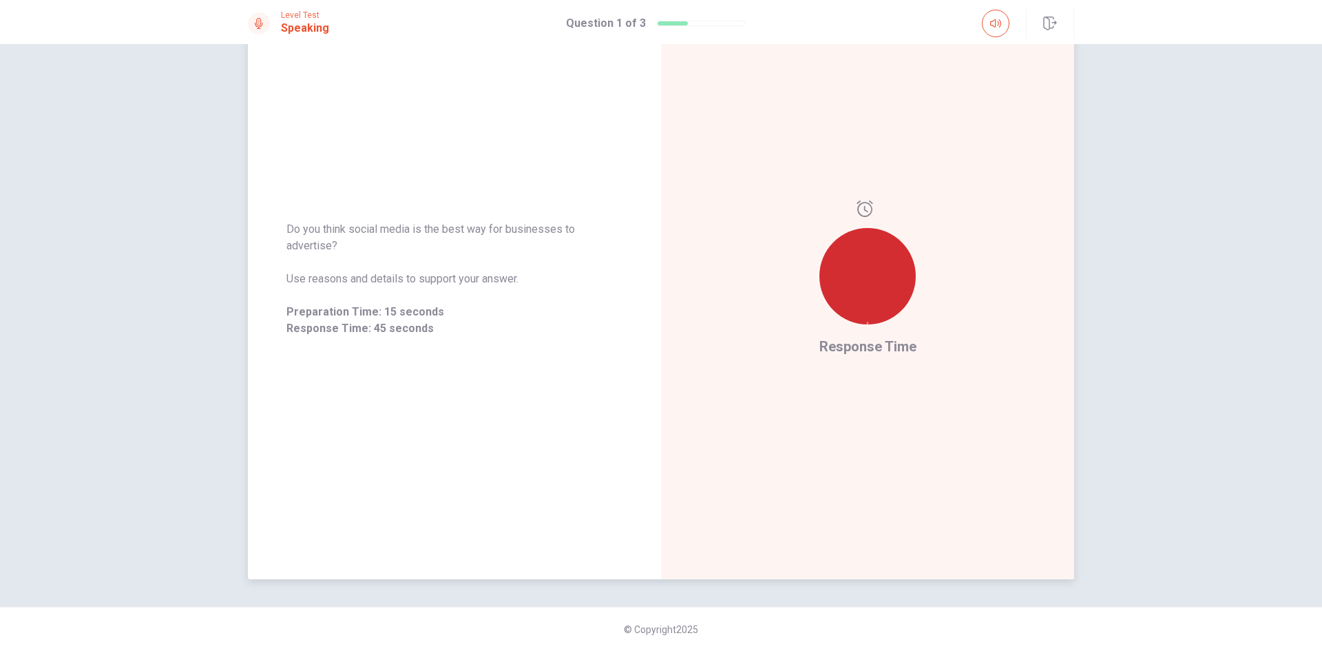
click at [866, 322] on icon at bounding box center [867, 323] width 3 height 3
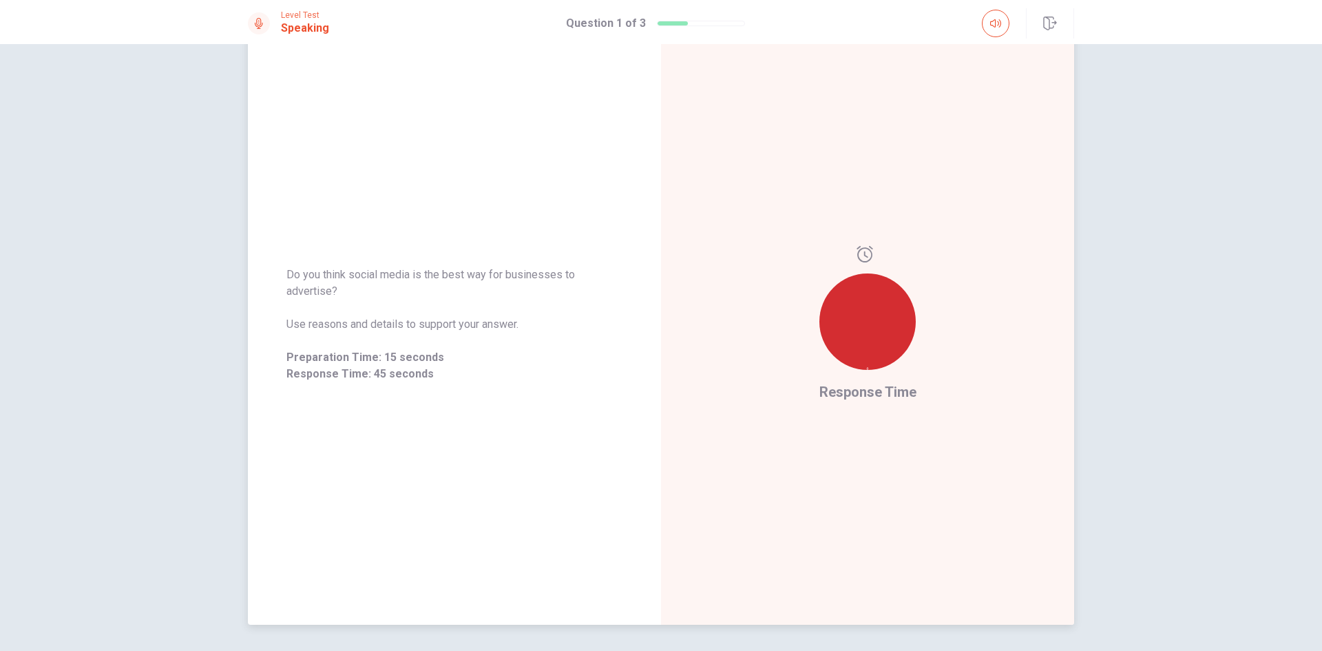
scroll to position [0, 0]
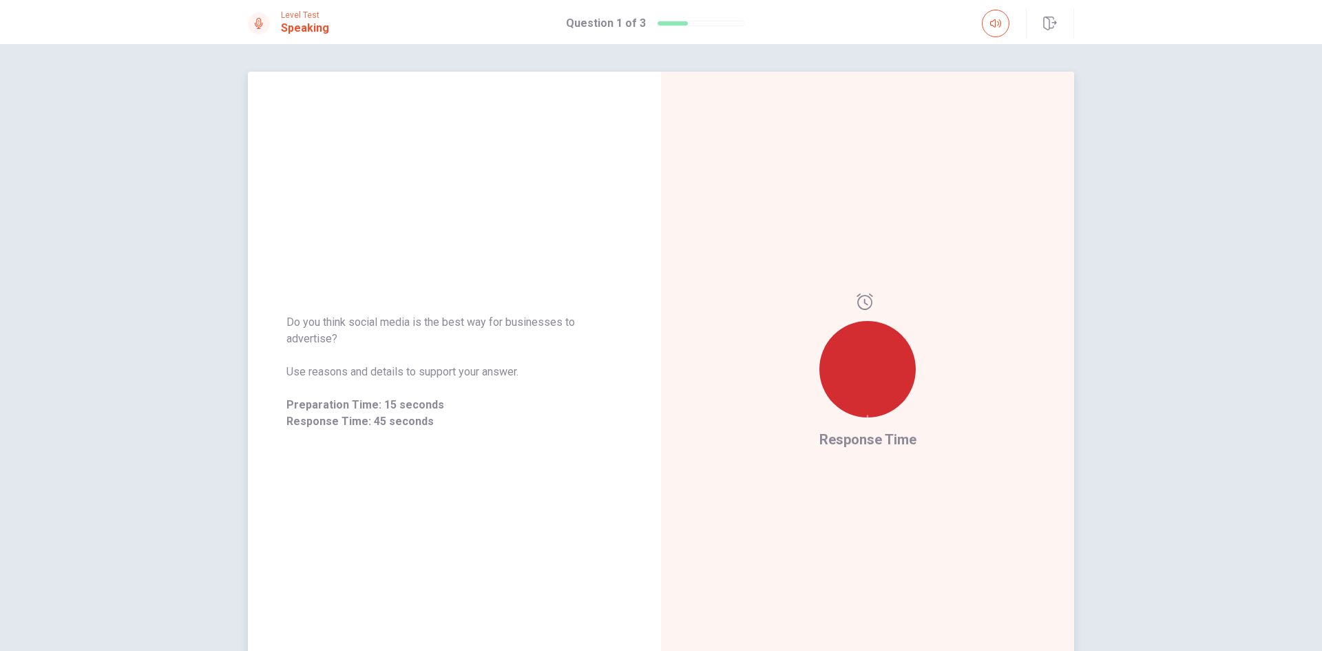
click at [918, 196] on div "Response Time" at bounding box center [867, 372] width 413 height 600
drag, startPoint x: 539, startPoint y: 329, endPoint x: 568, endPoint y: 352, distance: 36.8
click at [538, 335] on span "Do you think social media is the best way for businesses to advertise?" at bounding box center [454, 330] width 336 height 33
click at [795, 373] on div "Response Time" at bounding box center [867, 372] width 413 height 600
click at [867, 415] on icon at bounding box center [868, 416] width 2 height 3
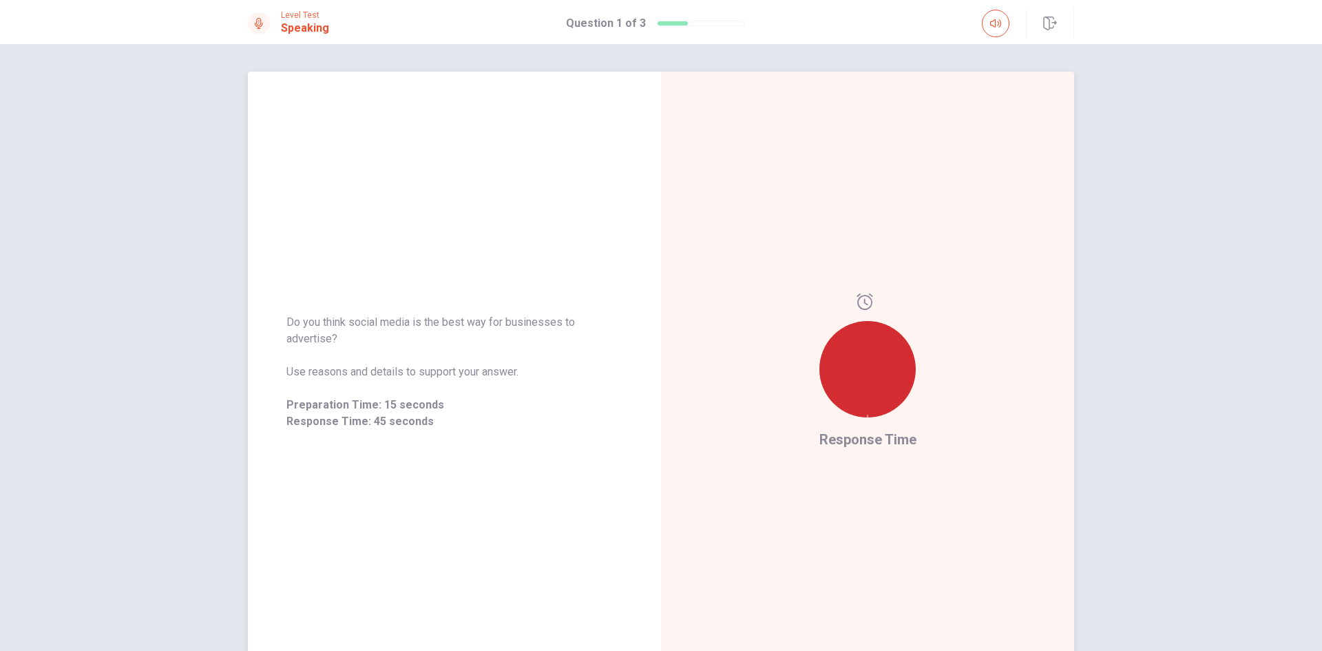
click at [867, 415] on icon at bounding box center [868, 416] width 2 height 3
click at [876, 293] on div at bounding box center [867, 360] width 96 height 135
click at [876, 296] on div at bounding box center [867, 360] width 96 height 135
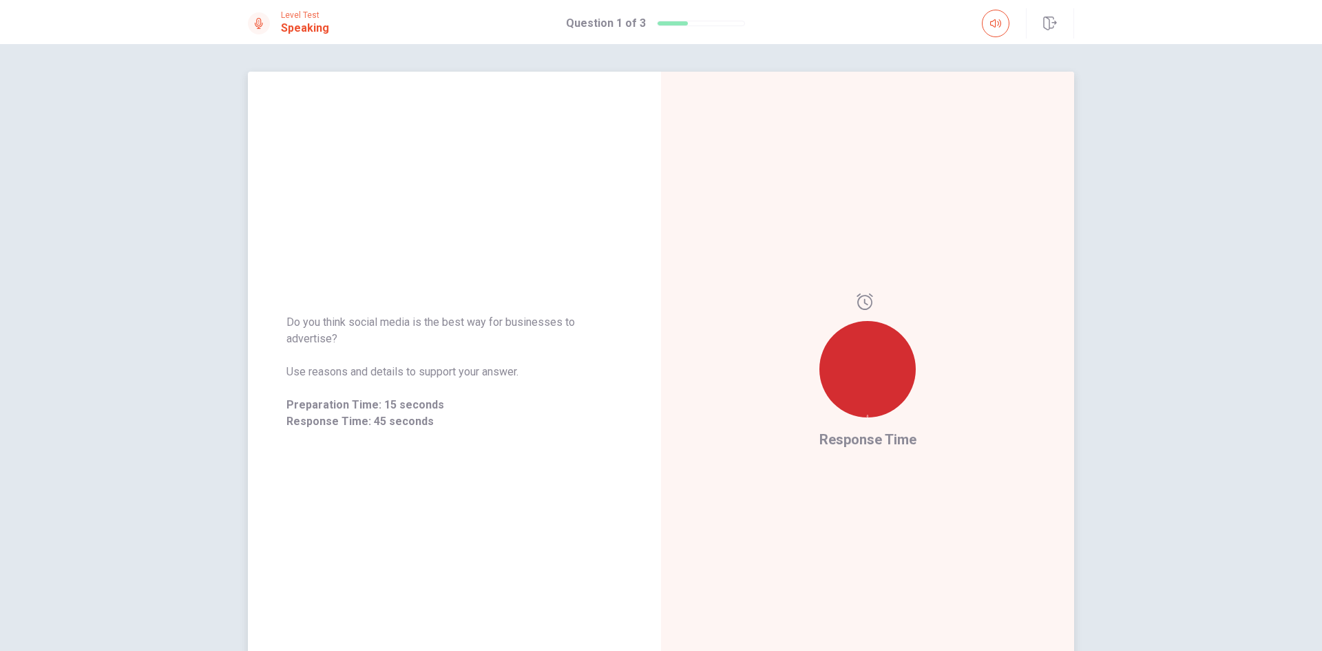
drag, startPoint x: 876, startPoint y: 297, endPoint x: 870, endPoint y: 307, distance: 11.7
click at [875, 304] on div at bounding box center [867, 360] width 96 height 135
drag, startPoint x: 870, startPoint y: 307, endPoint x: 863, endPoint y: 305, distance: 7.2
click at [869, 309] on div at bounding box center [868, 301] width 23 height 17
click at [861, 302] on icon at bounding box center [865, 301] width 16 height 17
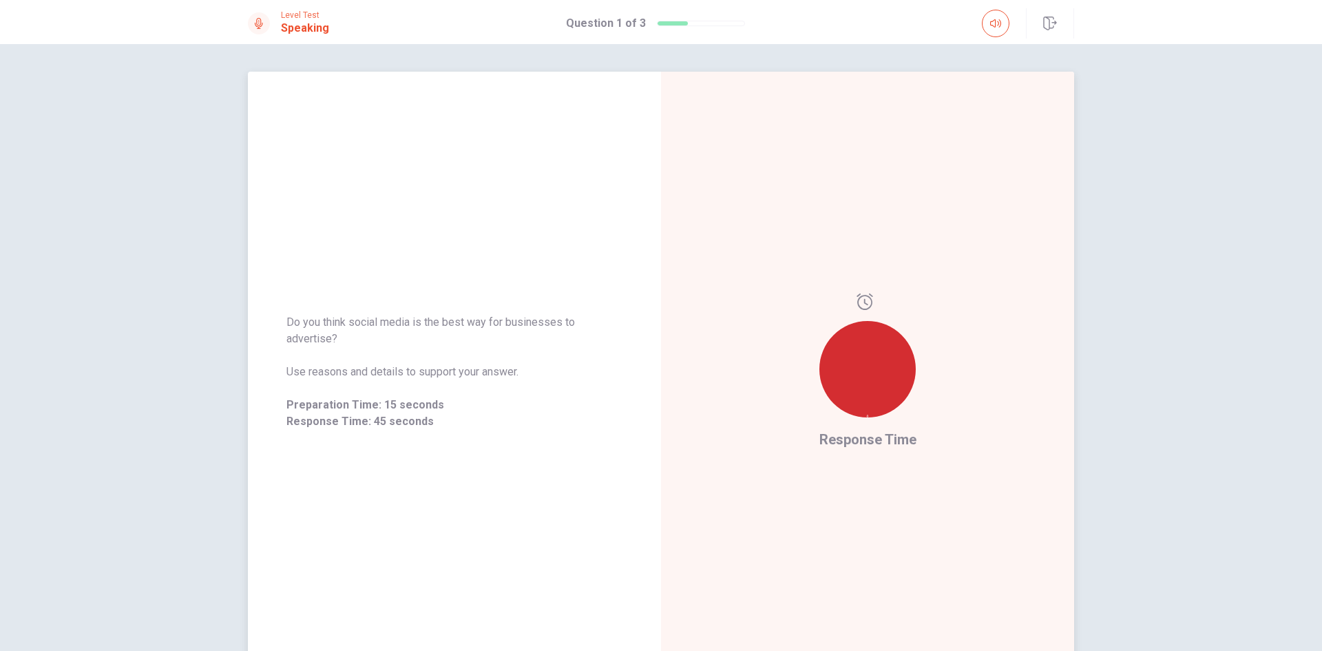
click at [861, 300] on icon at bounding box center [865, 301] width 16 height 17
drag, startPoint x: 862, startPoint y: 317, endPoint x: 864, endPoint y: 332, distance: 14.6
click at [864, 332] on div at bounding box center [867, 360] width 96 height 135
click at [864, 333] on div at bounding box center [867, 369] width 96 height 96
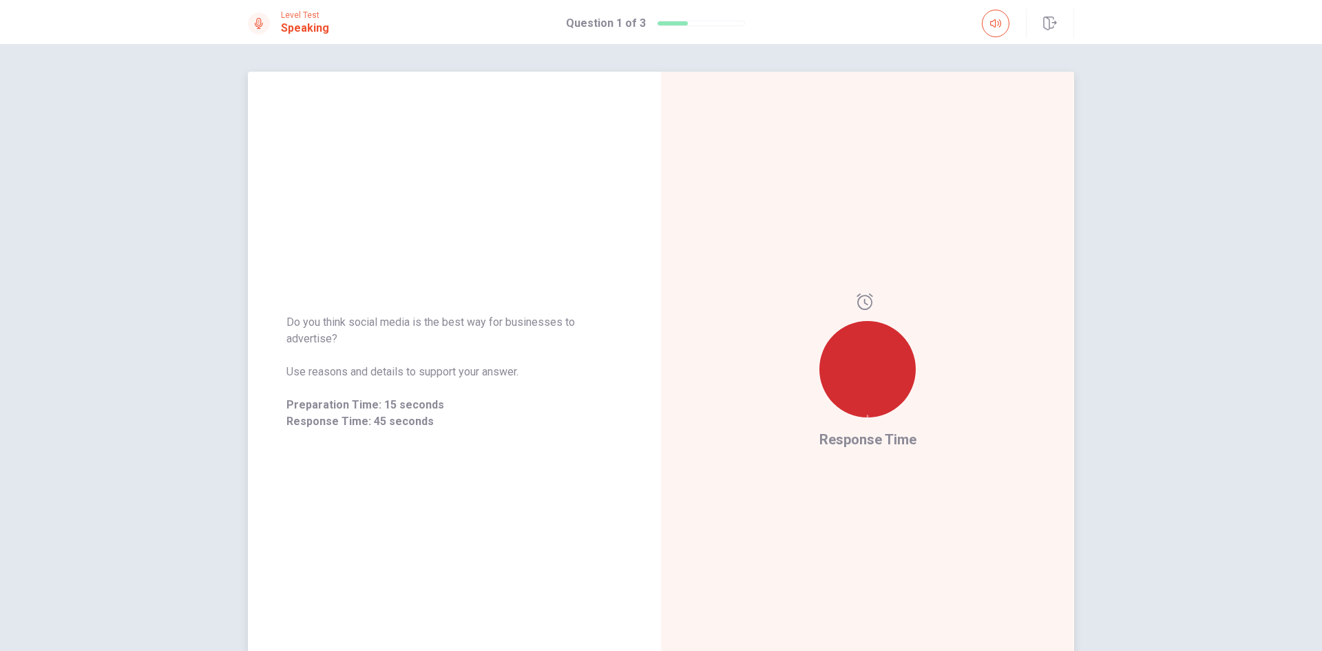
click at [968, 197] on div "Response Time" at bounding box center [867, 372] width 413 height 600
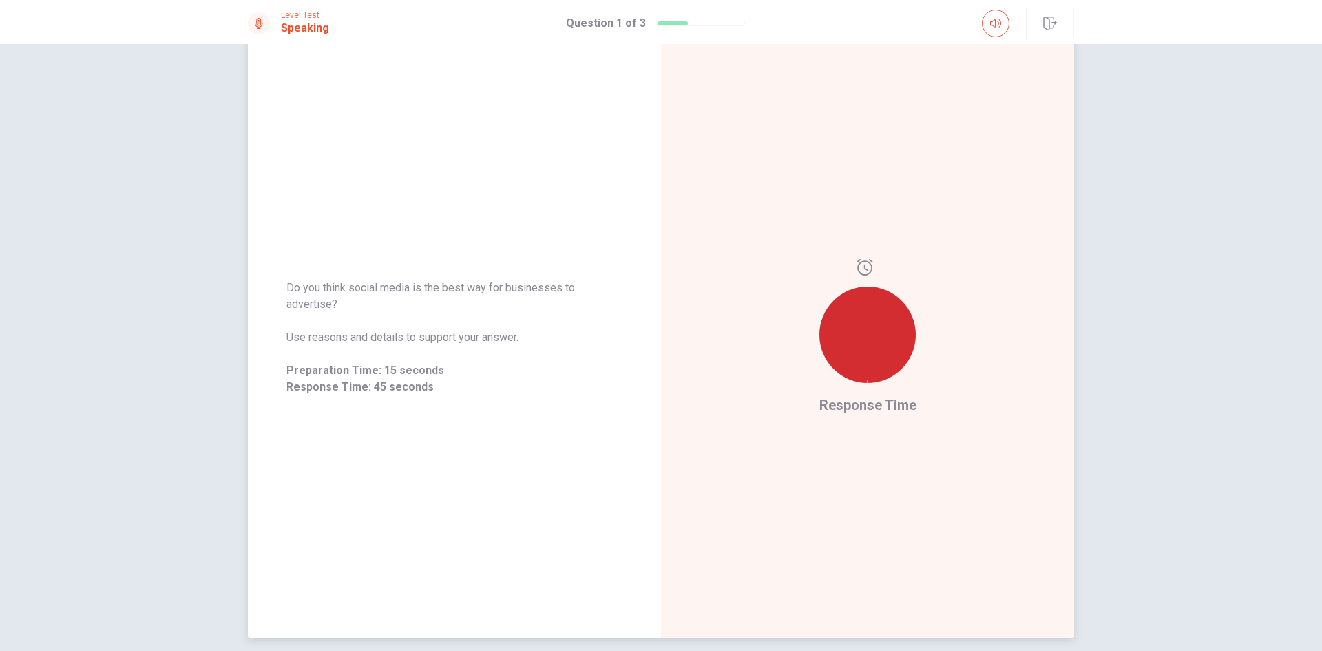
scroll to position [93, 0]
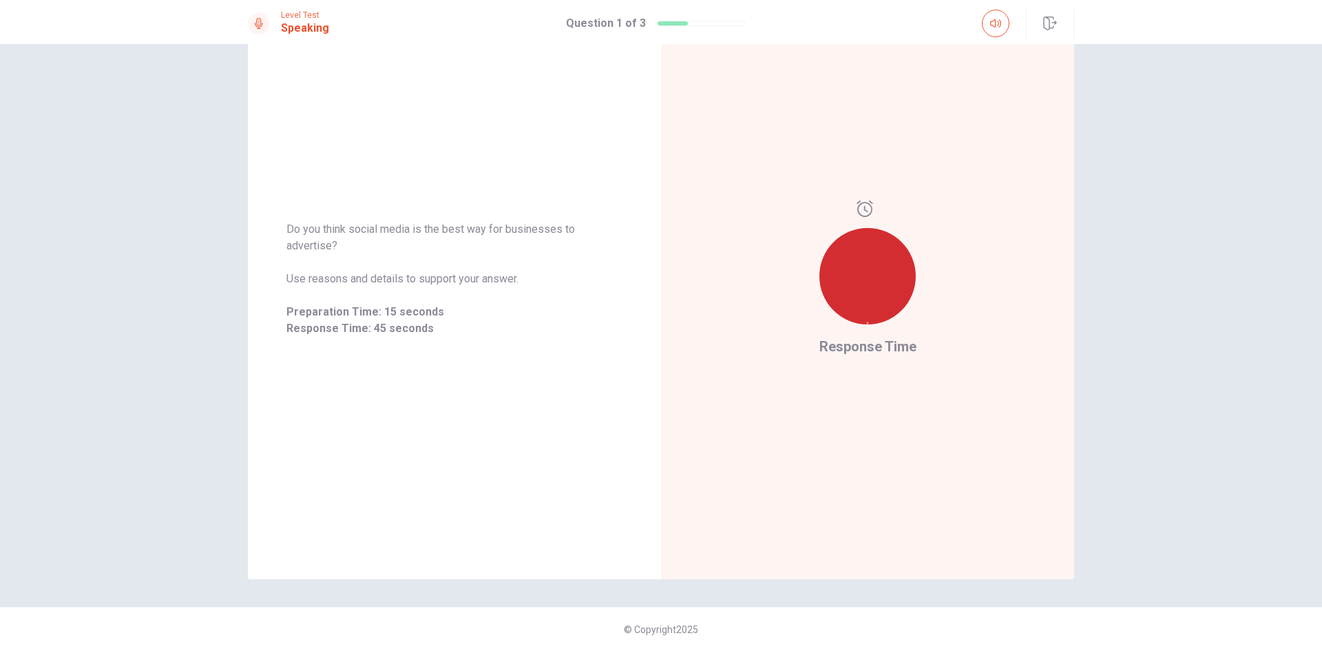
drag, startPoint x: 1226, startPoint y: 578, endPoint x: 1235, endPoint y: 579, distance: 8.3
click at [1227, 578] on div "Do you think social media is the best way for businesses to advertise? Use reas…" at bounding box center [661, 347] width 1322 height 607
click at [1029, 476] on div "Response Time" at bounding box center [867, 279] width 413 height 600
click at [921, 438] on div "Response Time" at bounding box center [867, 279] width 413 height 600
click at [848, 280] on div at bounding box center [867, 276] width 96 height 96
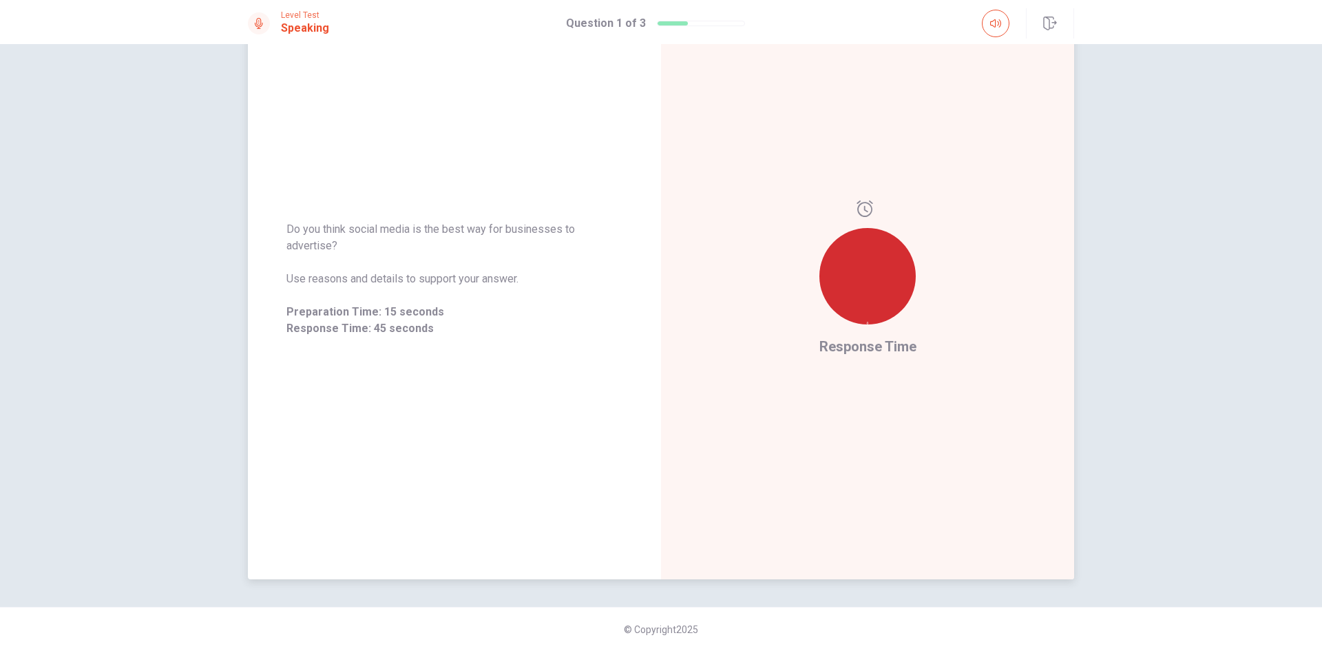
click at [848, 278] on div at bounding box center [867, 276] width 96 height 96
click at [525, 293] on div "Do you think social media is the best way for businesses to advertise? Use reas…" at bounding box center [454, 279] width 336 height 116
click at [512, 289] on div "Do you think social media is the best way for businesses to advertise? Use reas…" at bounding box center [454, 279] width 336 height 116
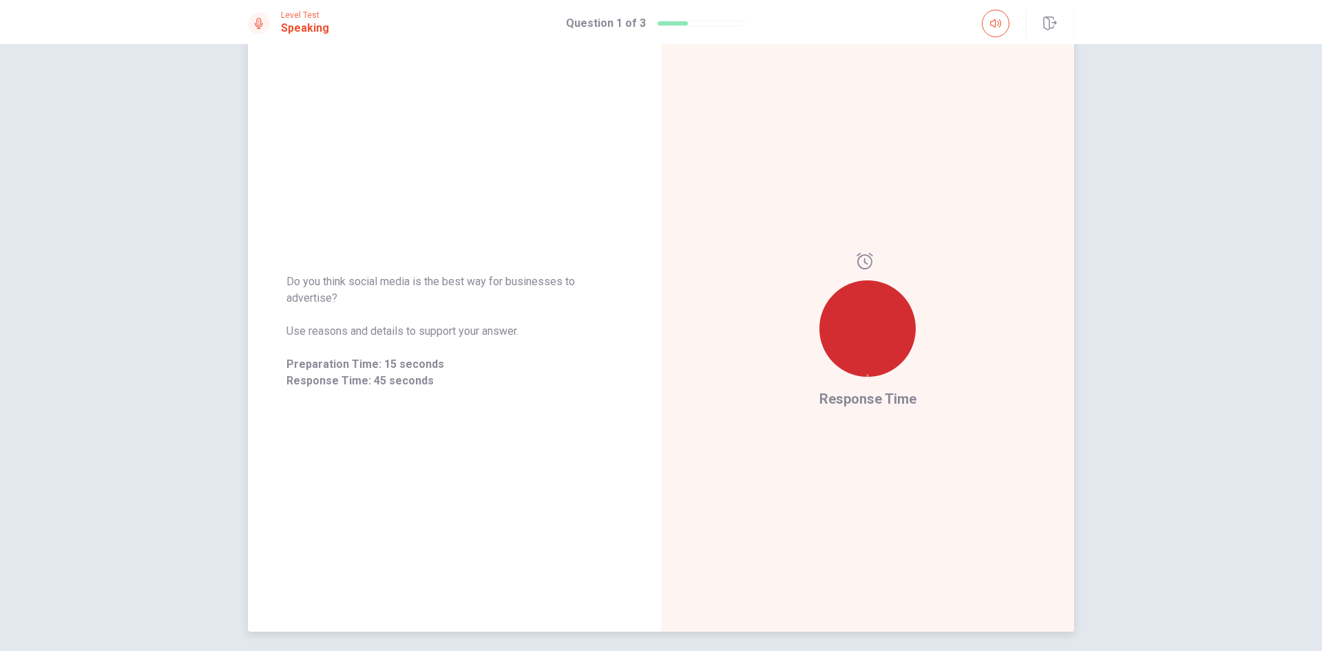
scroll to position [0, 0]
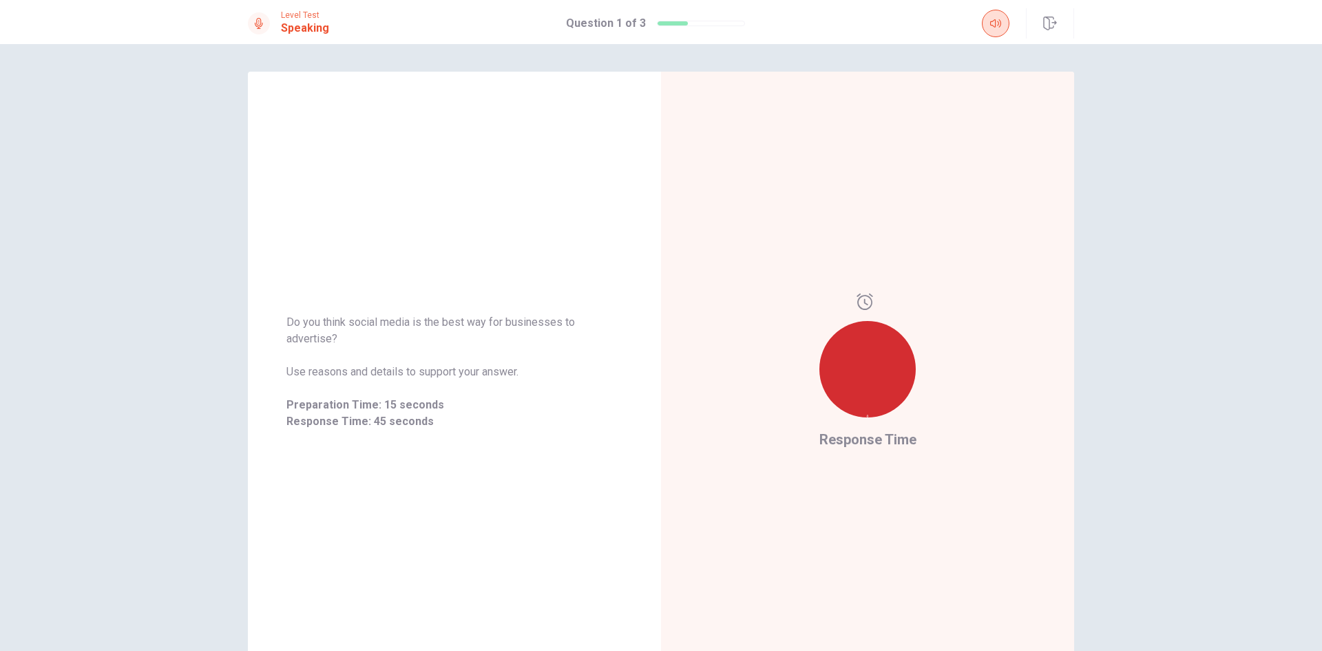
click at [1002, 18] on button "button" at bounding box center [996, 24] width 28 height 28
click at [1044, 113] on div "Response Time" at bounding box center [867, 372] width 413 height 600
click at [860, 167] on div "Response Time" at bounding box center [867, 372] width 413 height 600
click at [613, 28] on h1 "Question 1 of 3" at bounding box center [606, 23] width 80 height 17
drag, startPoint x: 613, startPoint y: 27, endPoint x: 601, endPoint y: 26, distance: 11.7
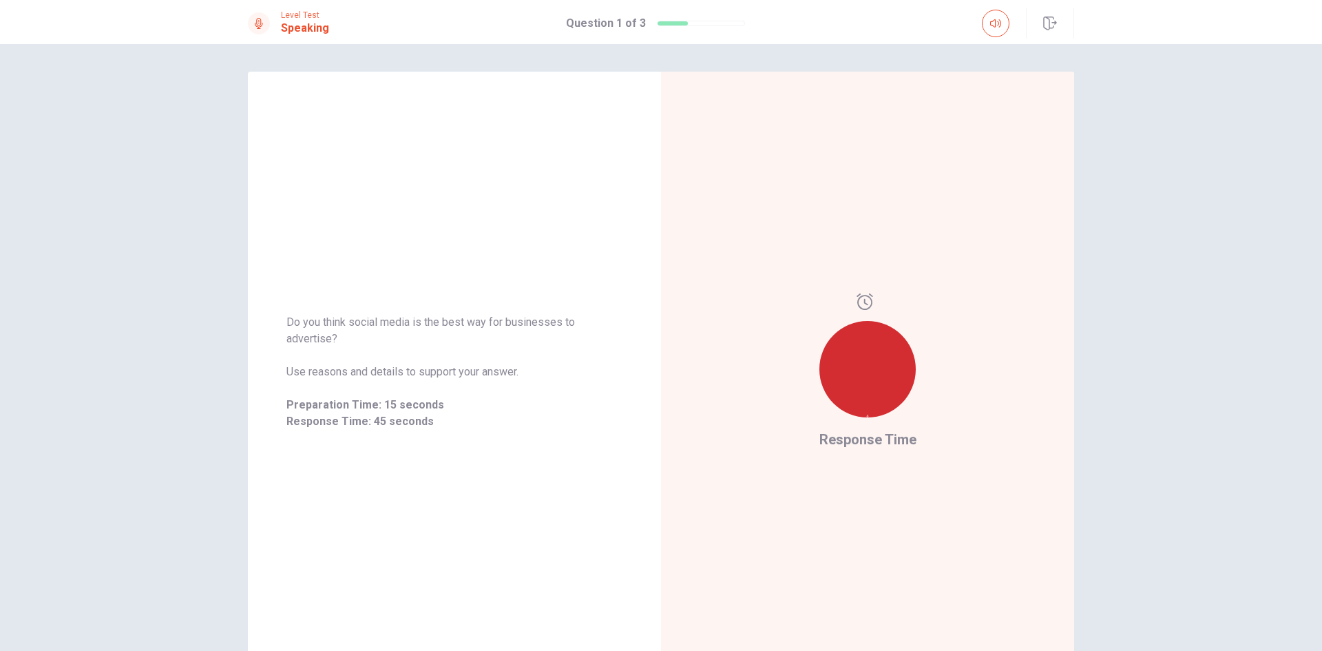
click at [611, 27] on h1 "Question 1 of 3" at bounding box center [606, 23] width 80 height 17
drag, startPoint x: 524, startPoint y: 21, endPoint x: 468, endPoint y: 25, distance: 55.9
click at [498, 25] on div "Level Test Speaking Question 1 of 3" at bounding box center [661, 23] width 870 height 30
click at [594, 287] on div "Do you think social media is the best way for businesses to advertise? Use reas…" at bounding box center [454, 372] width 413 height 600
click at [291, 27] on h1 "Speaking" at bounding box center [305, 28] width 48 height 17
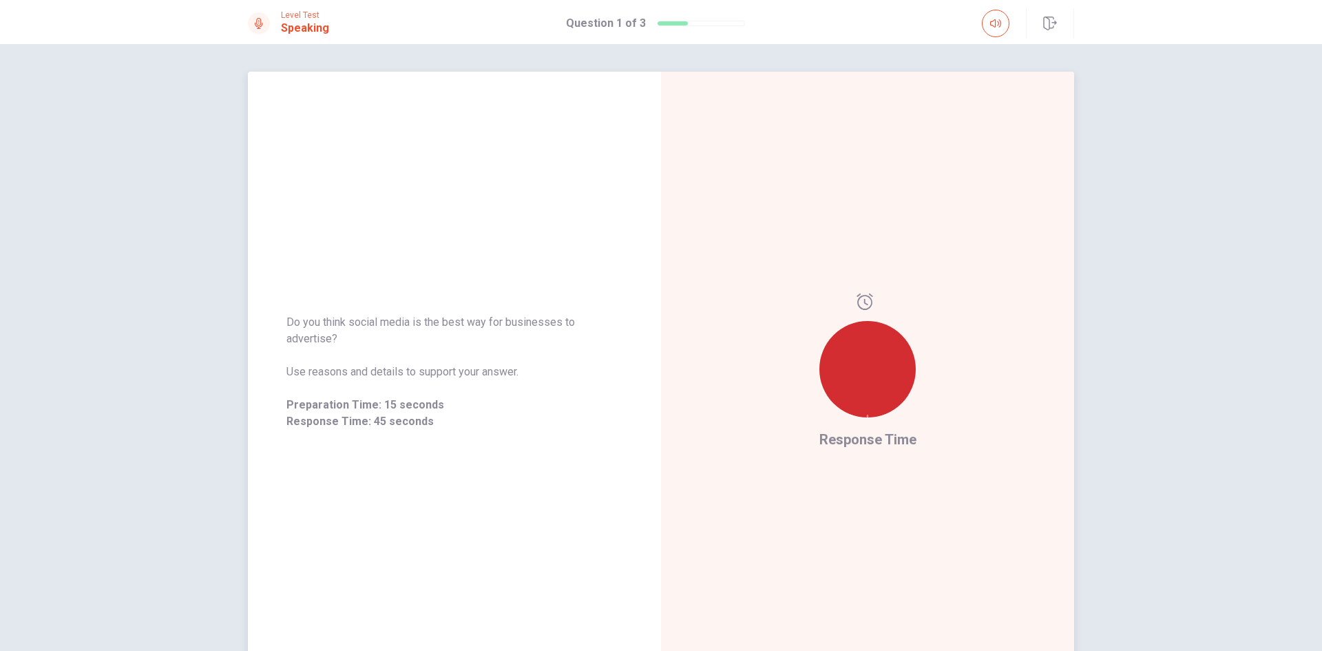
click at [848, 405] on div at bounding box center [867, 369] width 96 height 96
click at [794, 388] on div "Response Time" at bounding box center [867, 372] width 413 height 600
click at [793, 390] on div "Response Time" at bounding box center [867, 372] width 413 height 600
click at [846, 317] on div at bounding box center [867, 360] width 96 height 135
click at [852, 302] on div at bounding box center [867, 360] width 96 height 135
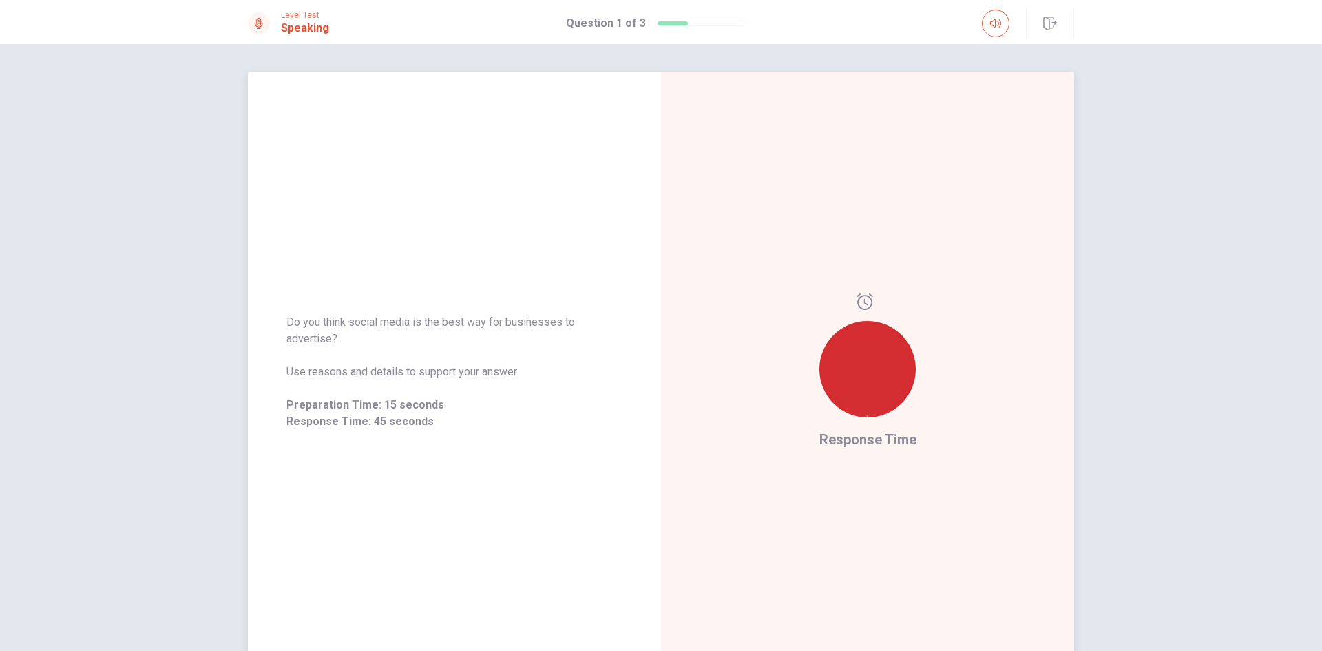
click at [523, 371] on span "Use reasons and details to support your answer." at bounding box center [454, 372] width 336 height 17
click at [388, 390] on div "Do you think social media is the best way for businesses to advertise? Use reas…" at bounding box center [454, 372] width 336 height 116
click at [350, 419] on span "Response Time: 45 seconds" at bounding box center [454, 421] width 336 height 17
click at [1023, 463] on div "Response Time" at bounding box center [867, 372] width 413 height 600
click at [1039, 315] on div "Response Time" at bounding box center [867, 372] width 413 height 600
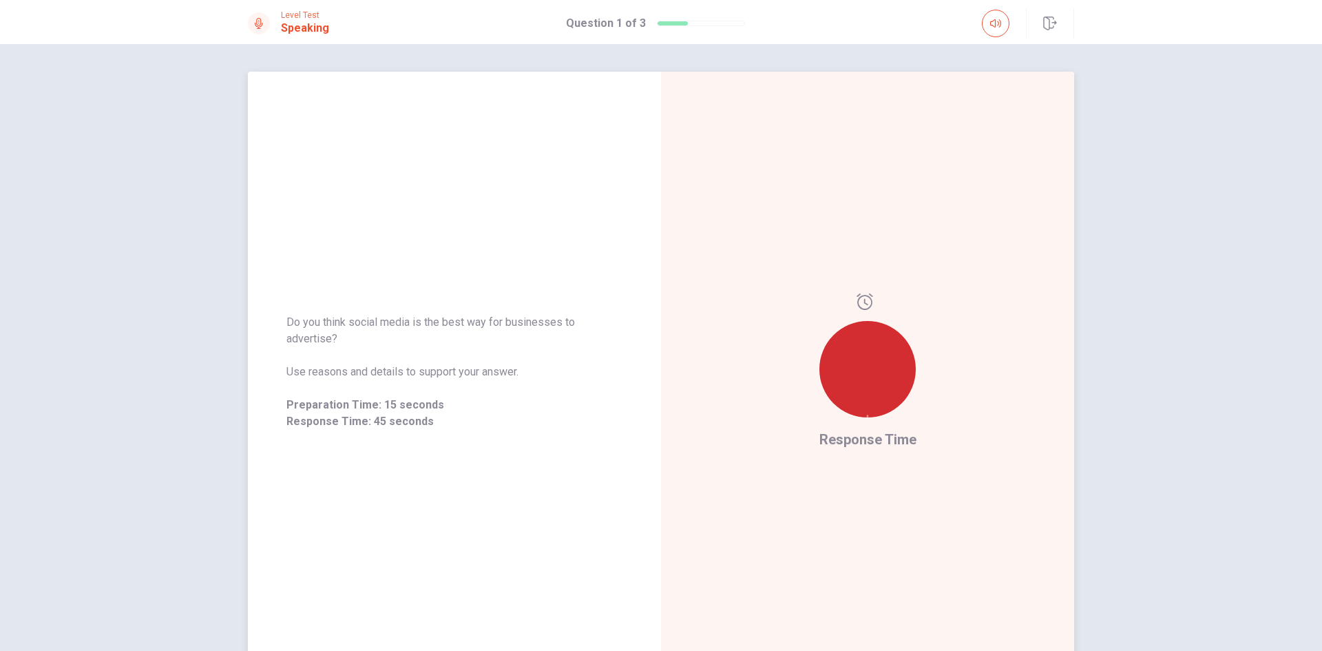
click at [673, 414] on div "Response Time" at bounding box center [867, 372] width 413 height 600
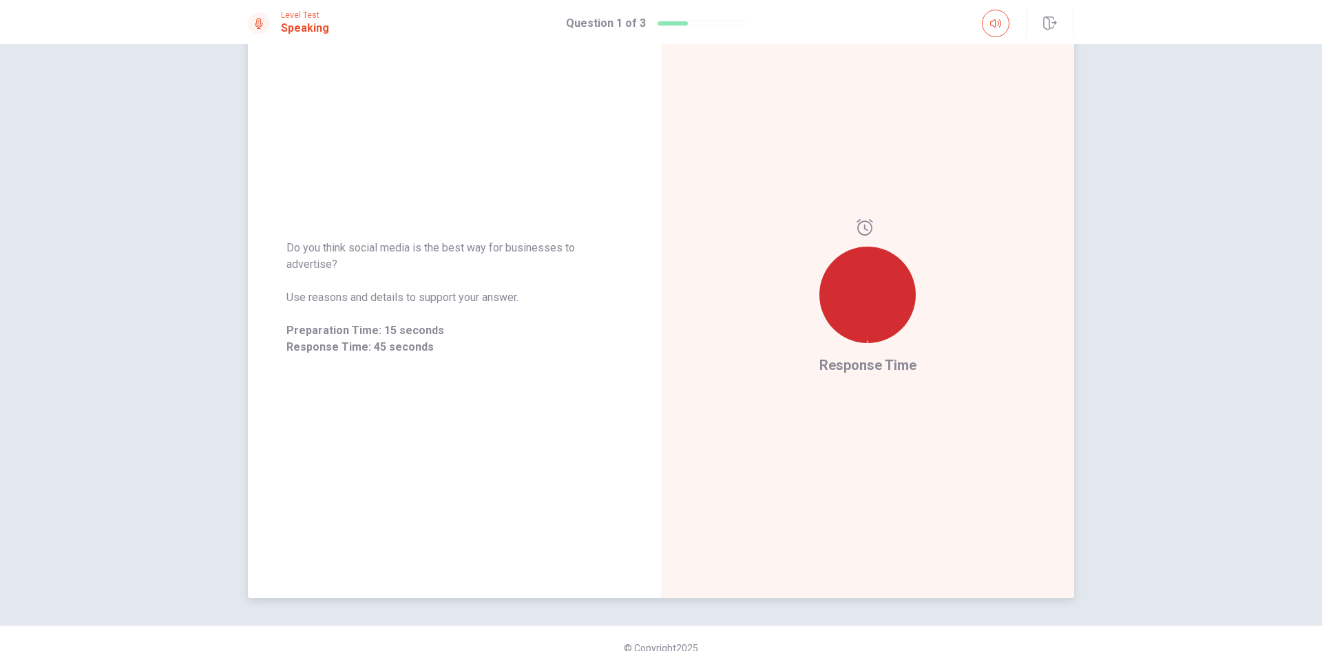
scroll to position [93, 0]
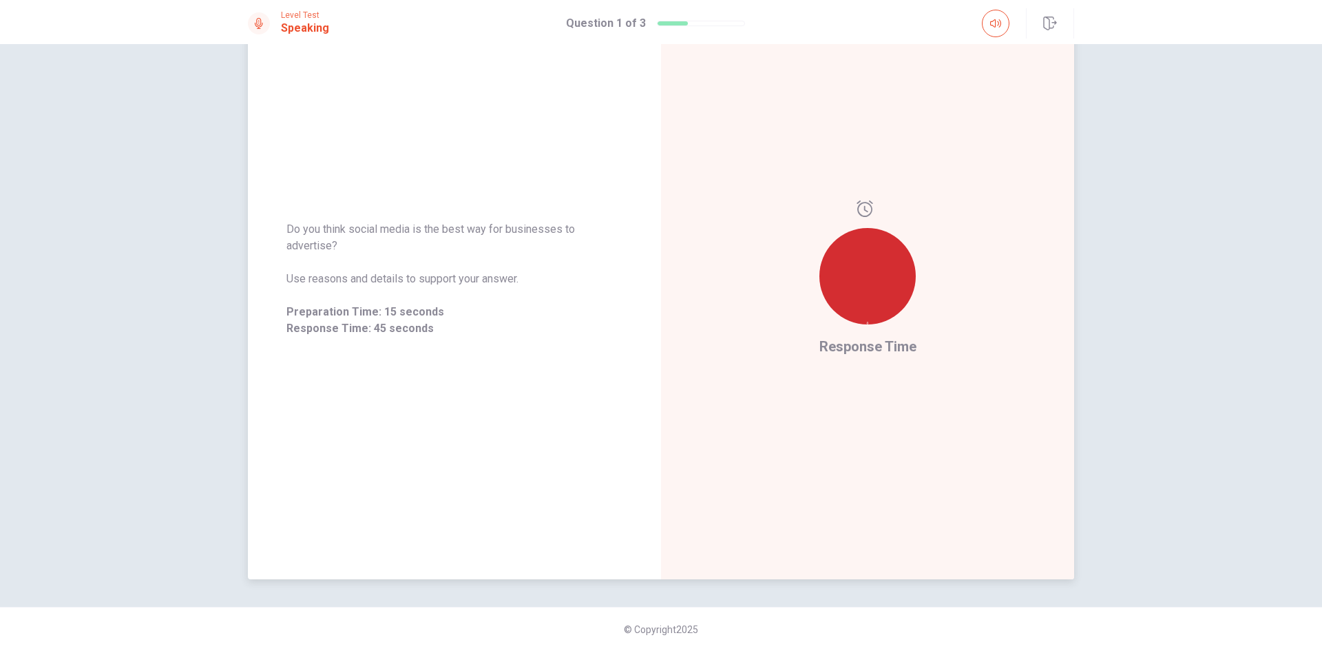
click at [888, 273] on div at bounding box center [867, 276] width 96 height 96
click at [888, 274] on div at bounding box center [867, 276] width 96 height 96
click at [890, 275] on div at bounding box center [867, 276] width 96 height 96
click at [890, 277] on div at bounding box center [867, 276] width 96 height 96
click at [891, 277] on div at bounding box center [867, 276] width 96 height 96
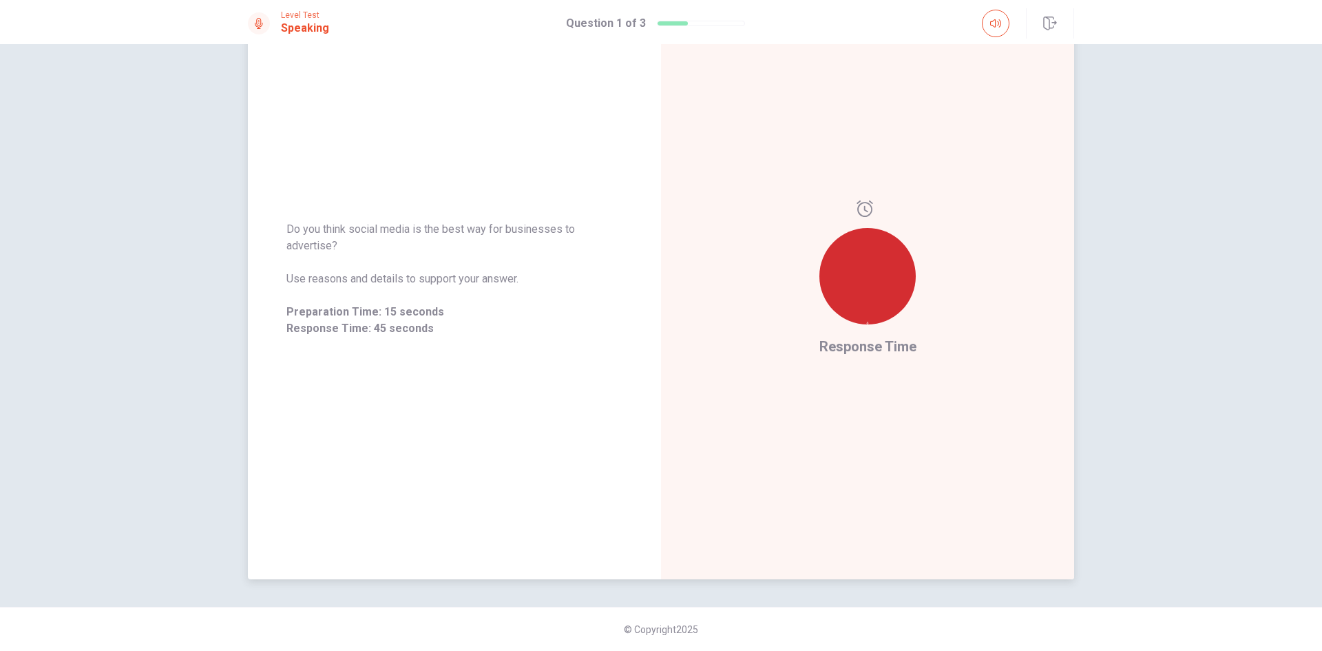
click at [889, 280] on div at bounding box center [867, 276] width 96 height 96
click at [888, 280] on div at bounding box center [867, 276] width 96 height 96
click at [888, 282] on div at bounding box center [867, 276] width 96 height 96
drag, startPoint x: 888, startPoint y: 282, endPoint x: 829, endPoint y: 285, distance: 58.6
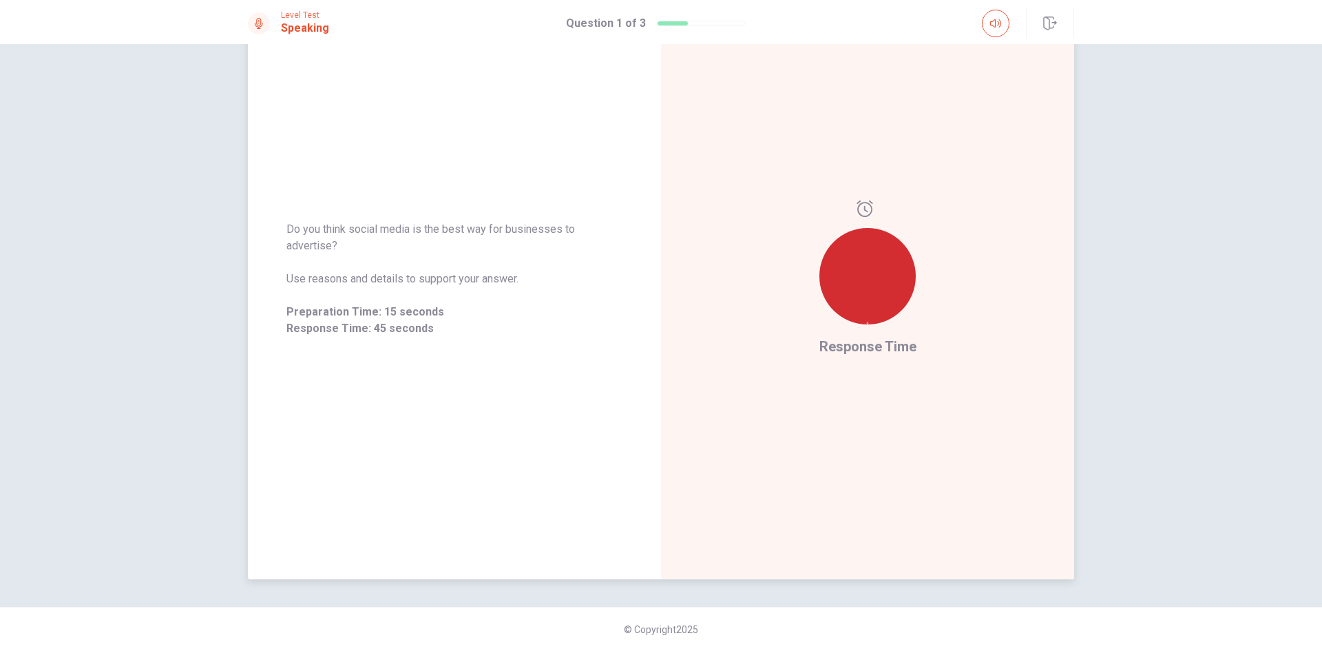
click at [888, 281] on div at bounding box center [867, 276] width 96 height 96
drag, startPoint x: 829, startPoint y: 285, endPoint x: 743, endPoint y: 315, distance: 91.2
click at [743, 315] on div "Response Time" at bounding box center [867, 279] width 413 height 600
drag, startPoint x: 627, startPoint y: 351, endPoint x: 563, endPoint y: 340, distance: 65.7
click at [618, 351] on div "Do you think social media is the best way for businesses to advertise? Use reas…" at bounding box center [454, 278] width 413 height 149
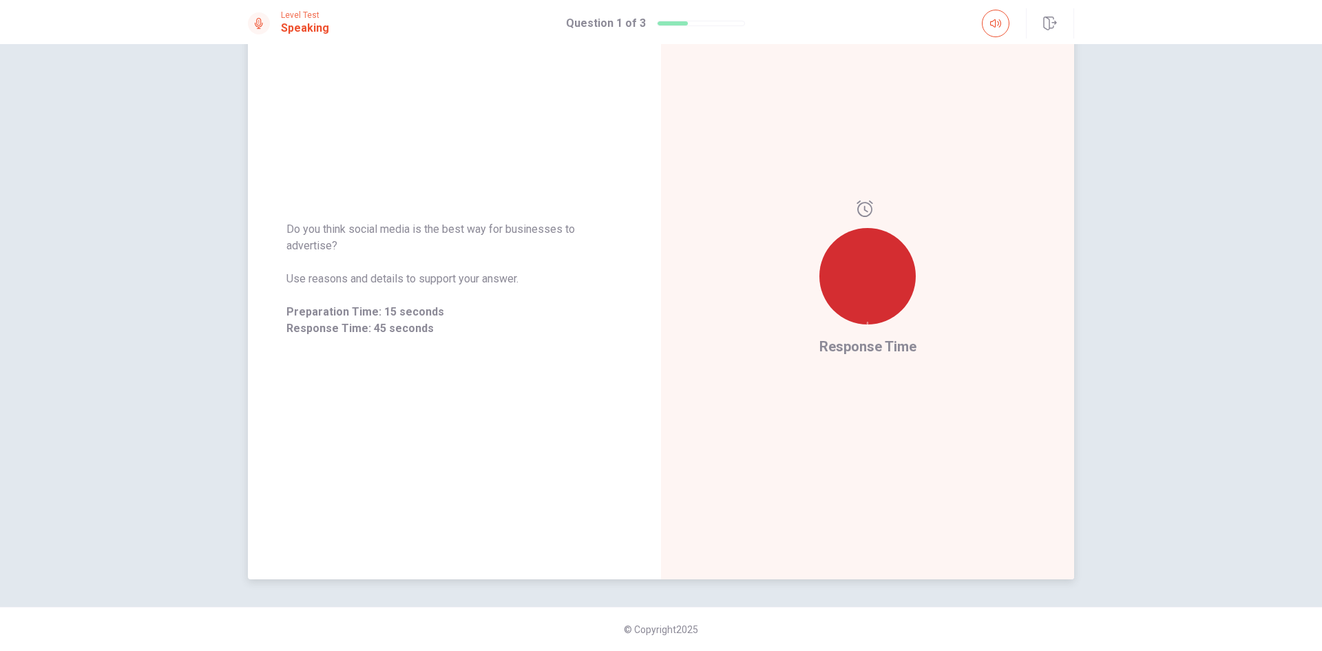
drag, startPoint x: 555, startPoint y: 338, endPoint x: 500, endPoint y: 348, distance: 56.0
click at [538, 343] on div "Do you think social media is the best way for businesses to advertise? Use reas…" at bounding box center [454, 278] width 413 height 149
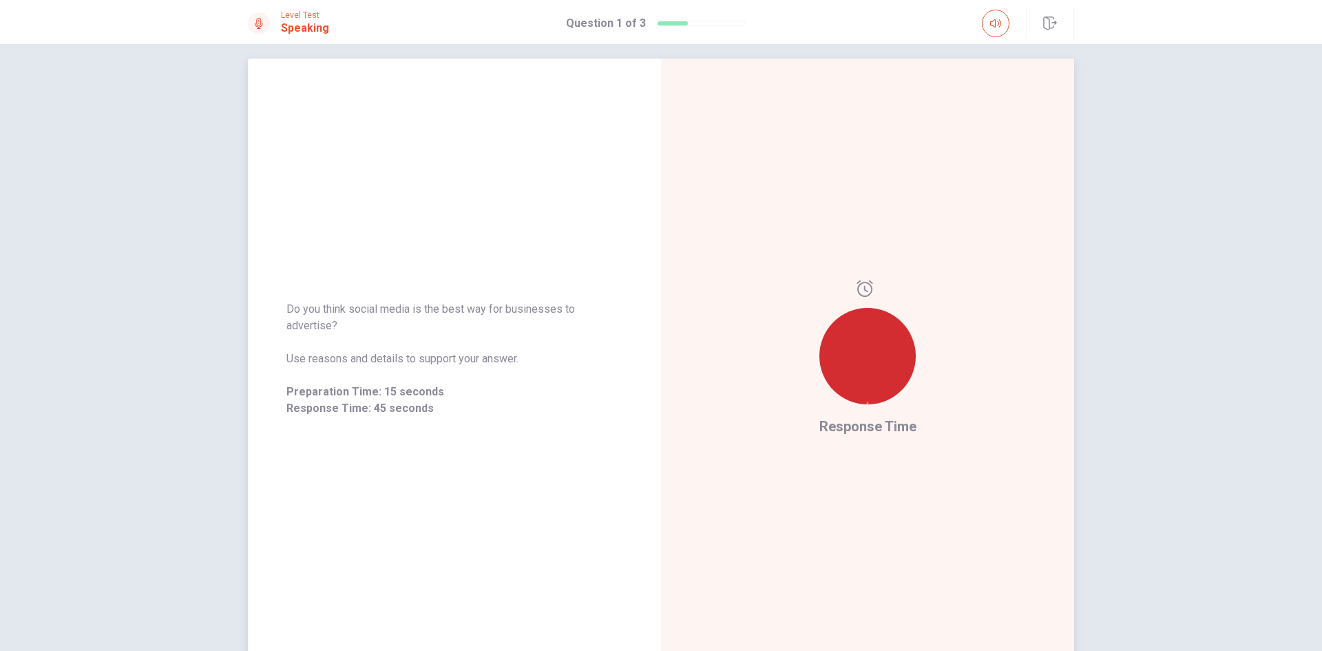
scroll to position [0, 0]
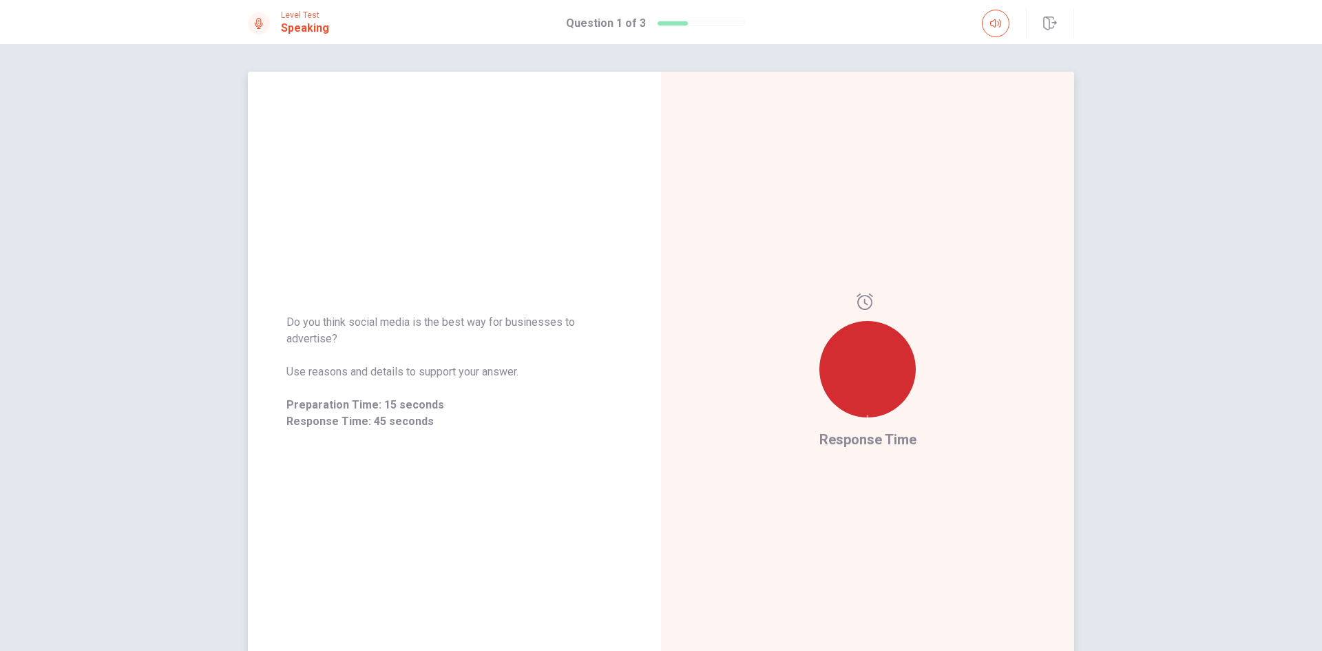
click at [463, 316] on span "Do you think social media is the best way for businesses to advertise?" at bounding box center [454, 330] width 336 height 33
click at [470, 306] on div "Do you think social media is the best way for businesses to advertise? Use reas…" at bounding box center [454, 371] width 413 height 149
drag, startPoint x: 587, startPoint y: 308, endPoint x: 594, endPoint y: 313, distance: 8.8
click at [592, 313] on div "Do you think social media is the best way for businesses to advertise? Use reas…" at bounding box center [454, 371] width 413 height 149
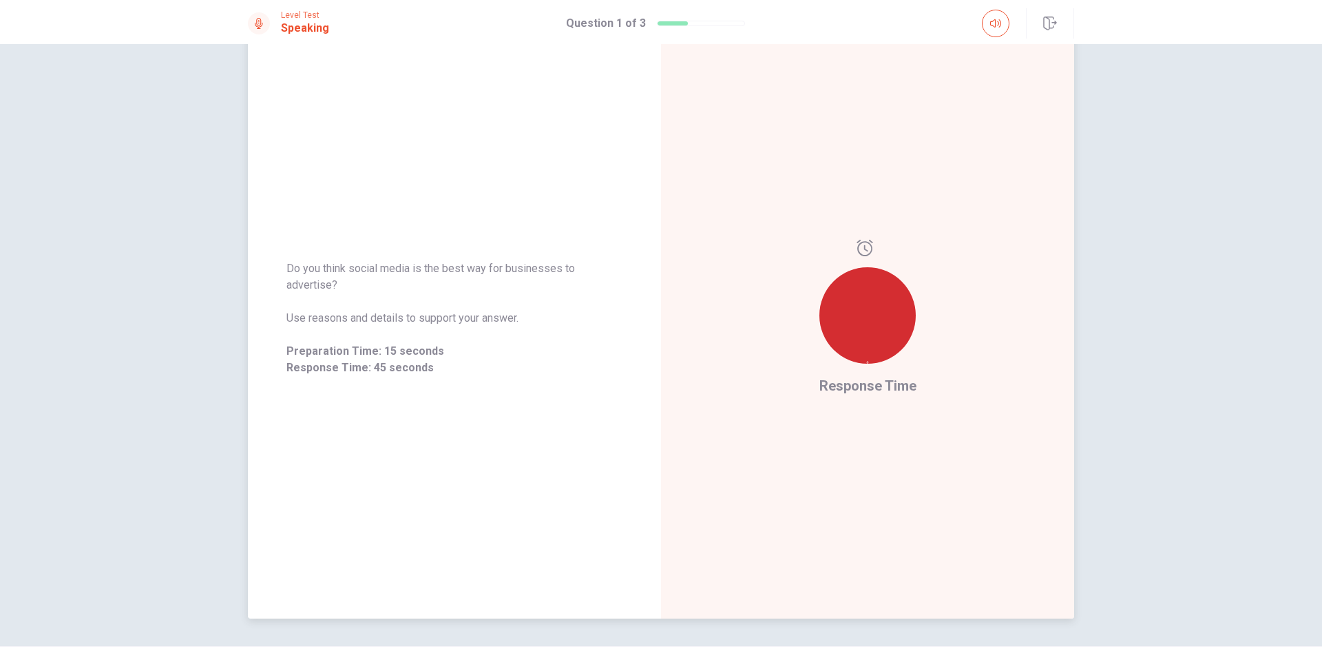
scroll to position [69, 0]
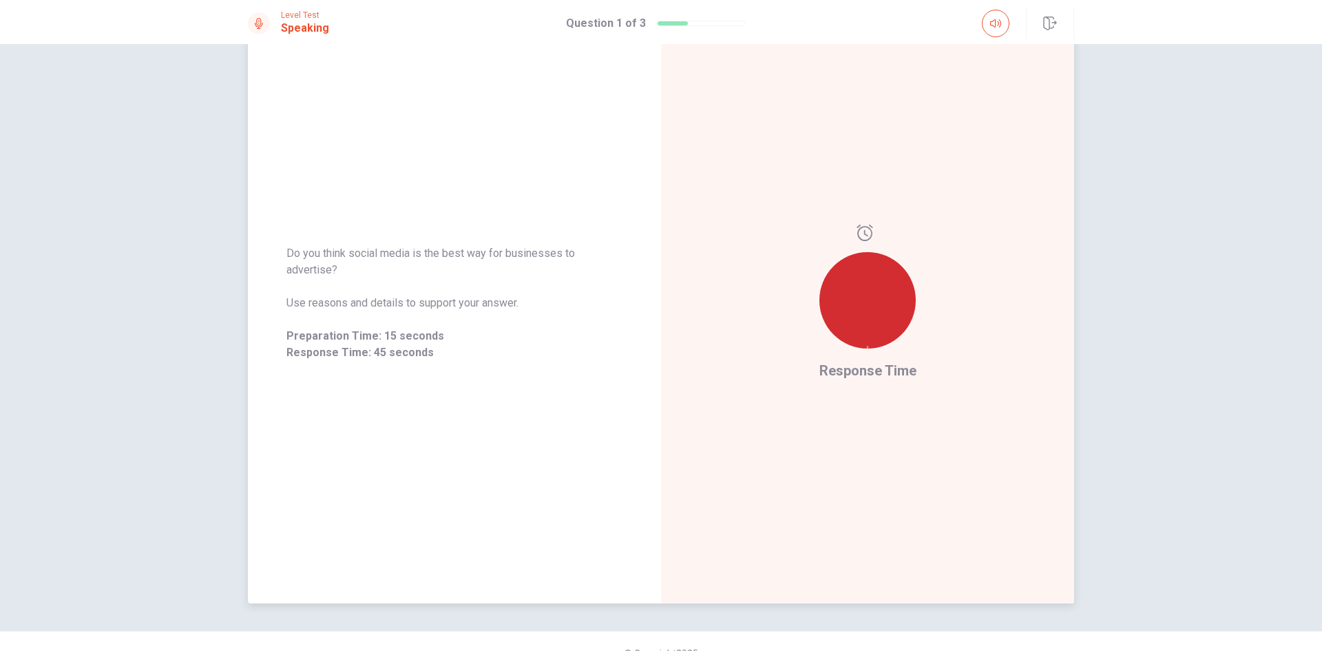
click at [485, 301] on span "Use reasons and details to support your answer." at bounding box center [454, 303] width 336 height 17
click at [859, 328] on div at bounding box center [867, 300] width 96 height 96
